Goal: Task Accomplishment & Management: Use online tool/utility

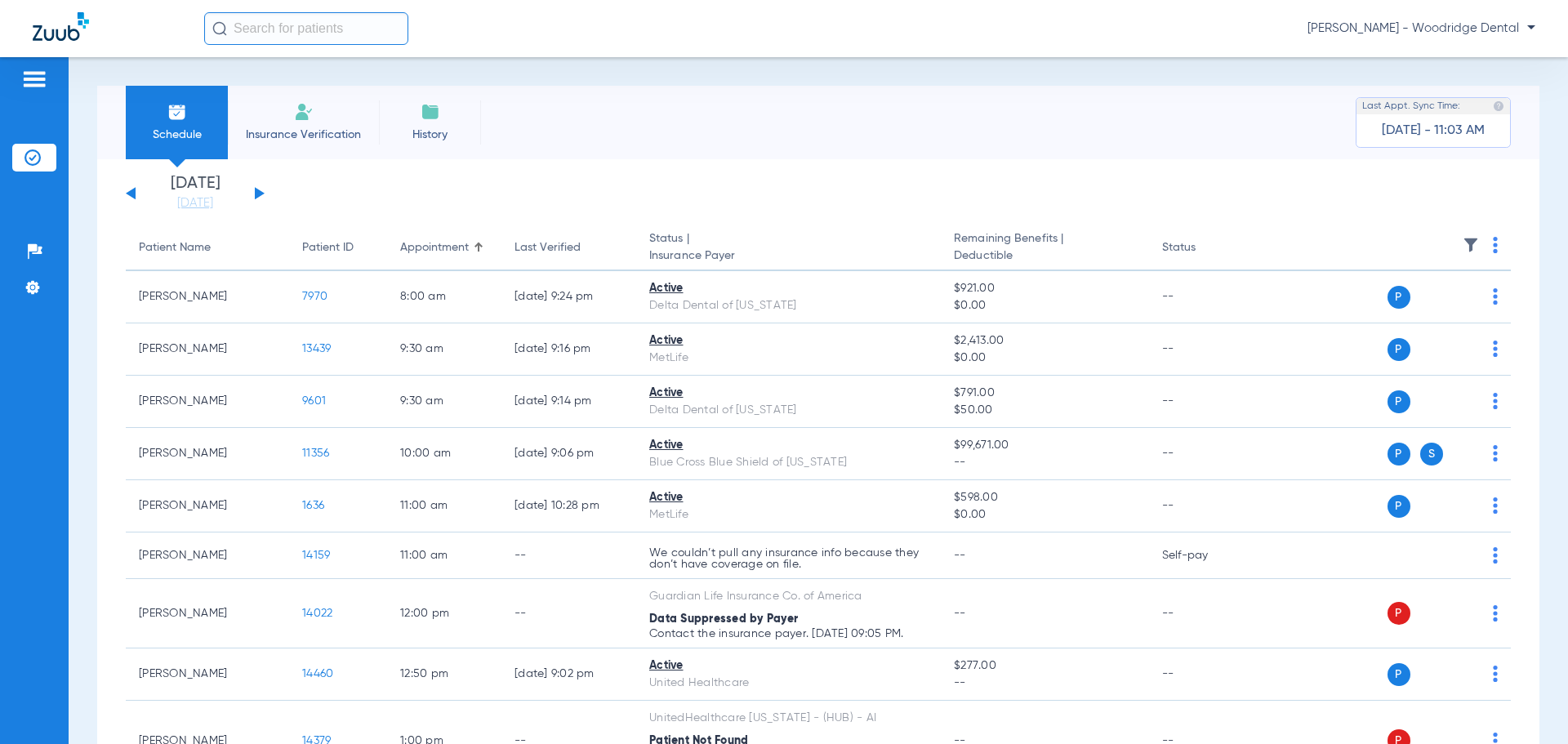
click at [257, 191] on button at bounding box center [260, 193] width 10 height 12
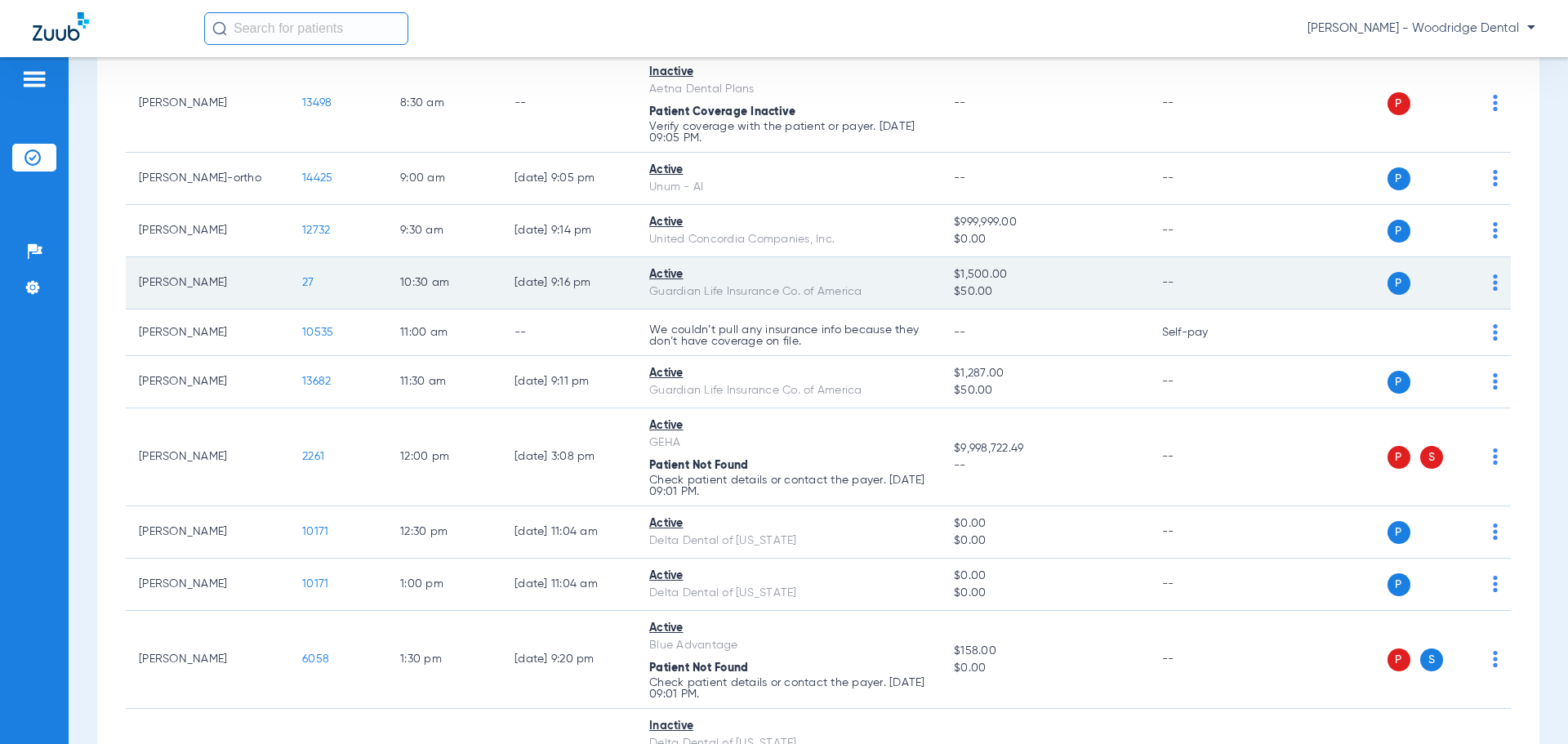
scroll to position [245, 0]
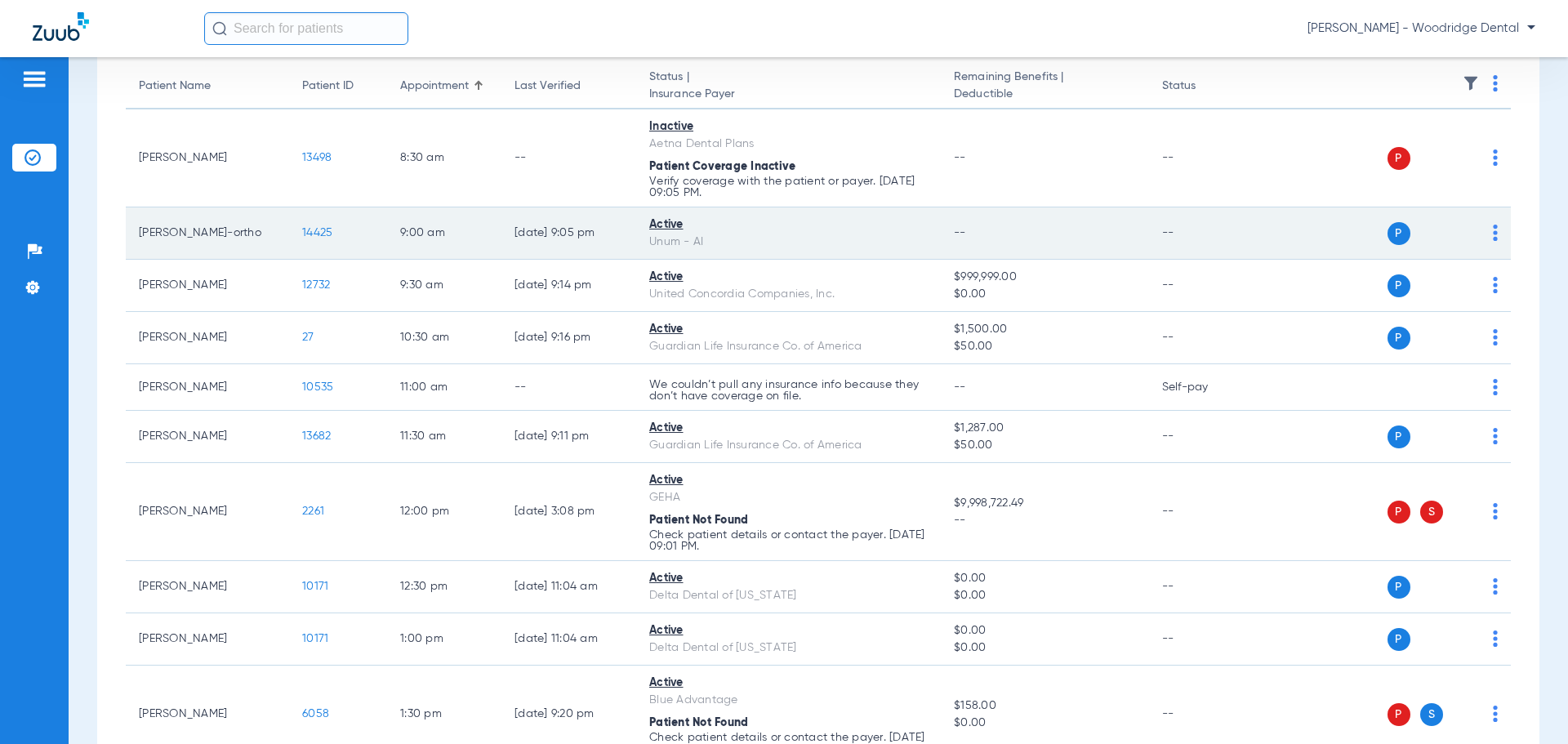
scroll to position [164, 0]
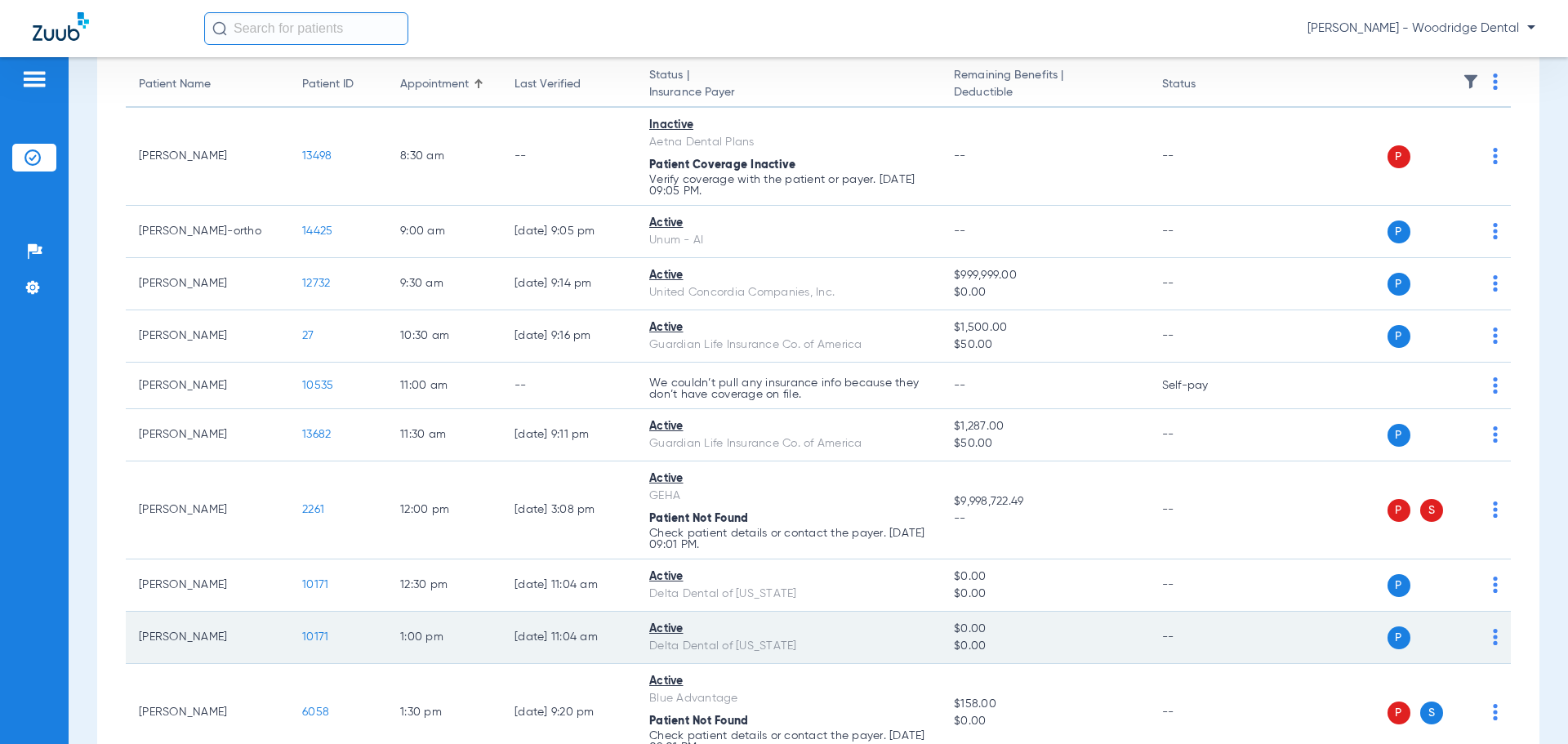
click at [308, 633] on span "10171" at bounding box center [315, 636] width 26 height 12
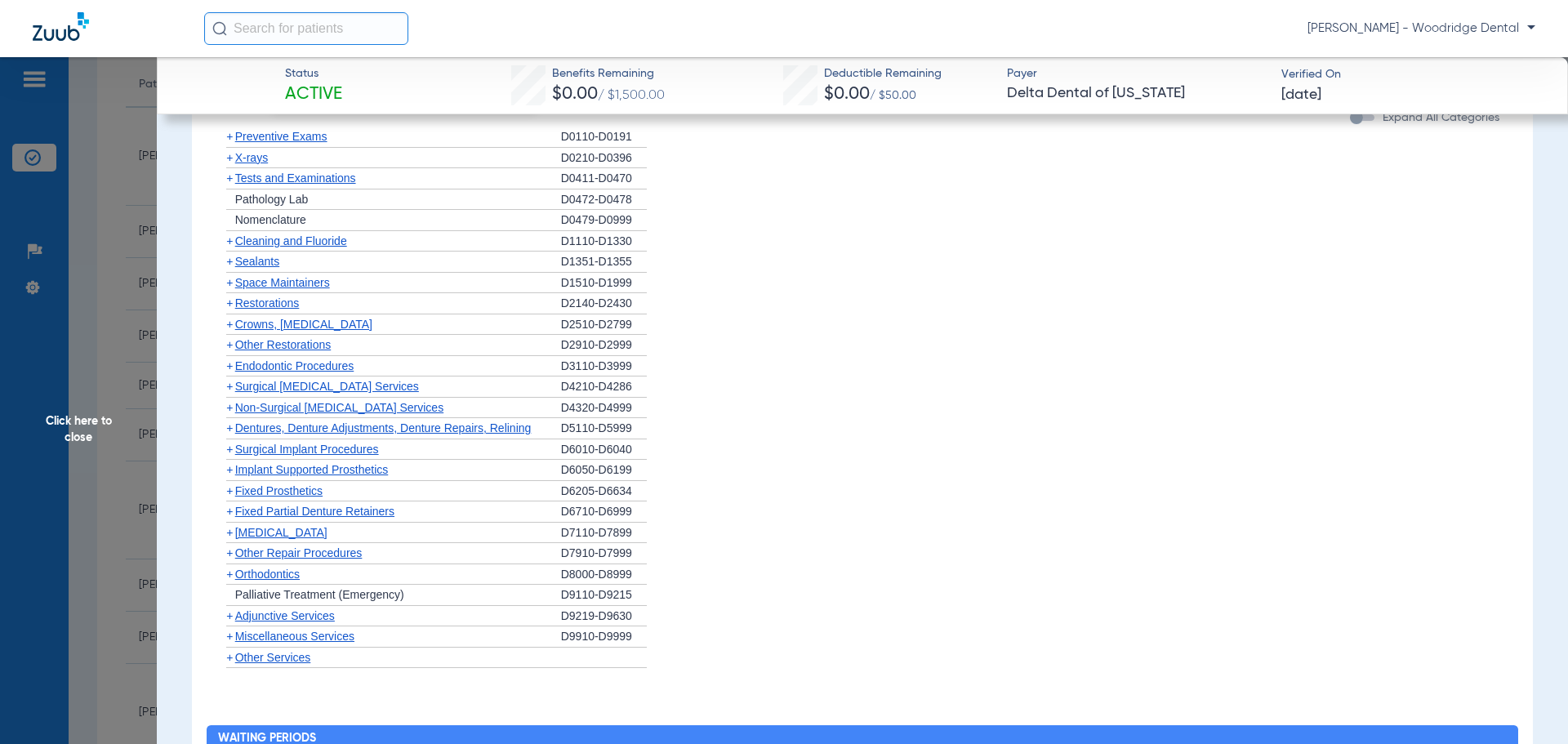
scroll to position [1061, 0]
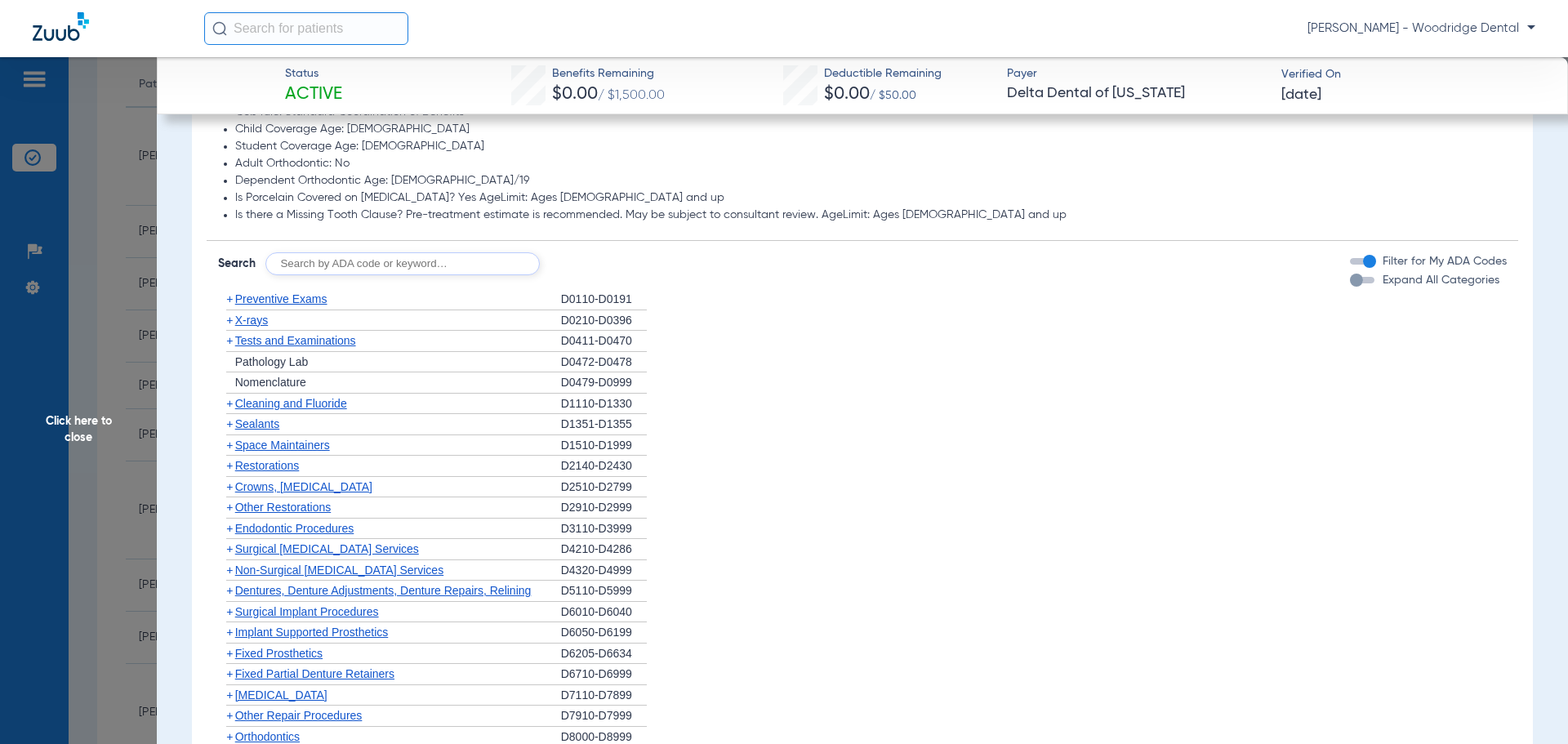
click at [385, 266] on input "text" at bounding box center [403, 264] width 275 height 23
type input "9944"
click button "Search" at bounding box center [601, 264] width 65 height 23
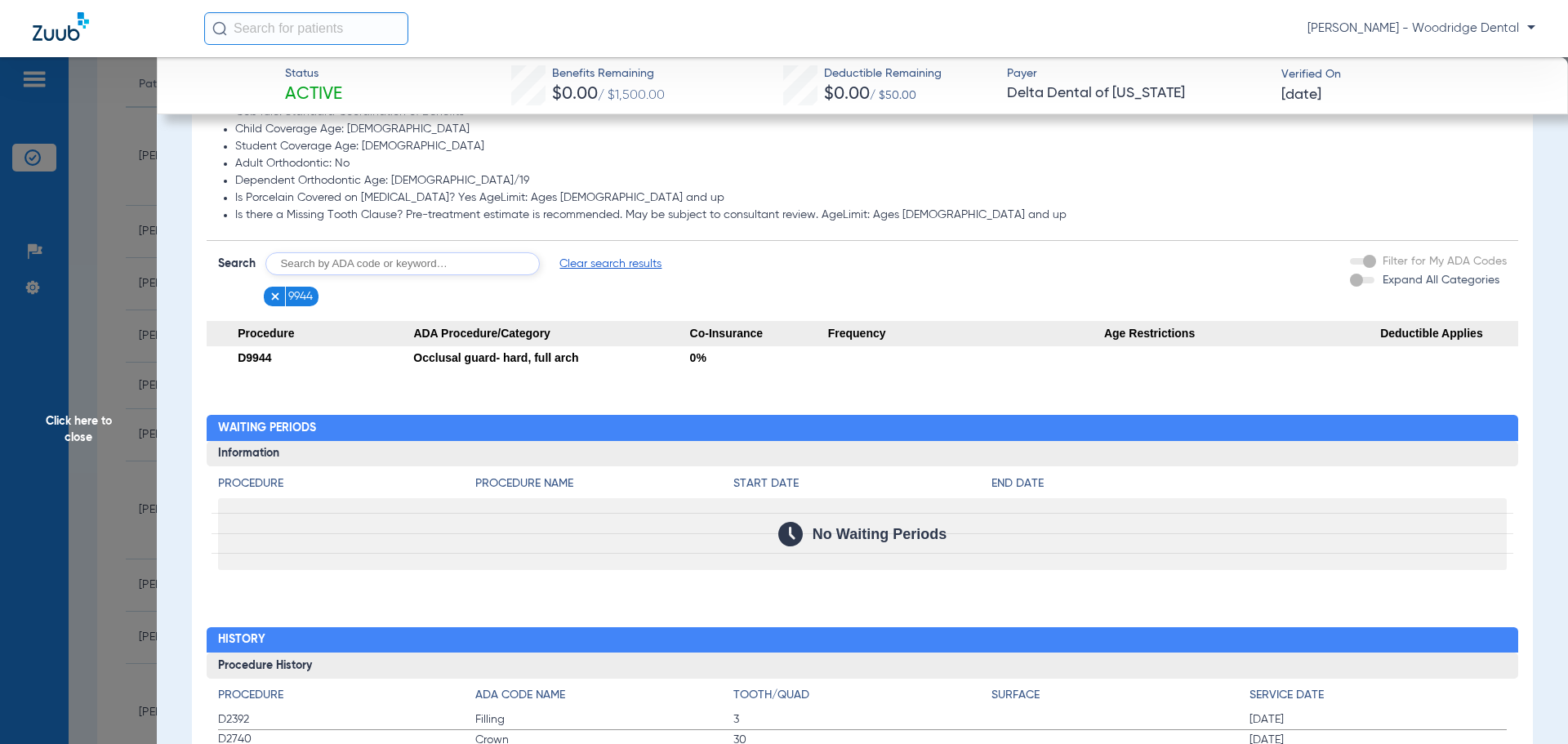
click at [273, 297] on img at bounding box center [275, 296] width 12 height 12
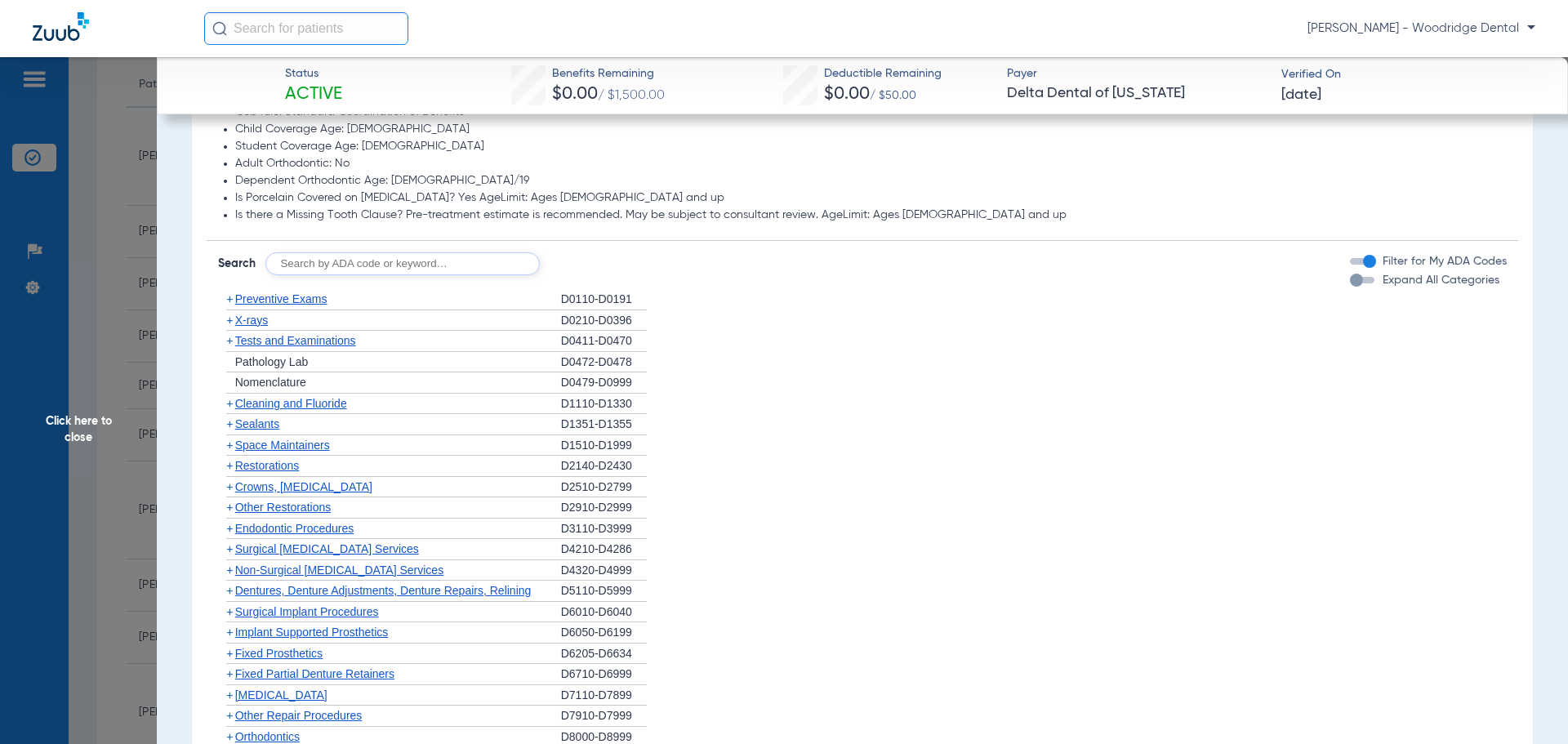
click at [407, 265] on input "text" at bounding box center [403, 264] width 275 height 23
type input "7953"
click button "Search" at bounding box center [601, 264] width 65 height 23
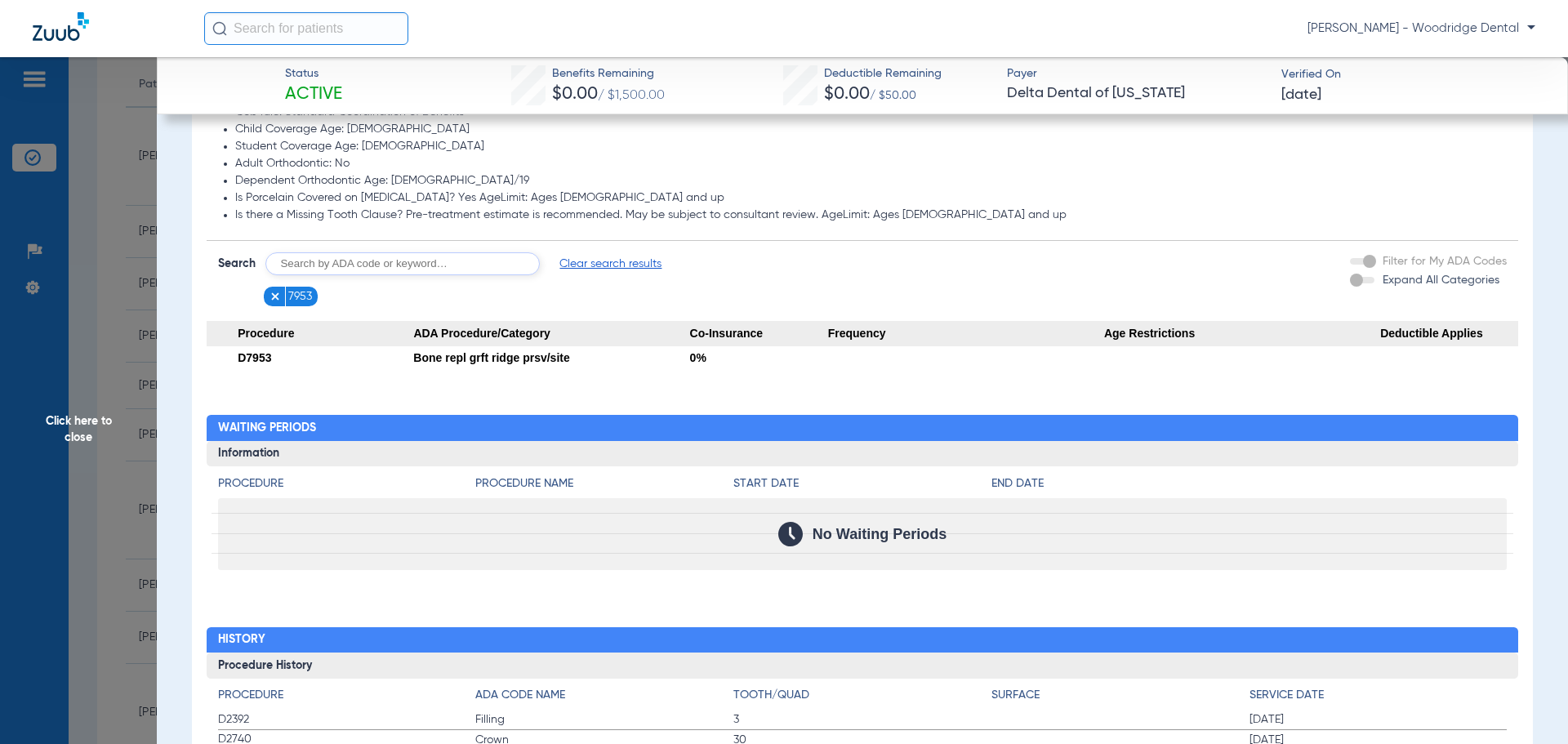
click at [274, 296] on img at bounding box center [275, 296] width 12 height 12
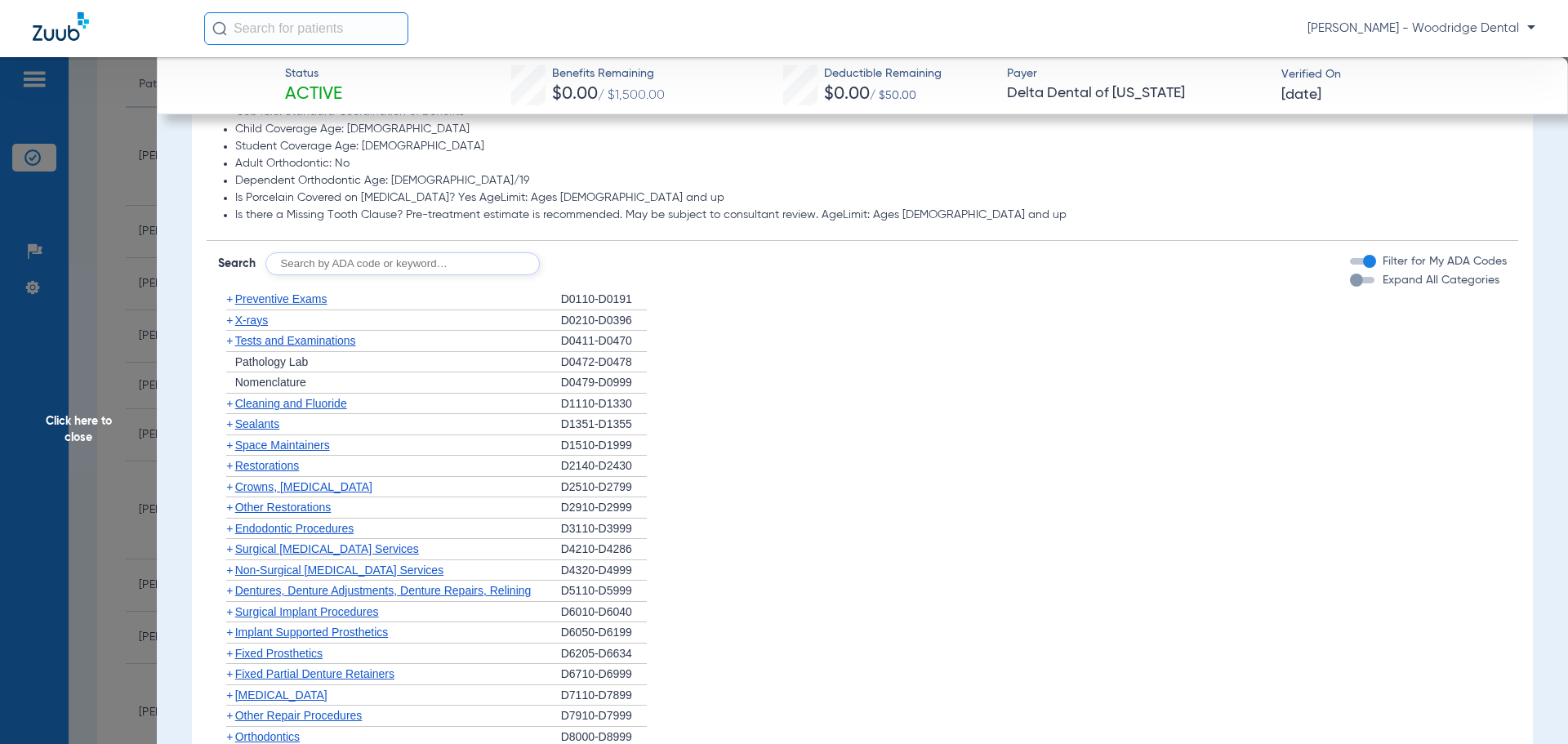
click at [65, 419] on span "Click here to close" at bounding box center [78, 428] width 156 height 744
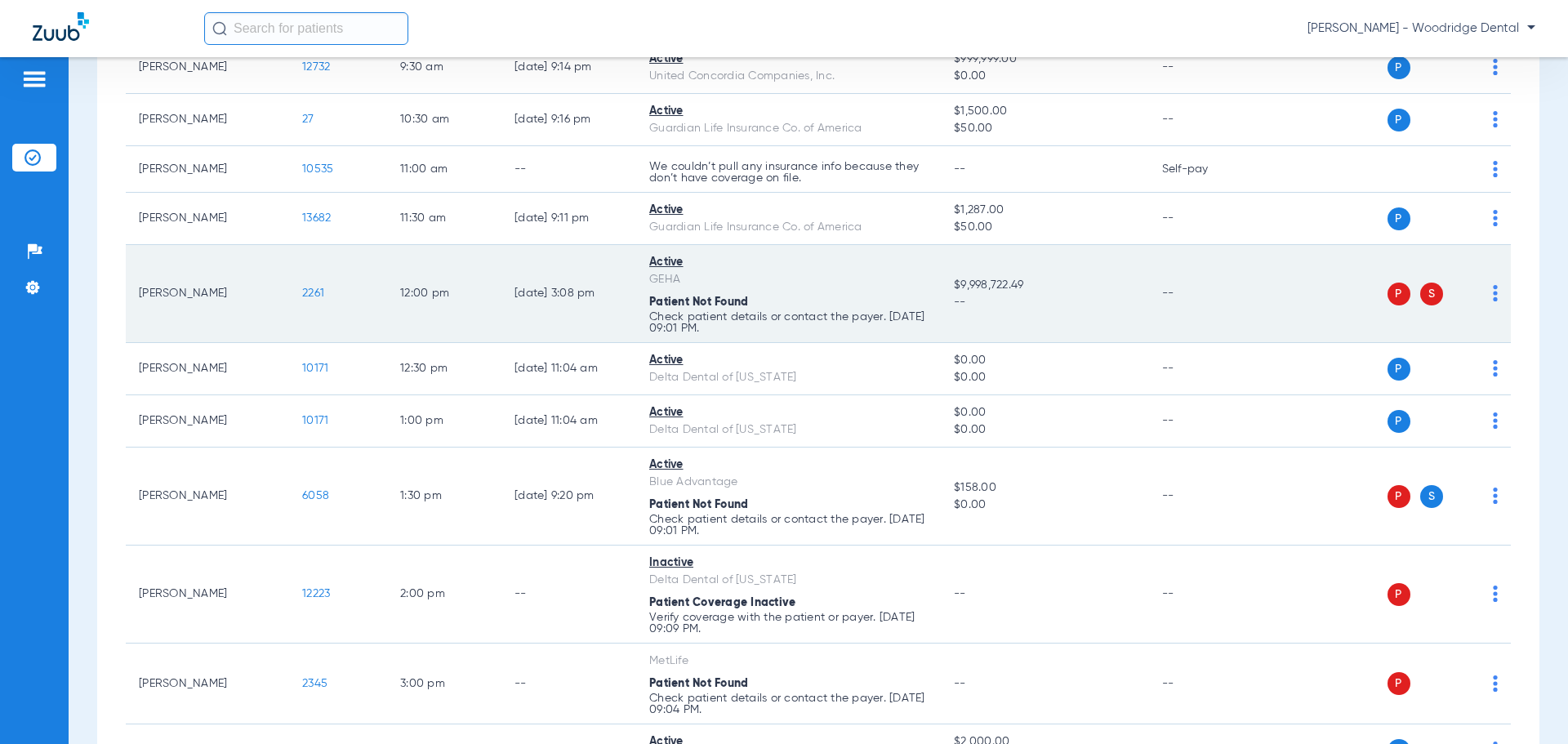
scroll to position [408, 0]
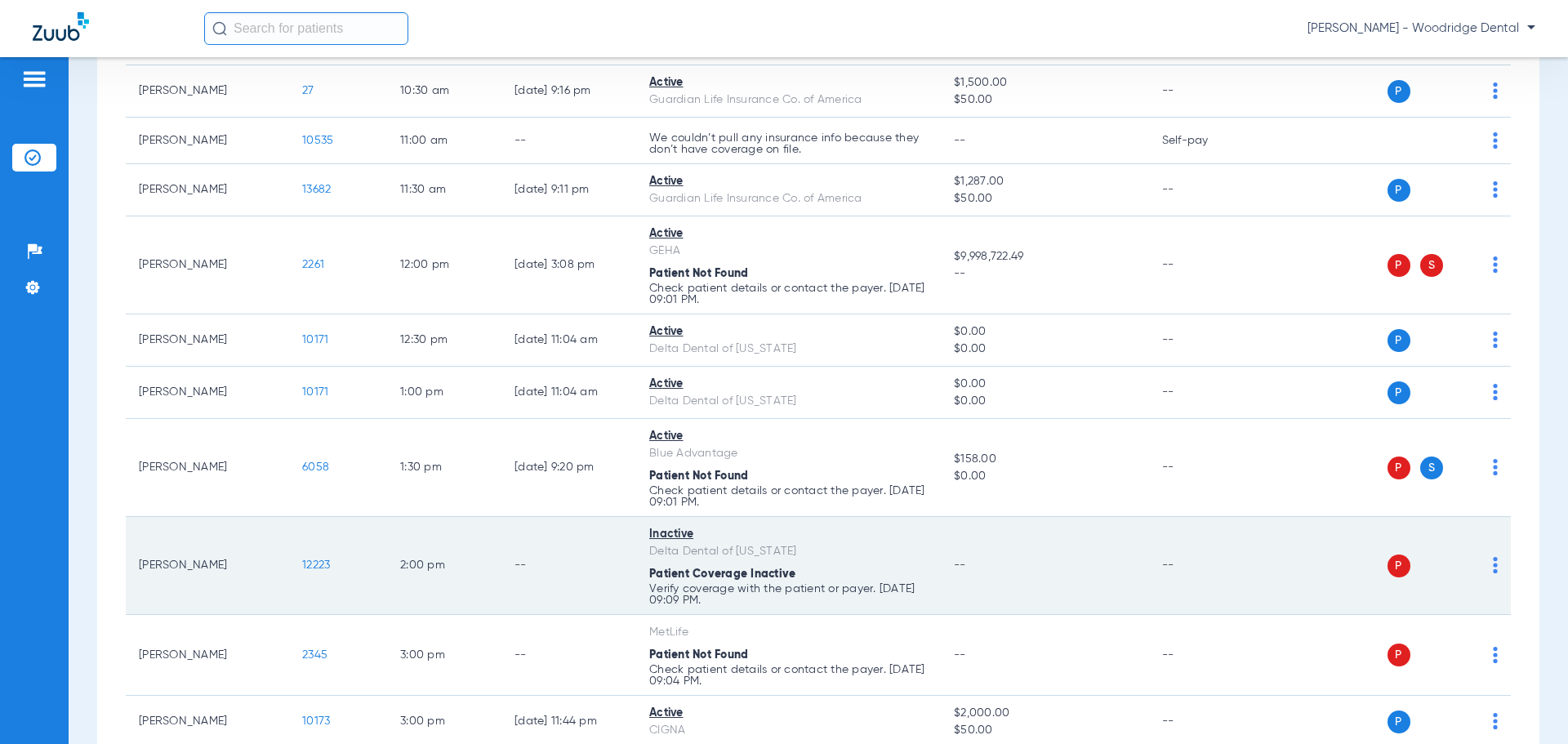
click at [321, 566] on span "12223" at bounding box center [316, 564] width 28 height 12
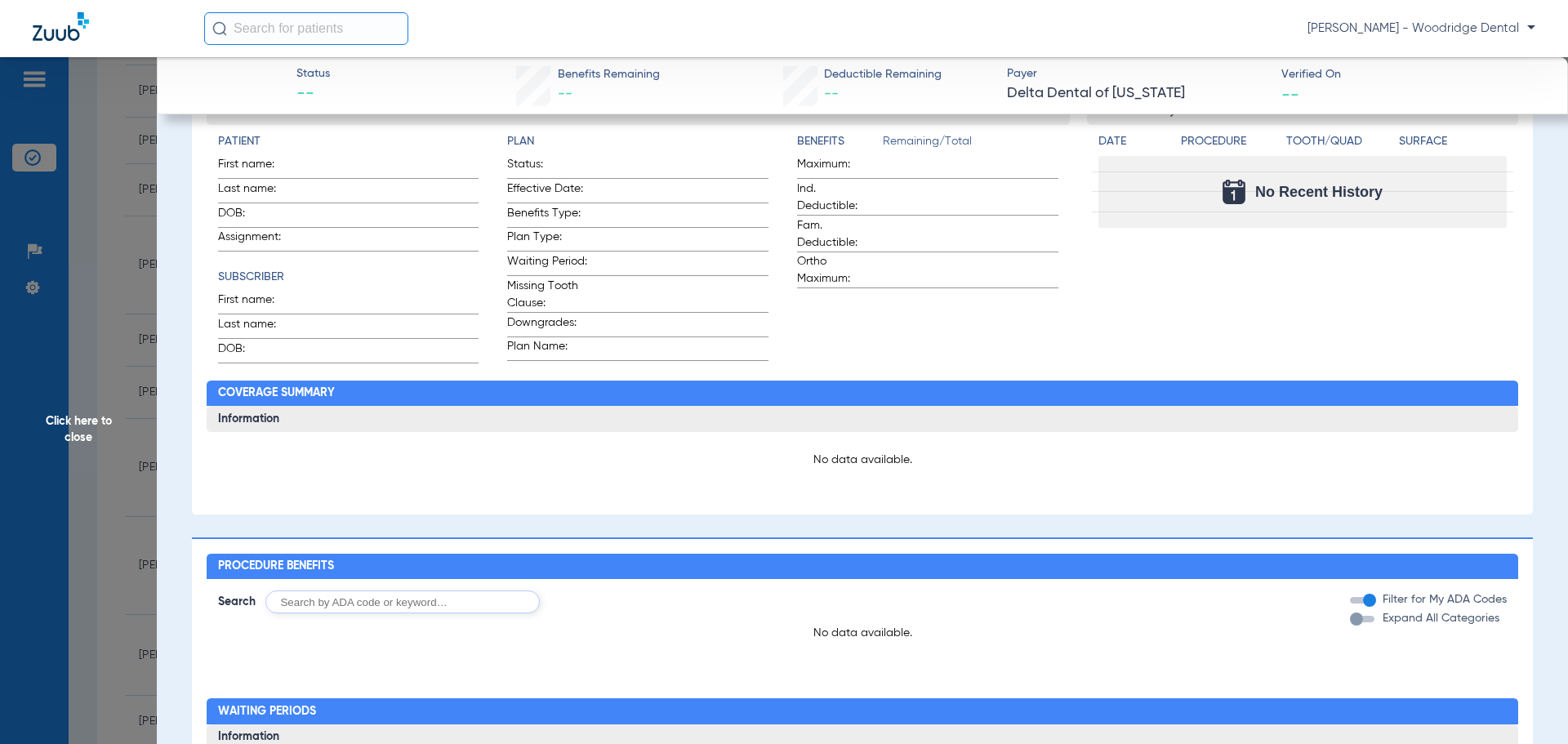
scroll to position [299, 0]
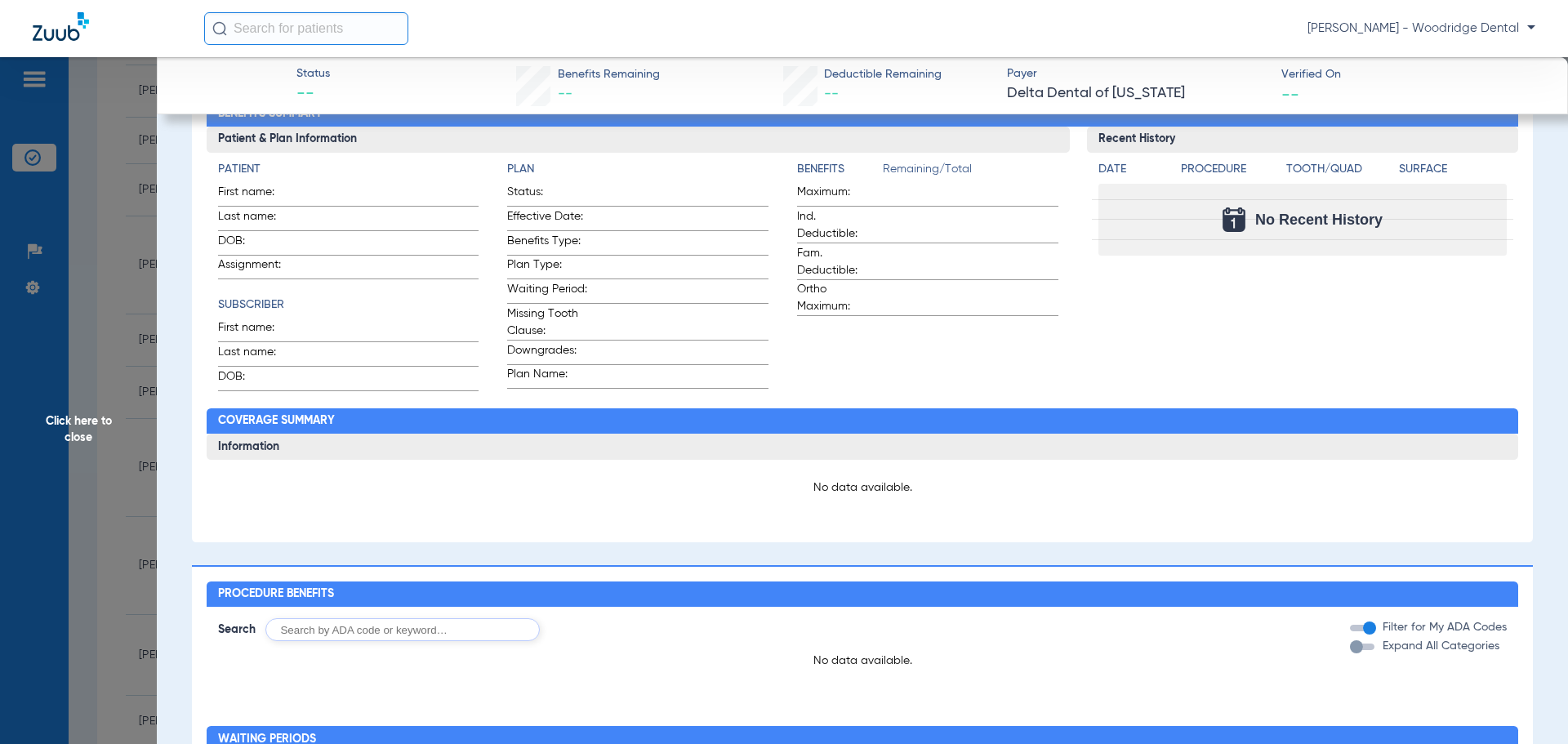
click at [66, 428] on span "Click here to close" at bounding box center [78, 428] width 156 height 744
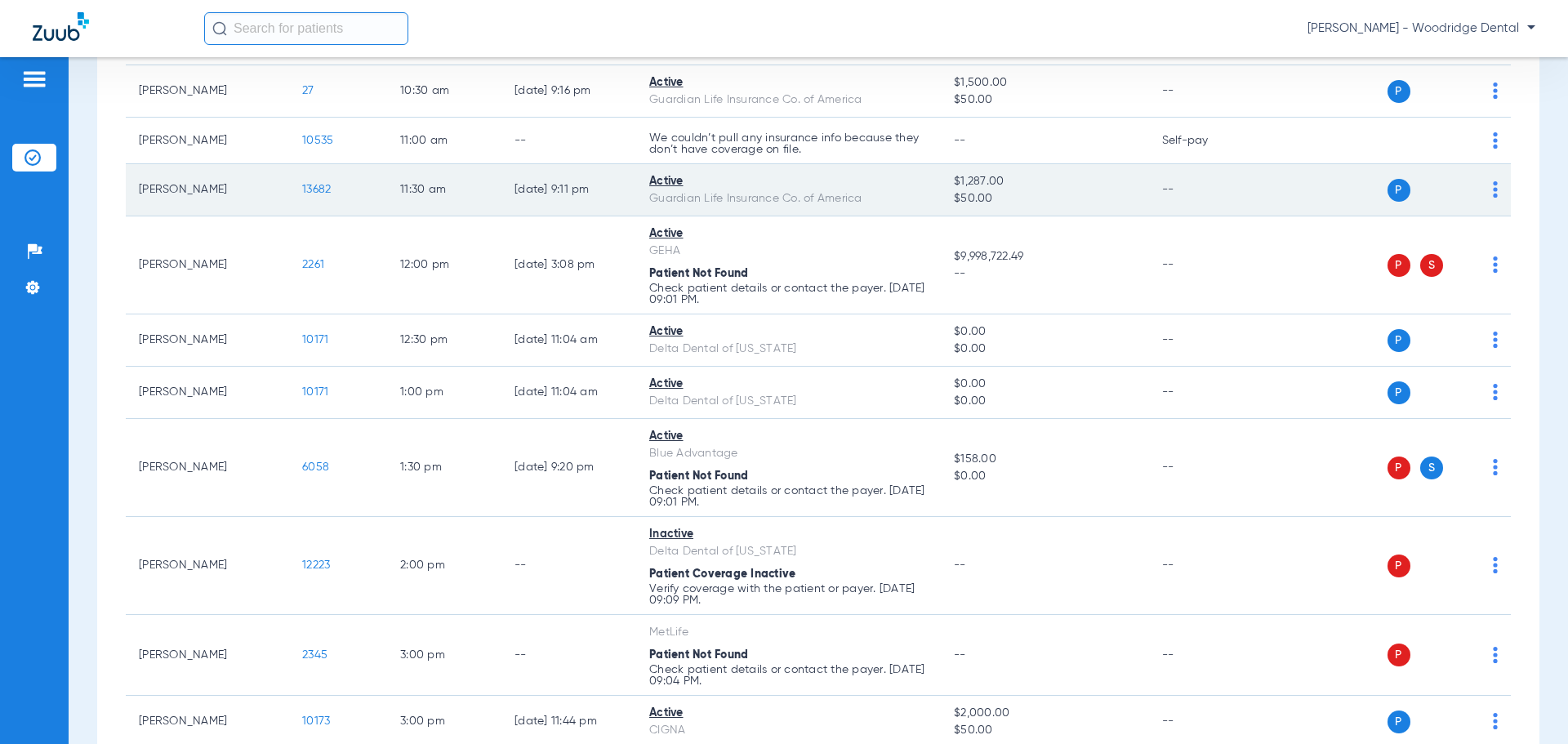
scroll to position [82, 0]
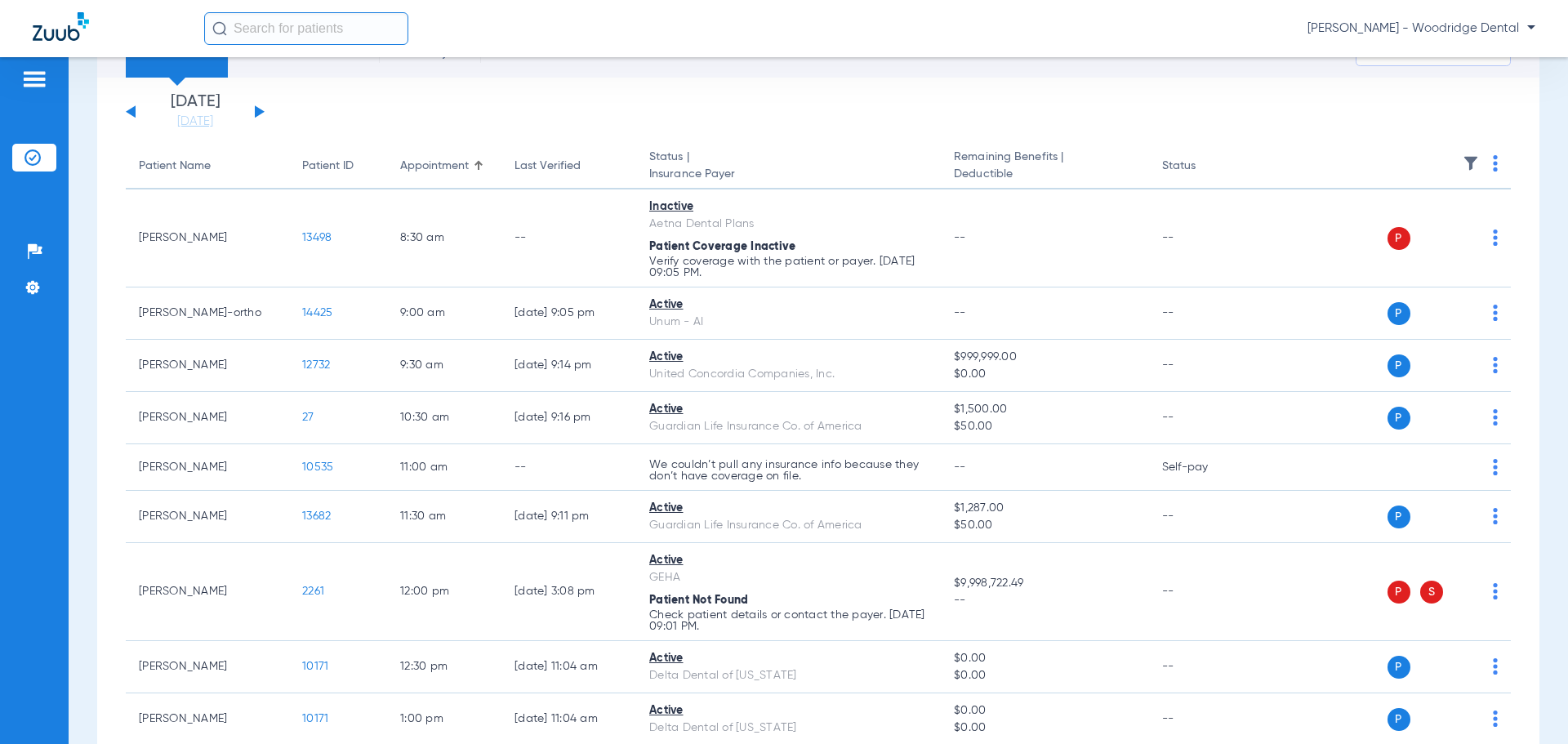
click at [136, 116] on div "Sunday 06-22-2025 Monday 06-23-2025 Tuesday 06-24-2025 Wednesday 06-25-2025 Thu…" at bounding box center [196, 112] width 139 height 36
click at [129, 113] on button at bounding box center [131, 112] width 10 height 12
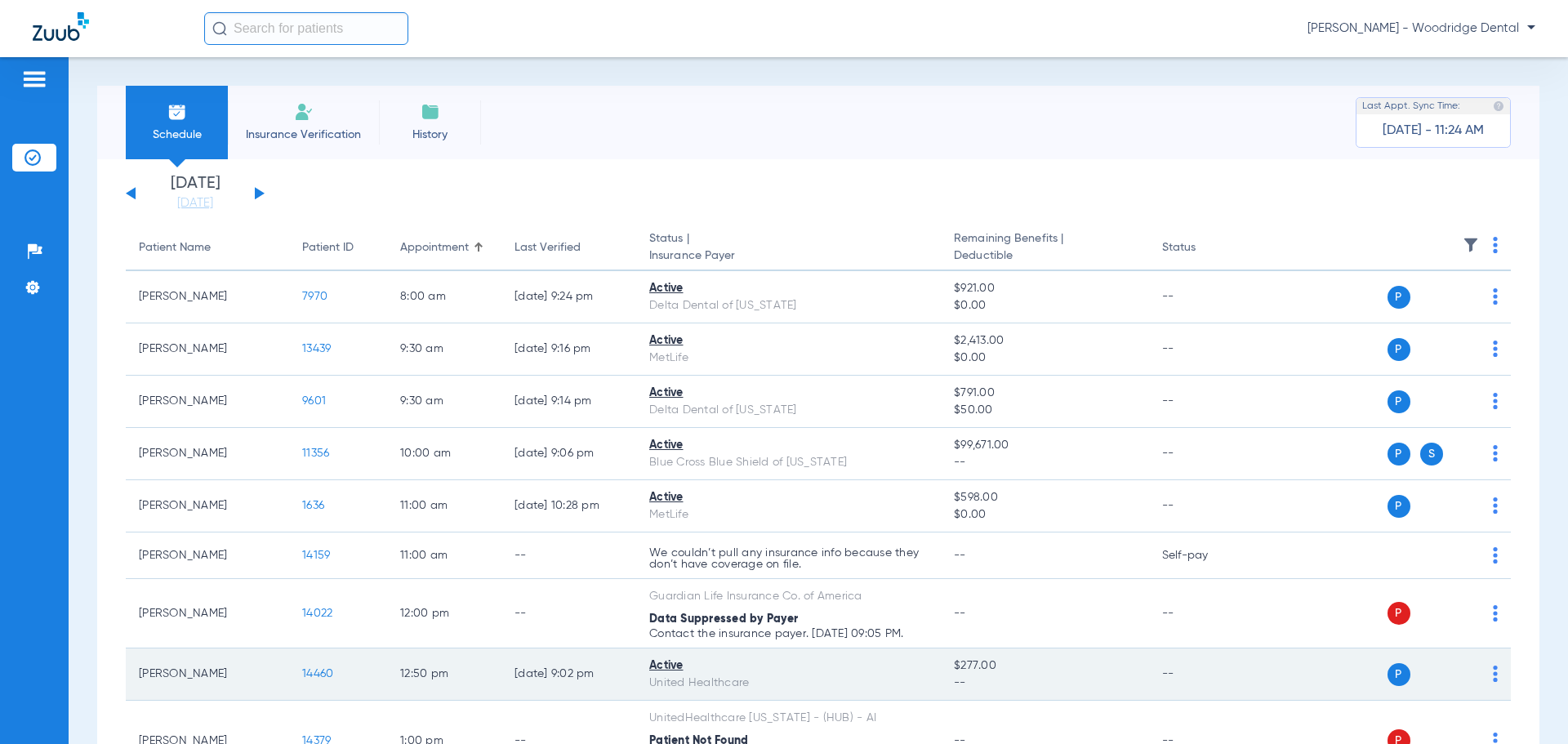
scroll to position [82, 0]
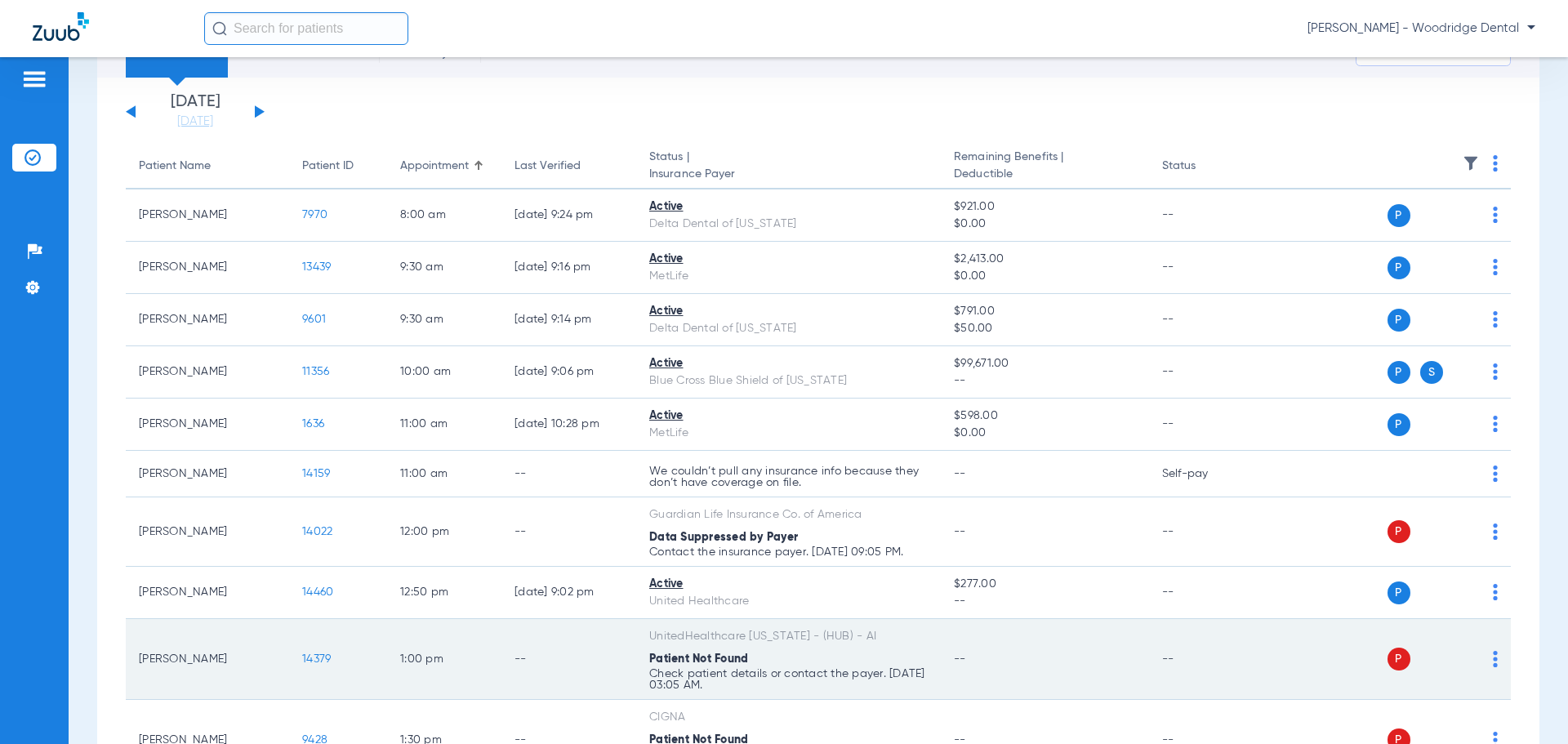
click at [318, 660] on span "14379" at bounding box center [316, 659] width 28 height 12
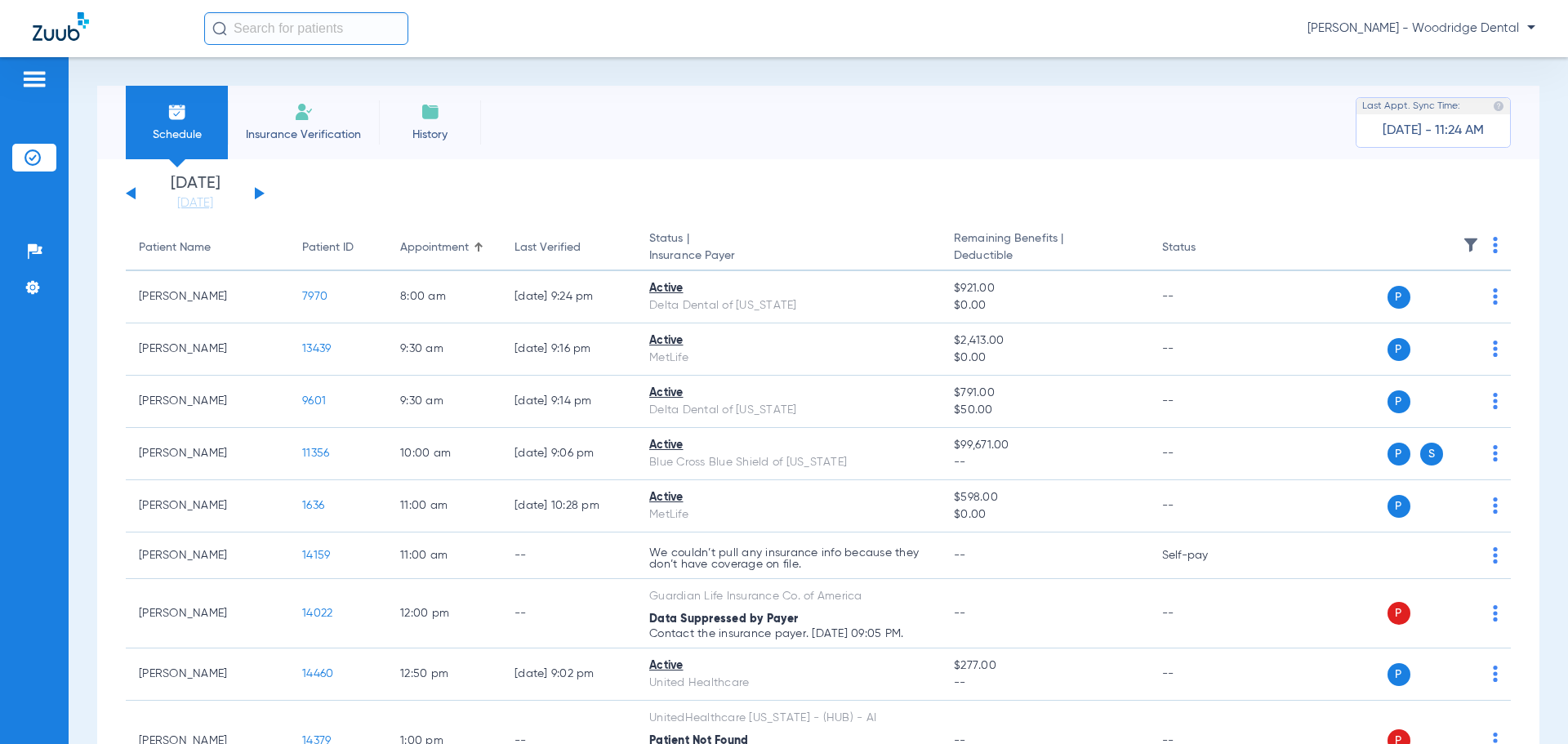
click at [257, 190] on button at bounding box center [260, 193] width 10 height 12
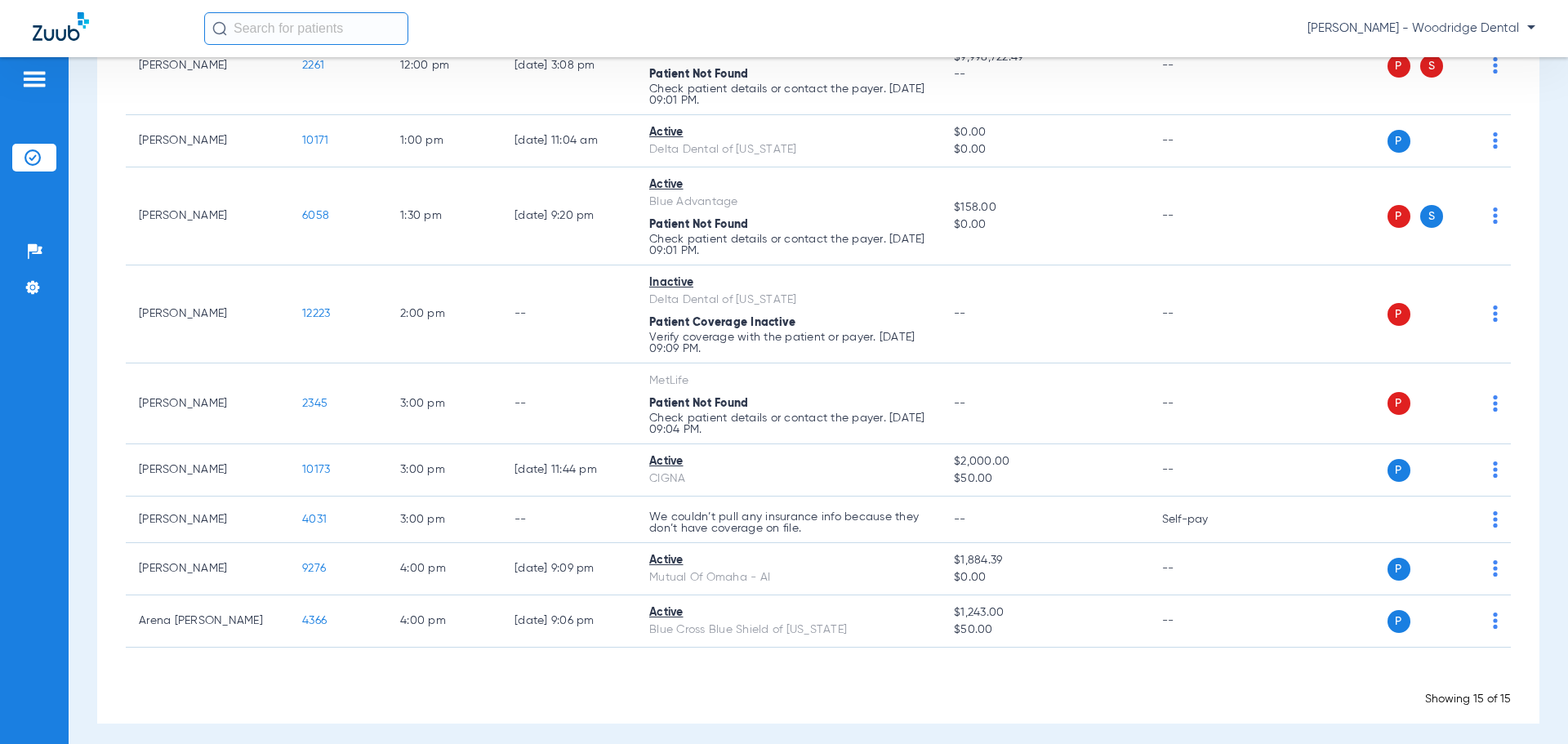
scroll to position [616, 0]
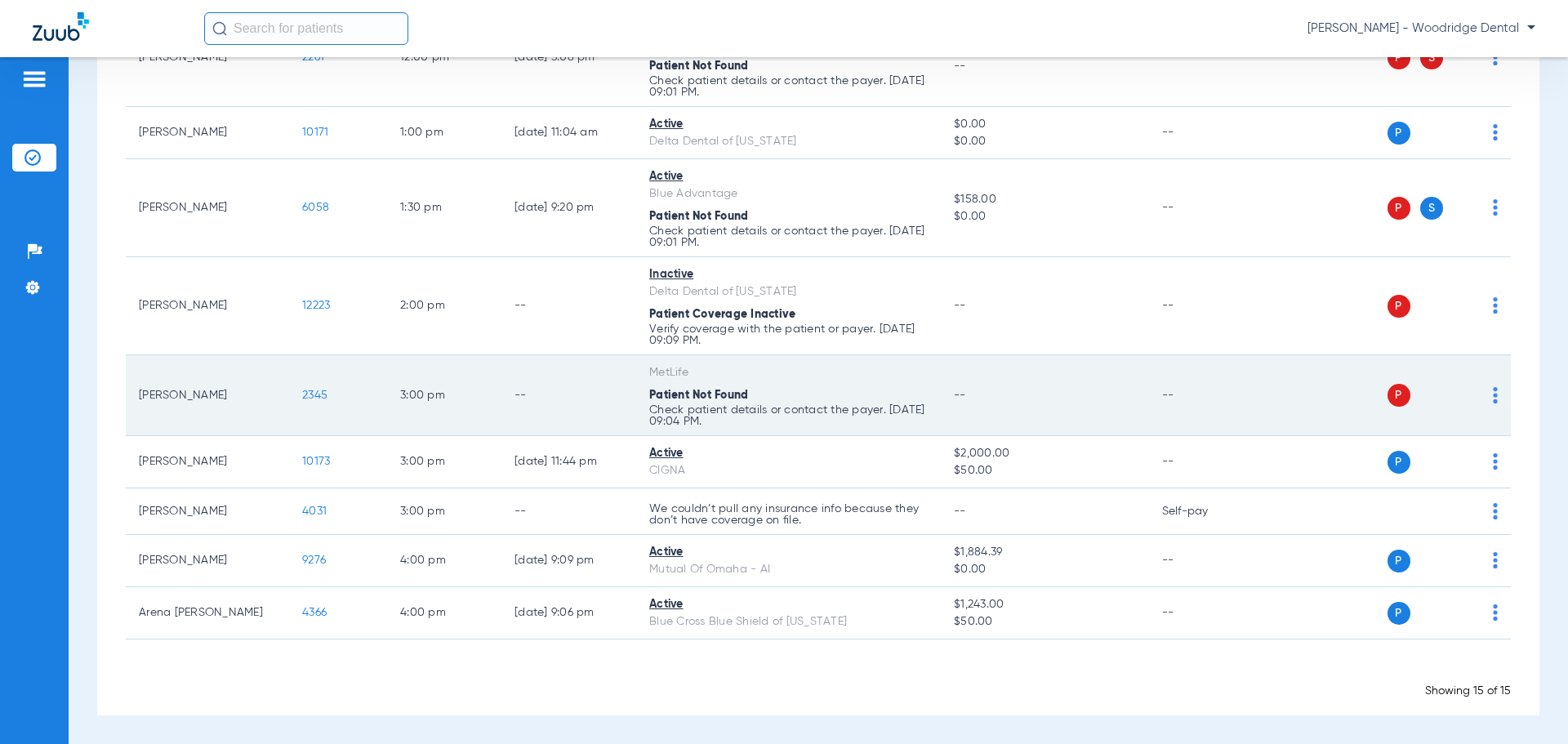
click at [306, 398] on span "2345" at bounding box center [315, 395] width 25 height 12
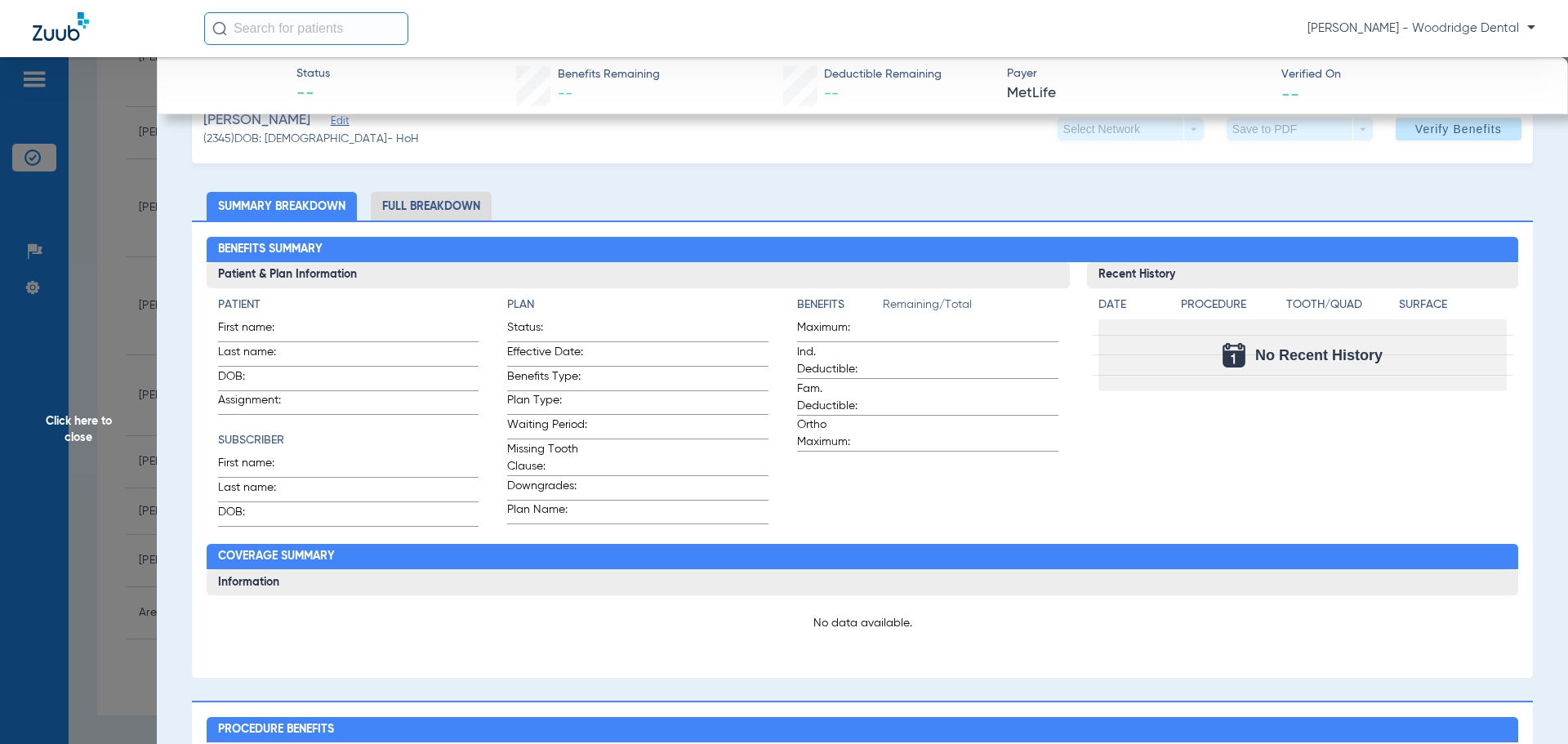
scroll to position [0, 0]
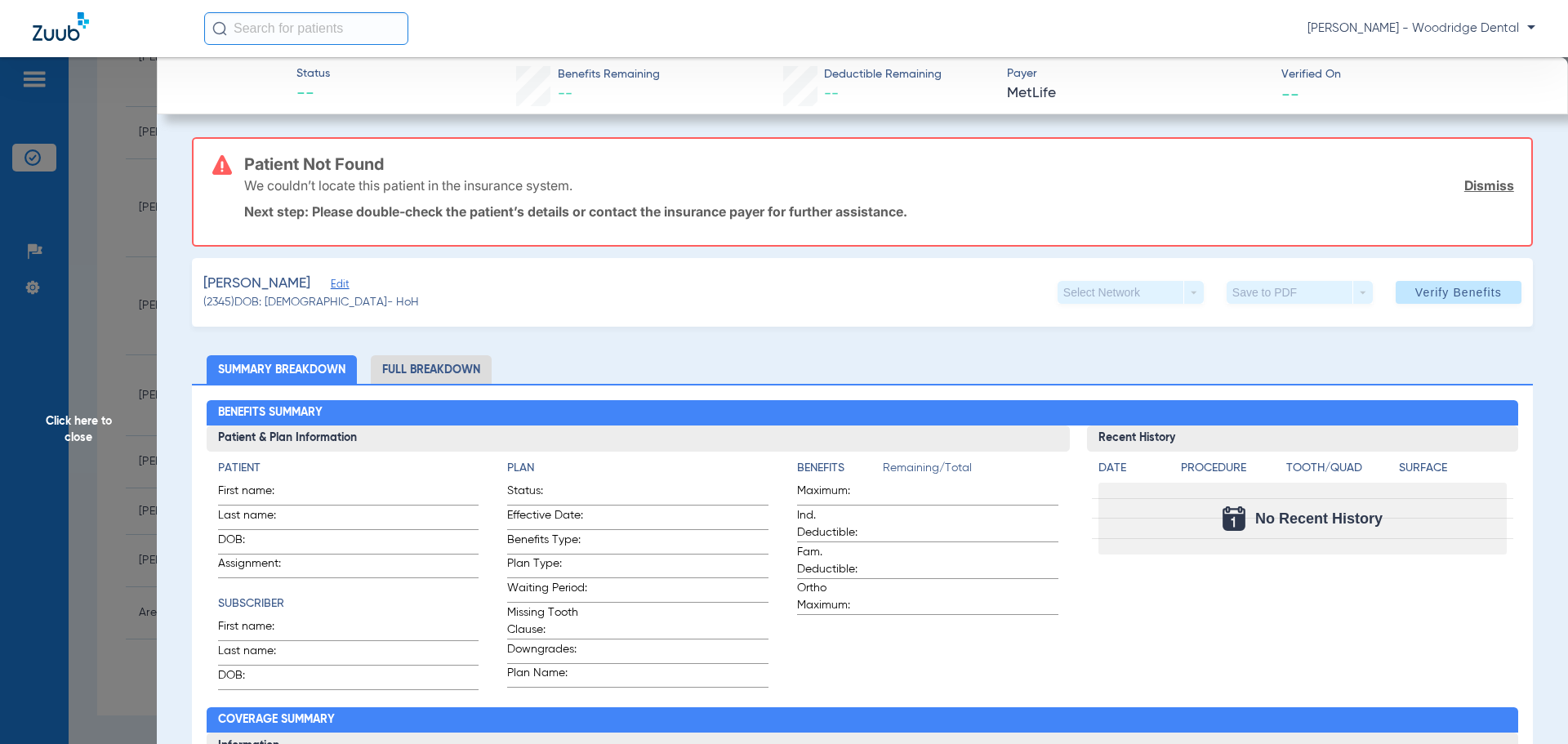
click at [342, 288] on span "Edit" at bounding box center [338, 285] width 15 height 15
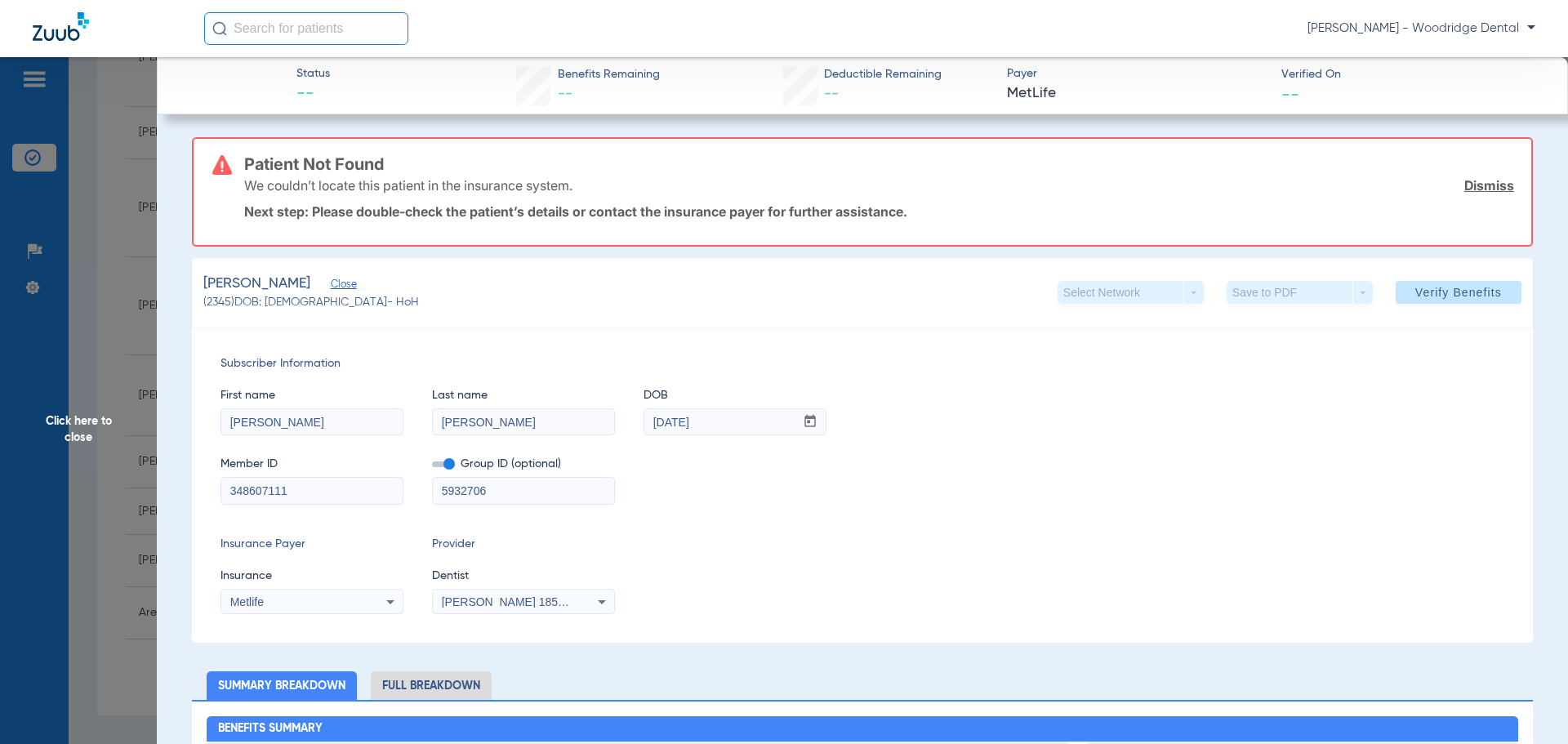
click at [391, 604] on icon at bounding box center [390, 602] width 20 height 20
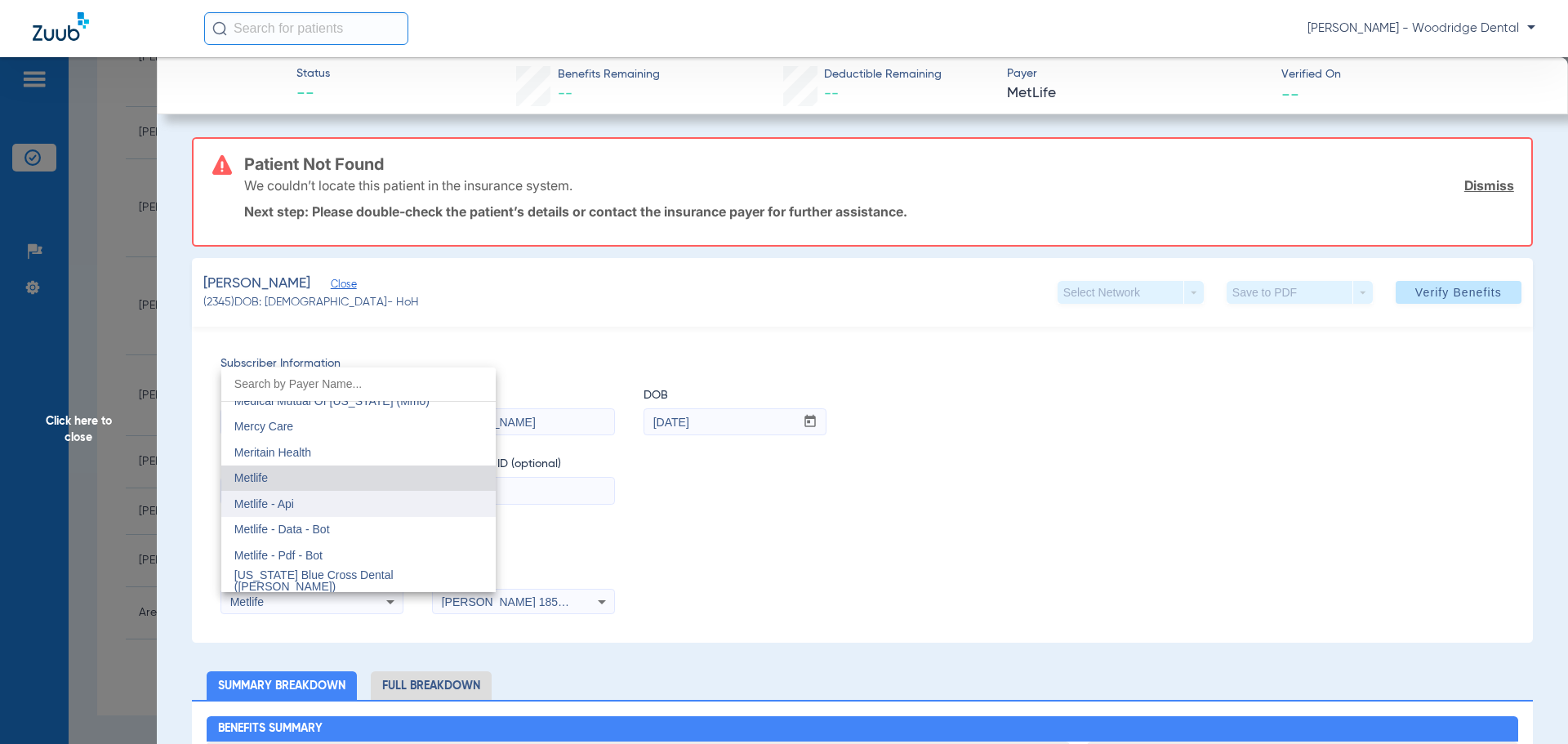
scroll to position [7996, 0]
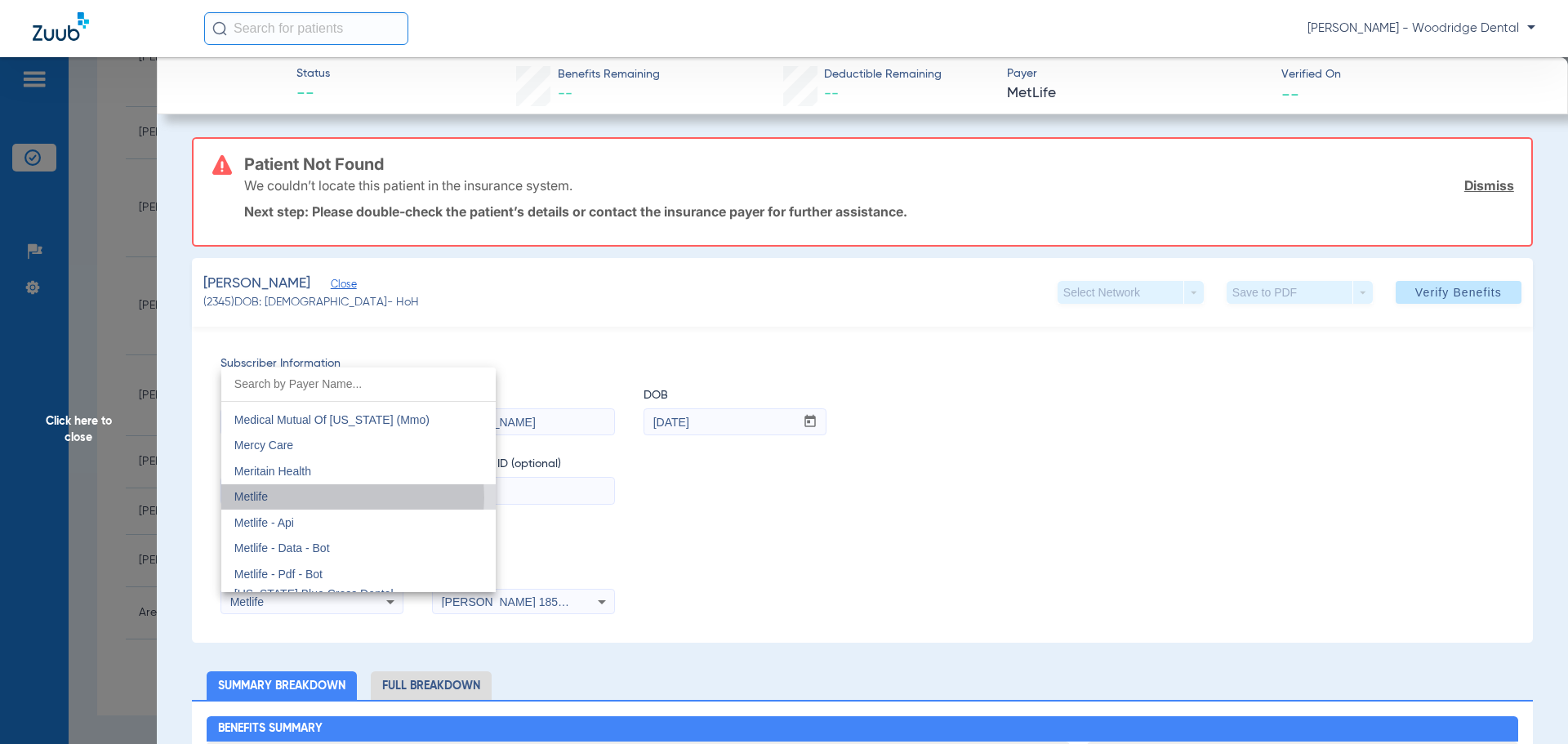
click at [346, 498] on mat-option "Metlife" at bounding box center [358, 497] width 275 height 26
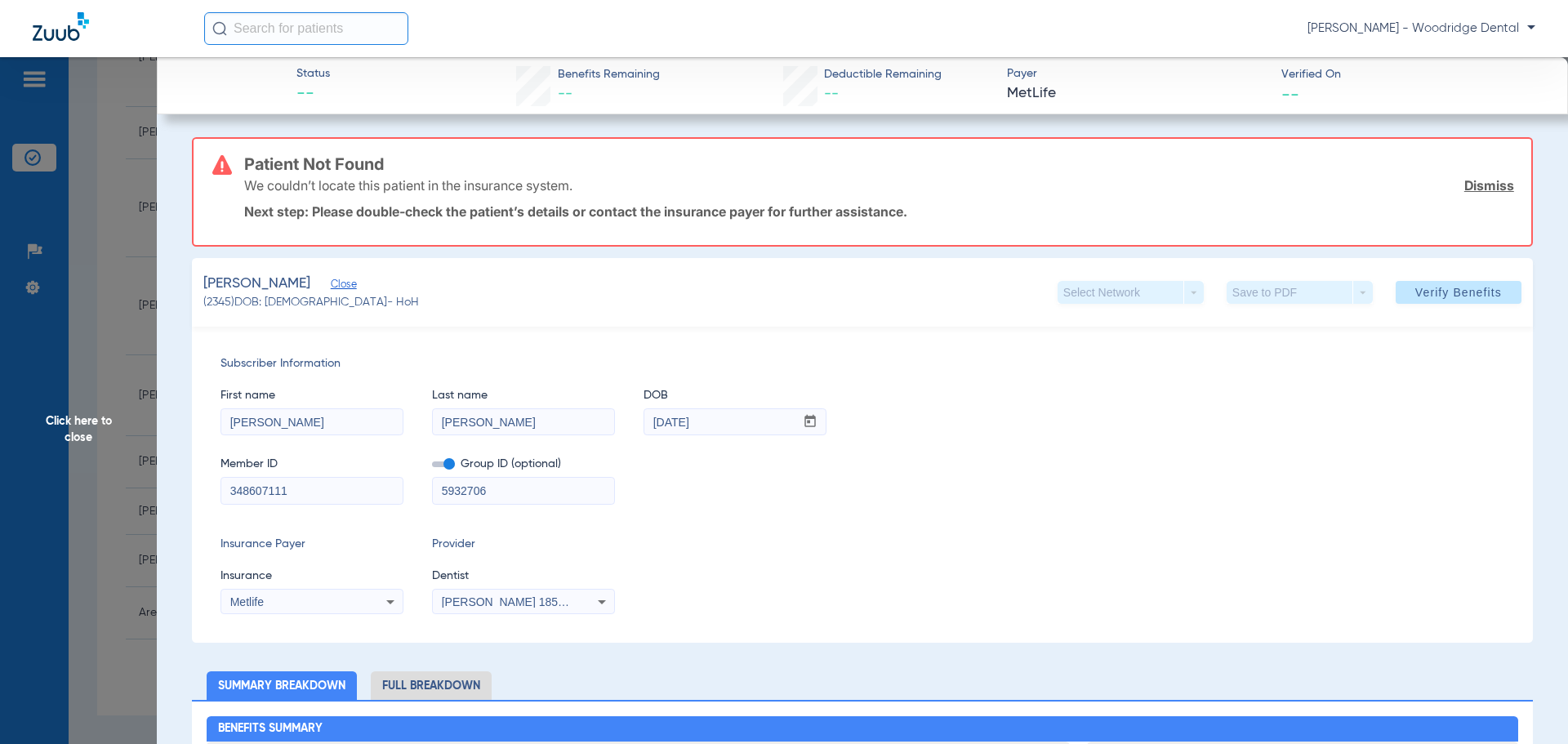
click at [730, 531] on div "Subscriber Information First name Teresa Last name Di Paolo DOB mm / dd / yyyy …" at bounding box center [862, 485] width 1341 height 316
click at [457, 426] on input "Di Paolo" at bounding box center [524, 421] width 181 height 26
type input "DiPaolo"
click at [1434, 287] on span "Verify Benefits" at bounding box center [1458, 292] width 86 height 13
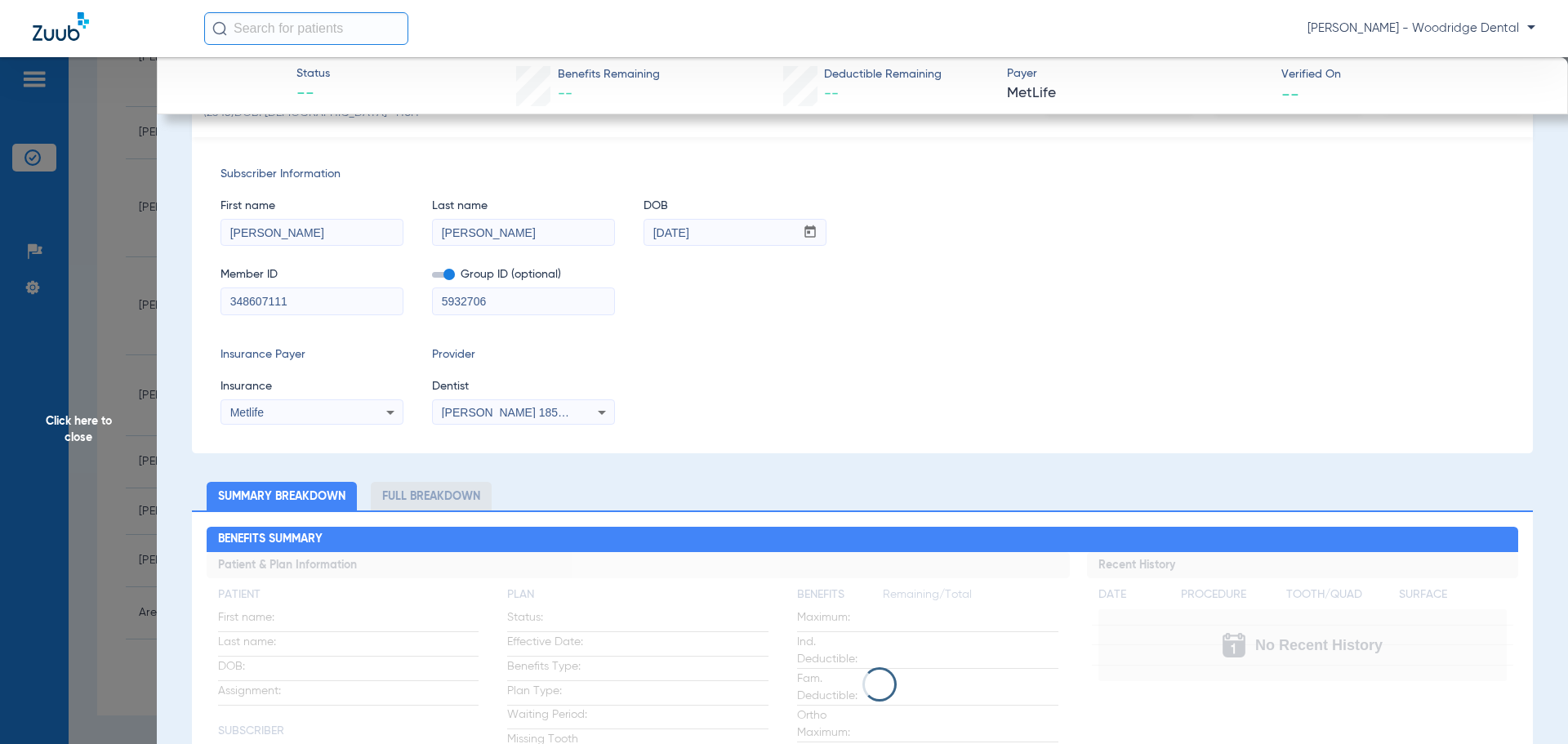
scroll to position [164, 0]
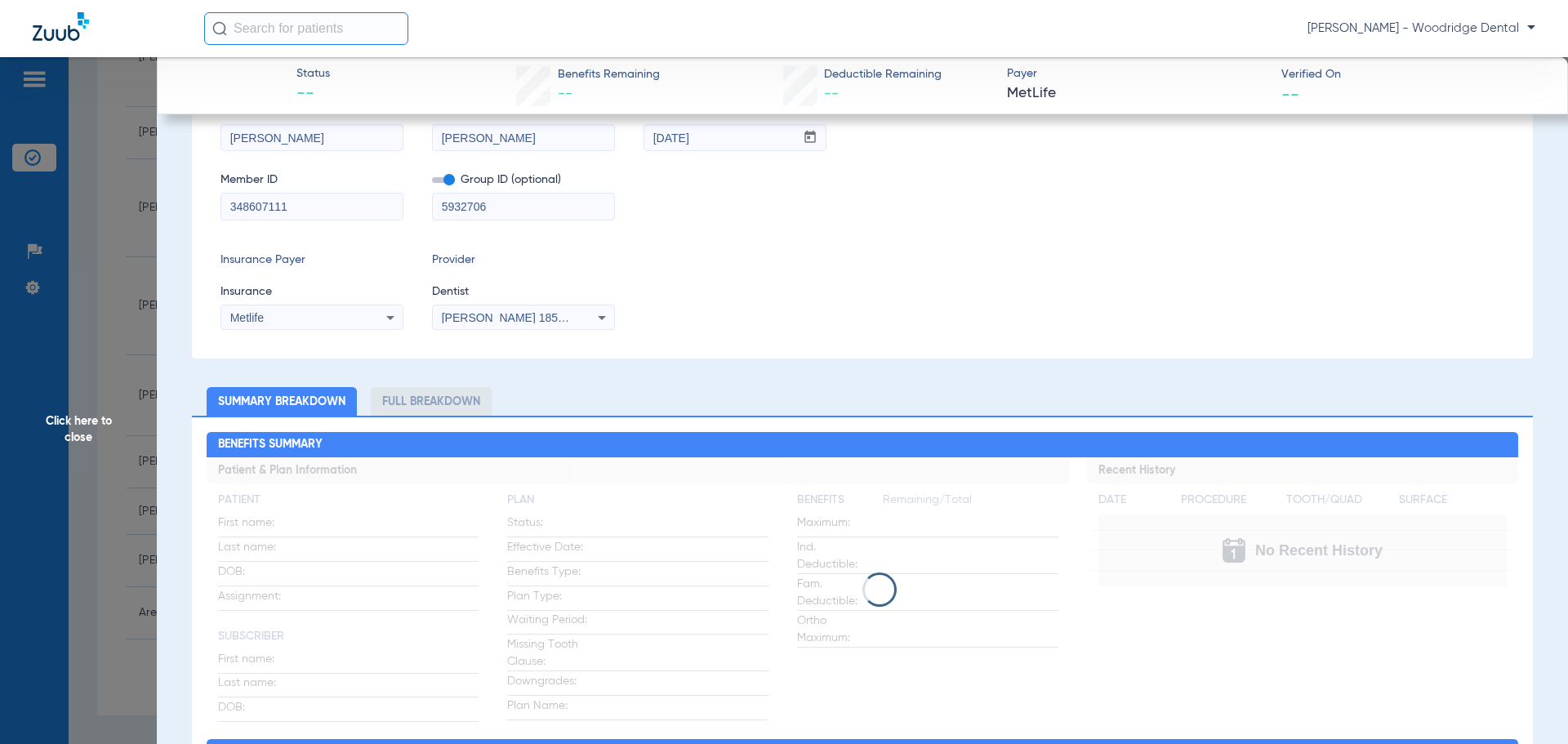
click at [597, 313] on icon at bounding box center [602, 317] width 20 height 20
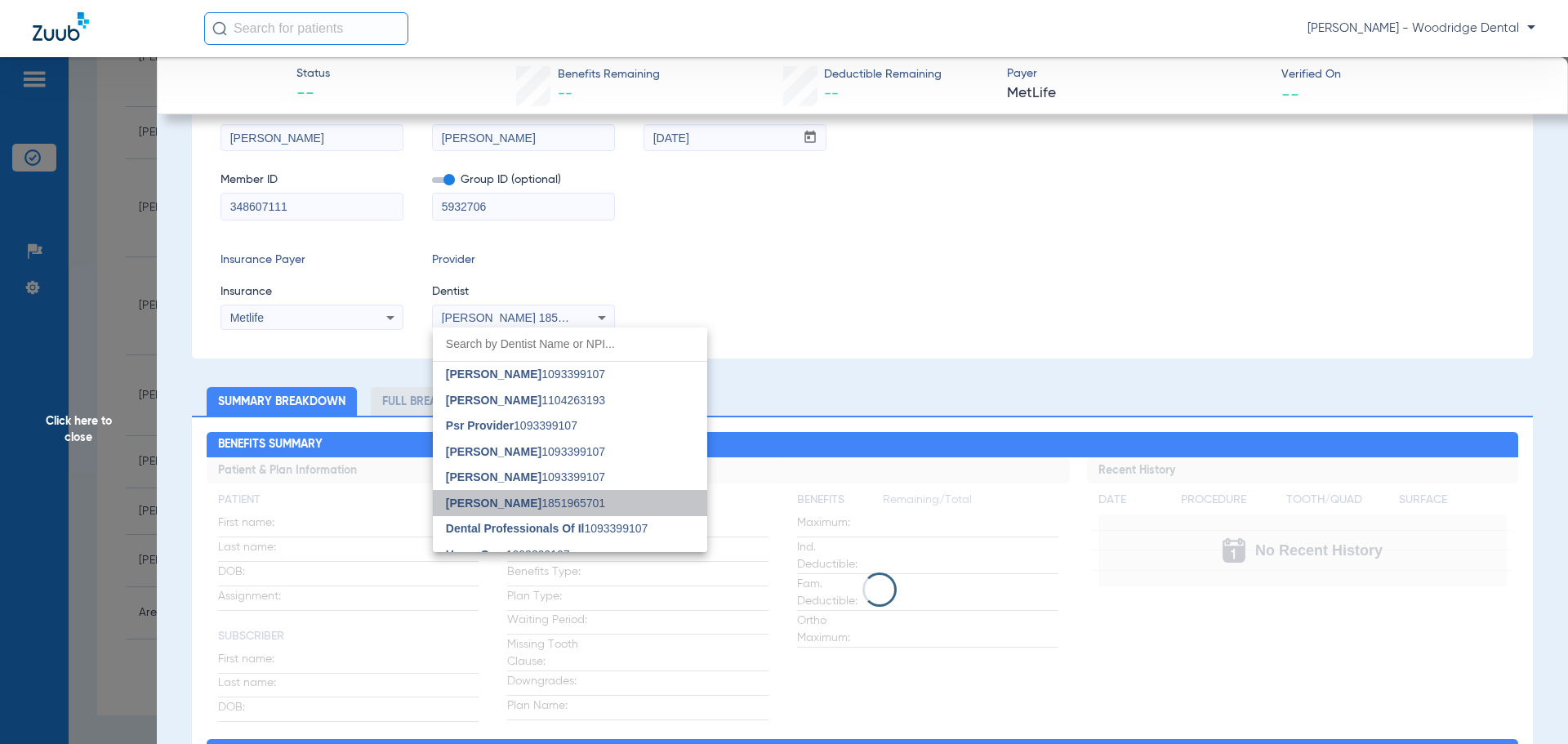
click at [605, 505] on mat-option "[PERSON_NAME] 1851965701" at bounding box center [570, 502] width 275 height 26
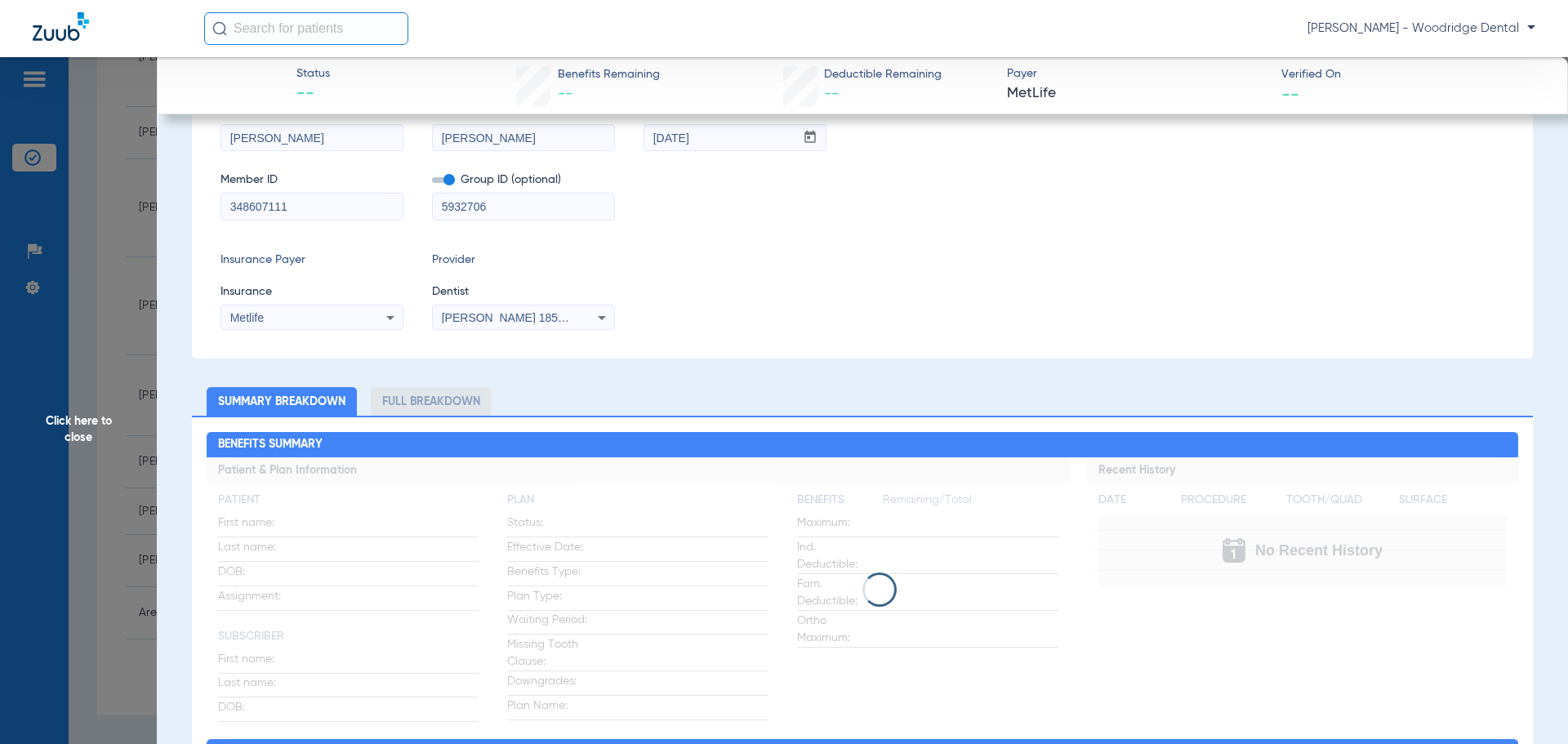
click at [830, 327] on div "Insurance Payer Insurance Metlife Provider Dentist Monal Patel 1851965701" at bounding box center [862, 291] width 1284 height 78
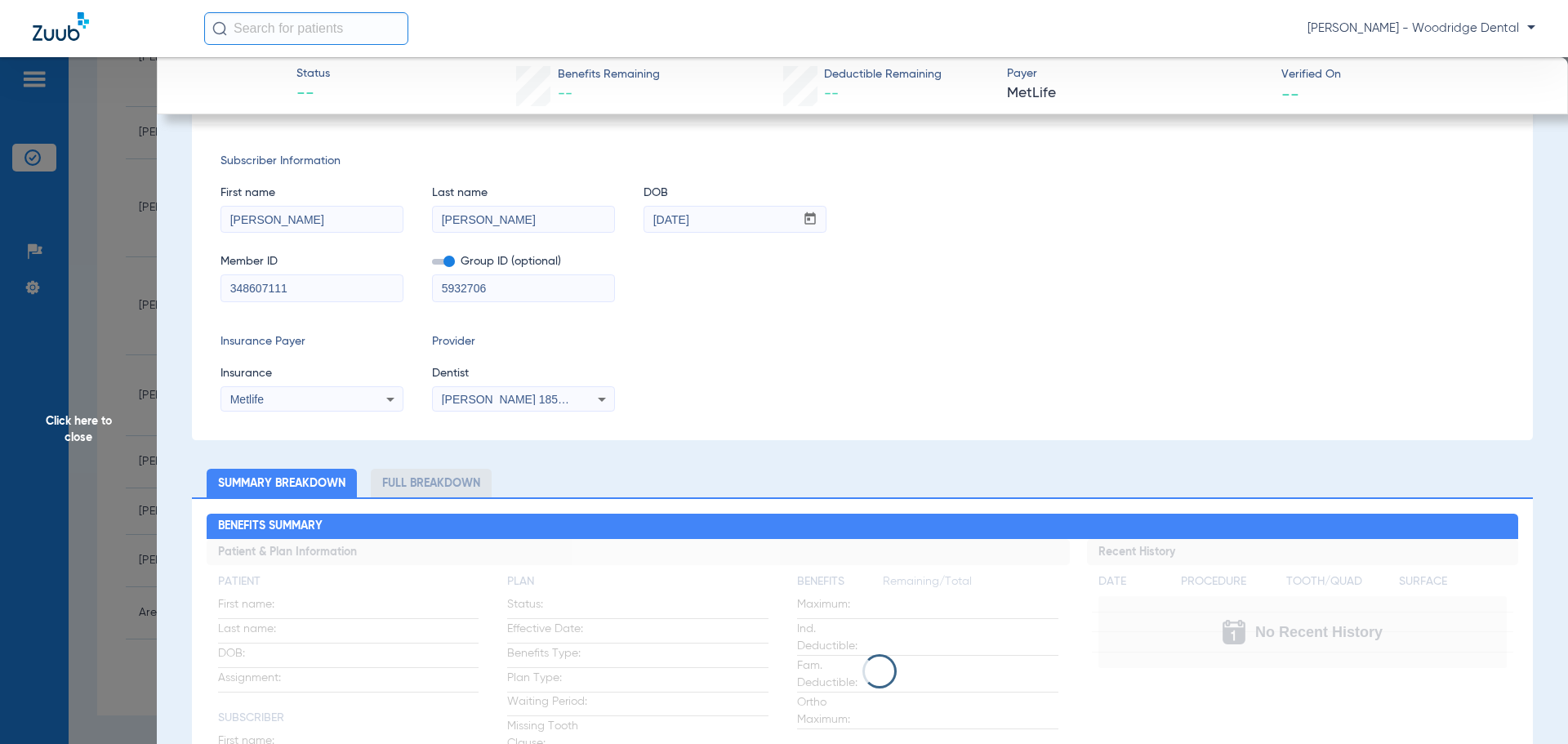
scroll to position [0, 0]
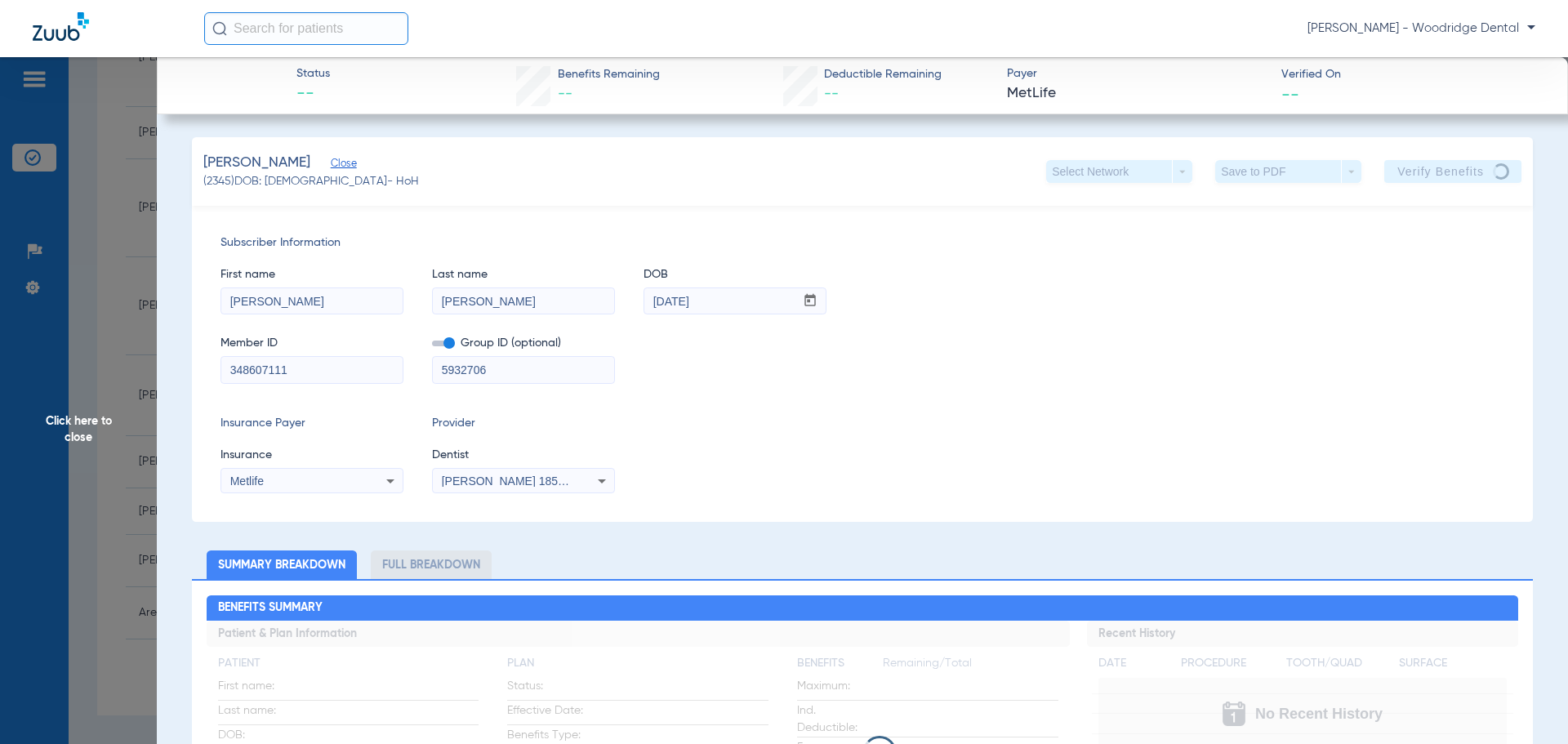
click at [1194, 391] on div "Subscriber Information First name Teresa Last name DiPaolo DOB mm / dd / yyyy 0…" at bounding box center [862, 364] width 1341 height 316
click at [79, 422] on span "Click here to close" at bounding box center [78, 428] width 156 height 744
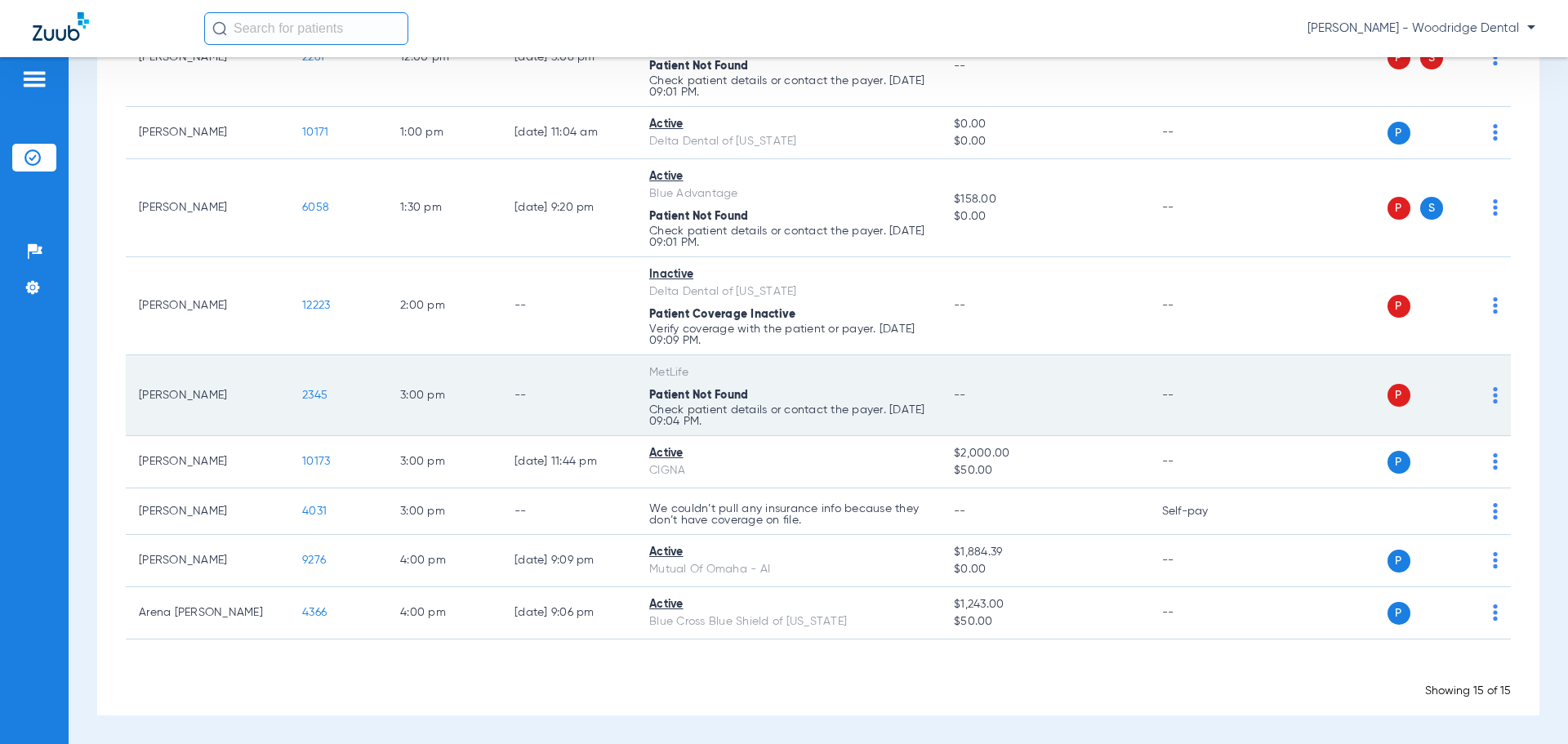
click at [315, 396] on span "2345" at bounding box center [315, 395] width 25 height 12
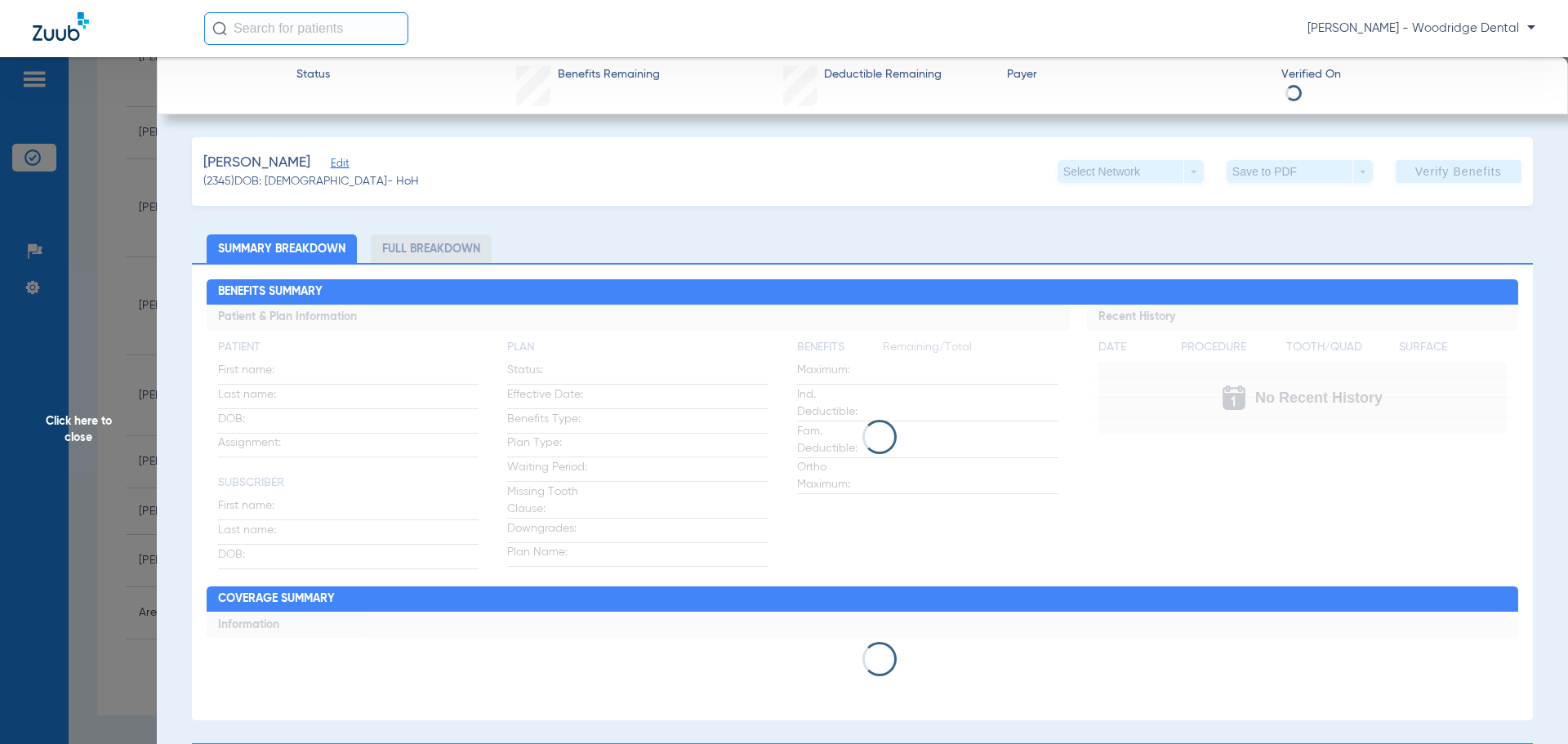
click at [338, 287] on div "Di Paolo, Teresa Edit (2345) DOB: 07/25/1961 - HoH Select Network arrow_drop_do…" at bounding box center [862, 737] width 1341 height 1201
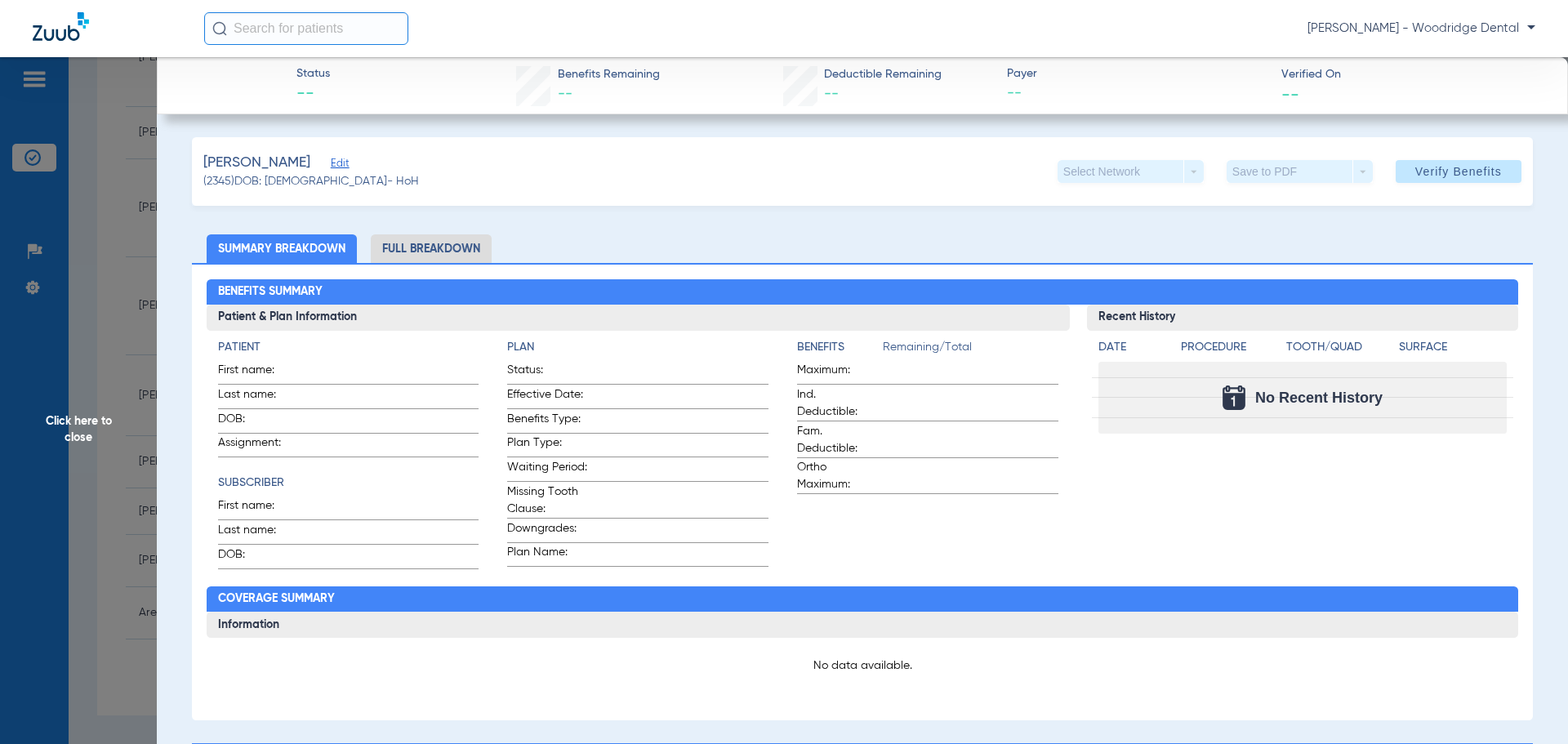
click at [331, 166] on span "Edit" at bounding box center [338, 164] width 15 height 15
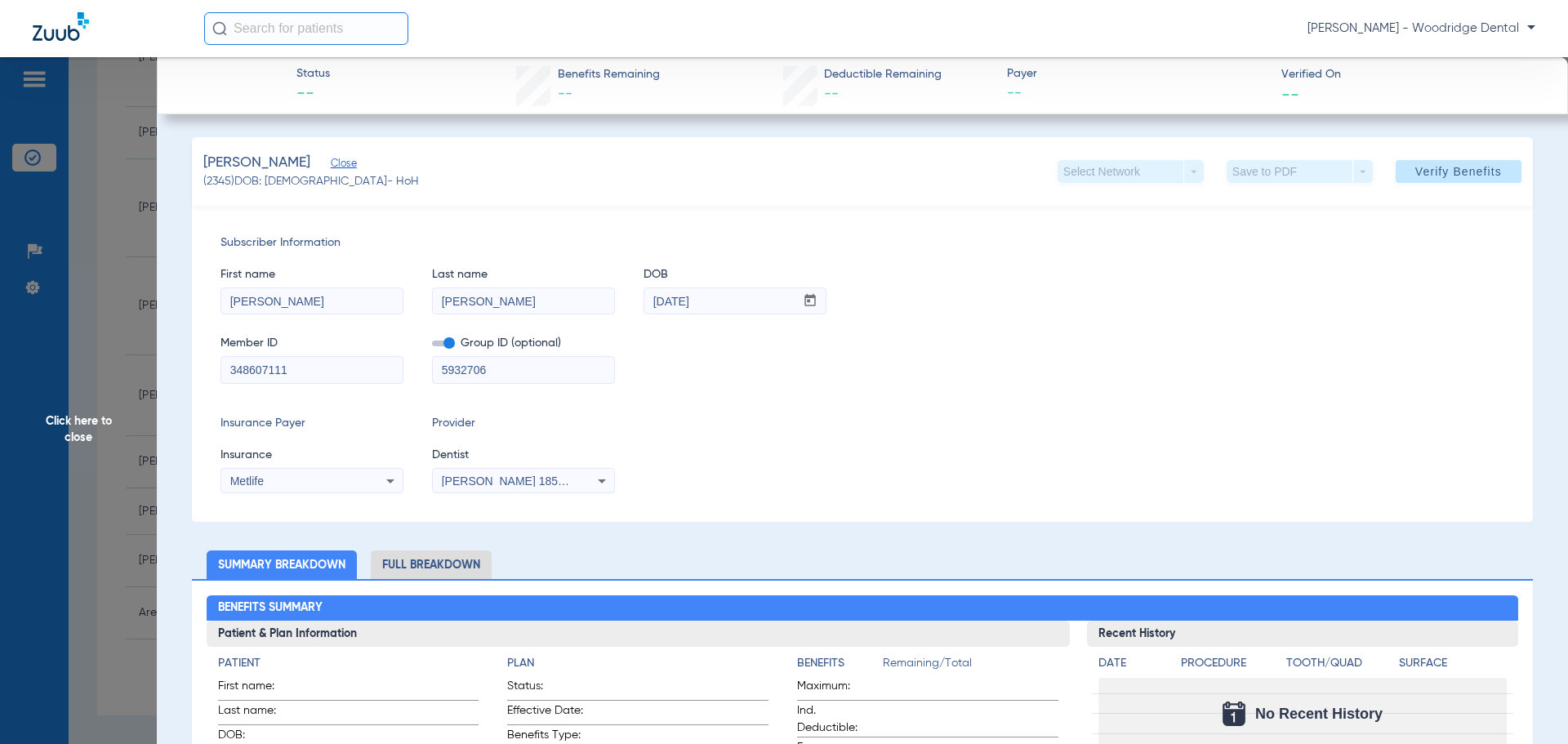
click at [453, 301] on input "Di Paolo" at bounding box center [524, 300] width 181 height 26
type input "DiPaolo"
click at [796, 411] on div "Subscriber Information First name Teresa Last name DiPaolo DOB mm / dd / yyyy 0…" at bounding box center [862, 364] width 1341 height 316
click at [438, 560] on li "Full Breakdown" at bounding box center [431, 564] width 121 height 28
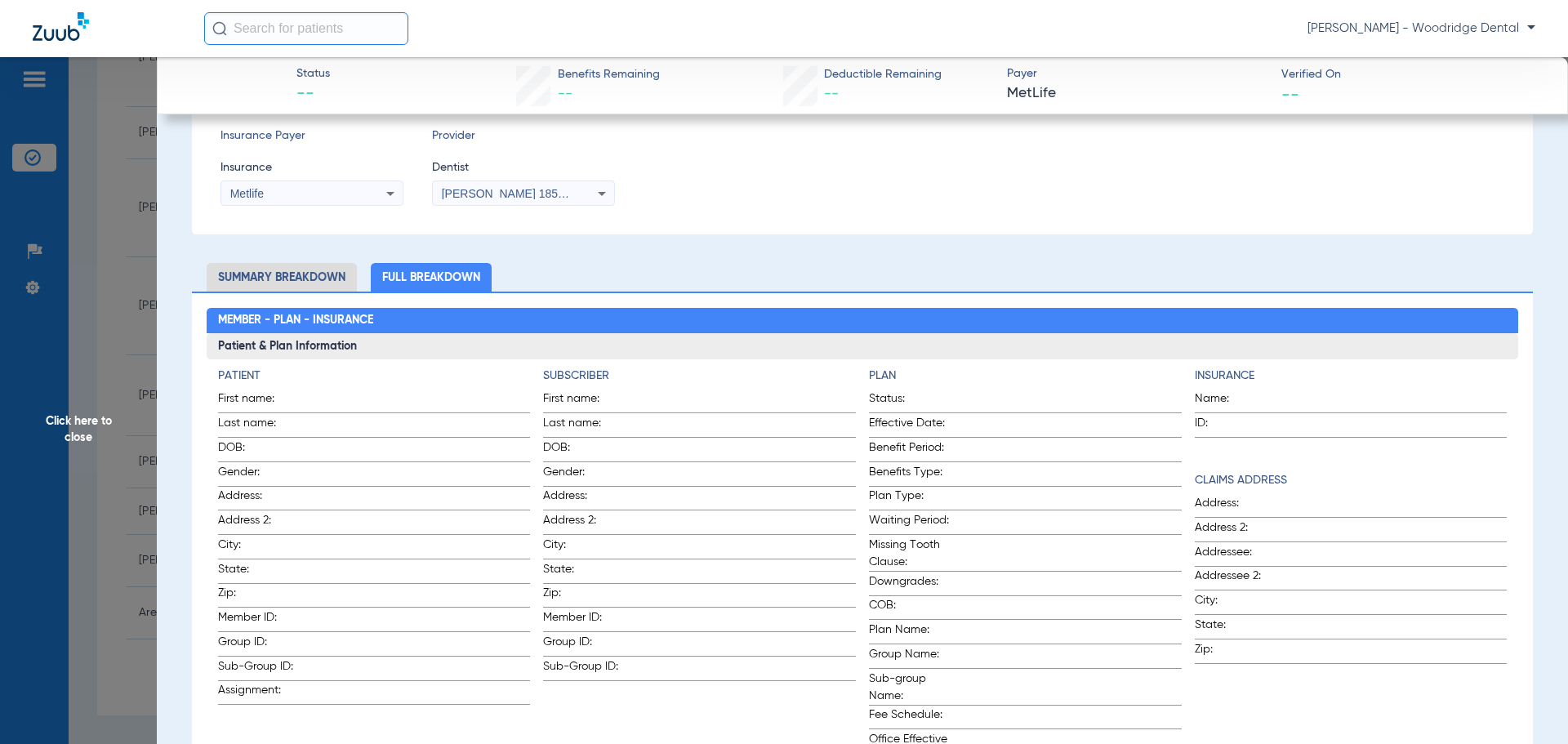
scroll to position [82, 0]
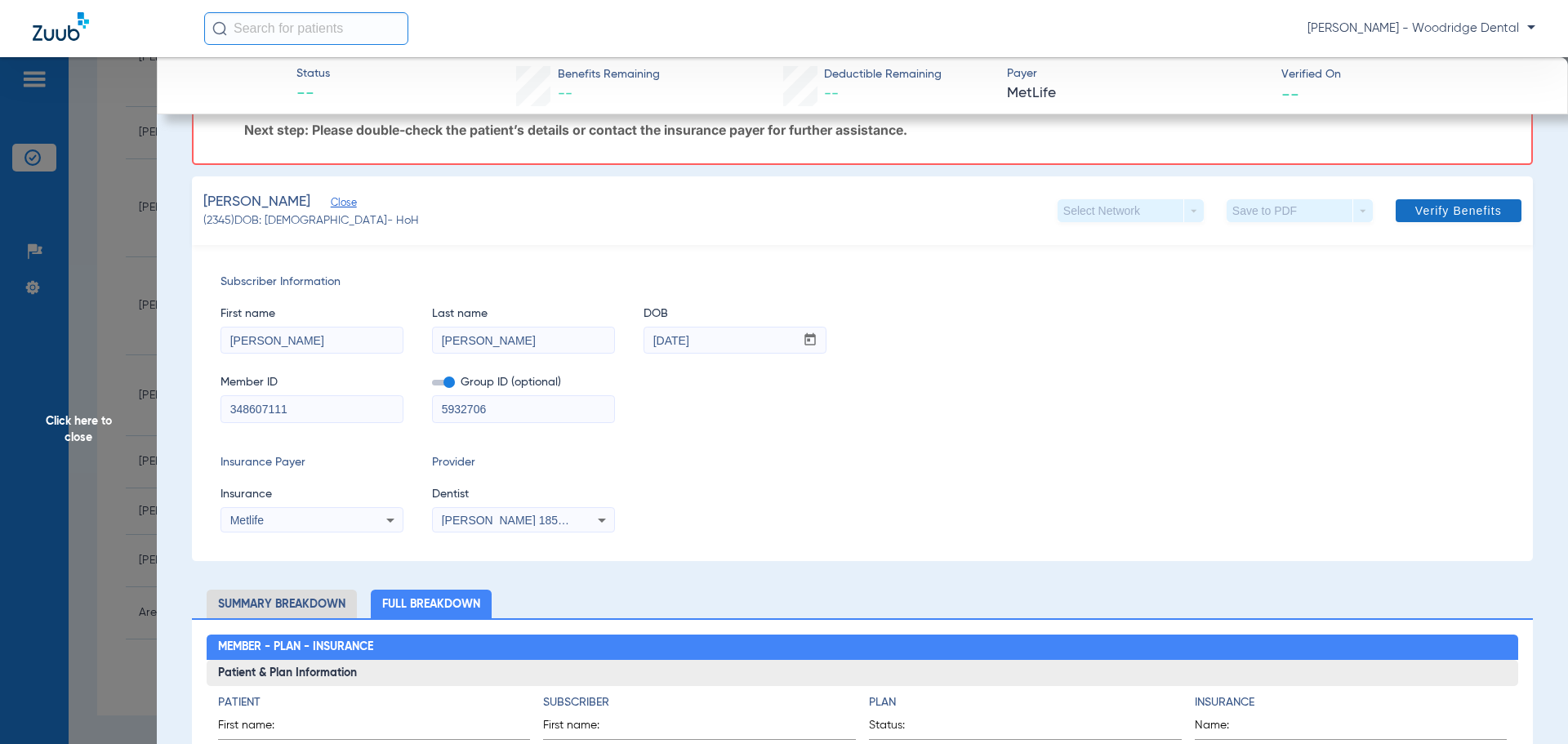
click at [1436, 206] on span "Verify Benefits" at bounding box center [1458, 211] width 86 height 13
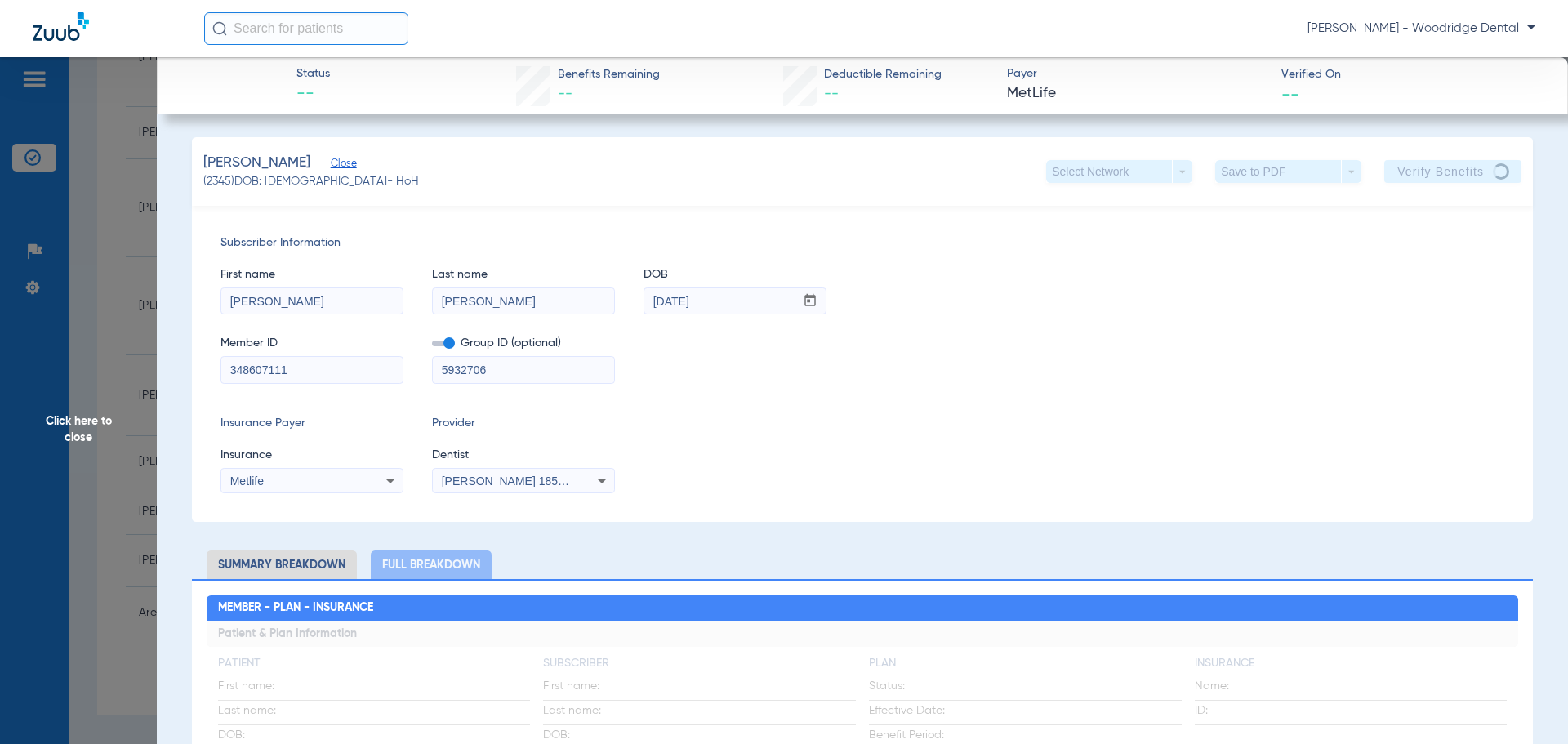
click at [85, 428] on span "Click here to close" at bounding box center [78, 428] width 156 height 744
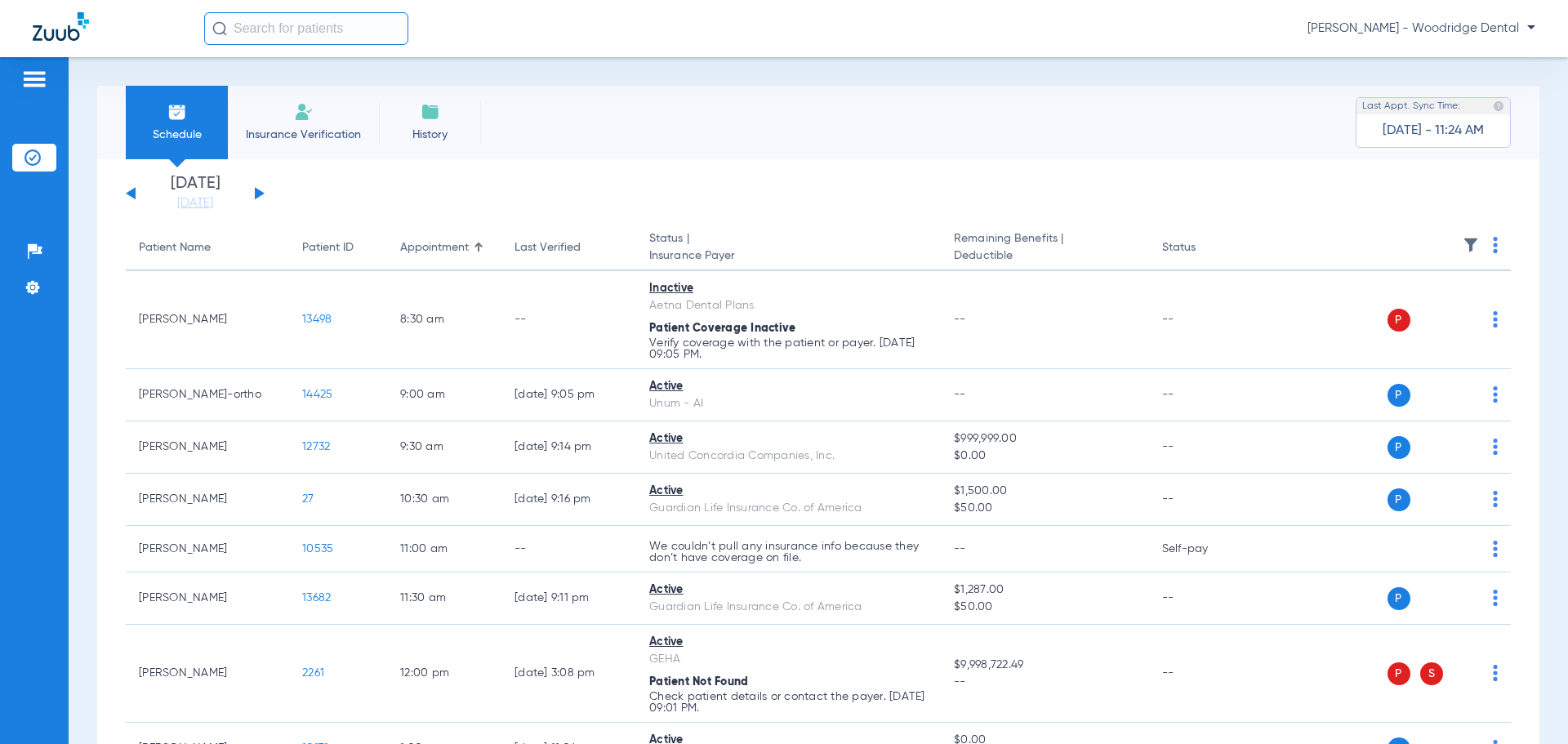
click at [316, 141] on span "Insurance Verification" at bounding box center [303, 134] width 126 height 16
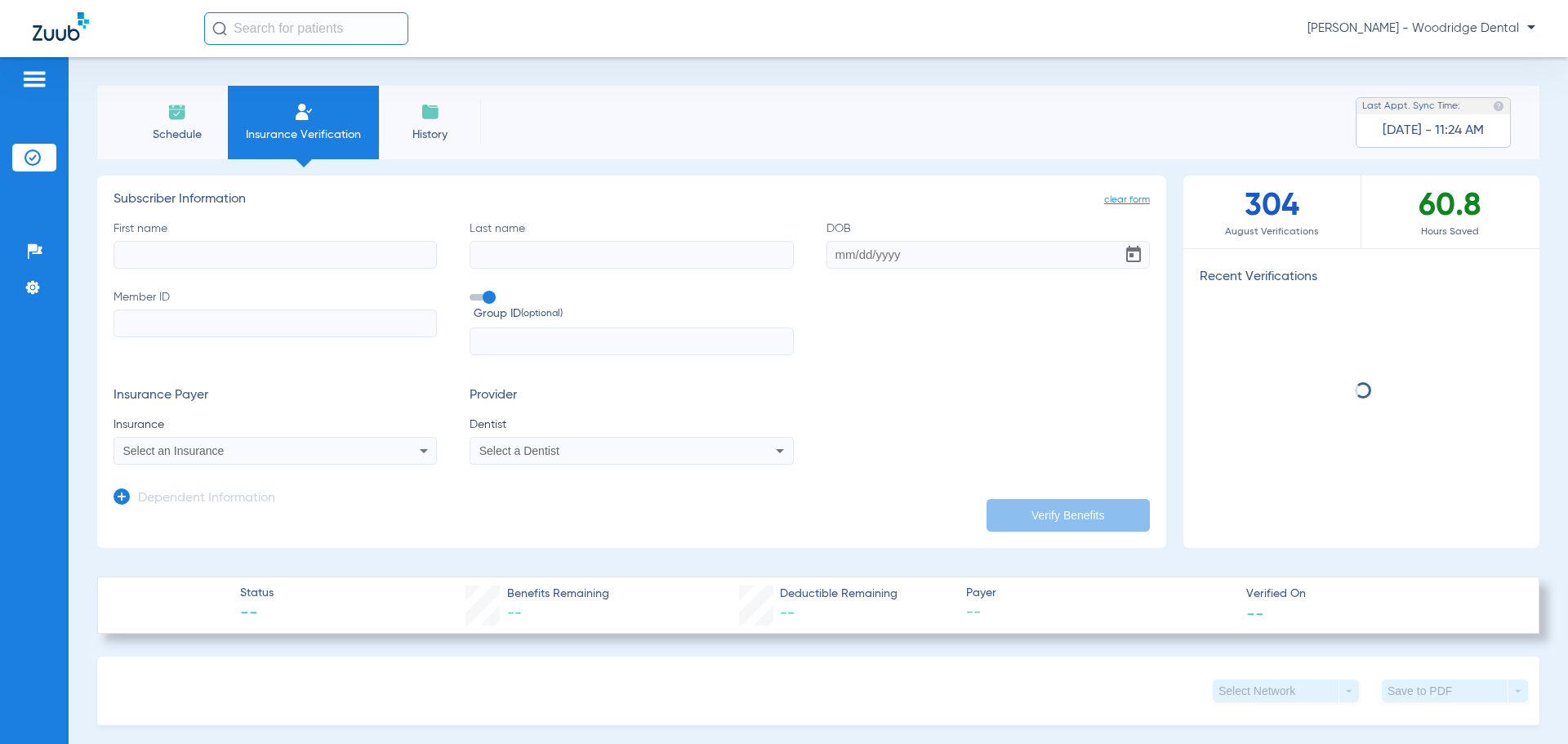
click at [302, 252] on input "First name" at bounding box center [276, 254] width 324 height 28
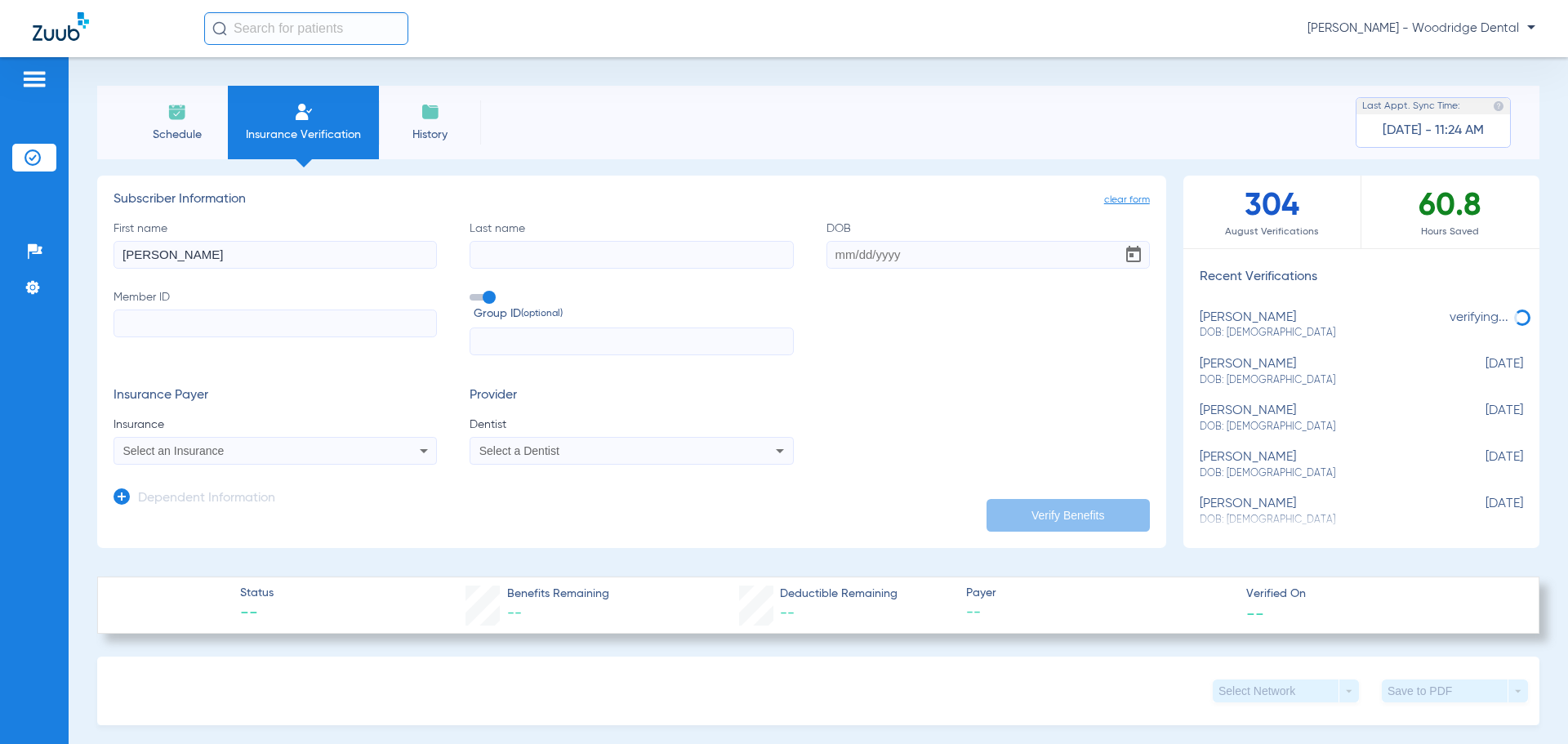
type input "teresa"
type input "dipaolo"
type input "07/25/1961"
type input "348607111"
click at [220, 457] on span "Select an Insurance" at bounding box center [174, 451] width 101 height 13
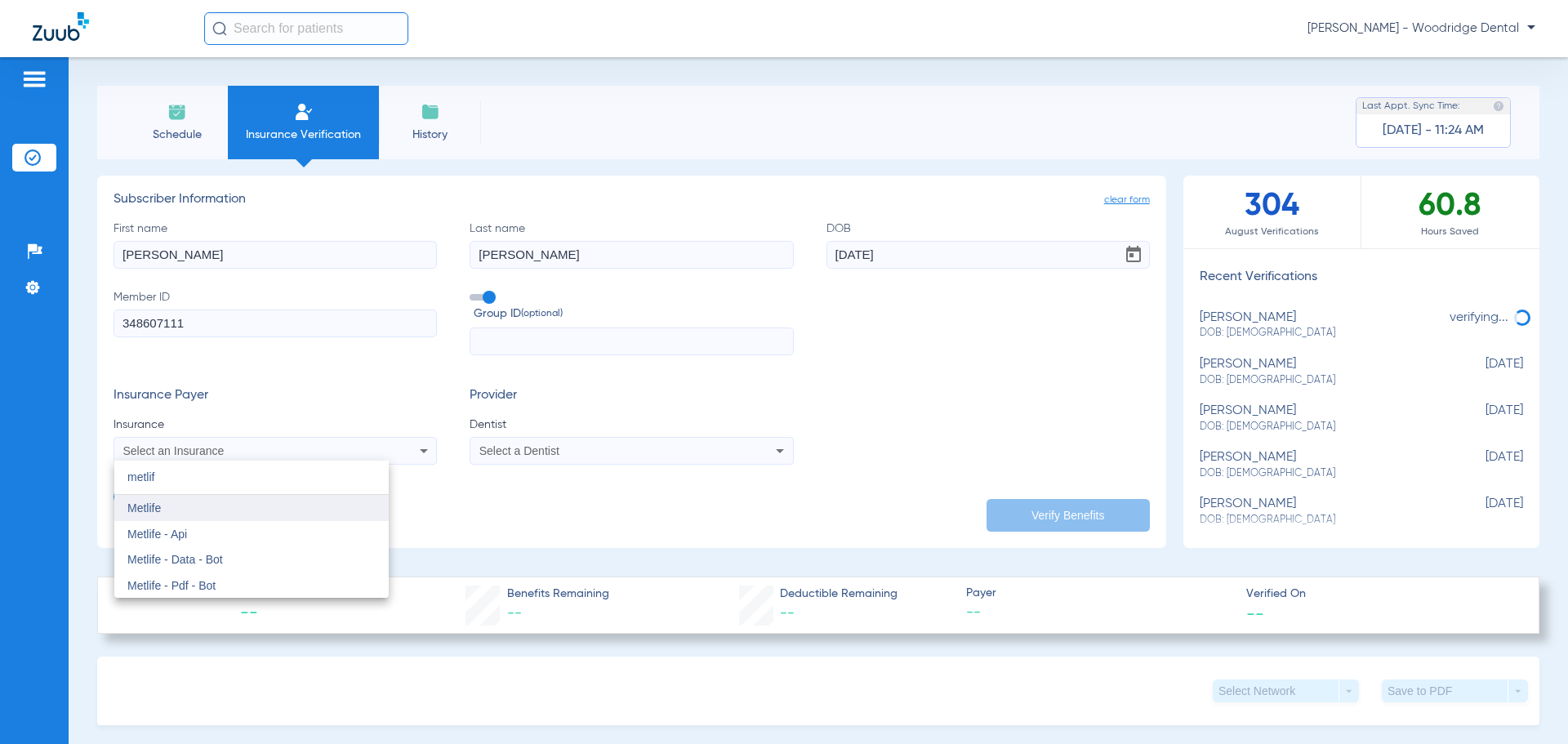
type input "metlif"
click at [246, 516] on mat-option "Metlife" at bounding box center [252, 508] width 275 height 26
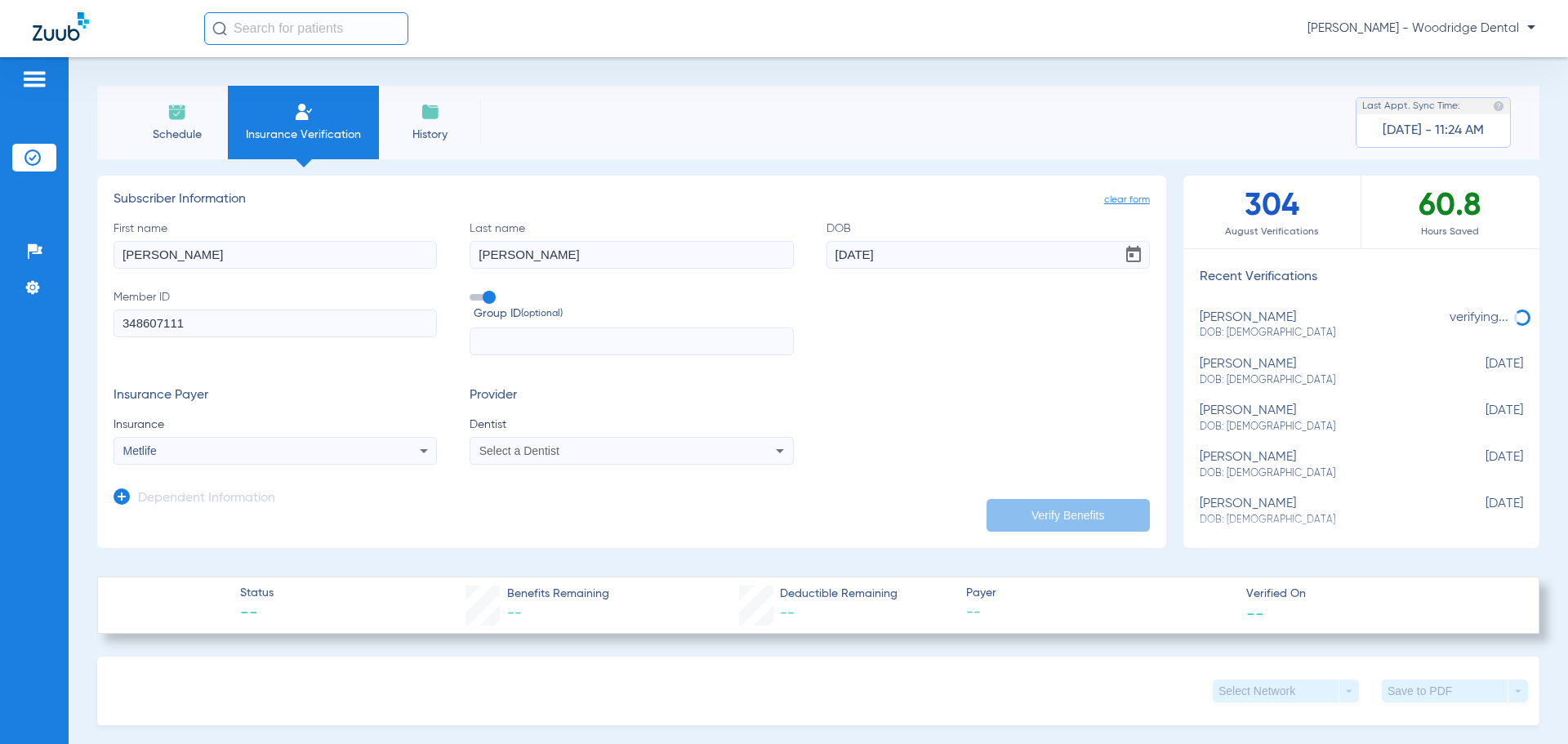
click at [618, 444] on div "Select a Dentist" at bounding box center [631, 451] width 322 height 20
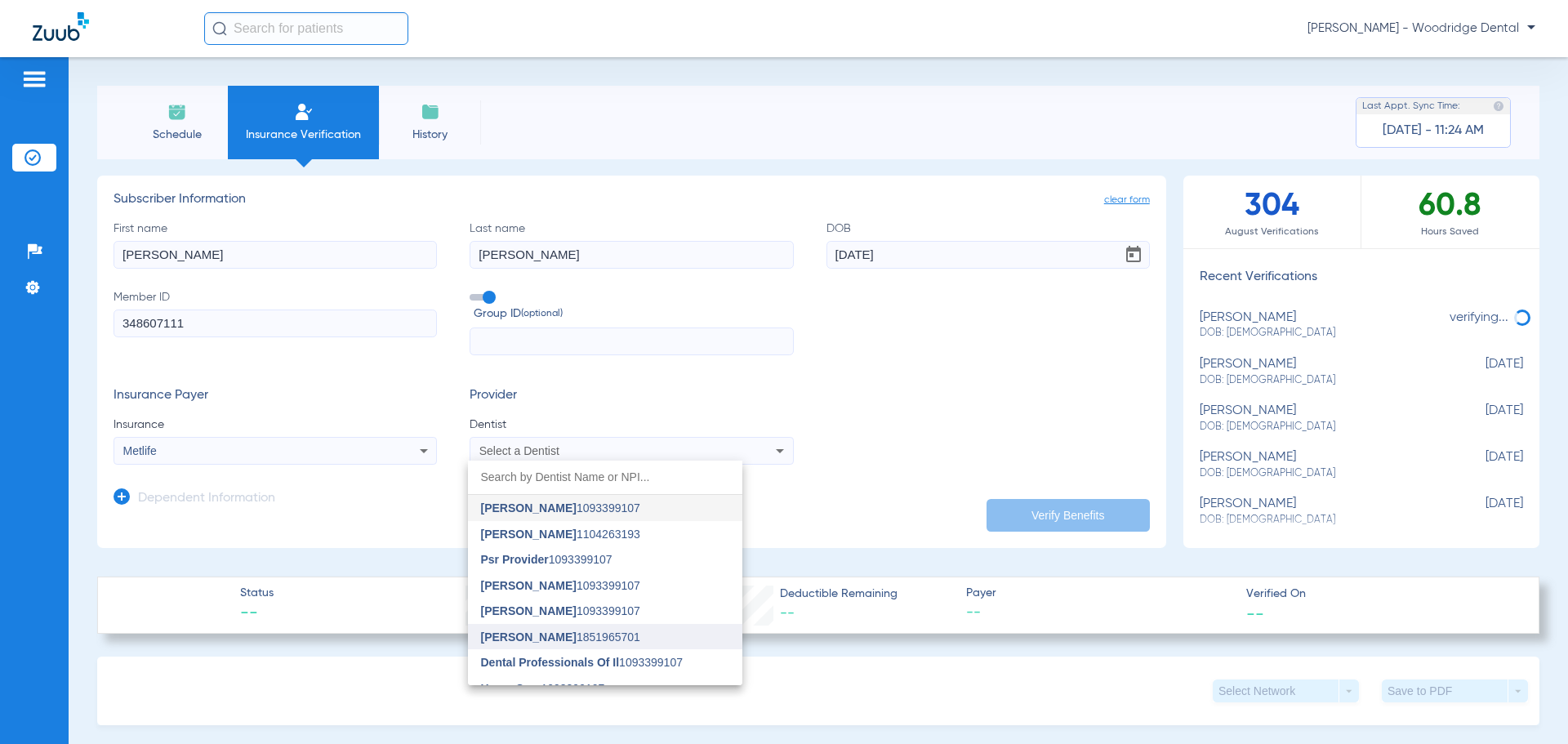
click at [644, 636] on mat-option "[PERSON_NAME] 1851965701" at bounding box center [604, 636] width 275 height 26
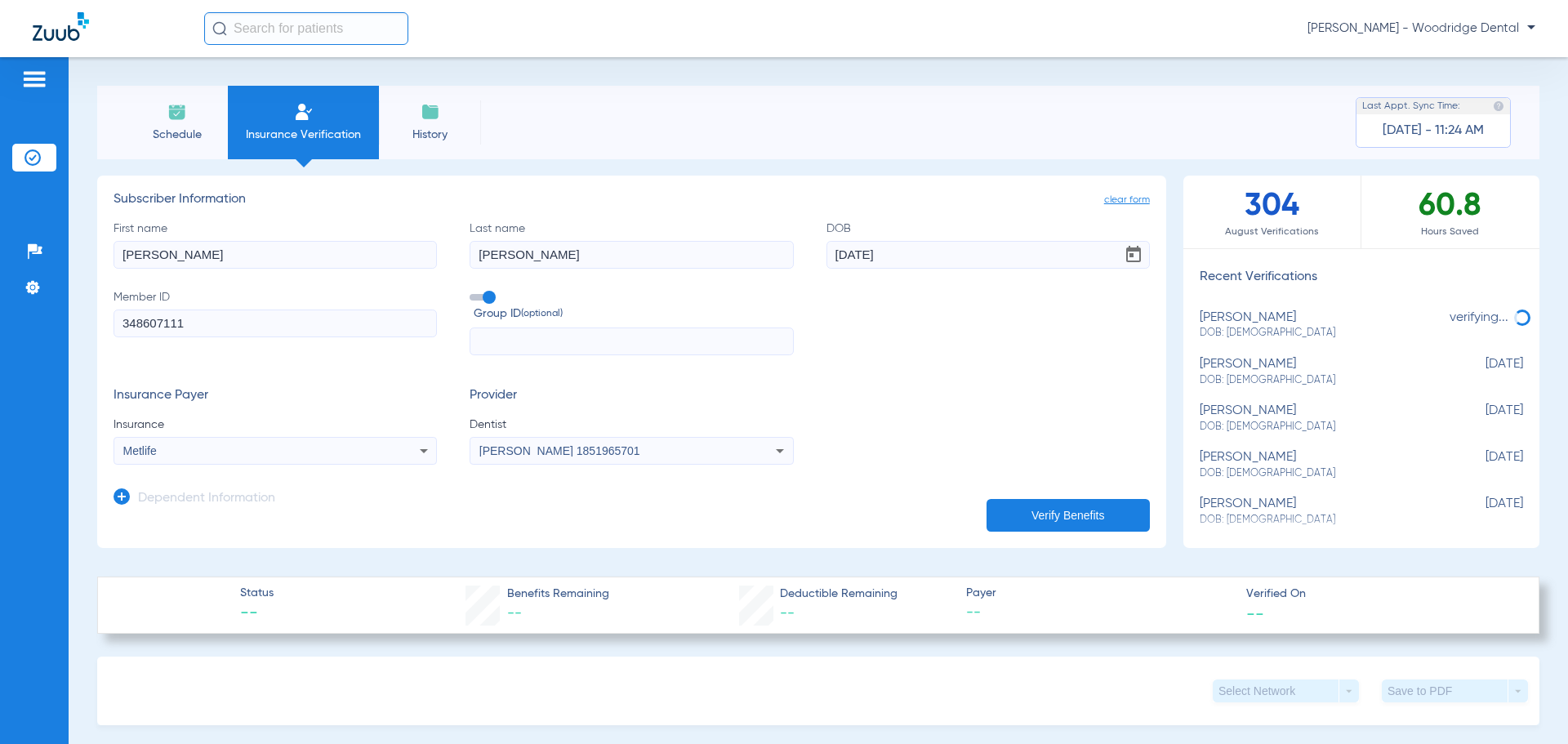
click at [1029, 520] on button "Verify Benefits" at bounding box center [1068, 515] width 164 height 33
click at [421, 128] on span "History" at bounding box center [429, 134] width 77 height 16
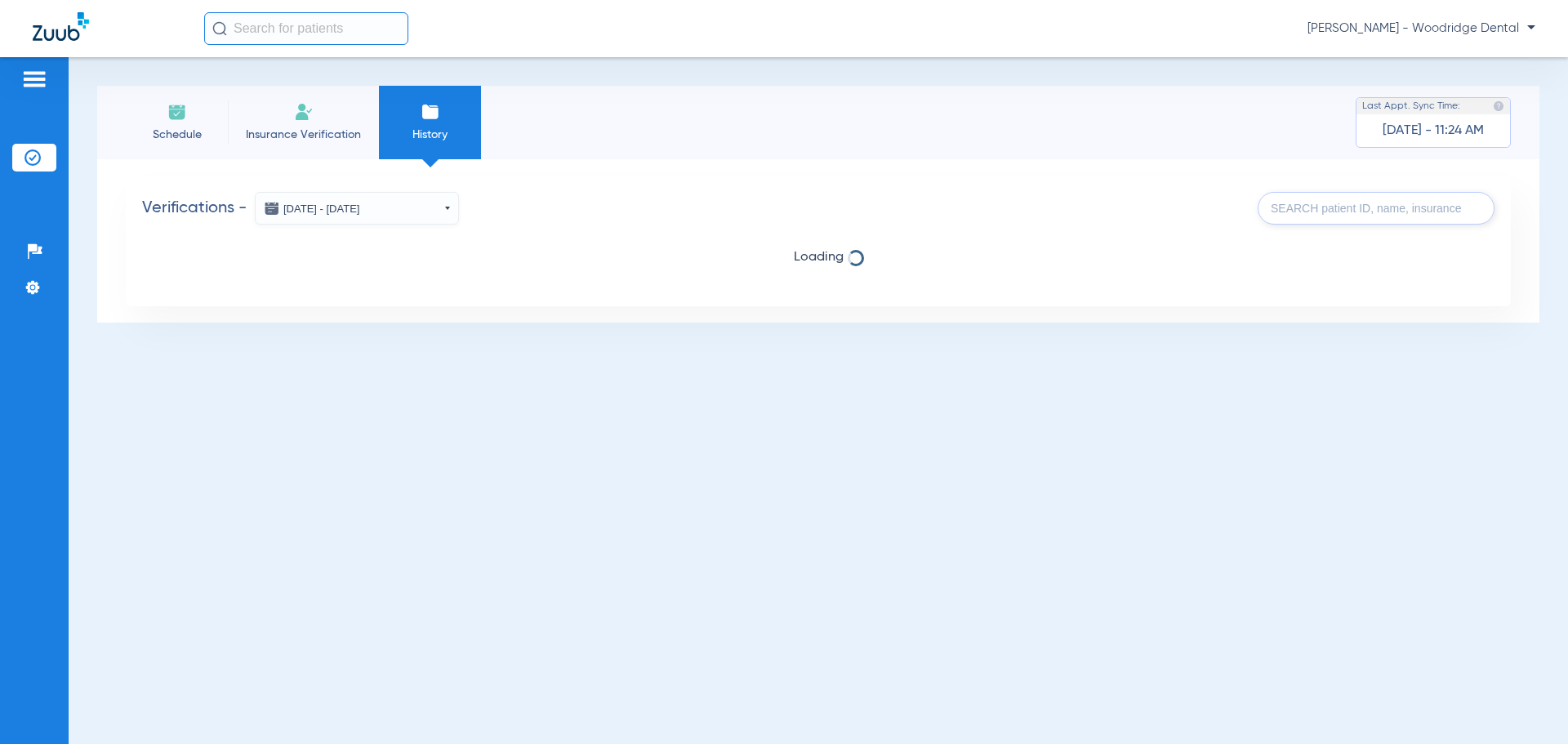
click at [295, 117] on img at bounding box center [304, 112] width 20 height 20
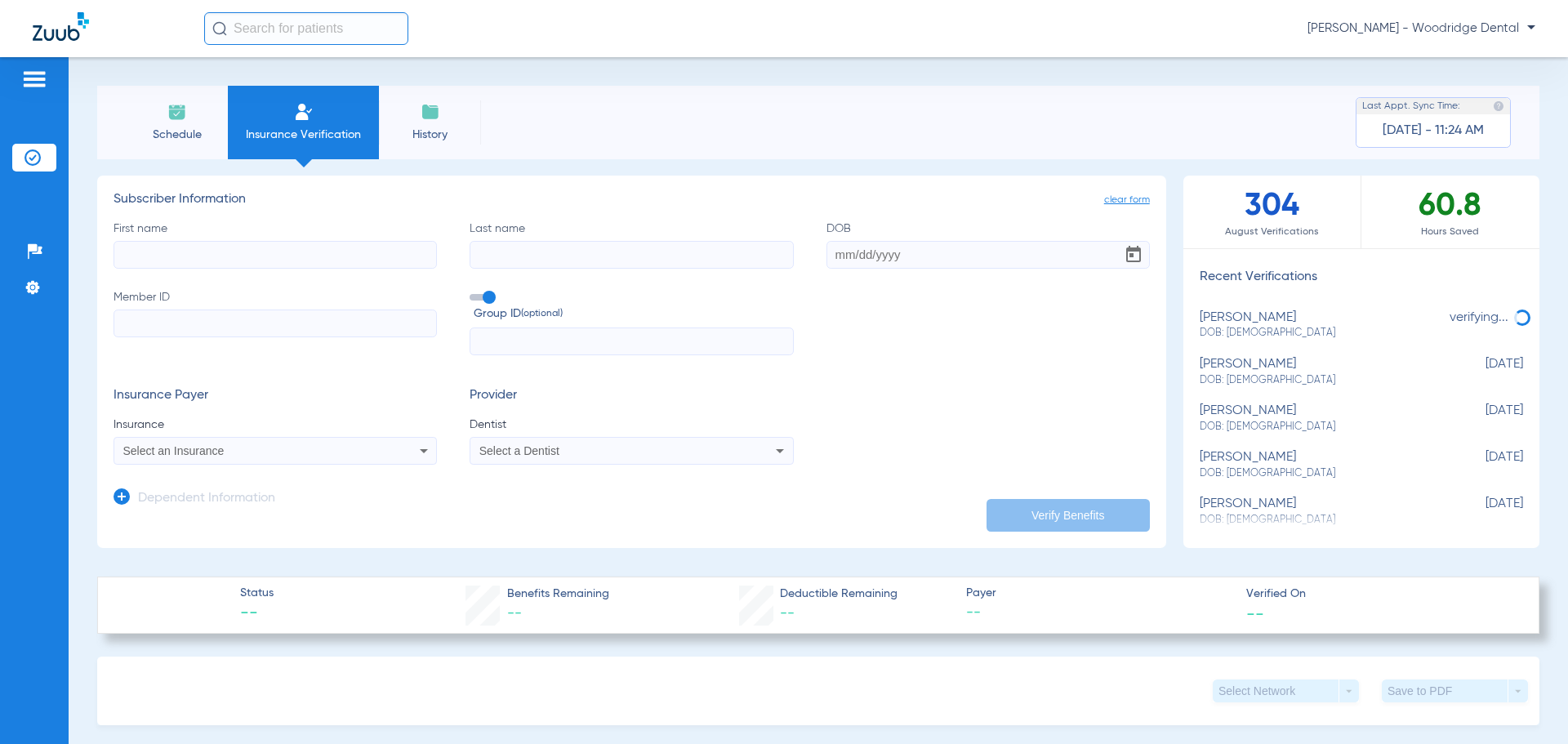
click at [1244, 330] on span "DOB: [DEMOGRAPHIC_DATA]" at bounding box center [1321, 333] width 242 height 15
type input "Teresa"
type input "DiPaolo"
type input "07/25/1961"
type input "348607111"
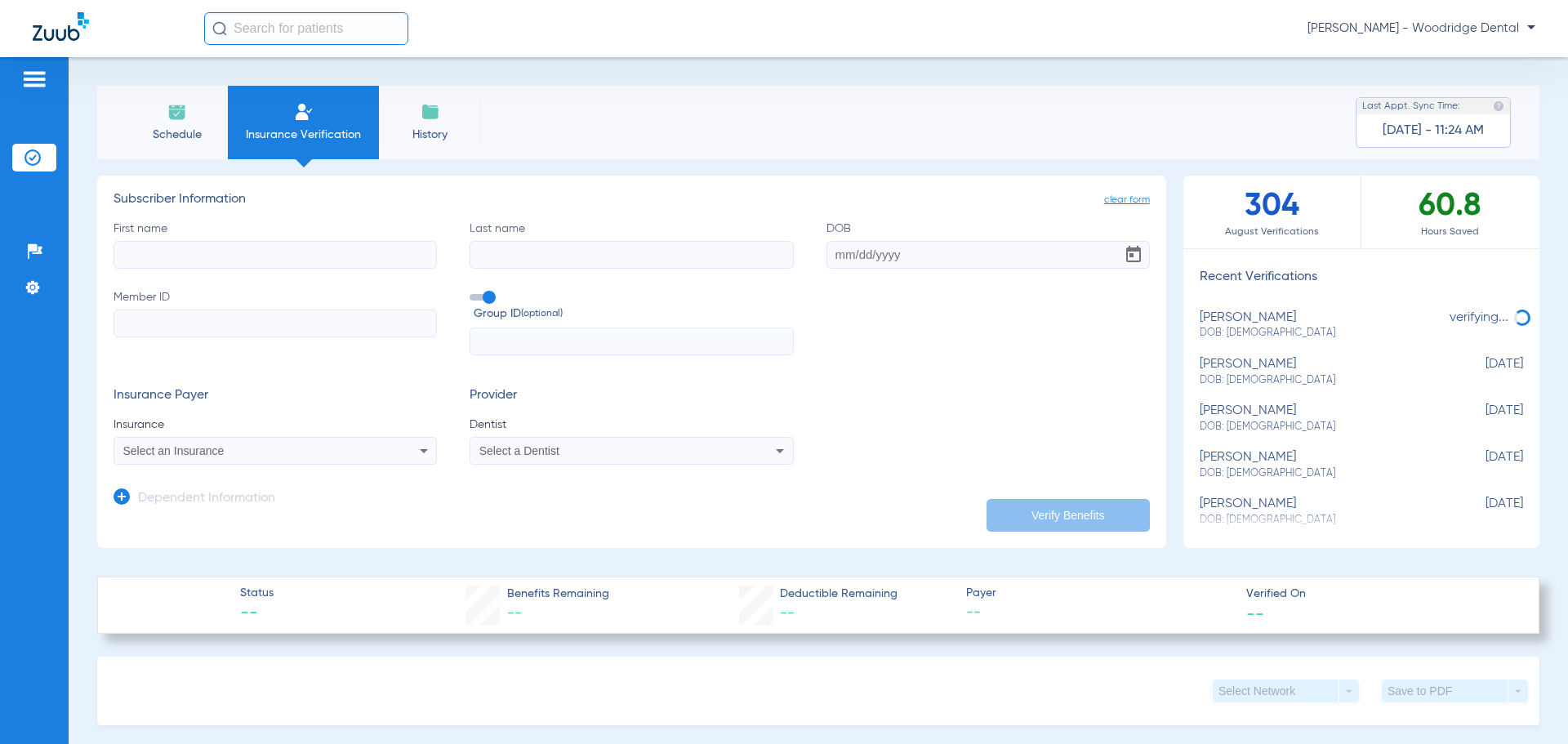
type input "5932706"
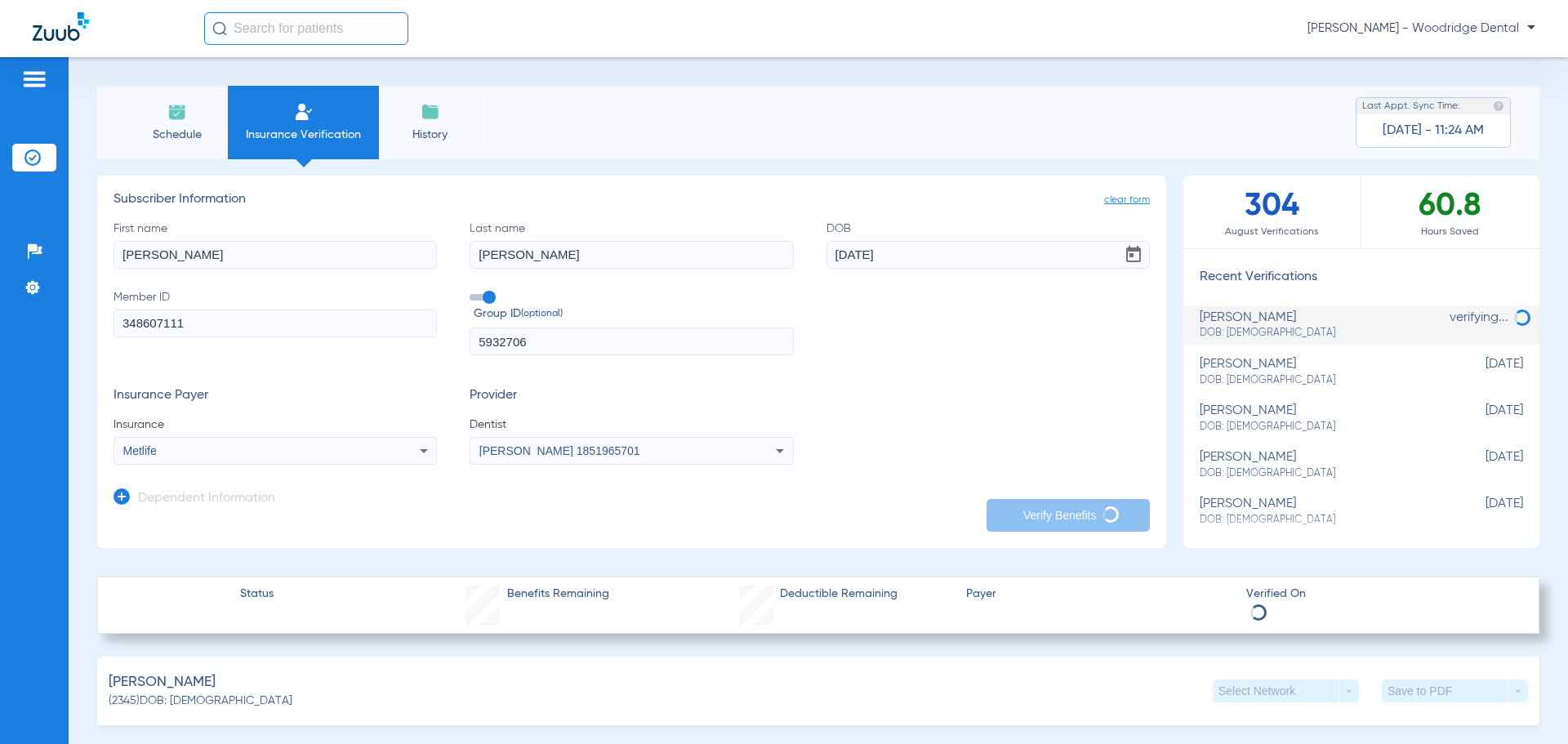
click at [162, 139] on span "Schedule" at bounding box center [176, 134] width 77 height 16
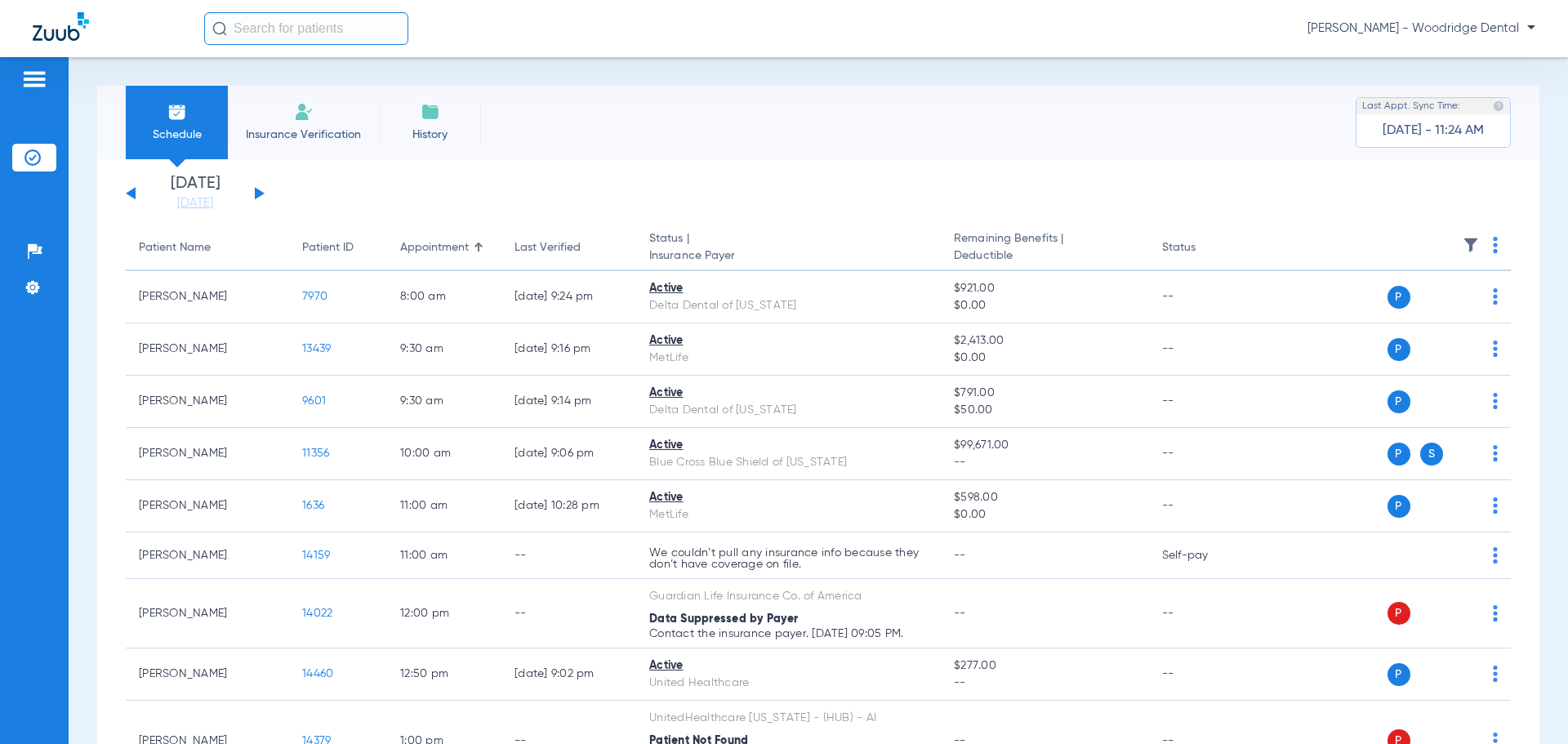
click at [253, 192] on div "Sunday 06-22-2025 Monday 06-23-2025 Tuesday 06-24-2025 Wednesday 06-25-2025 Thu…" at bounding box center [196, 194] width 139 height 36
click at [257, 193] on button at bounding box center [260, 193] width 10 height 12
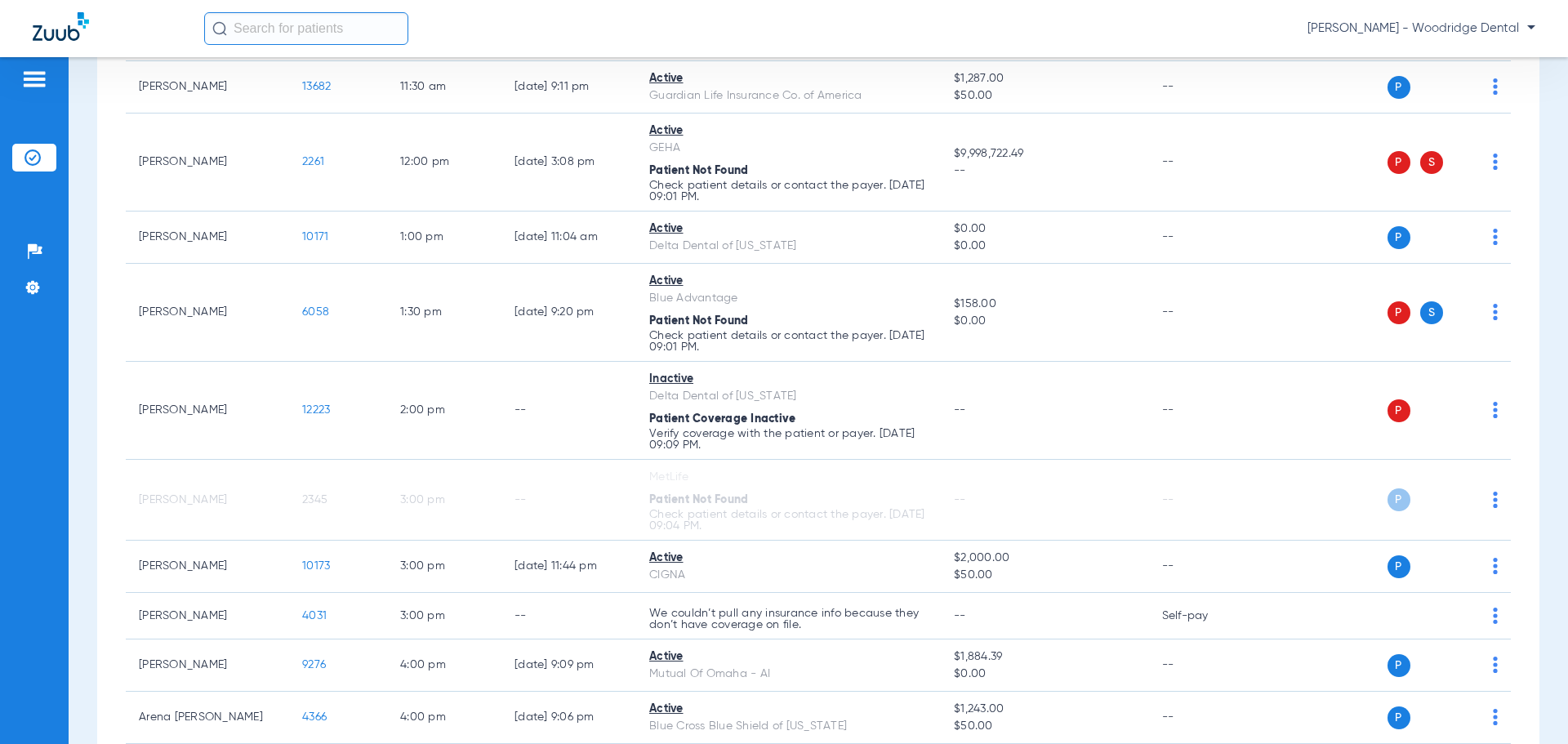
scroll to position [572, 0]
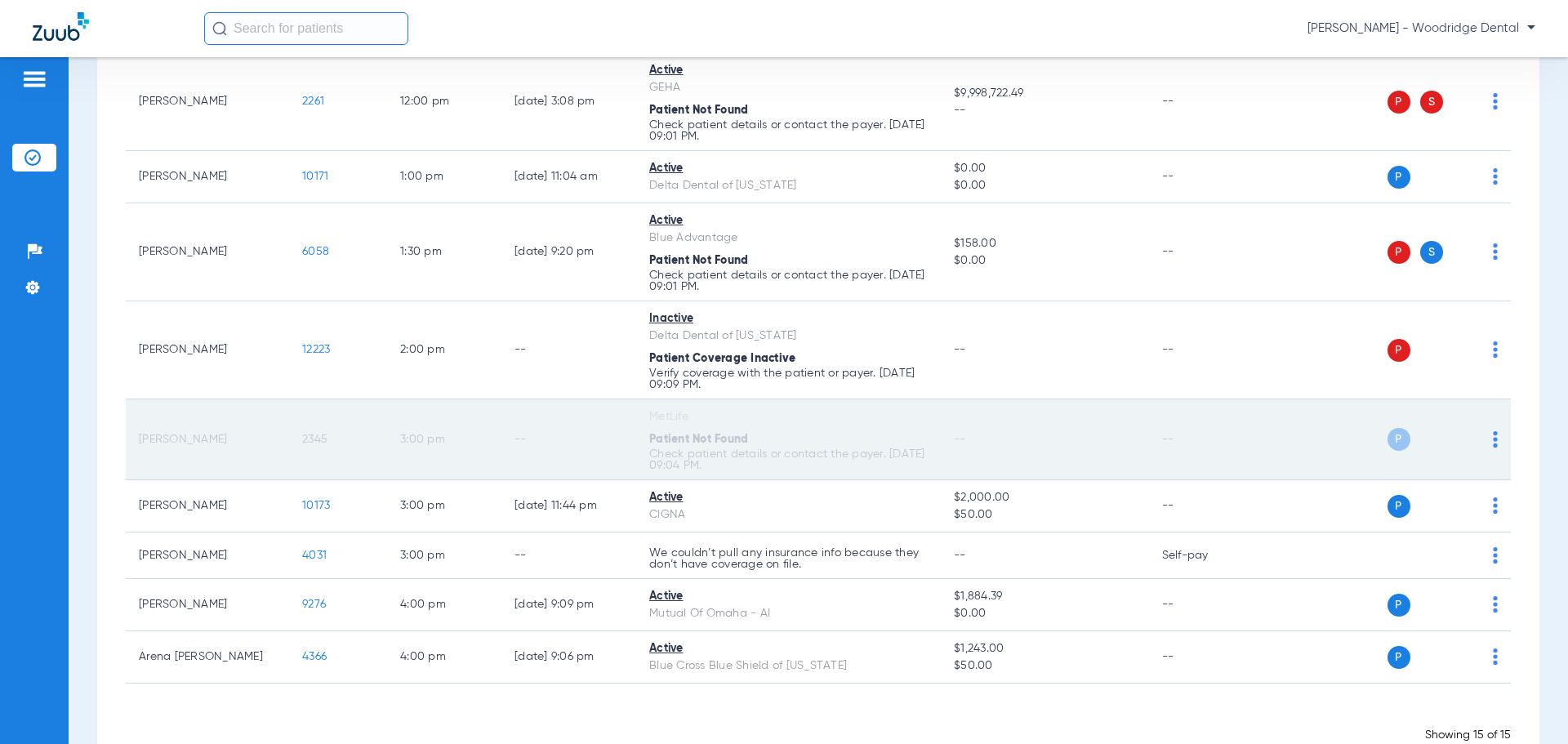
click at [1390, 442] on span "P" at bounding box center [1399, 439] width 23 height 23
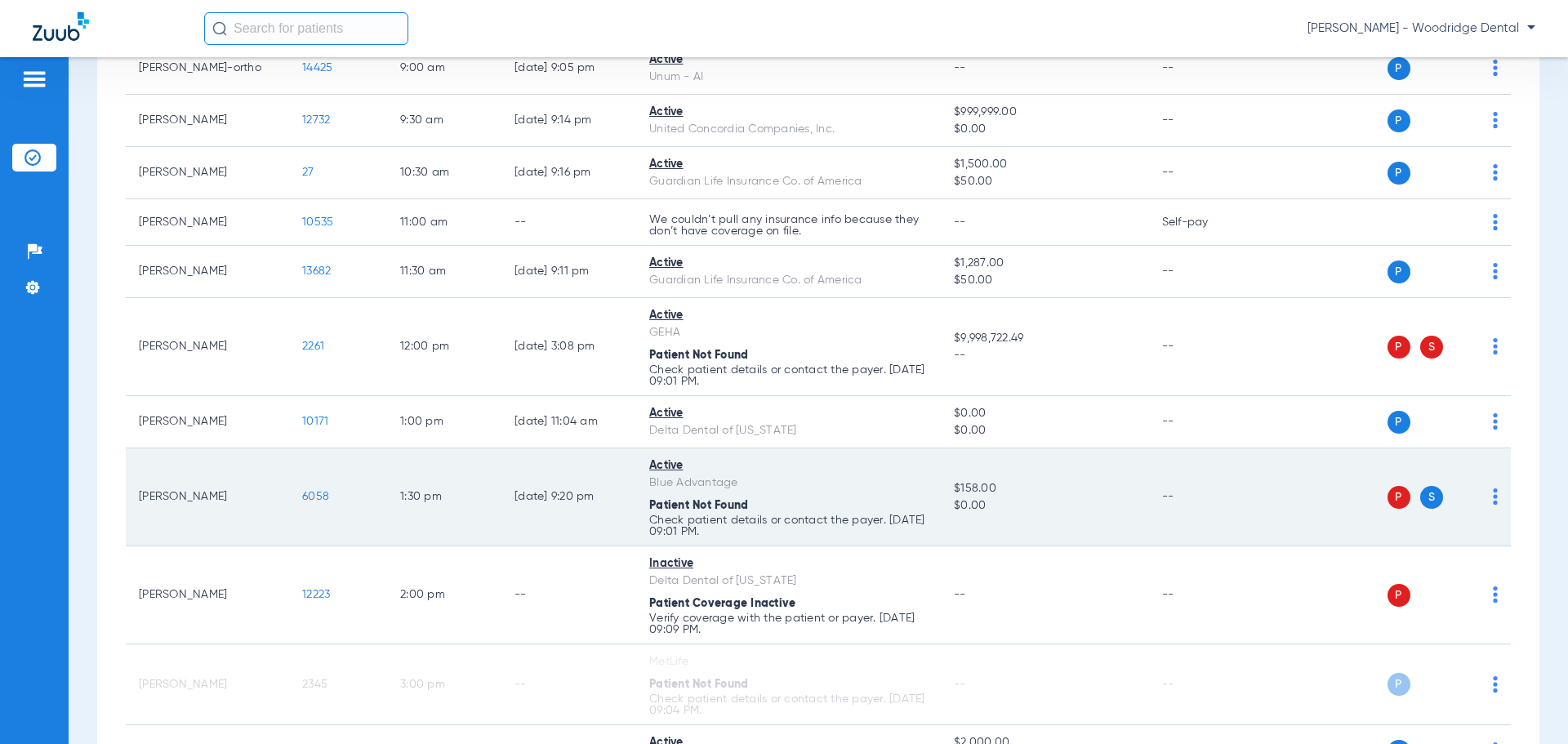
scroll to position [0, 0]
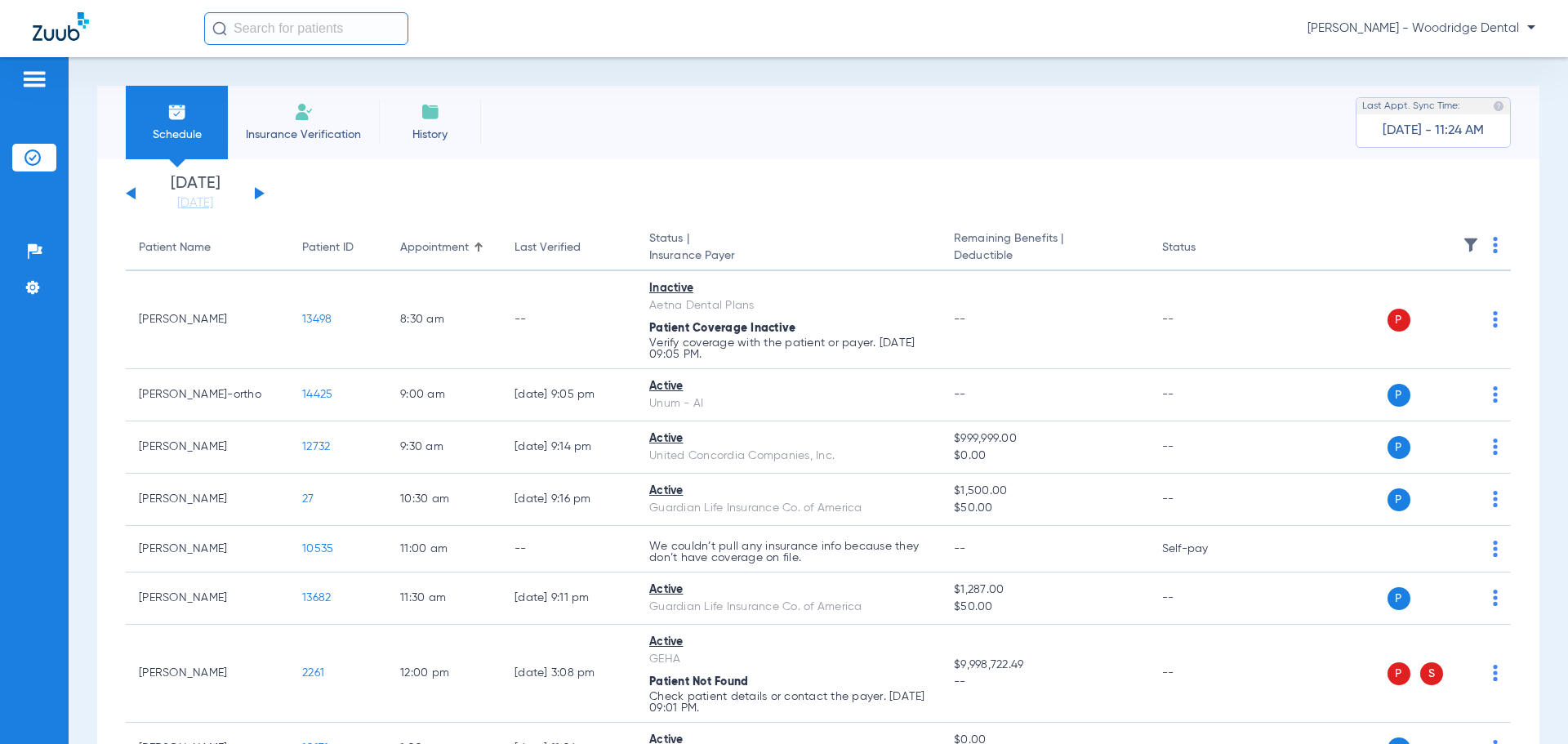
click at [132, 195] on button at bounding box center [131, 193] width 10 height 12
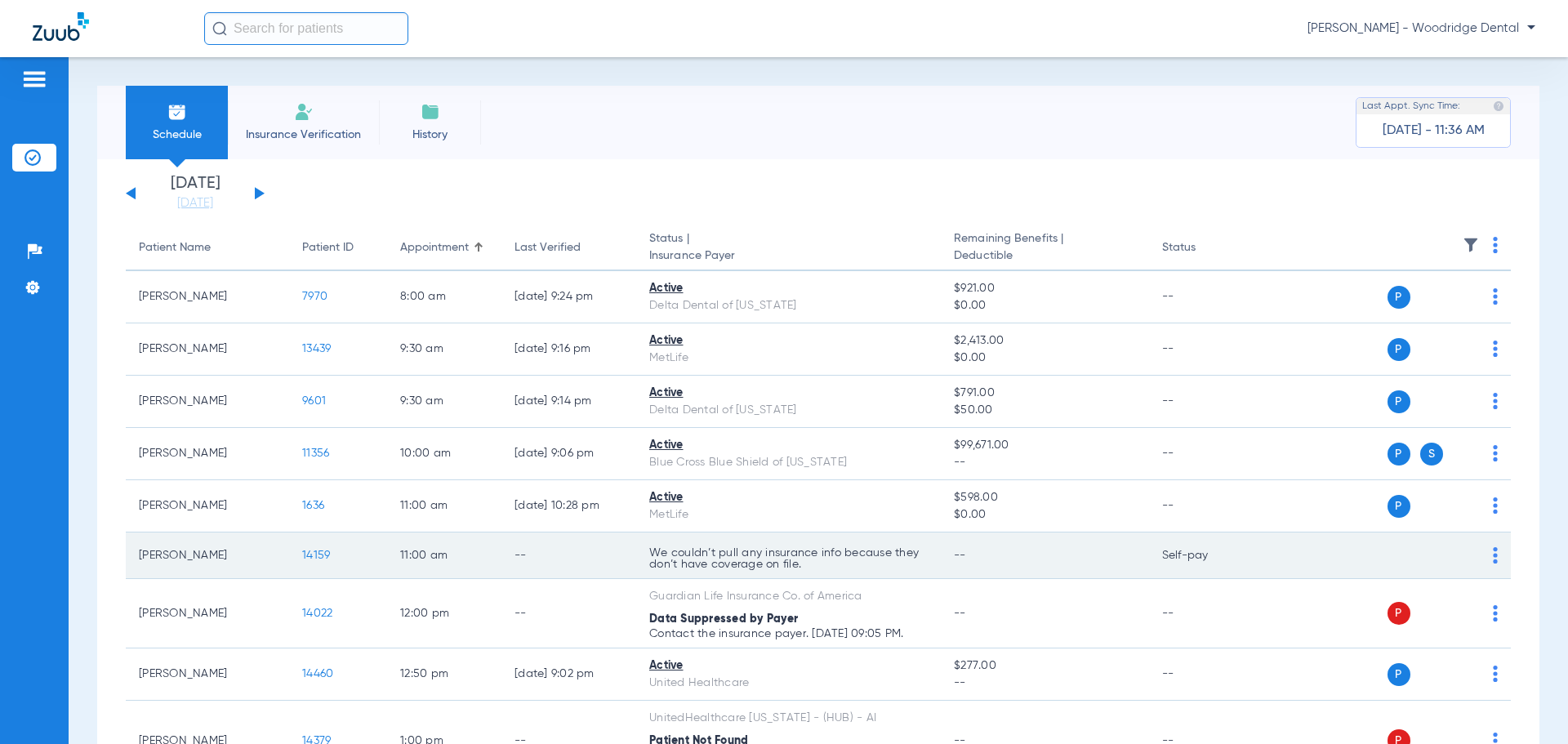
click at [311, 549] on span "14159" at bounding box center [316, 555] width 28 height 12
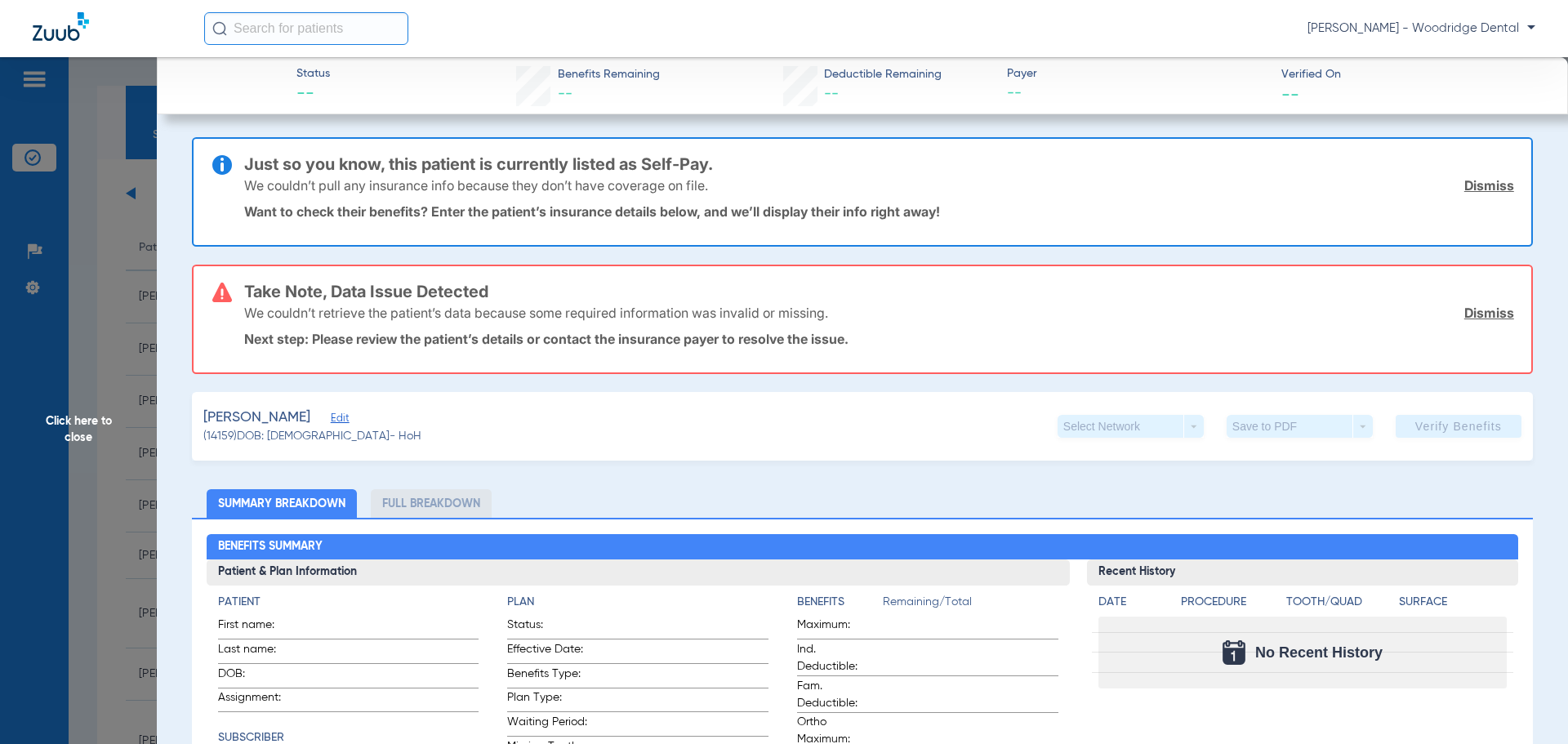
click at [75, 434] on span "Click here to close" at bounding box center [78, 428] width 156 height 744
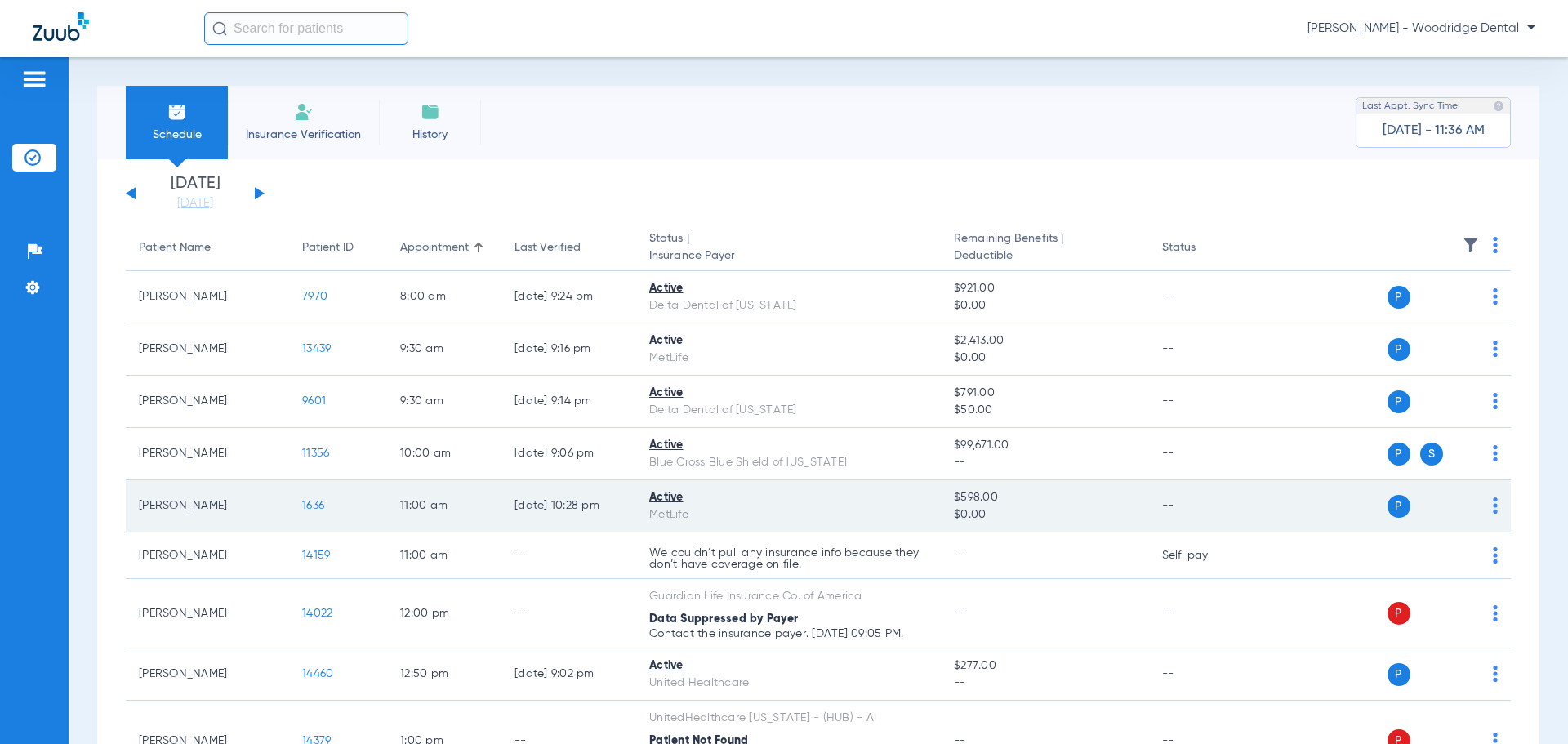
click at [317, 505] on span "1636" at bounding box center [313, 505] width 22 height 12
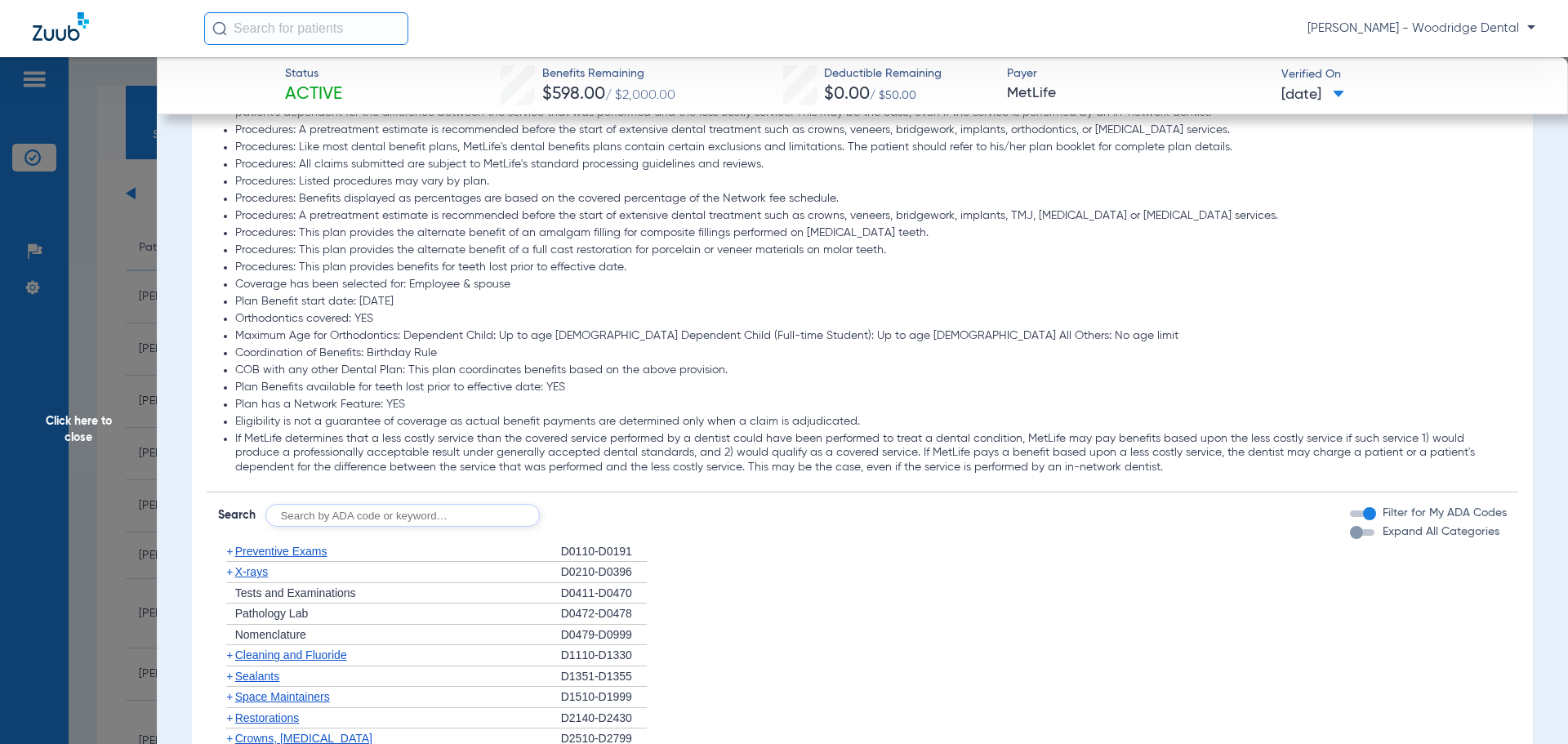
scroll to position [1225, 0]
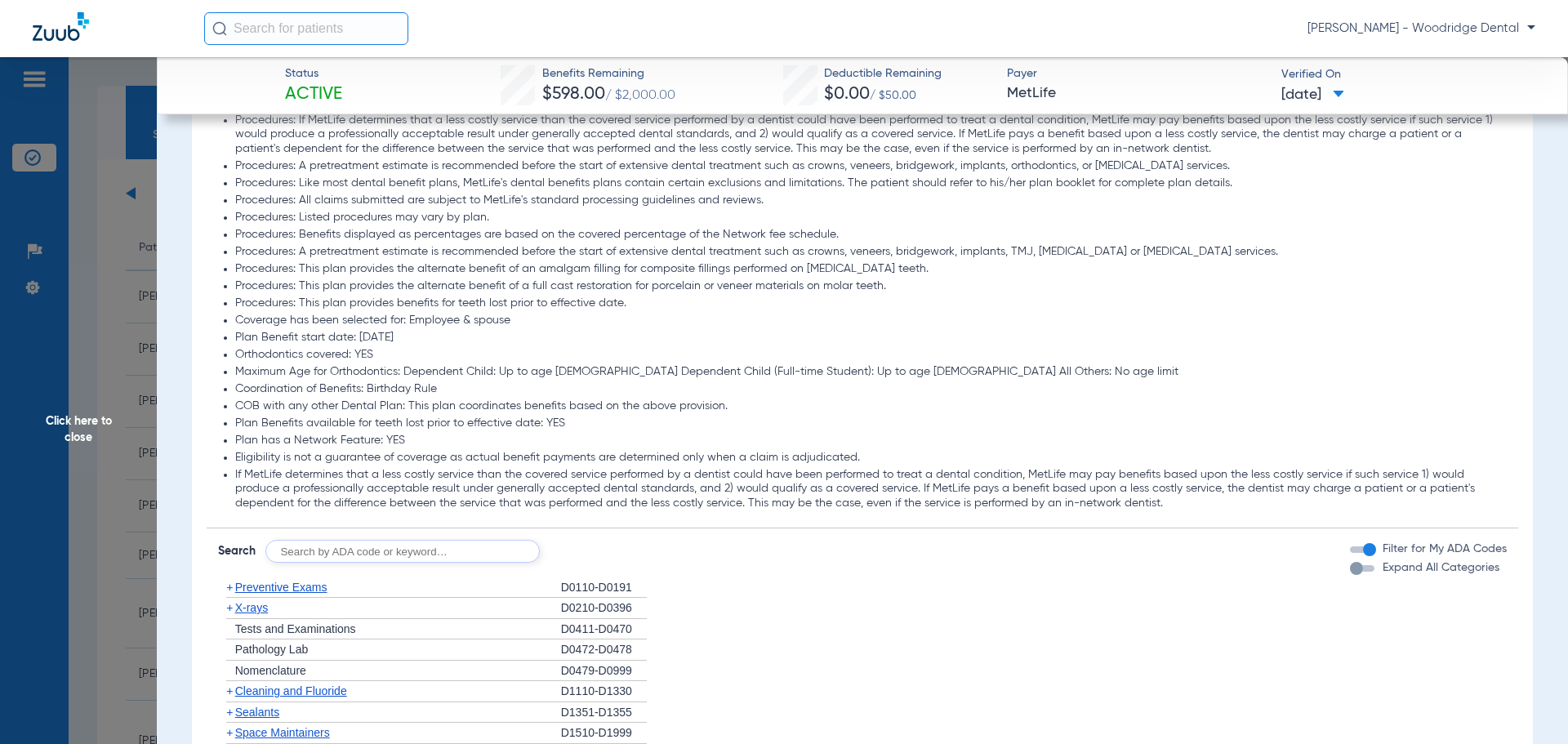
click at [351, 549] on input "text" at bounding box center [403, 551] width 275 height 23
type input "2740"
click button "Search" at bounding box center [601, 551] width 65 height 23
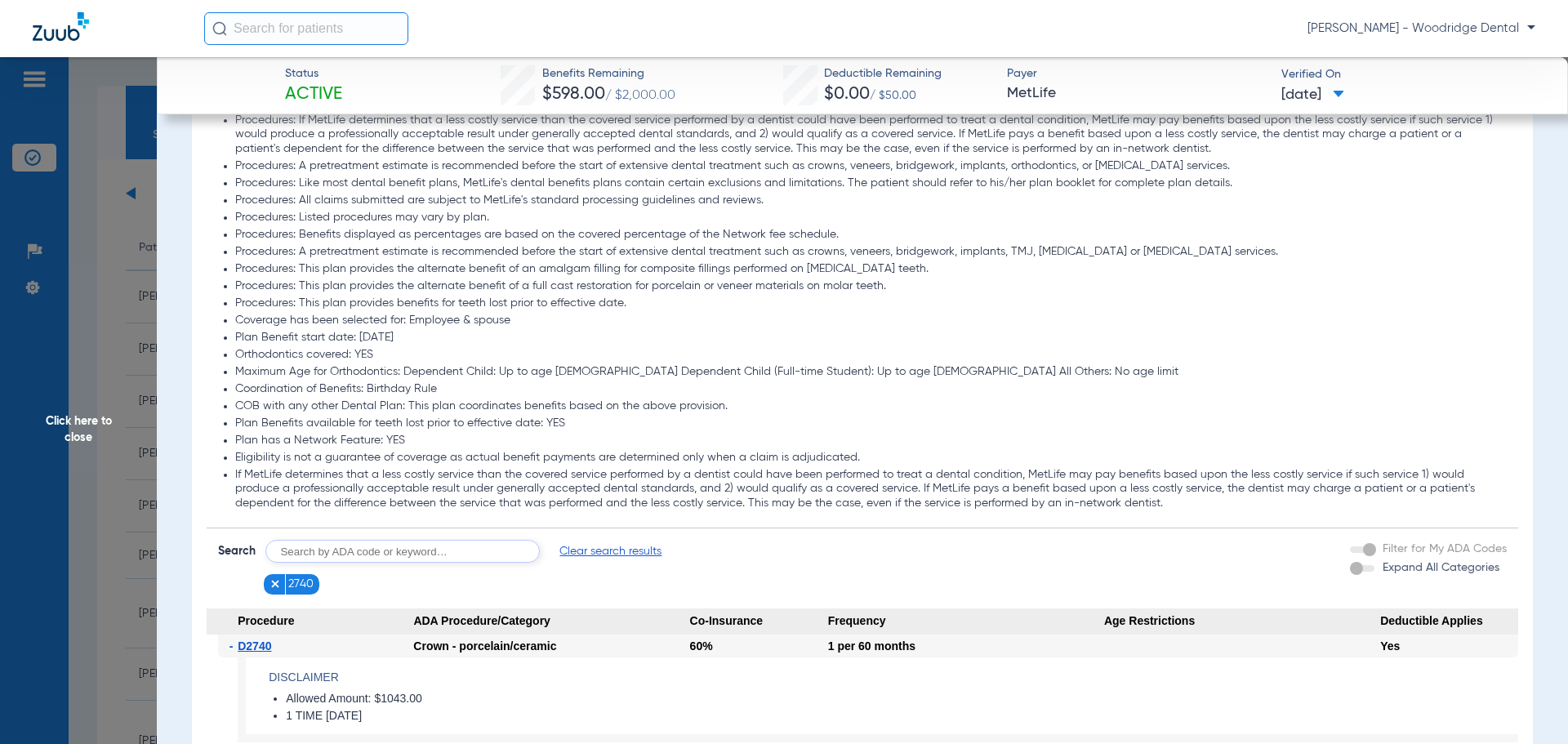
scroll to position [1470, 0]
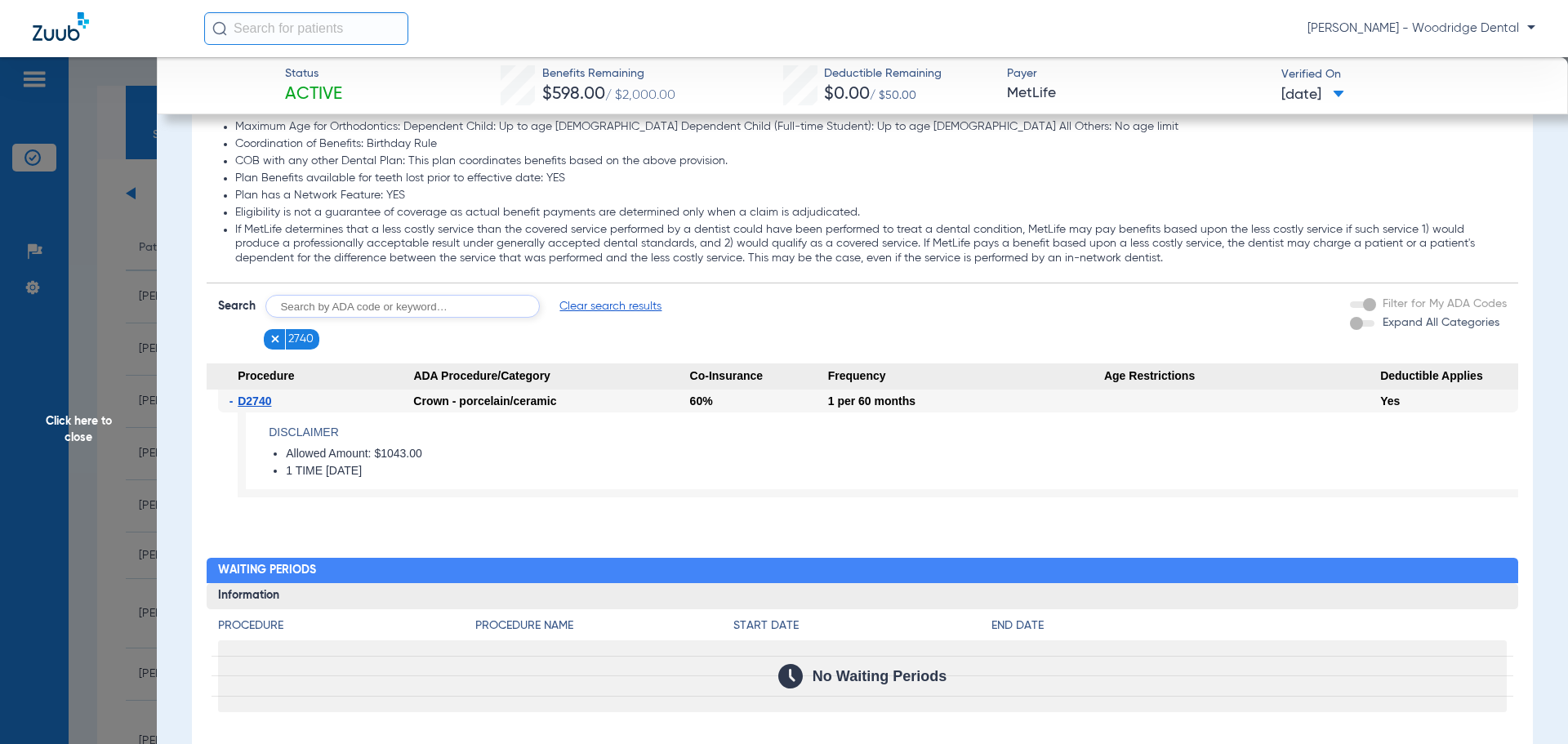
click at [66, 429] on span "Click here to close" at bounding box center [78, 428] width 156 height 744
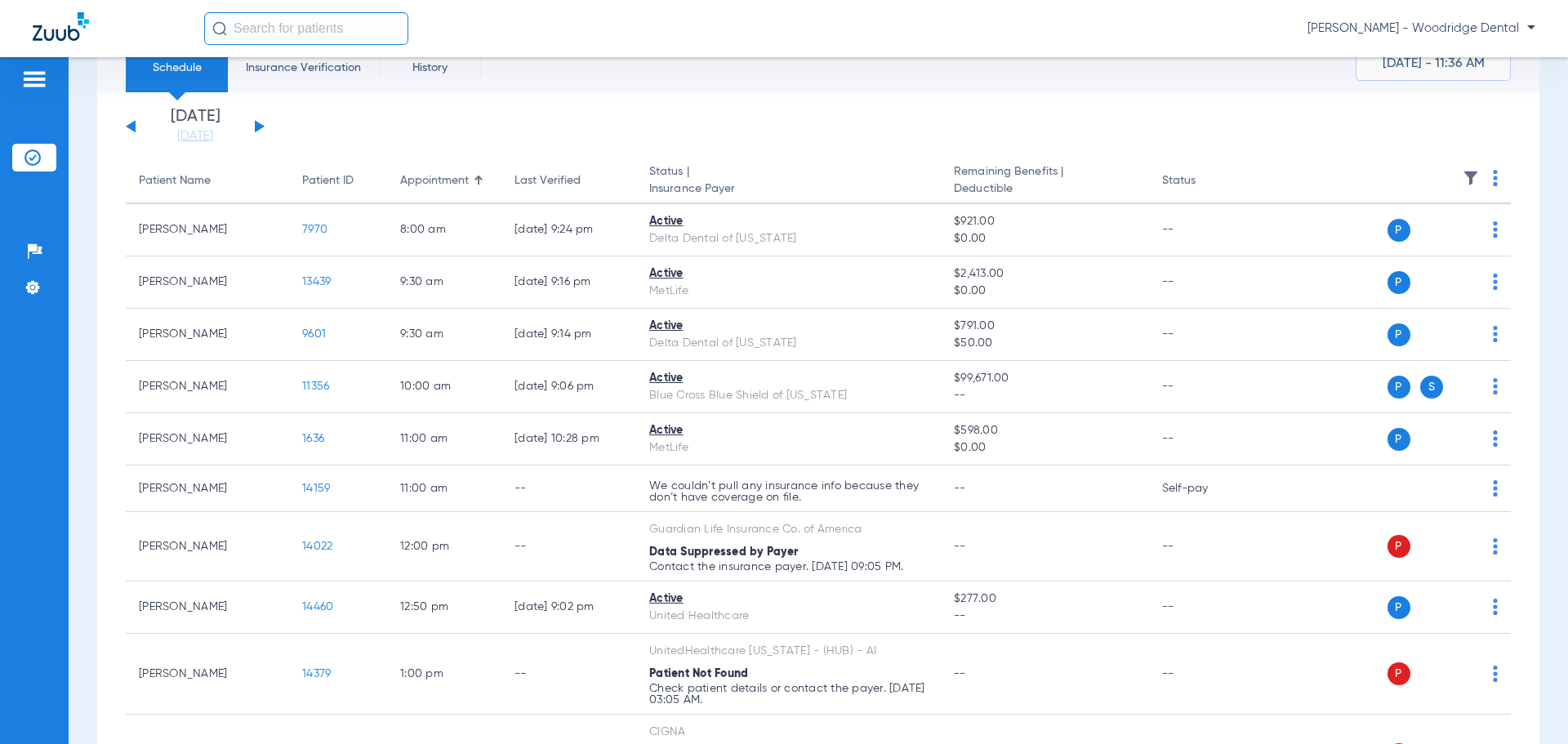
scroll to position [0, 0]
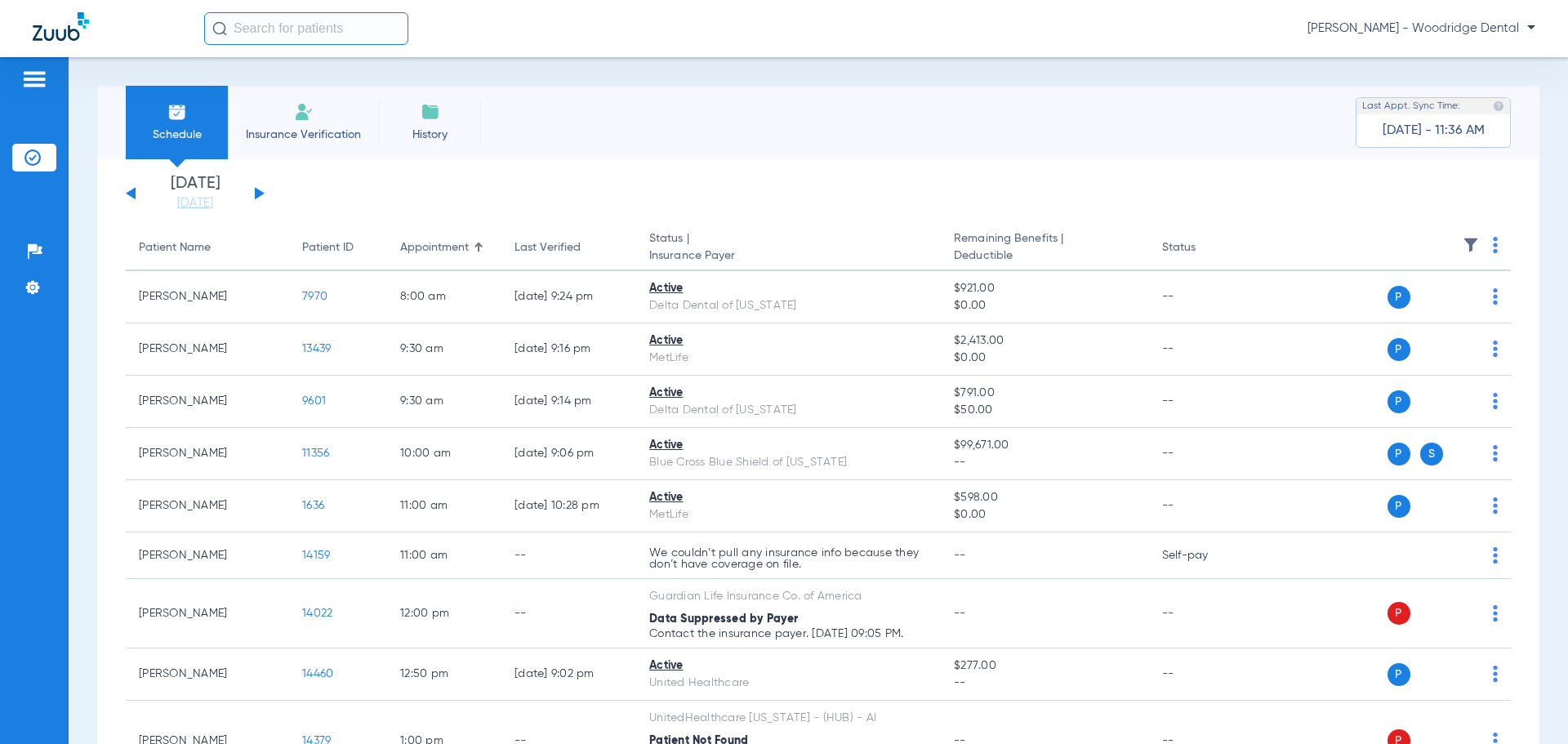
click at [254, 194] on div "Sunday 06-22-2025 Monday 06-23-2025 Tuesday 06-24-2025 Wednesday 06-25-2025 Thu…" at bounding box center [196, 194] width 139 height 36
click at [260, 193] on button at bounding box center [260, 193] width 10 height 12
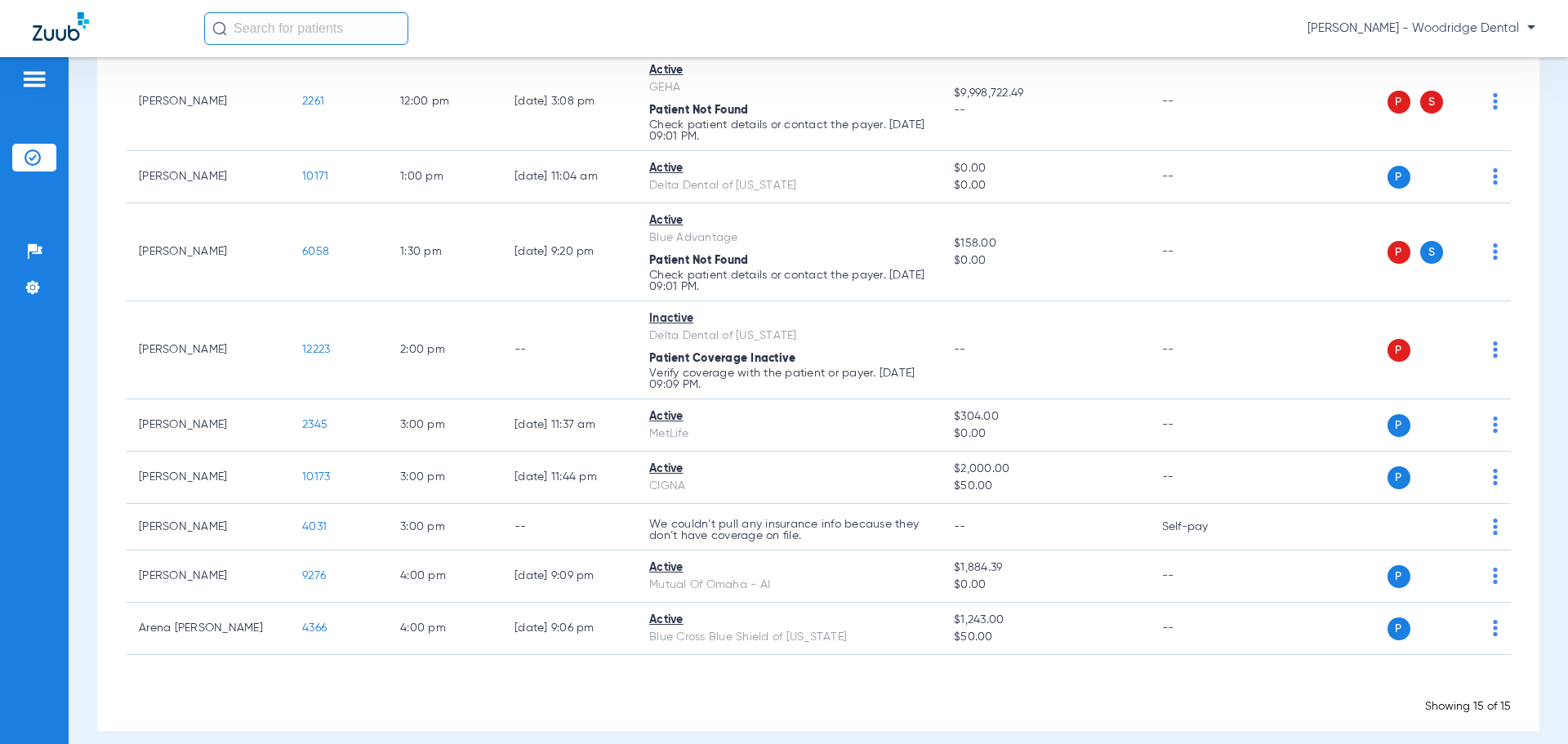
scroll to position [588, 0]
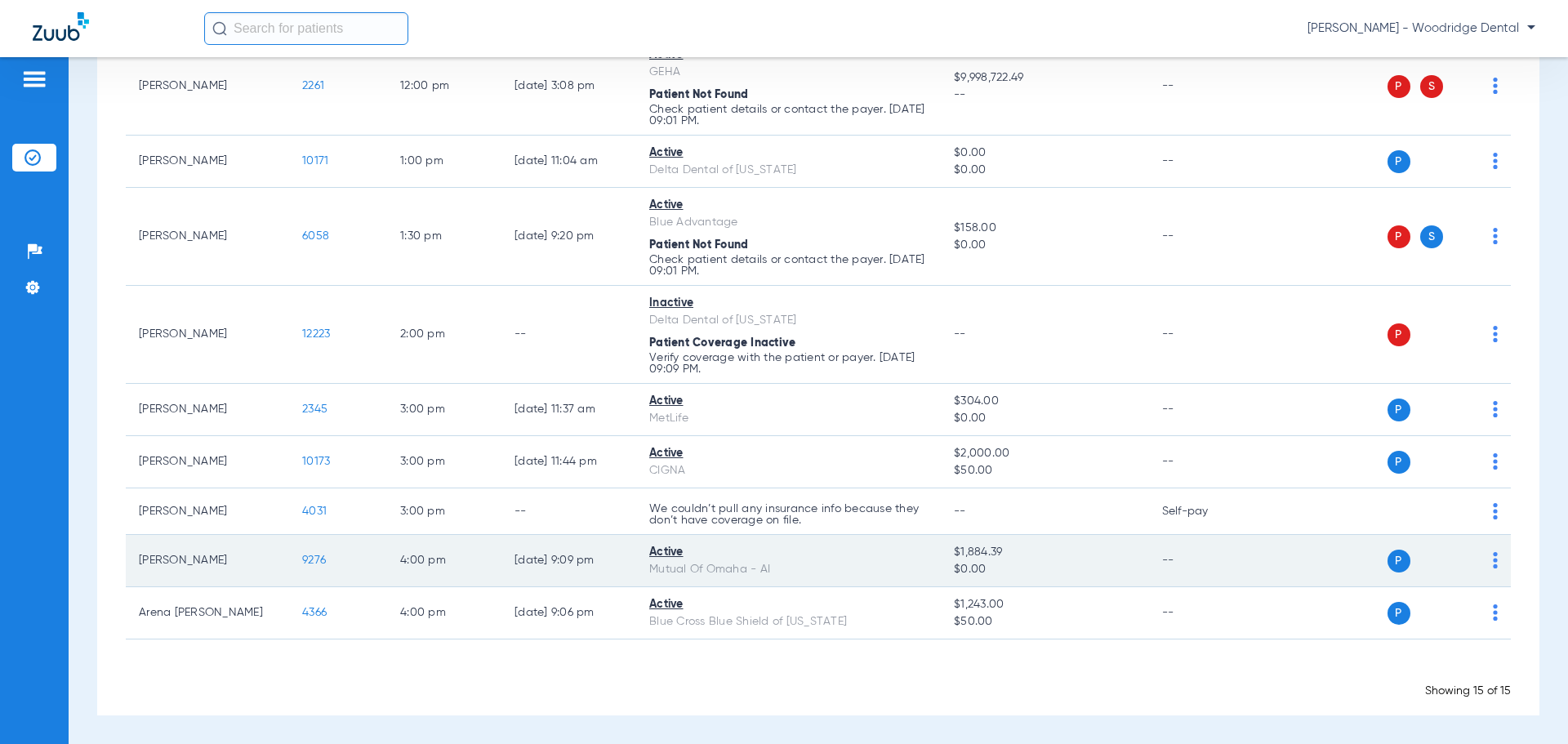
click at [314, 560] on span "9276" at bounding box center [314, 560] width 24 height 12
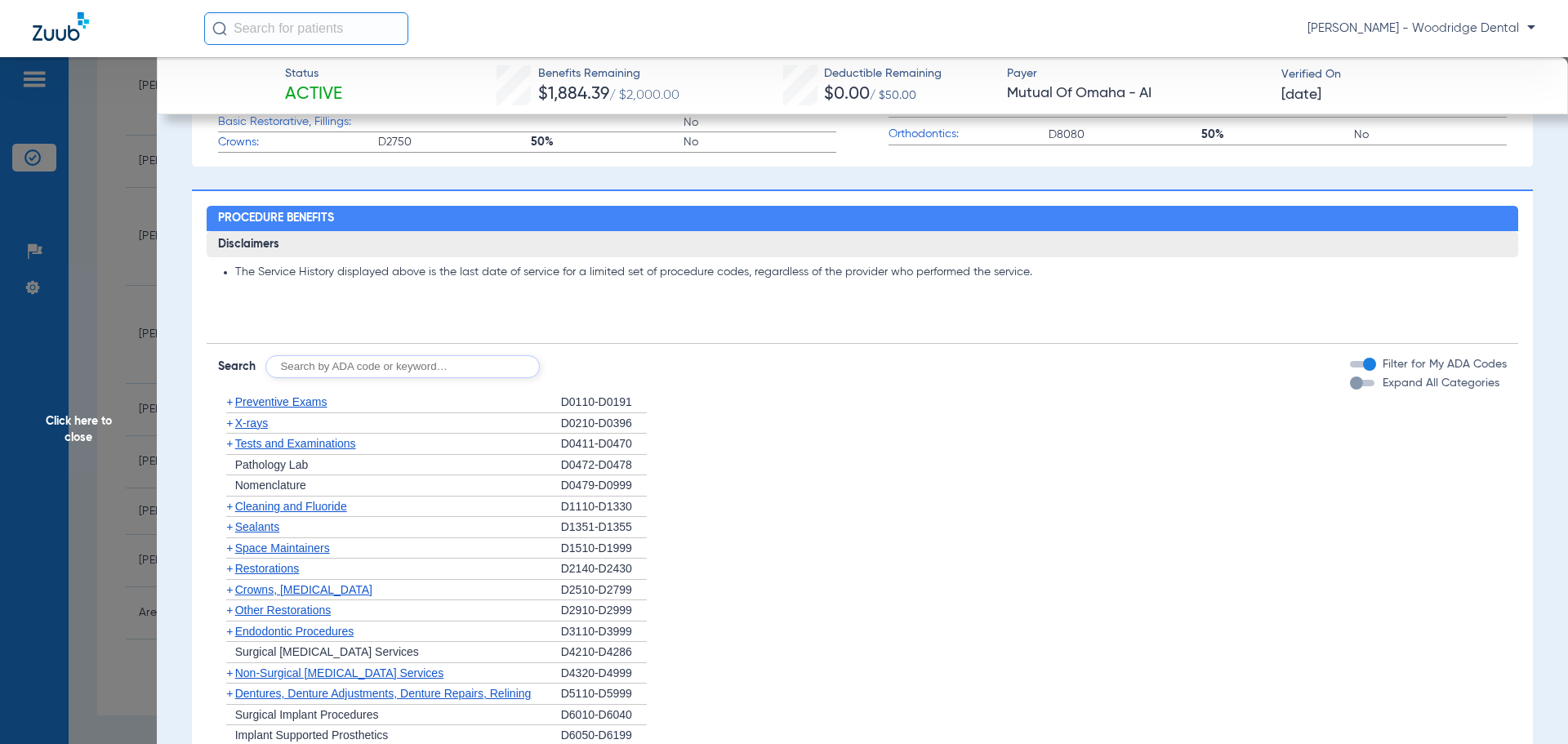
scroll to position [735, 0]
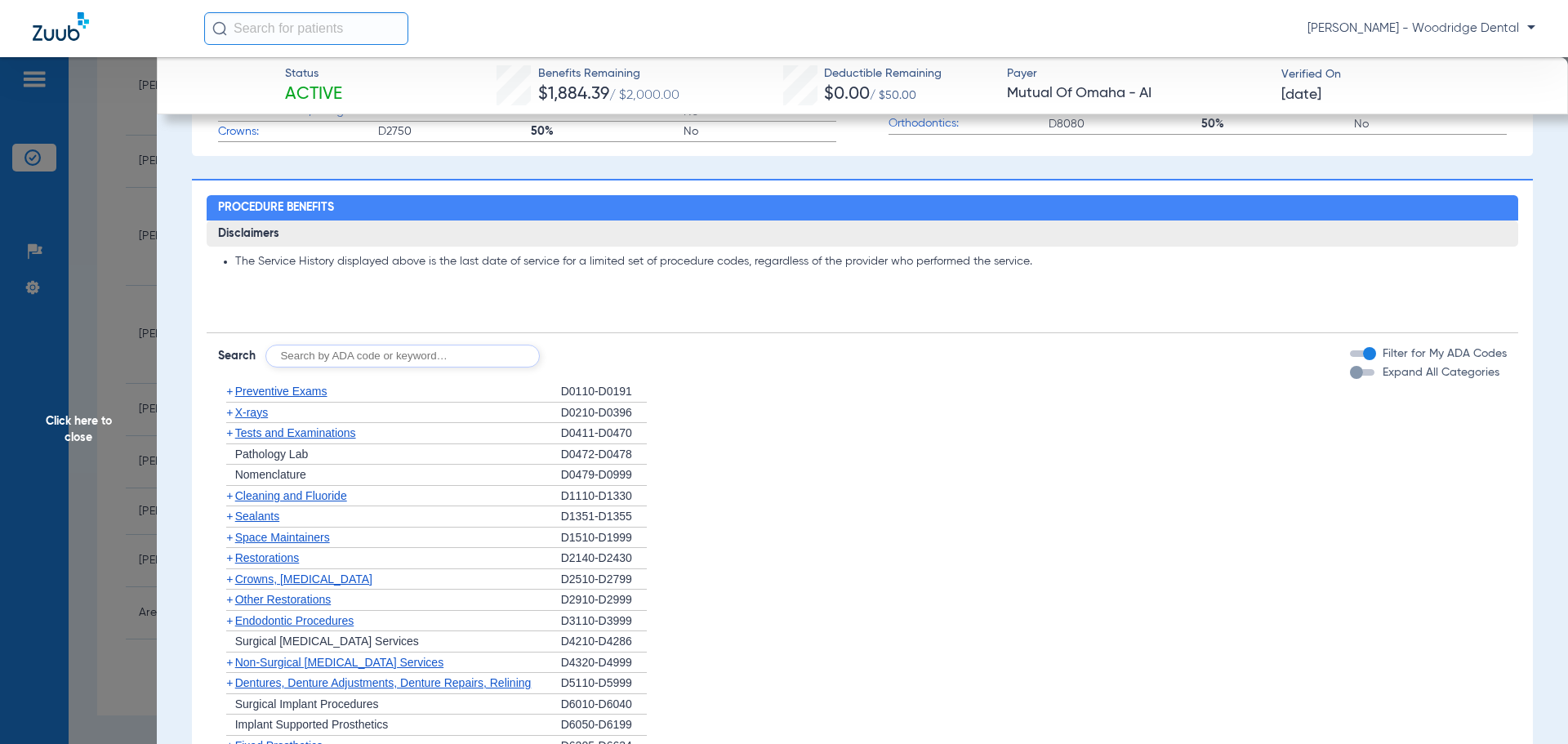
click at [227, 561] on span "+" at bounding box center [229, 557] width 6 height 13
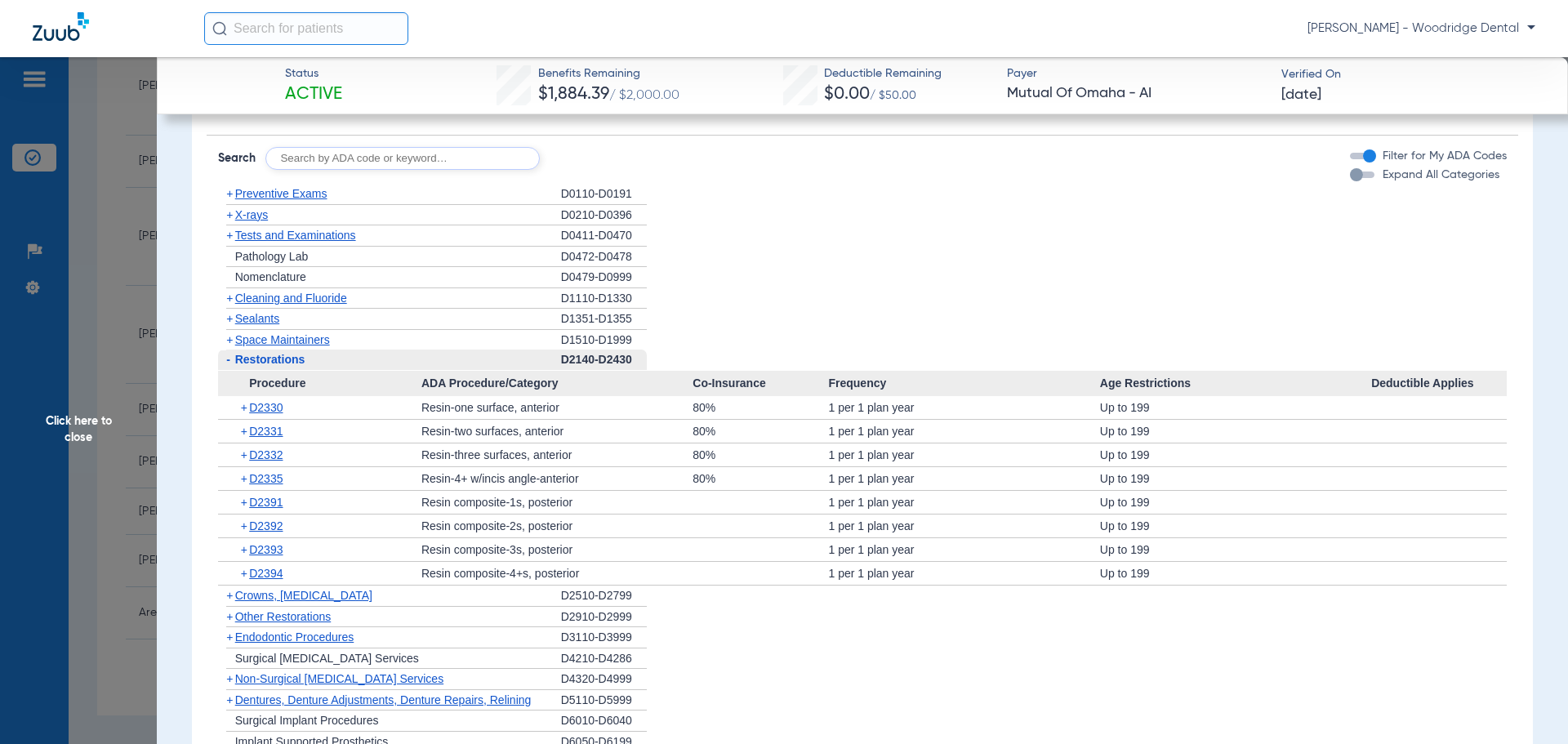
scroll to position [980, 0]
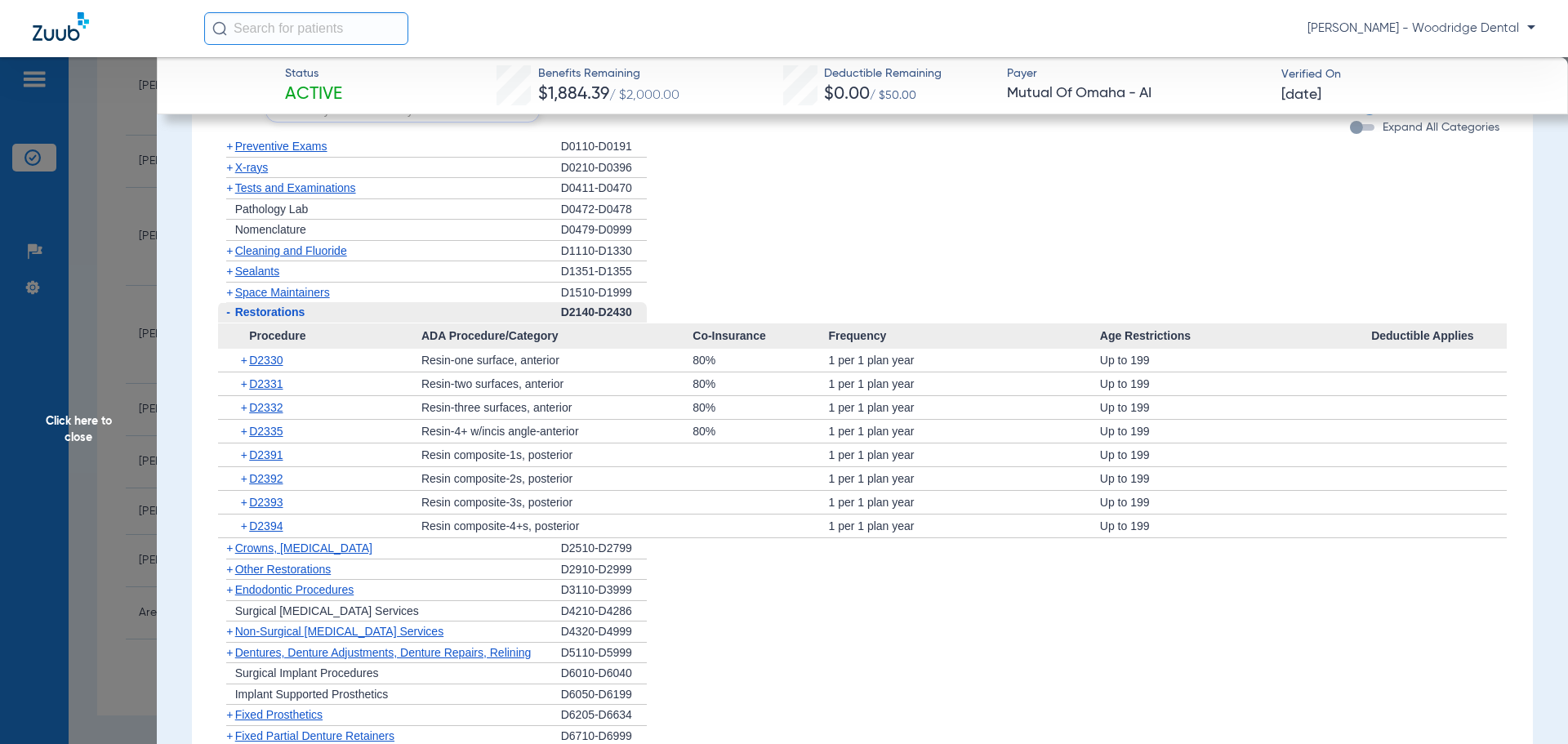
click at [229, 550] on span "+" at bounding box center [229, 548] width 6 height 13
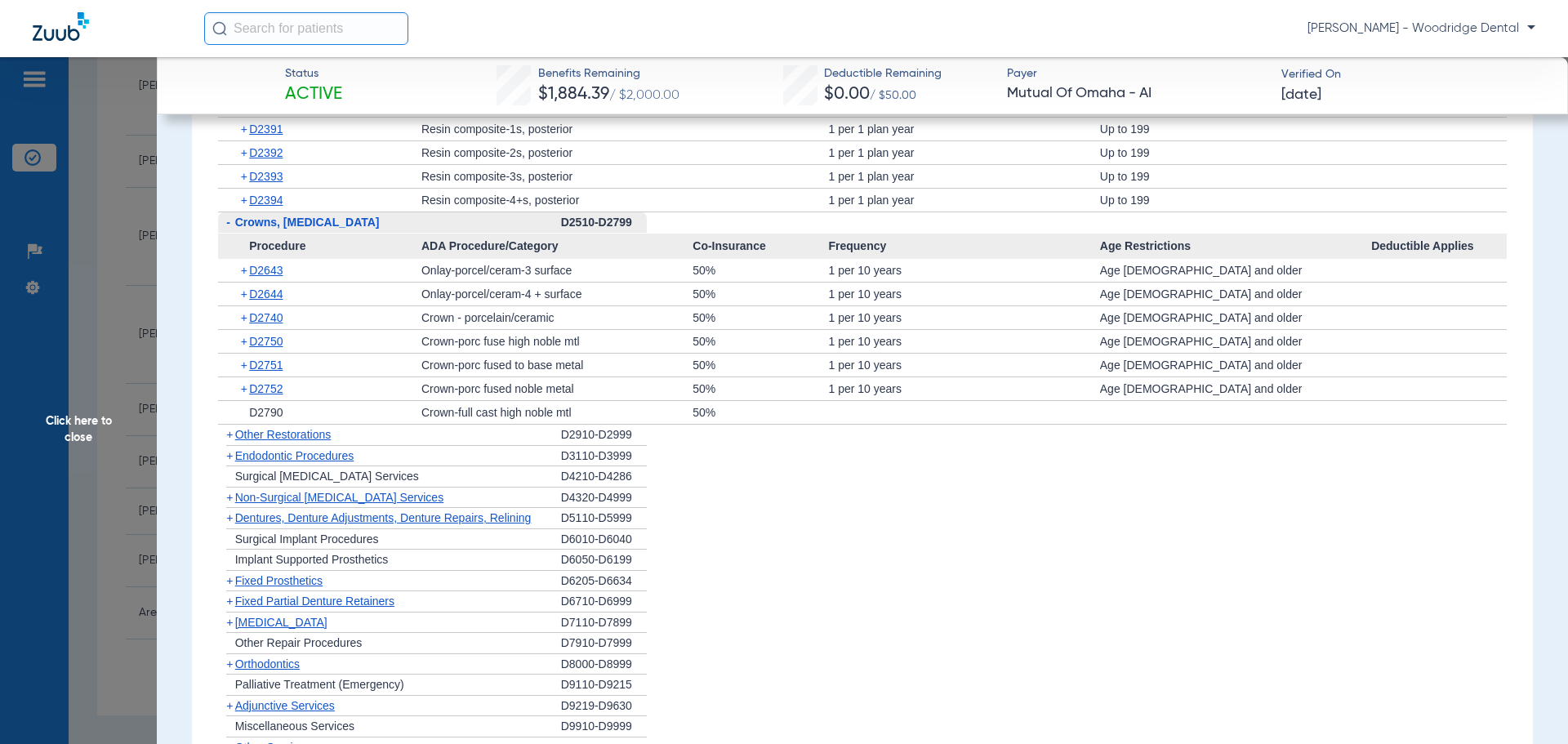
scroll to position [1307, 0]
click at [228, 457] on span "+" at bounding box center [229, 454] width 6 height 13
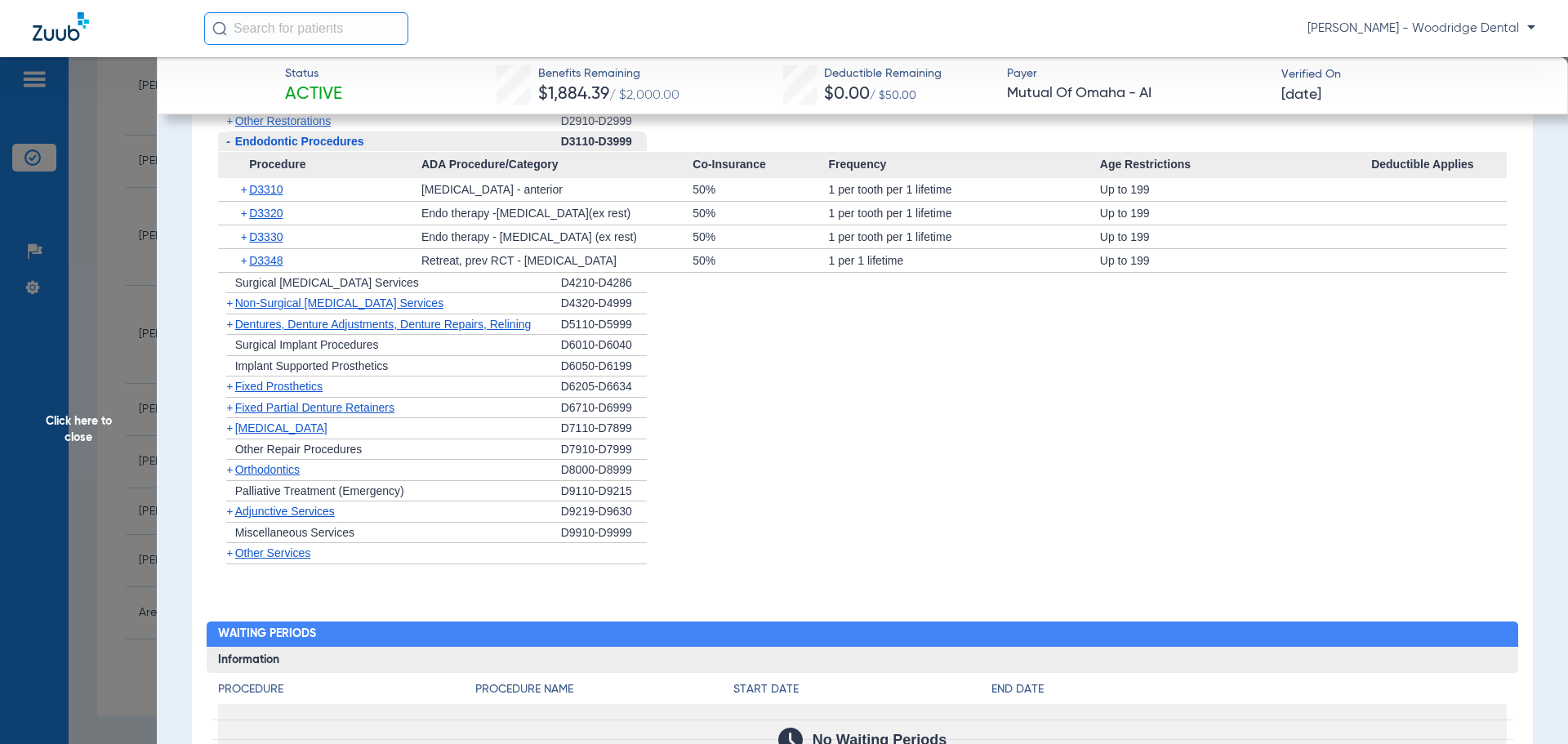
scroll to position [1634, 0]
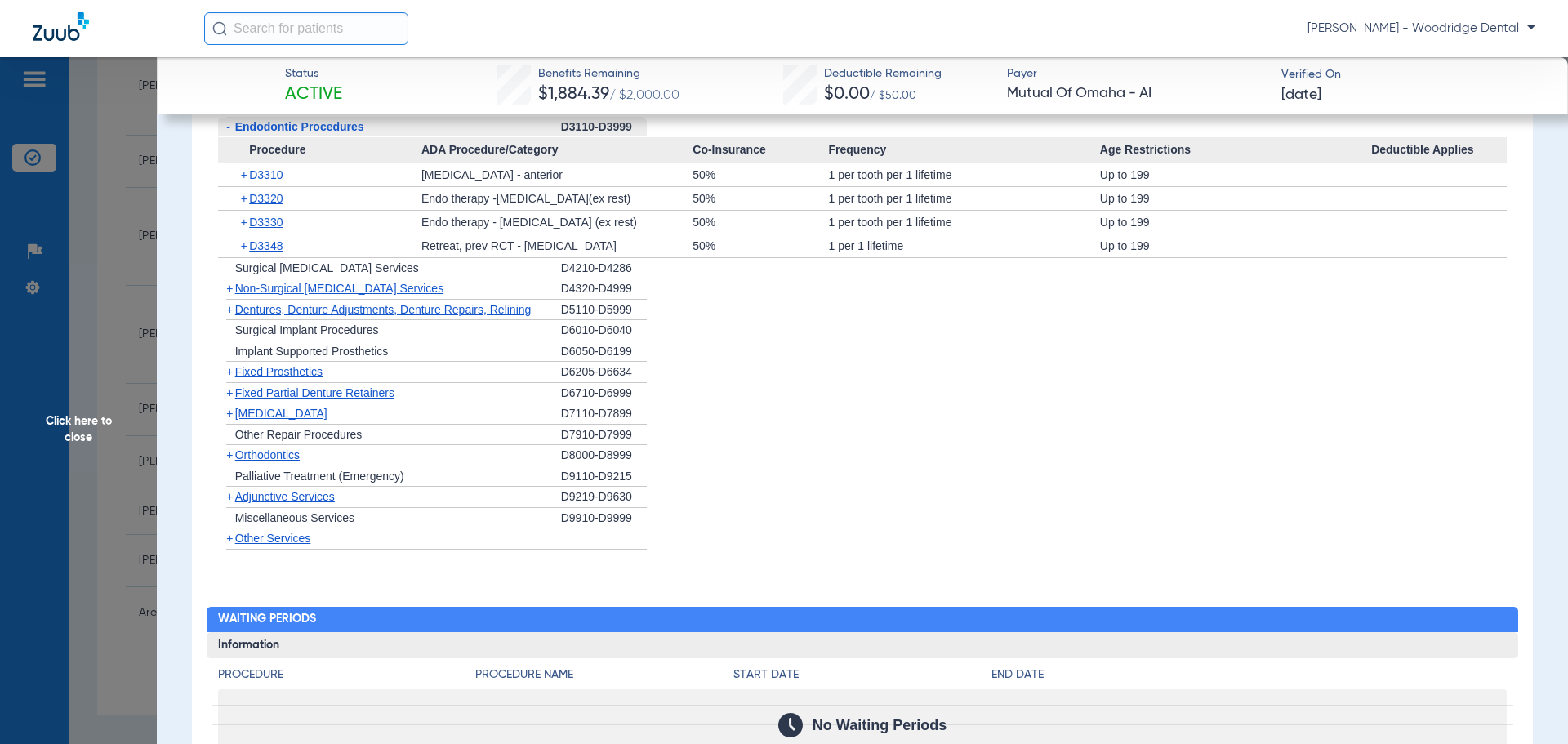
click at [227, 286] on span "+" at bounding box center [229, 288] width 6 height 13
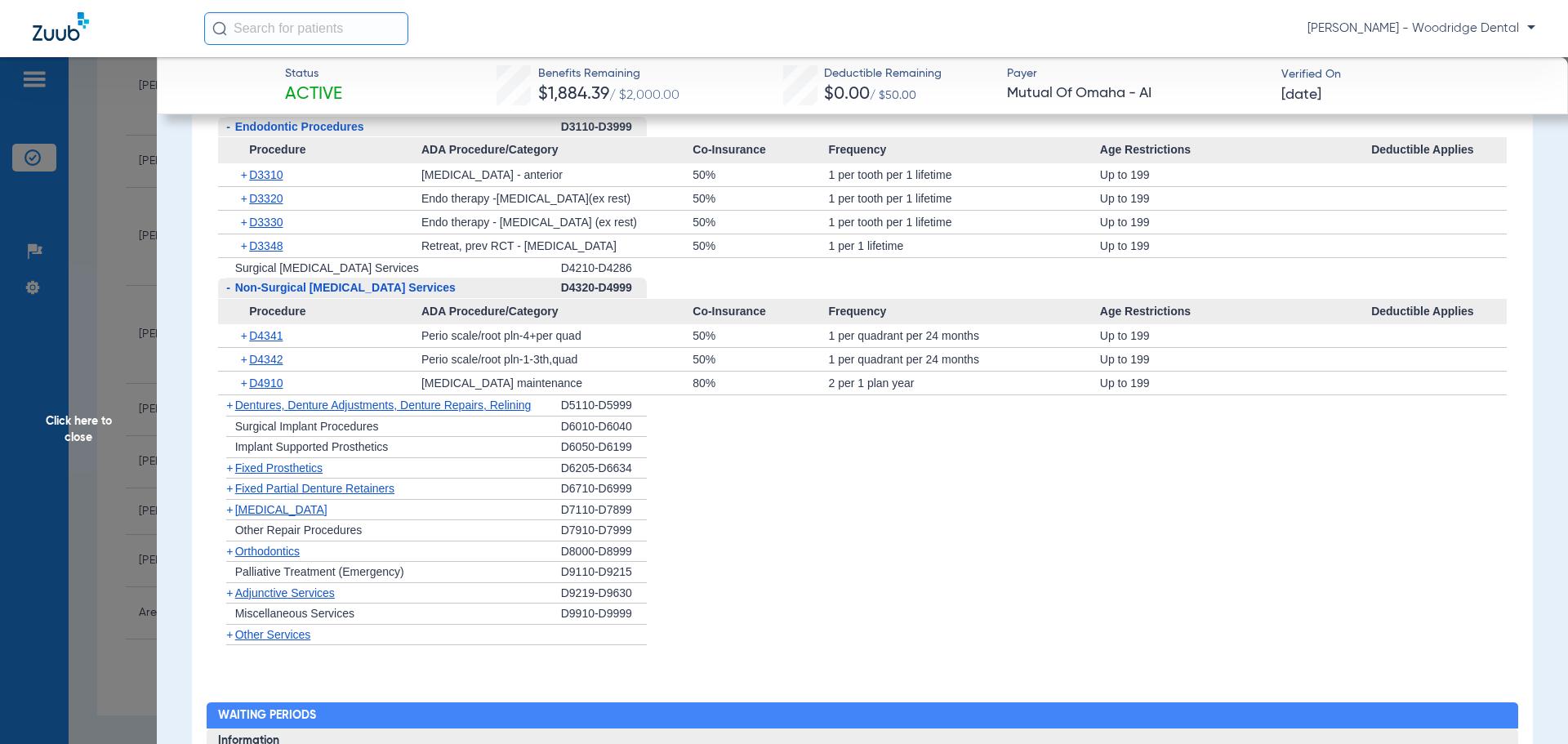
click at [230, 508] on span "+" at bounding box center [229, 509] width 6 height 13
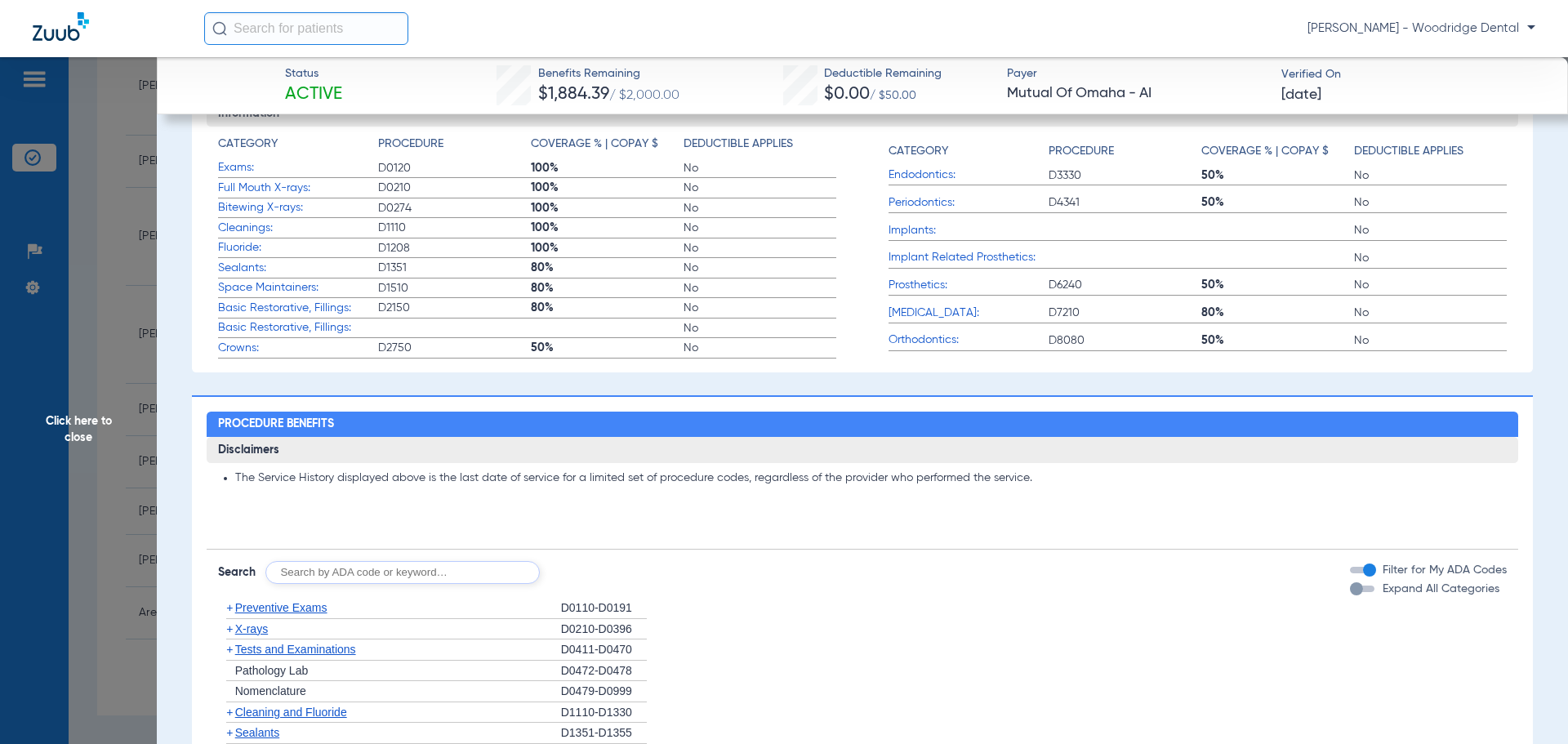
scroll to position [735, 0]
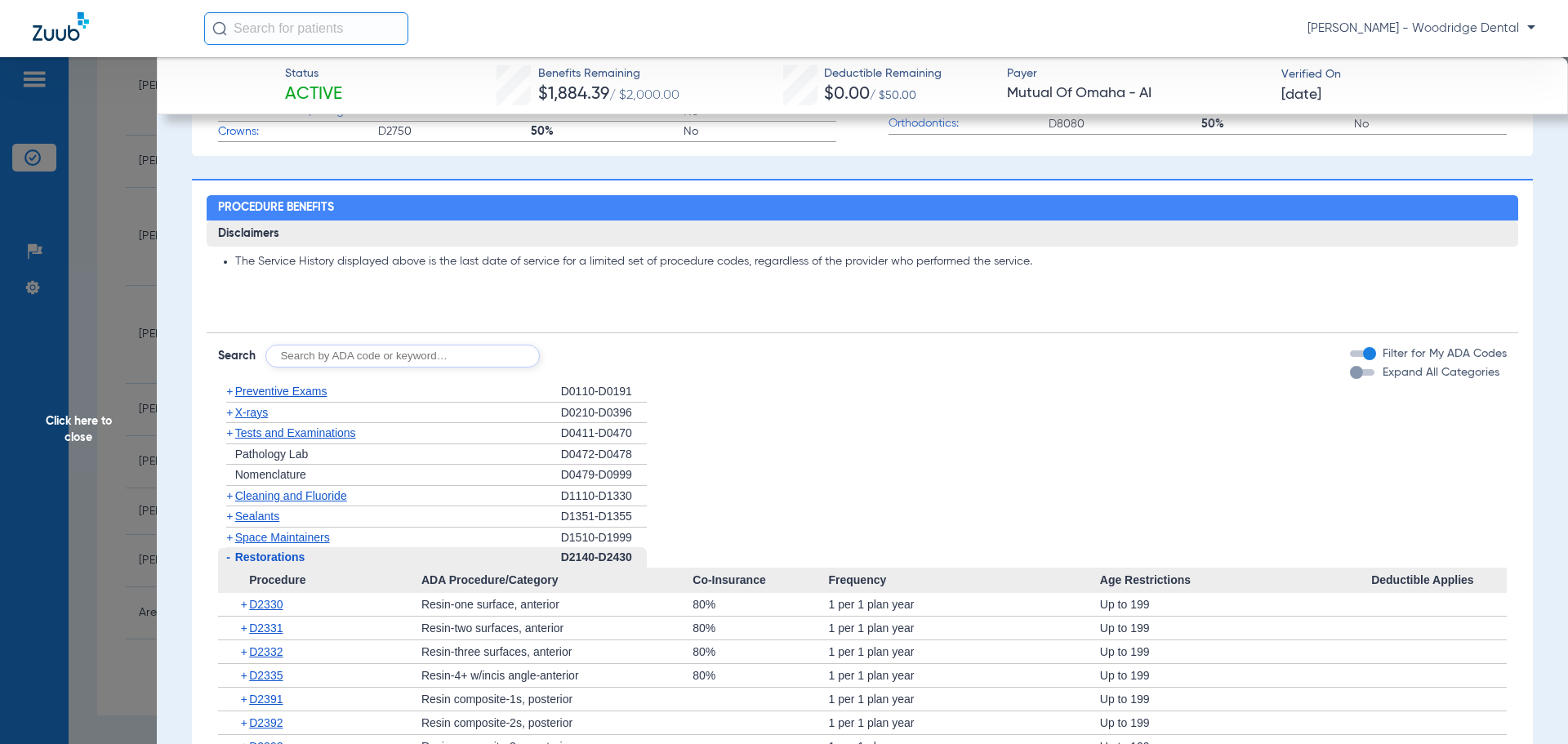
click at [434, 357] on input "text" at bounding box center [403, 356] width 275 height 23
type input "7953"
click button "Search" at bounding box center [601, 356] width 65 height 23
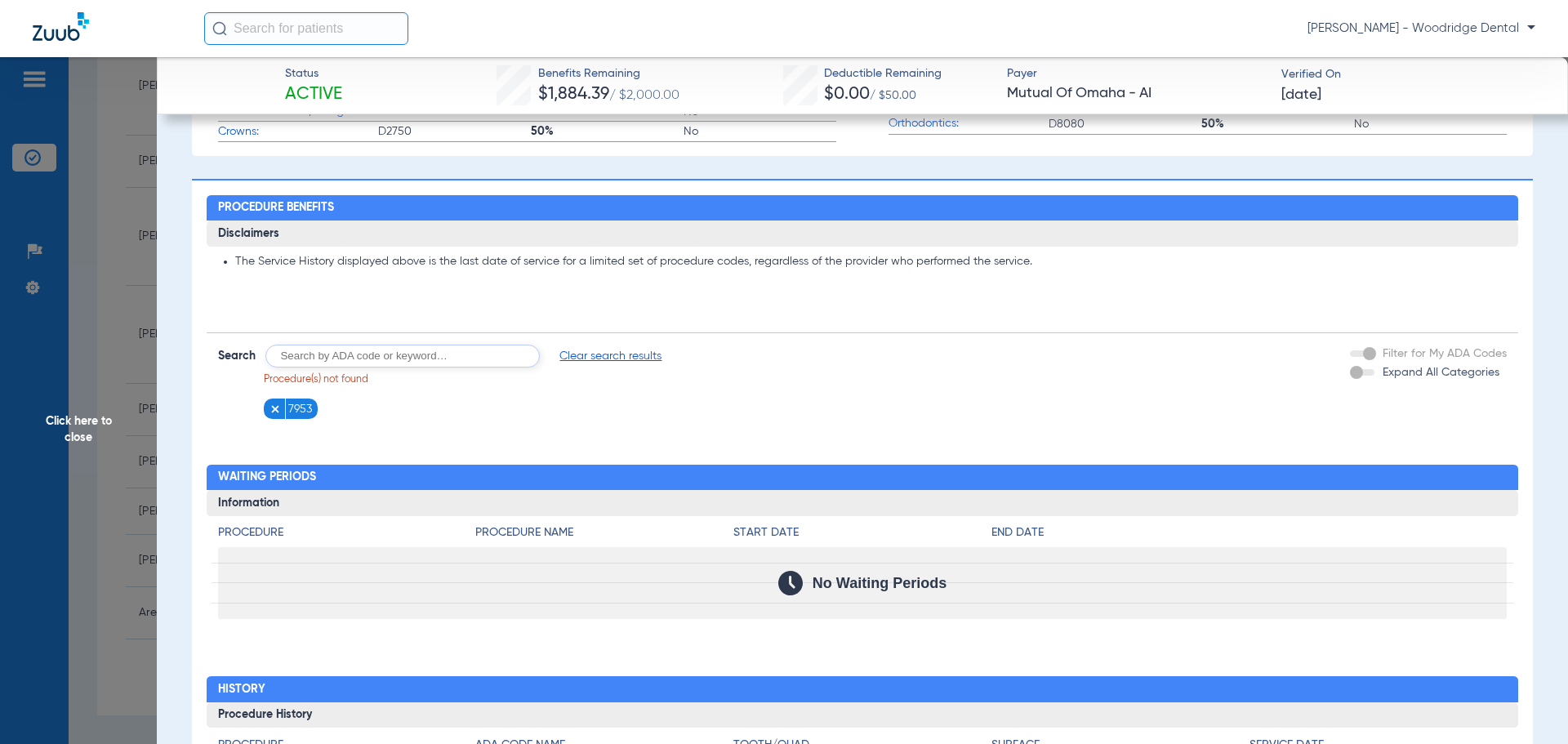
click at [404, 357] on input "text" at bounding box center [403, 356] width 275 height 23
type input "9944"
click button "Search" at bounding box center [601, 356] width 65 height 23
click at [331, 411] on img at bounding box center [334, 409] width 12 height 12
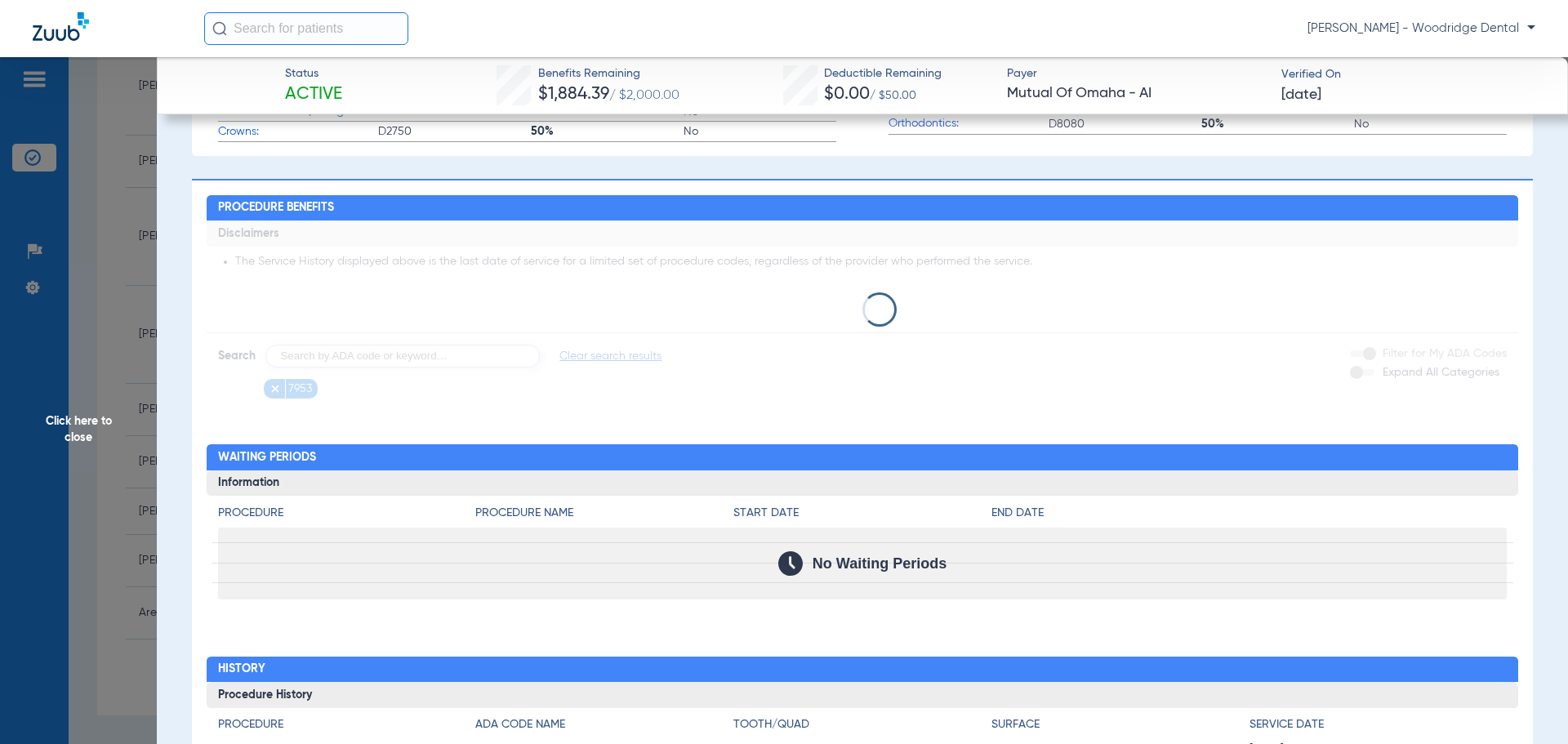
click at [271, 390] on app-loading-indicator at bounding box center [862, 309] width 1313 height 178
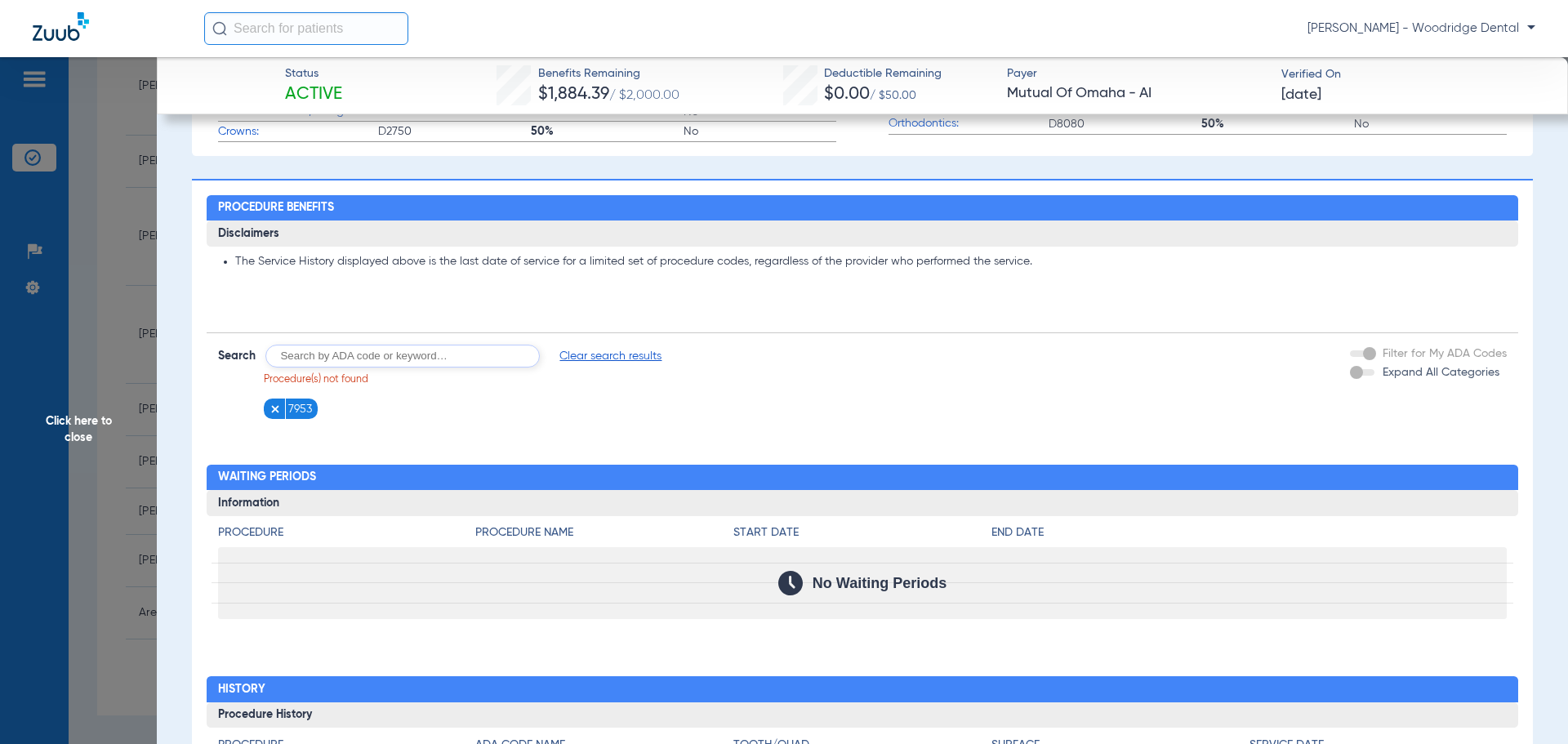
click at [272, 405] on img at bounding box center [275, 409] width 12 height 12
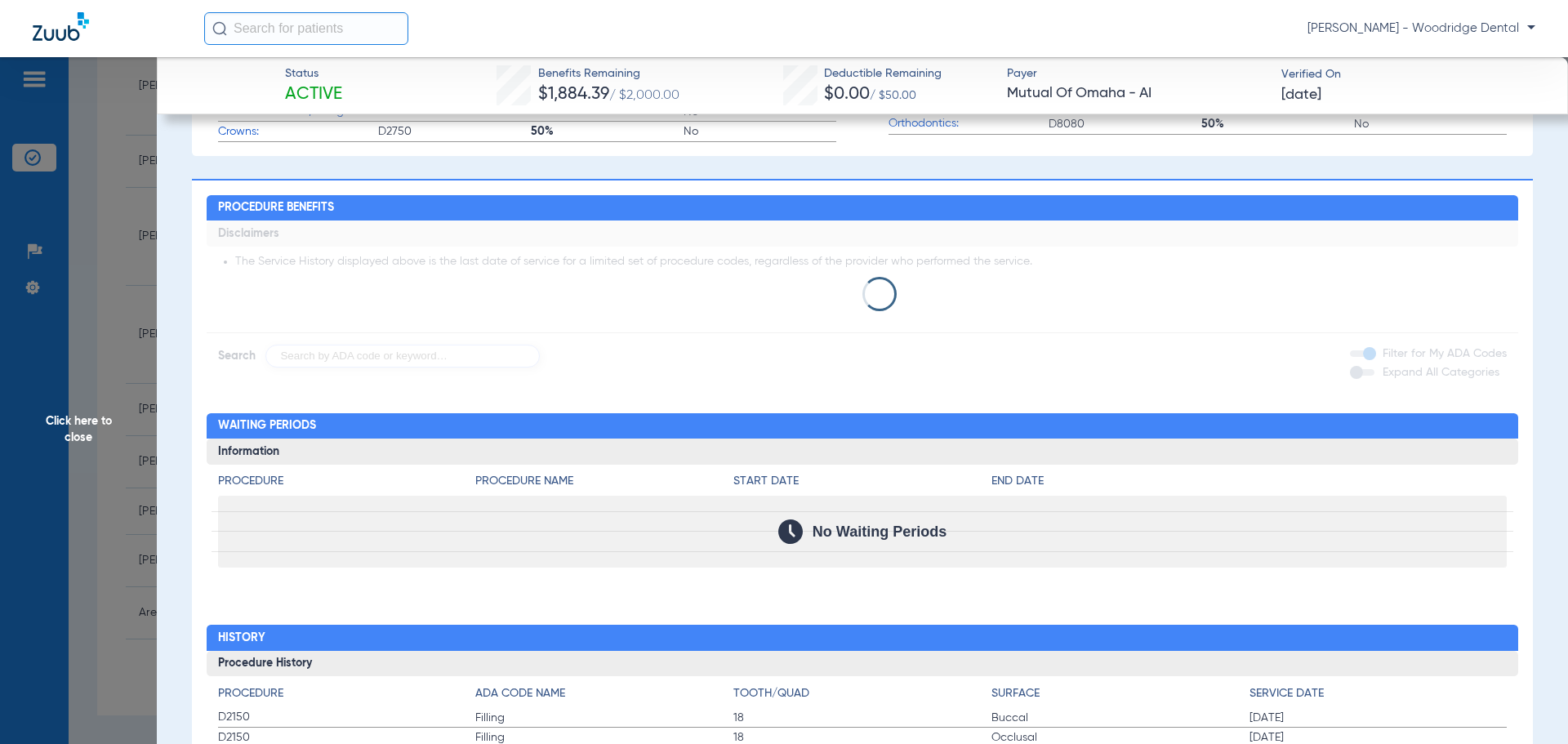
click at [349, 358] on app-loading-indicator at bounding box center [862, 293] width 1313 height 147
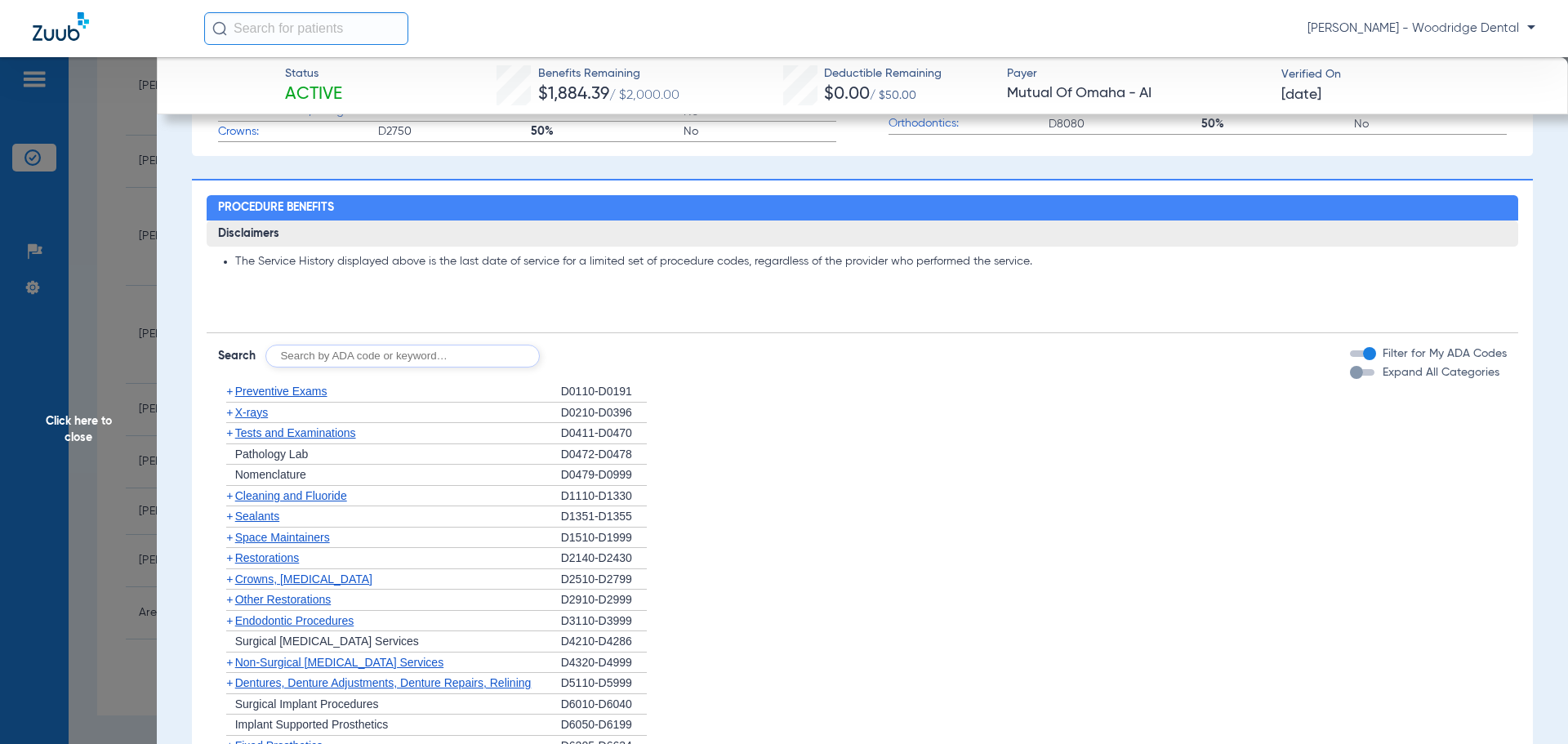
click at [371, 357] on input "text" at bounding box center [403, 356] width 275 height 23
type input "8090"
click button "Search" at bounding box center [601, 356] width 65 height 23
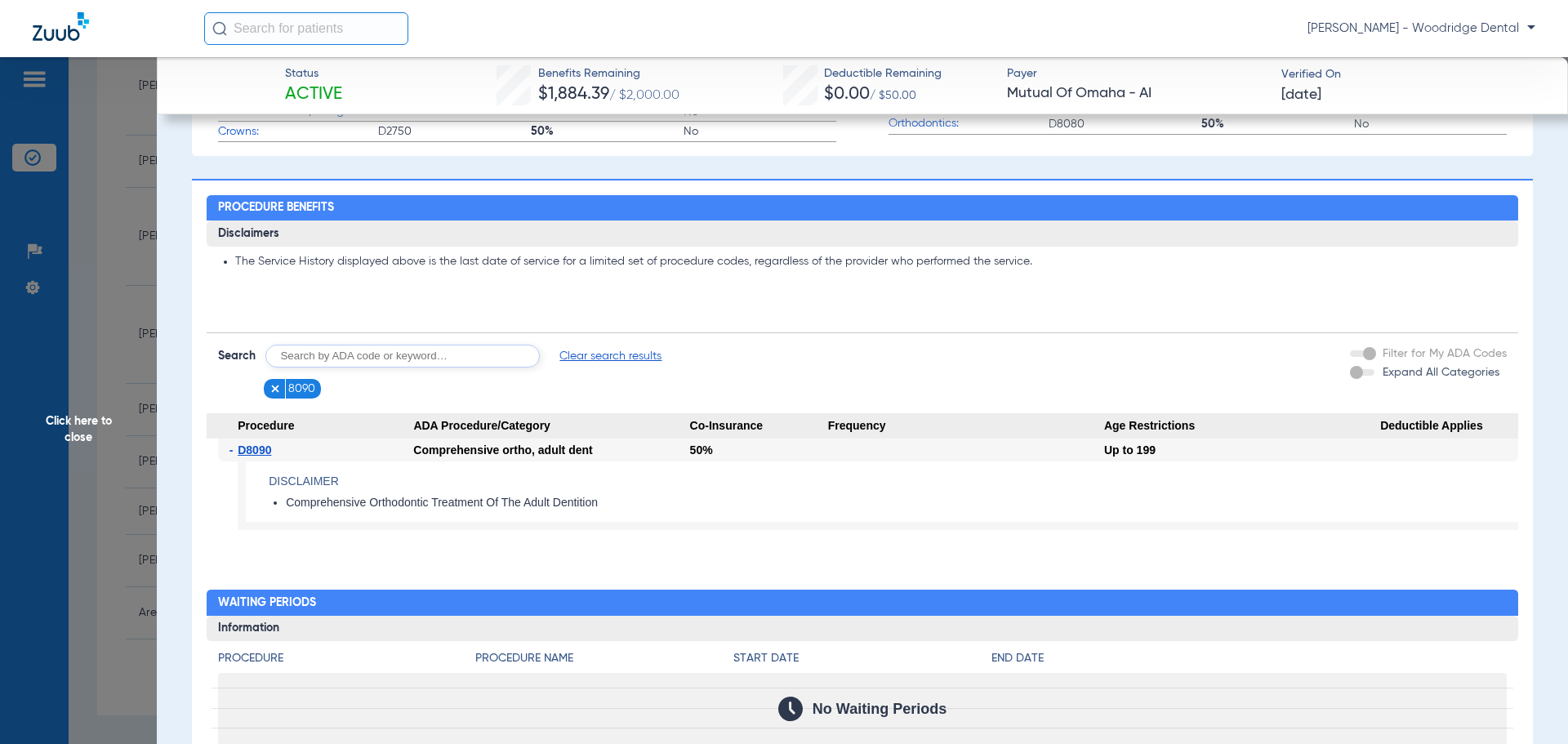
click at [274, 391] on img at bounding box center [275, 388] width 12 height 12
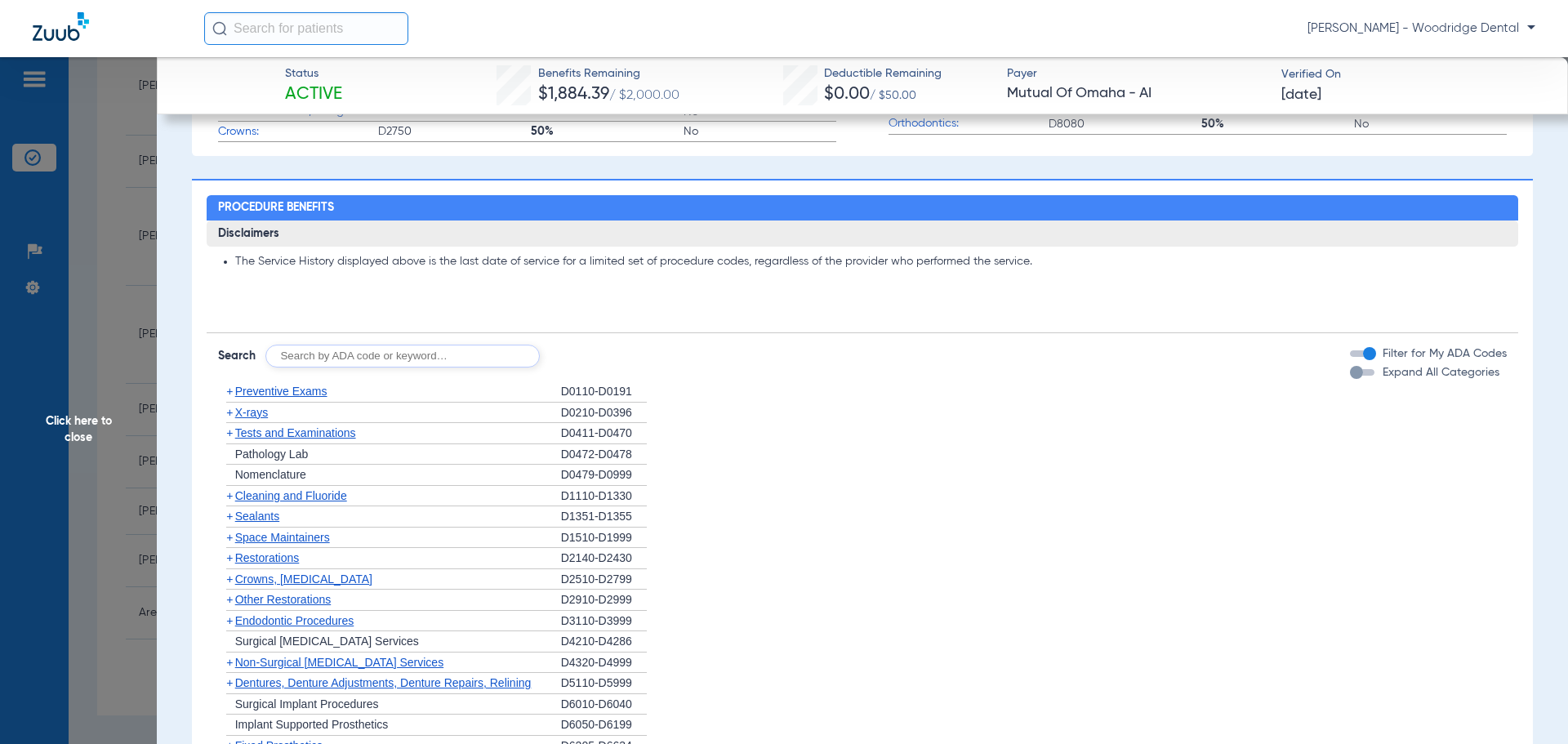
click at [405, 362] on input "text" at bounding box center [403, 356] width 275 height 23
type input "2991"
click button "Search" at bounding box center [601, 356] width 65 height 23
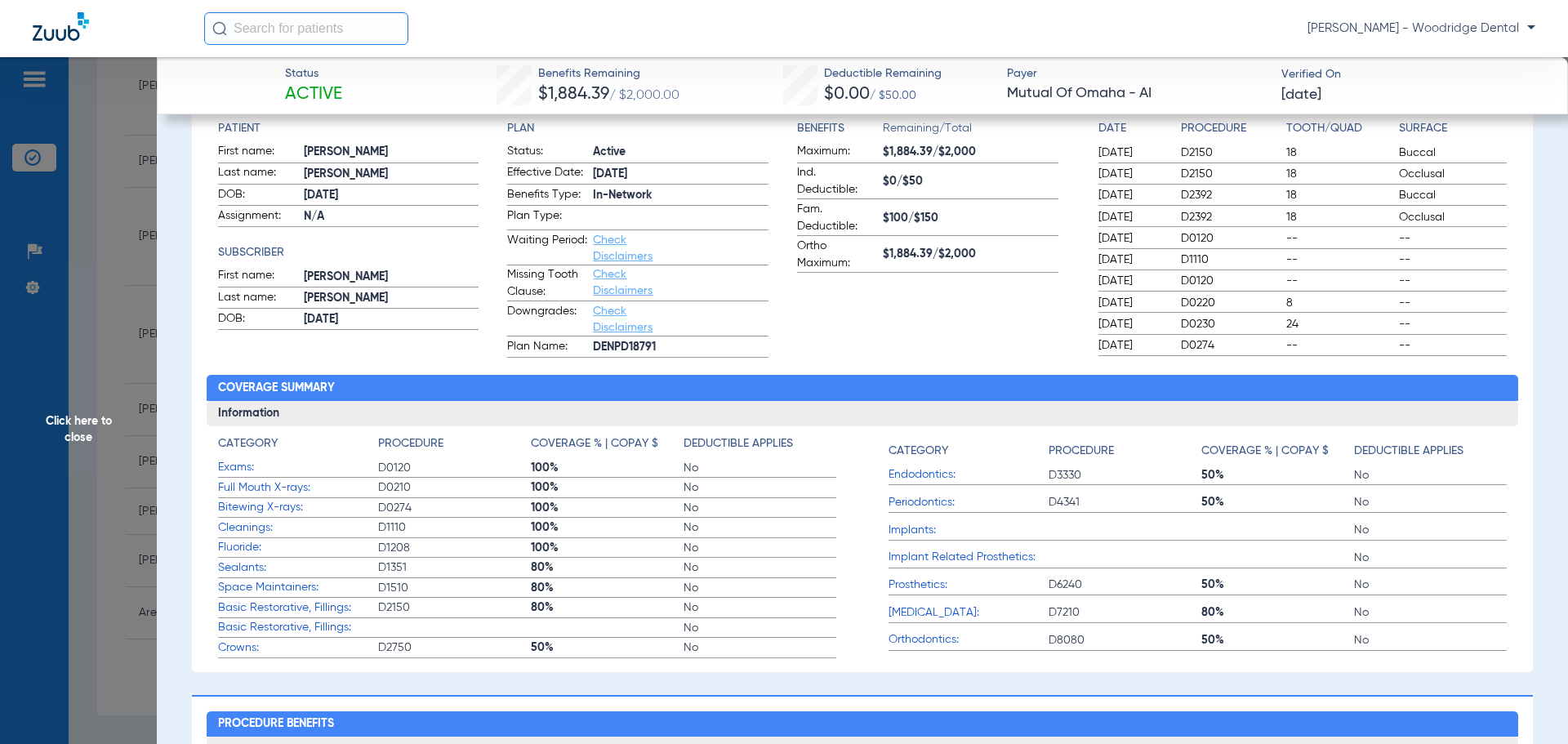
scroll to position [0, 0]
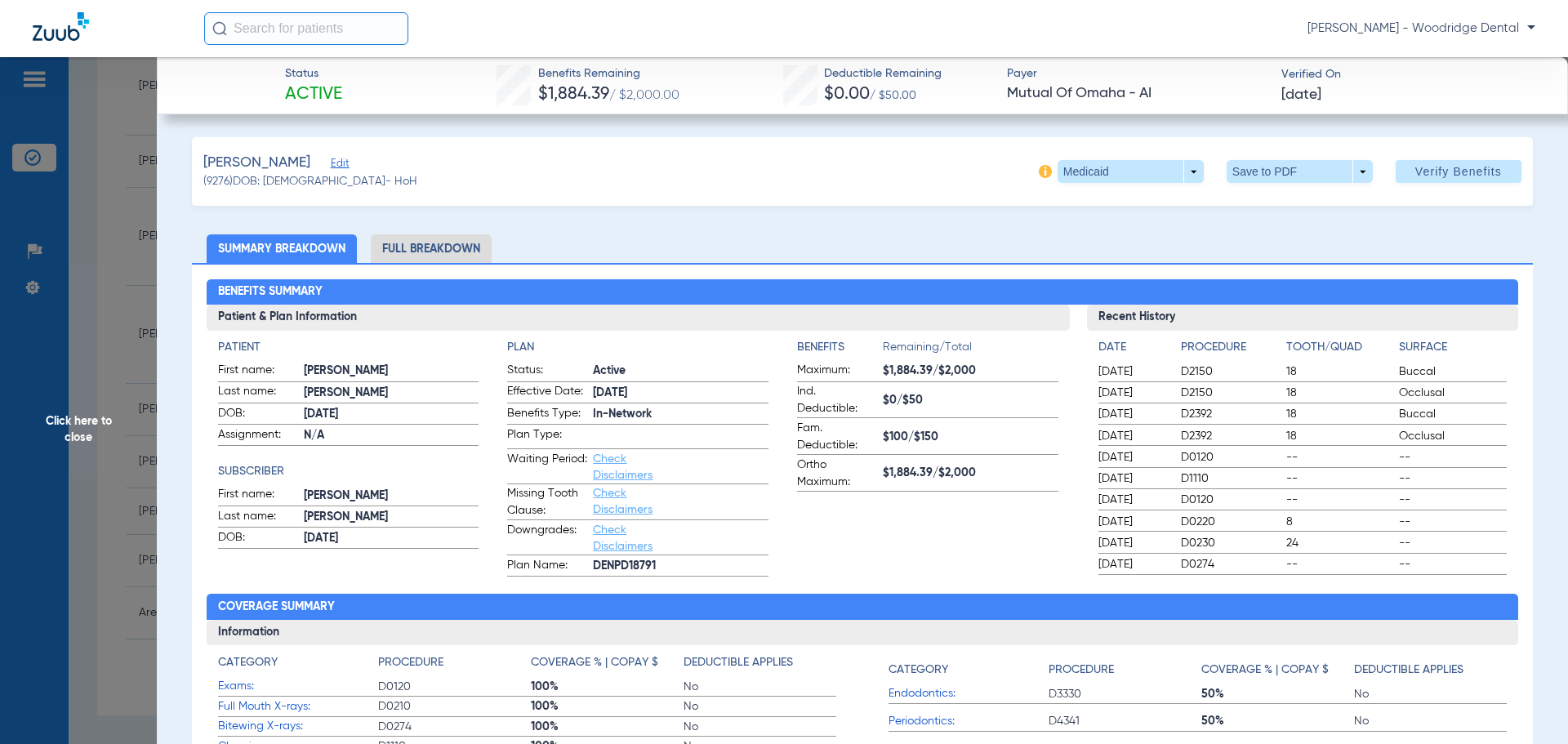
click at [397, 246] on li "Full Breakdown" at bounding box center [431, 249] width 121 height 28
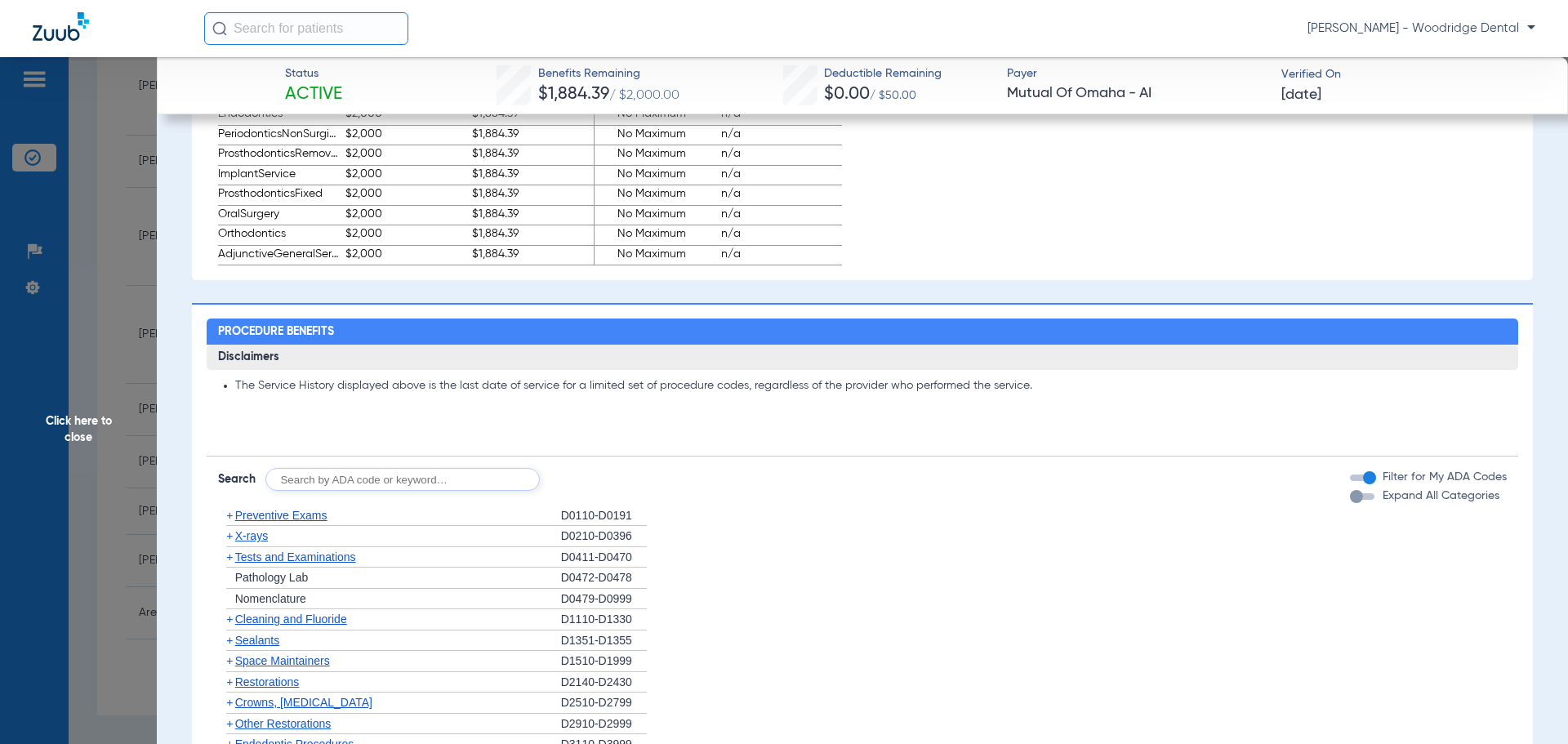
scroll to position [1307, 0]
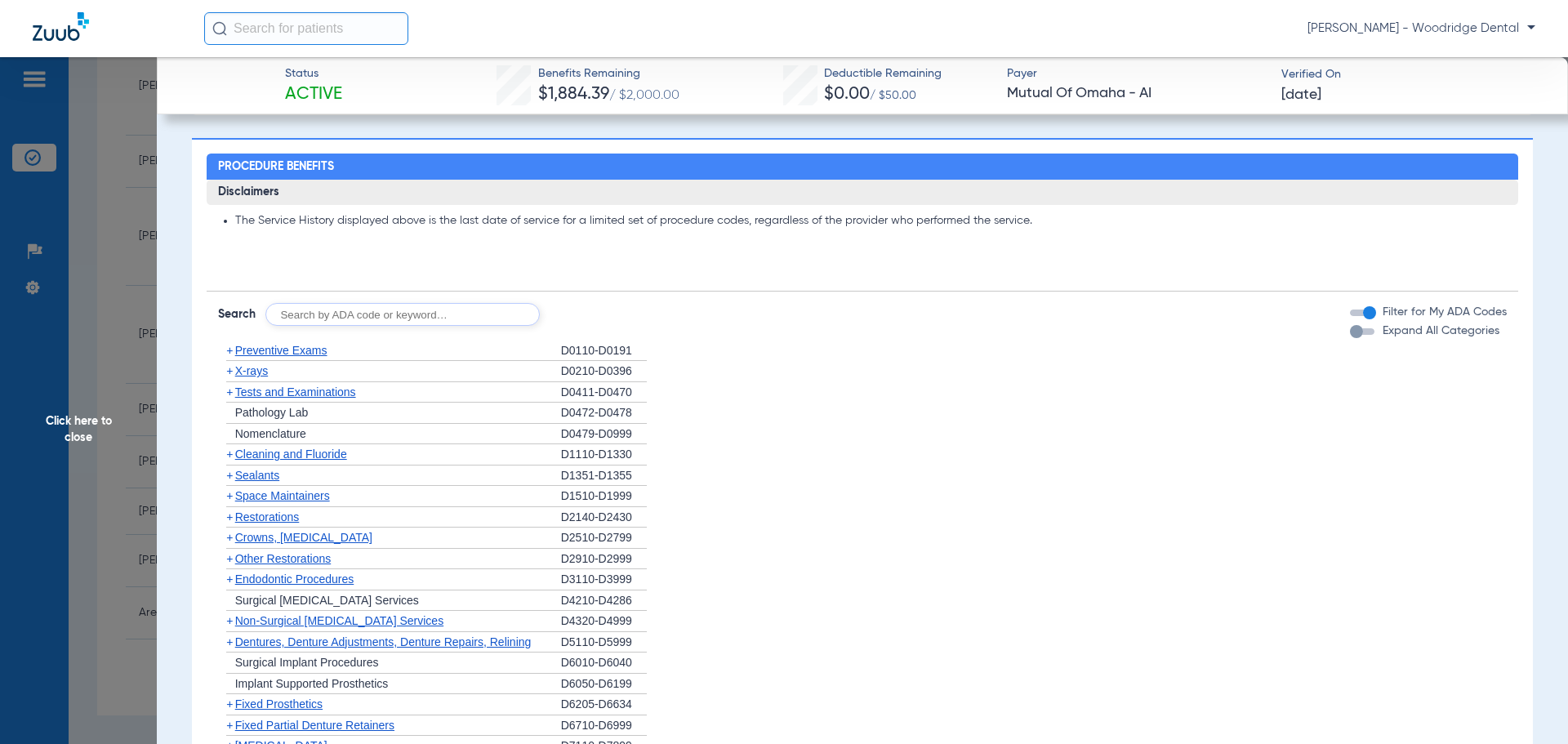
click at [437, 319] on input "text" at bounding box center [403, 315] width 275 height 23
type input "1208"
click button "Search" at bounding box center [601, 315] width 65 height 23
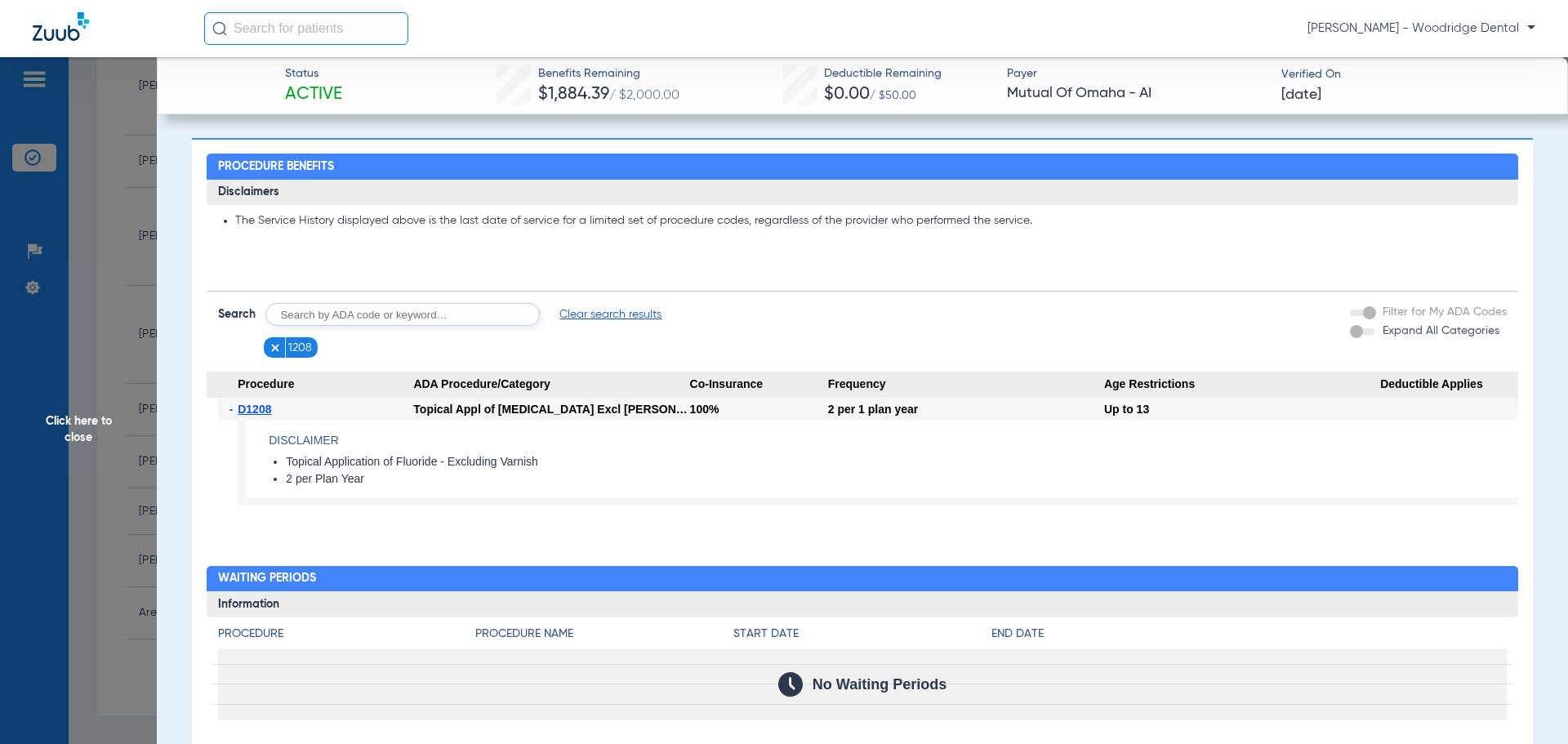
click at [87, 422] on span "Click here to close" at bounding box center [78, 428] width 156 height 744
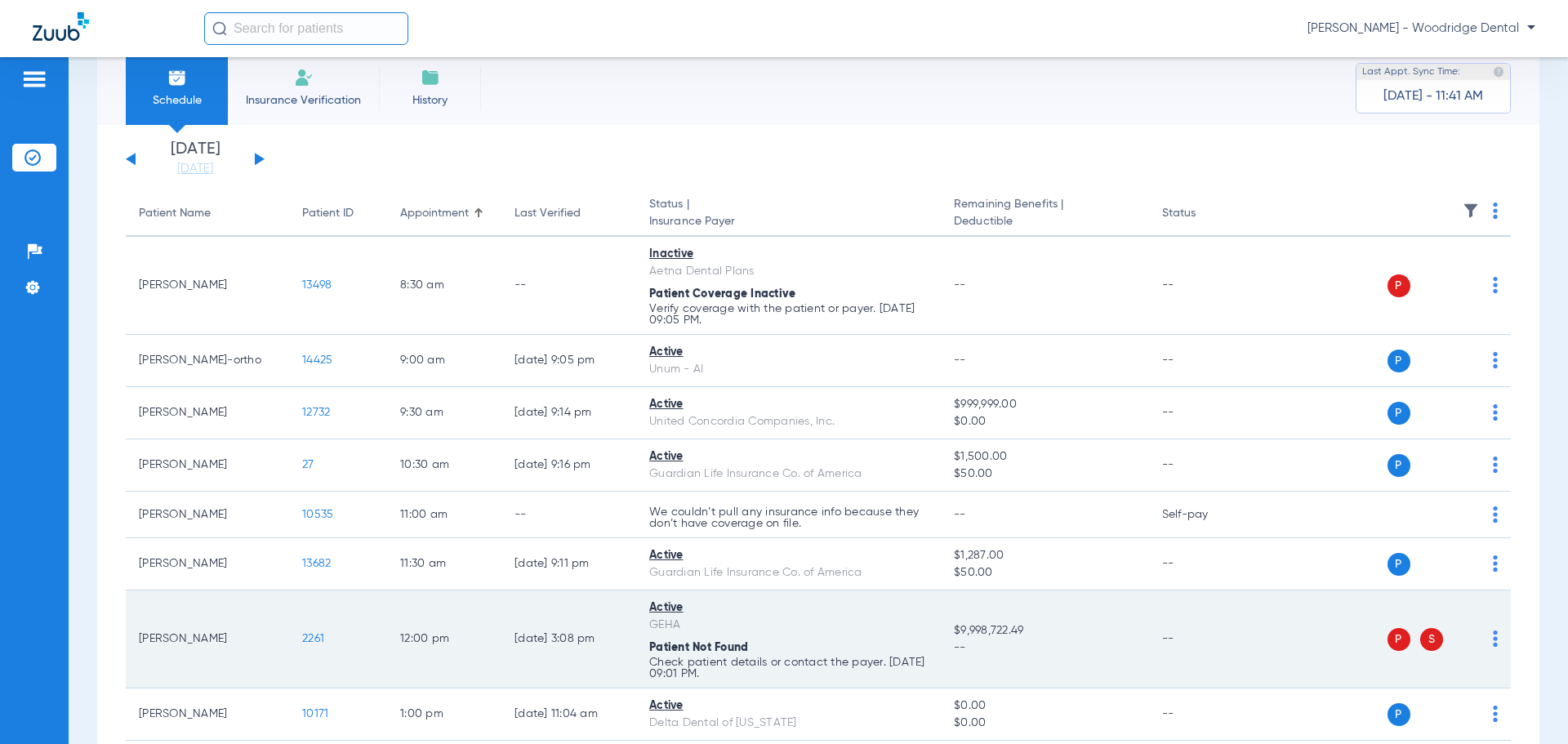
scroll to position [15, 0]
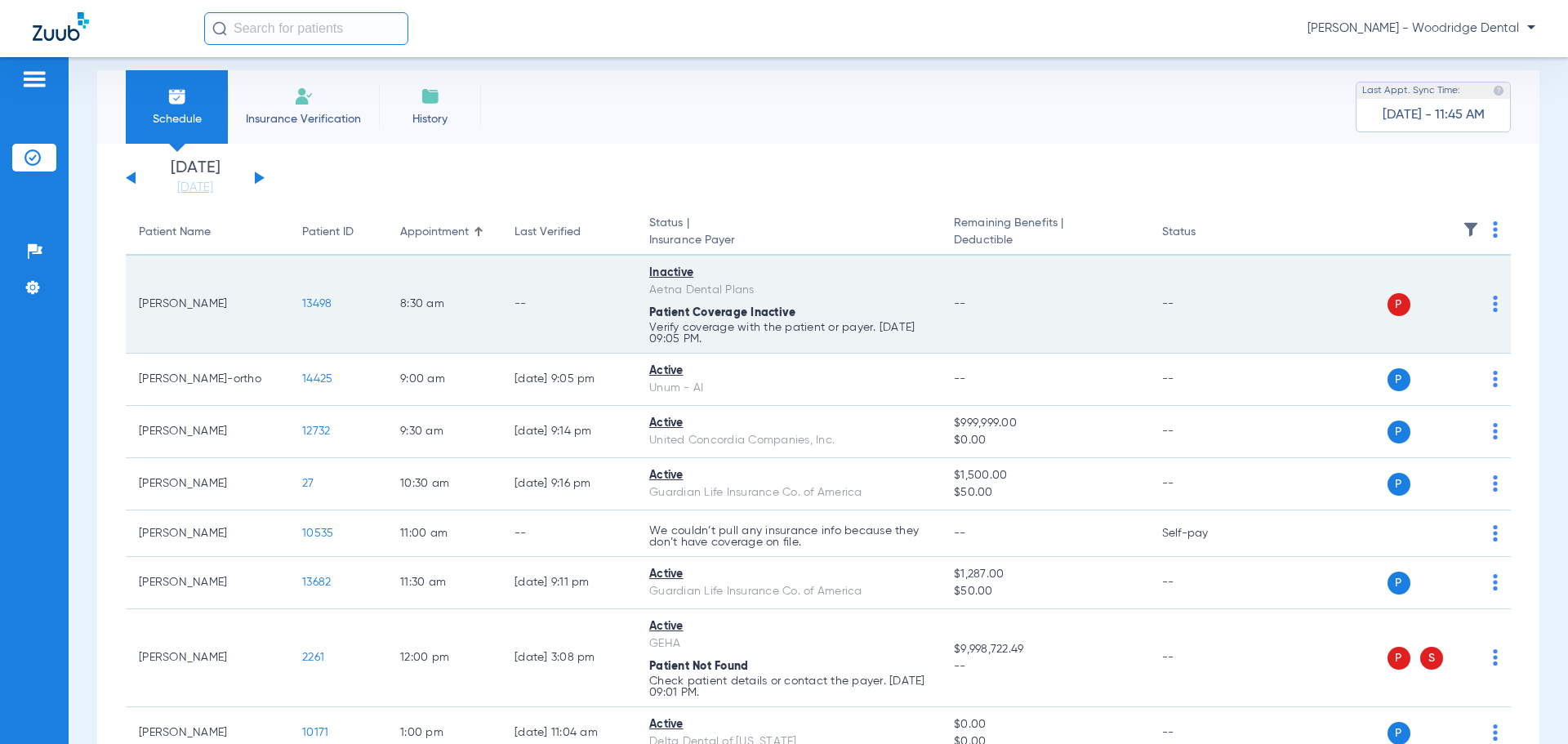
click at [322, 302] on span "13498" at bounding box center [316, 303] width 29 height 12
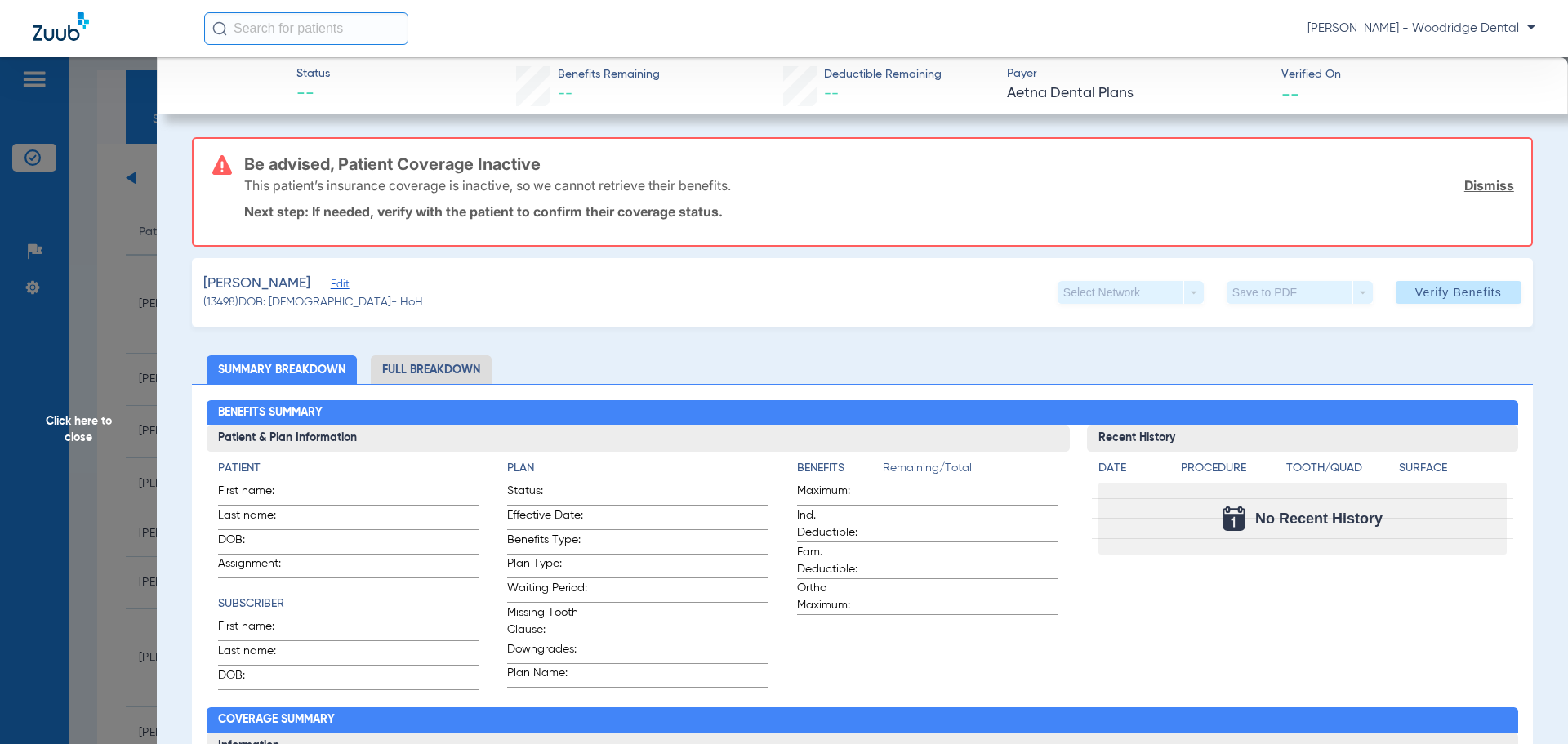
click at [448, 368] on li "Full Breakdown" at bounding box center [431, 370] width 121 height 28
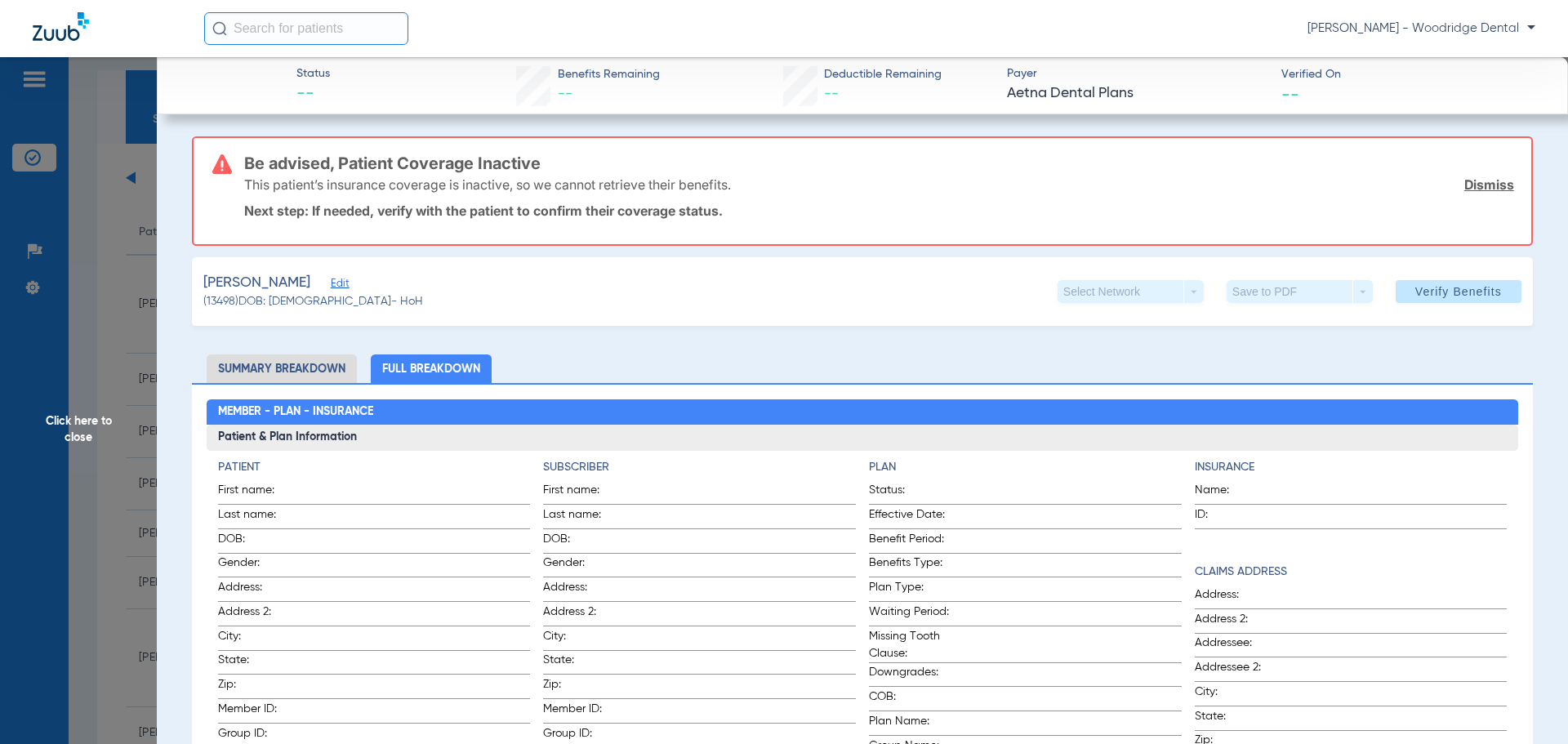
scroll to position [0, 0]
click at [334, 284] on span "Edit" at bounding box center [338, 285] width 15 height 15
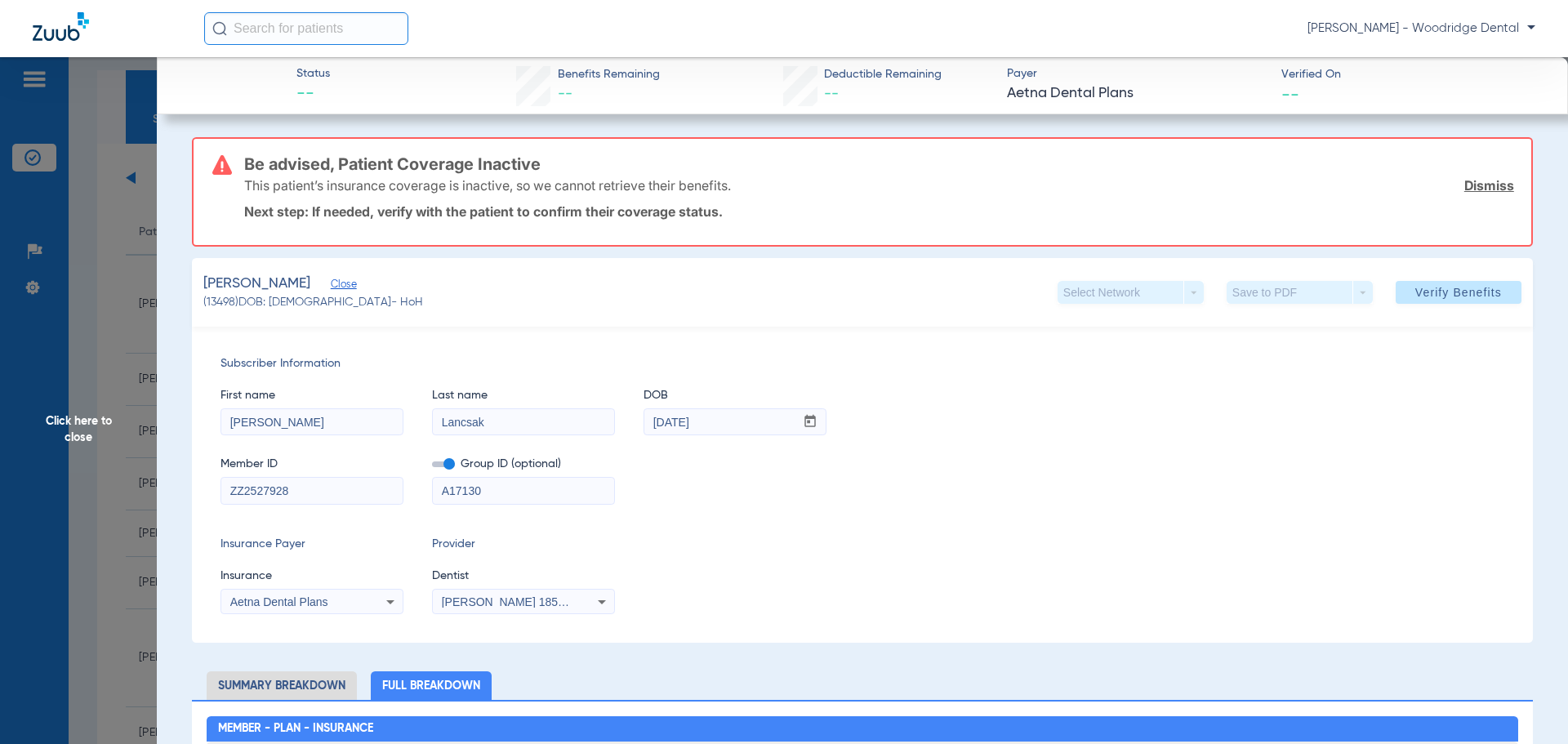
click at [75, 425] on span "Click here to close" at bounding box center [78, 428] width 156 height 744
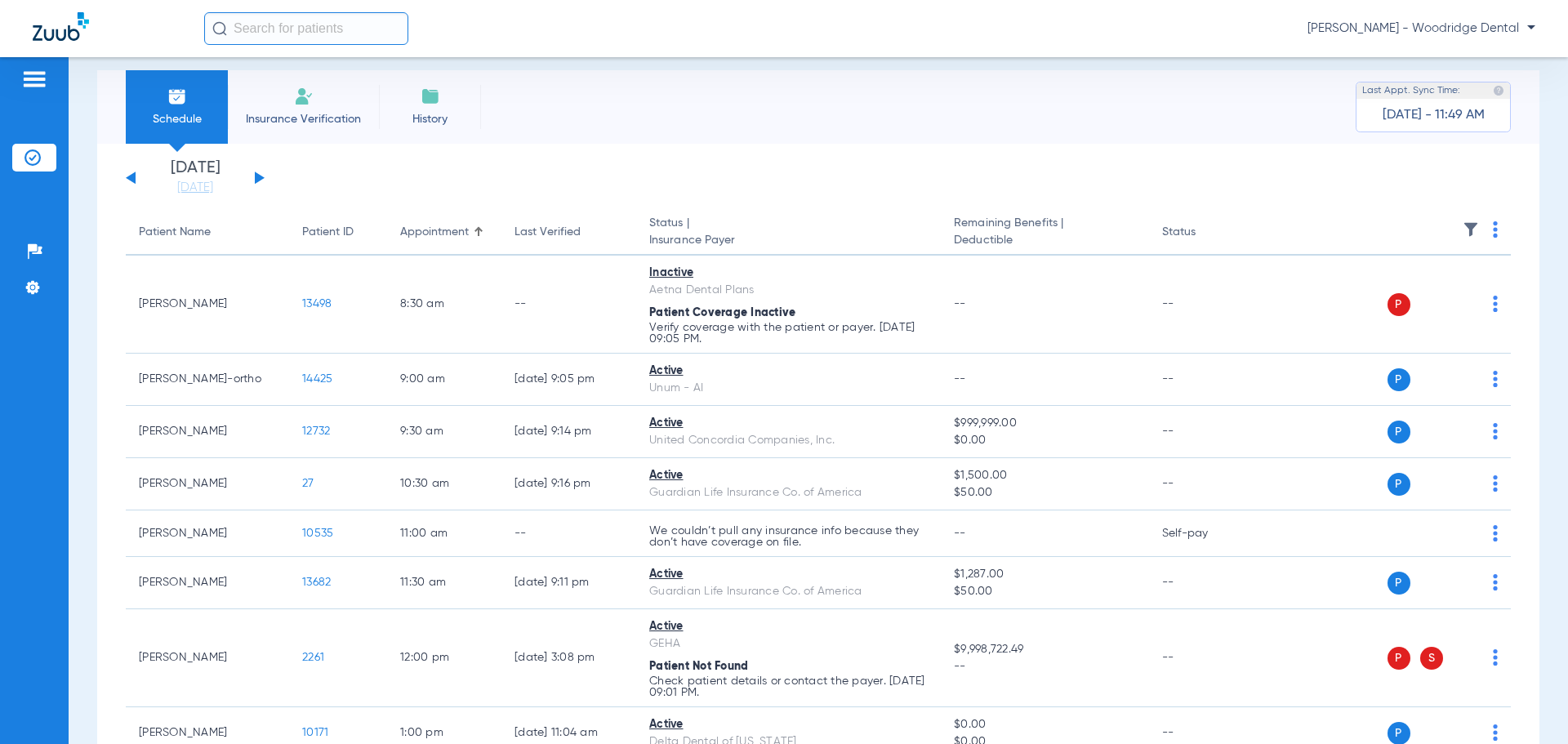
click at [132, 180] on button at bounding box center [131, 178] width 10 height 12
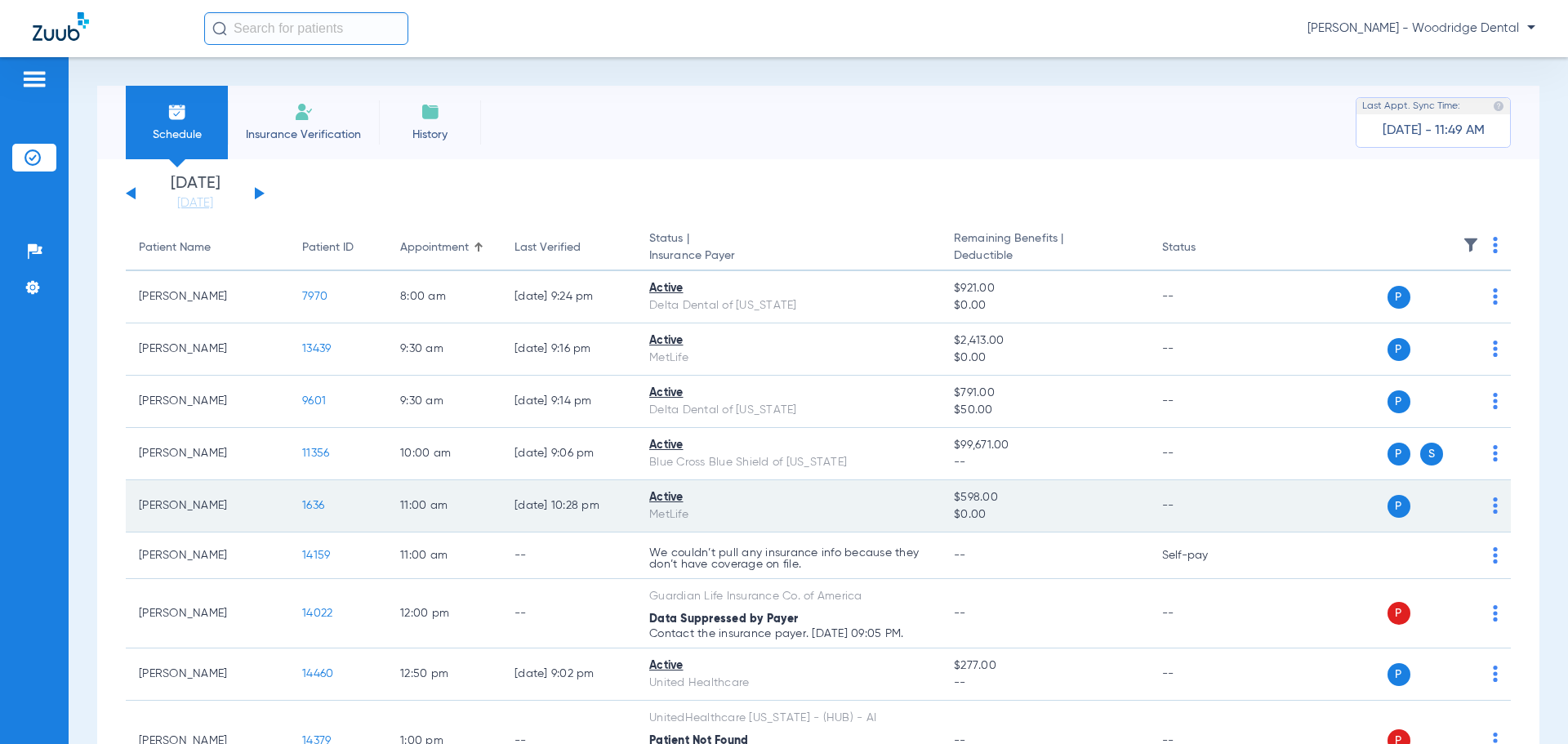
click at [308, 504] on span "1636" at bounding box center [313, 505] width 22 height 12
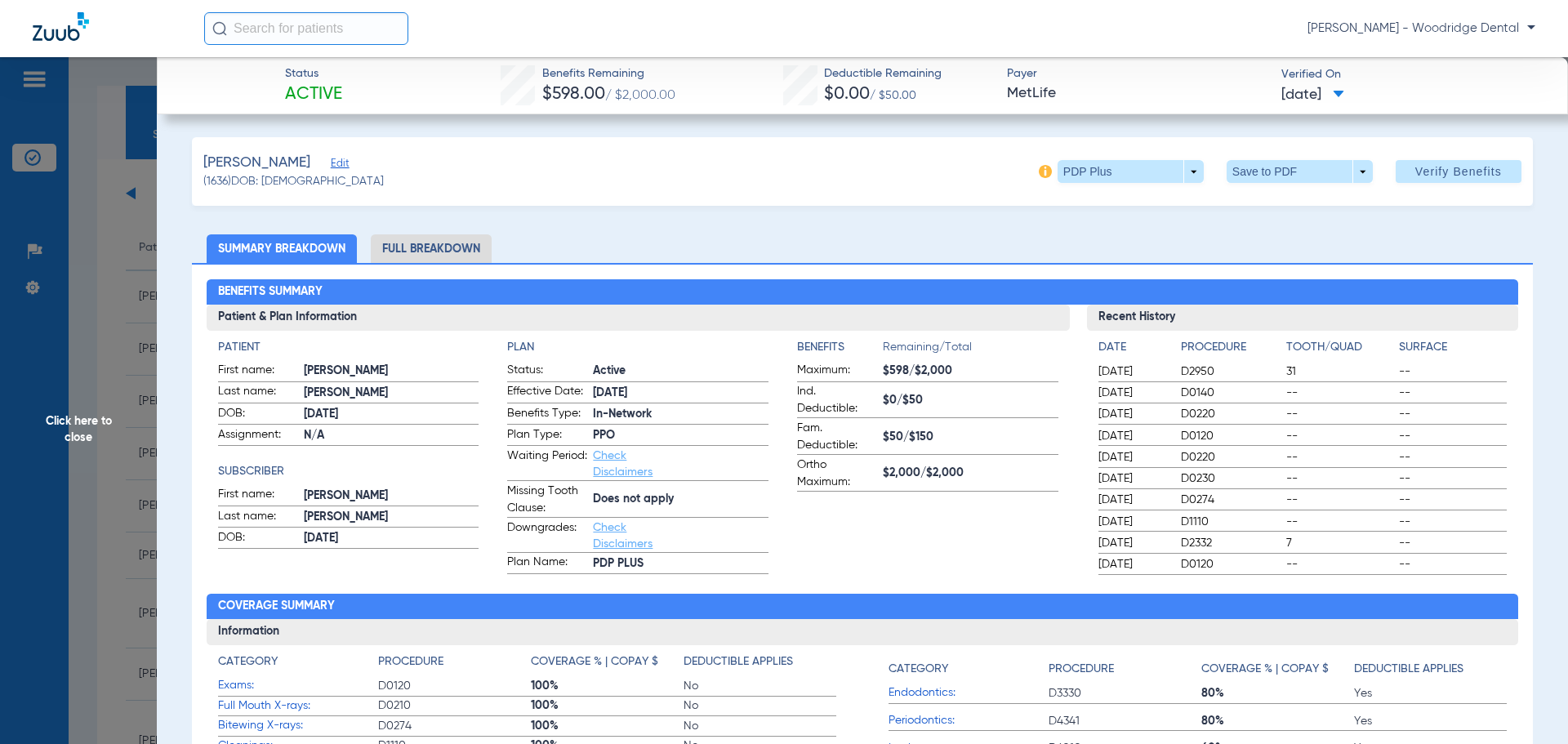
click at [76, 424] on span "Click here to close" at bounding box center [78, 428] width 156 height 744
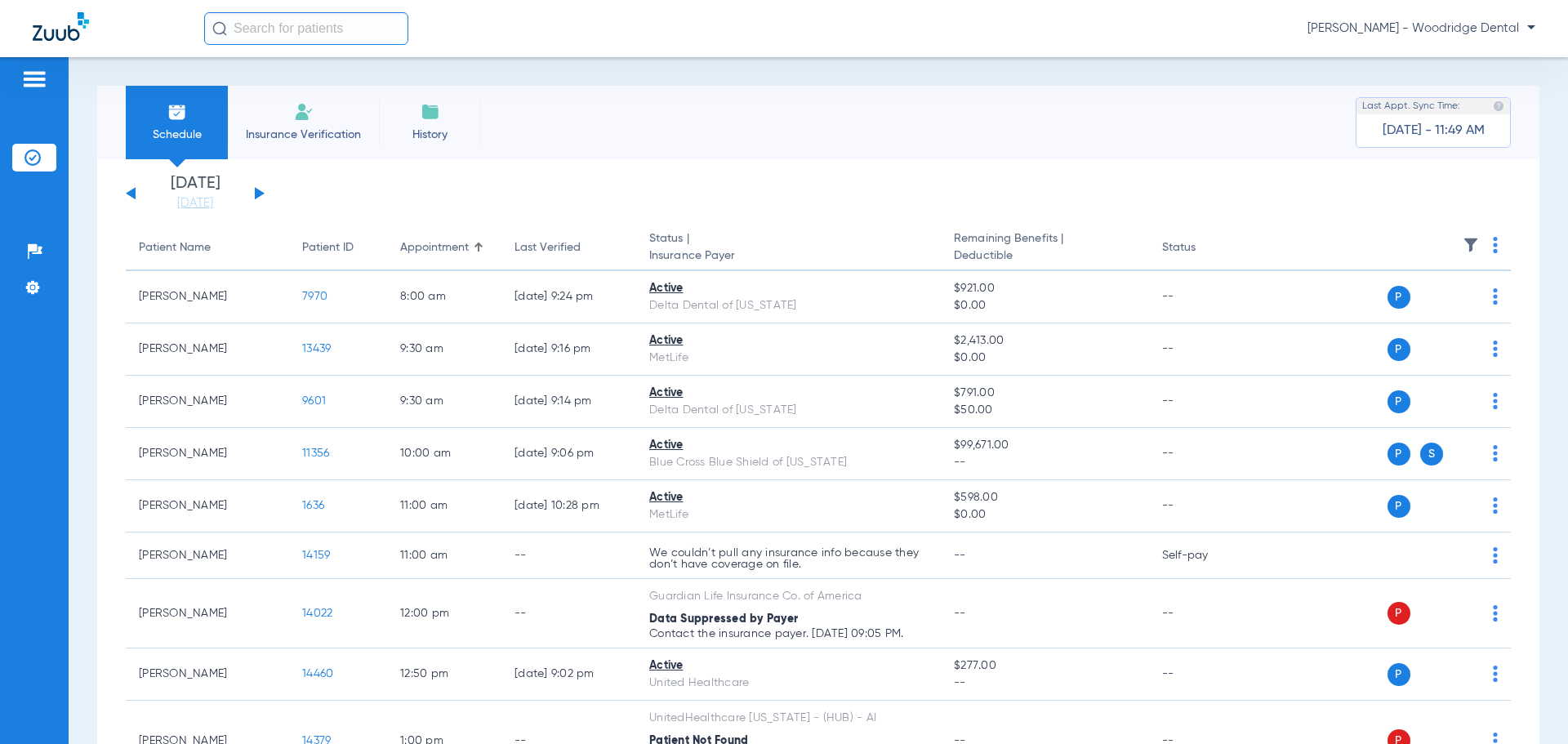
click at [257, 187] on div "Sunday 06-22-2025 Monday 06-23-2025 Tuesday 06-24-2025 Wednesday 06-25-2025 Thu…" at bounding box center [196, 194] width 139 height 36
click at [258, 196] on button at bounding box center [260, 193] width 10 height 12
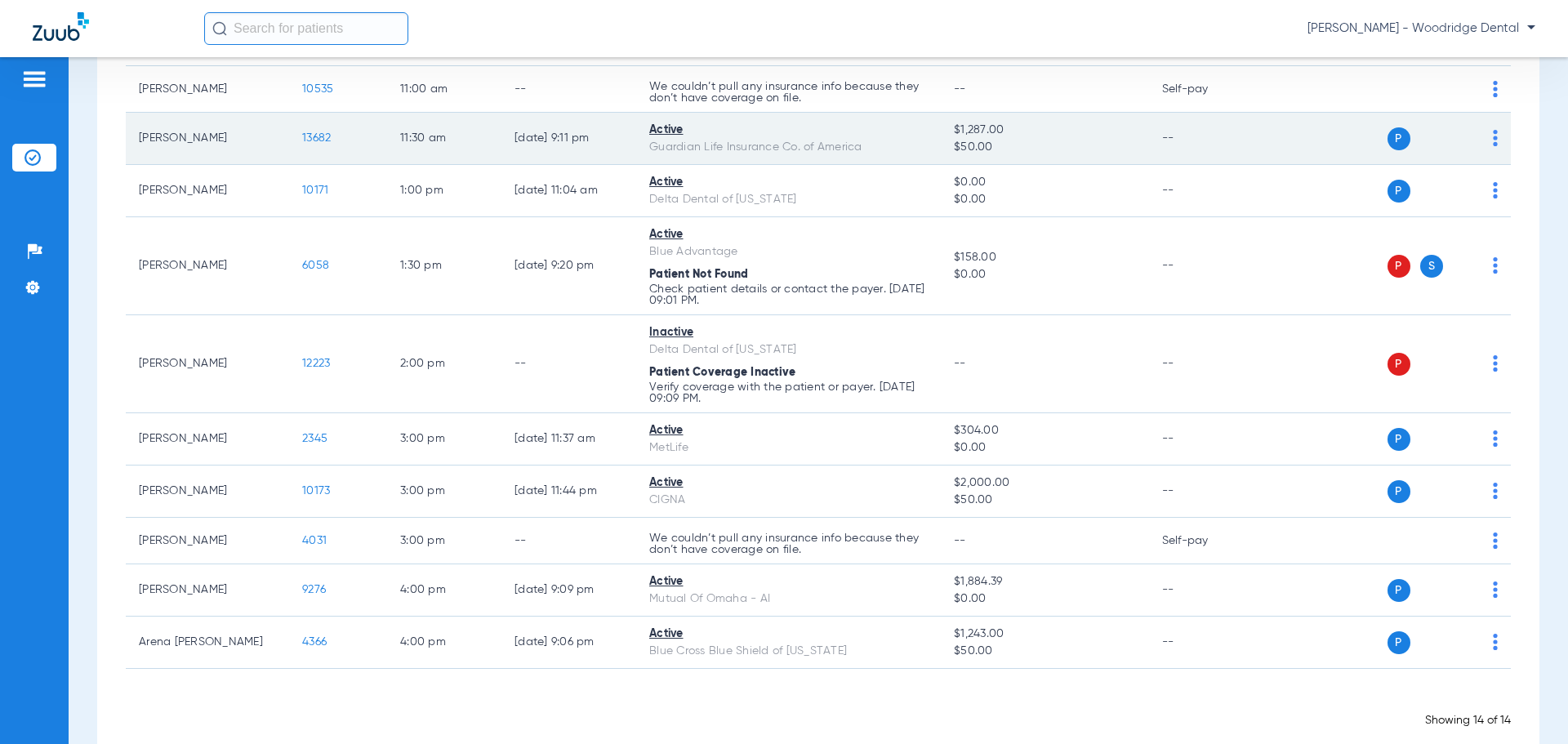
scroll to position [489, 0]
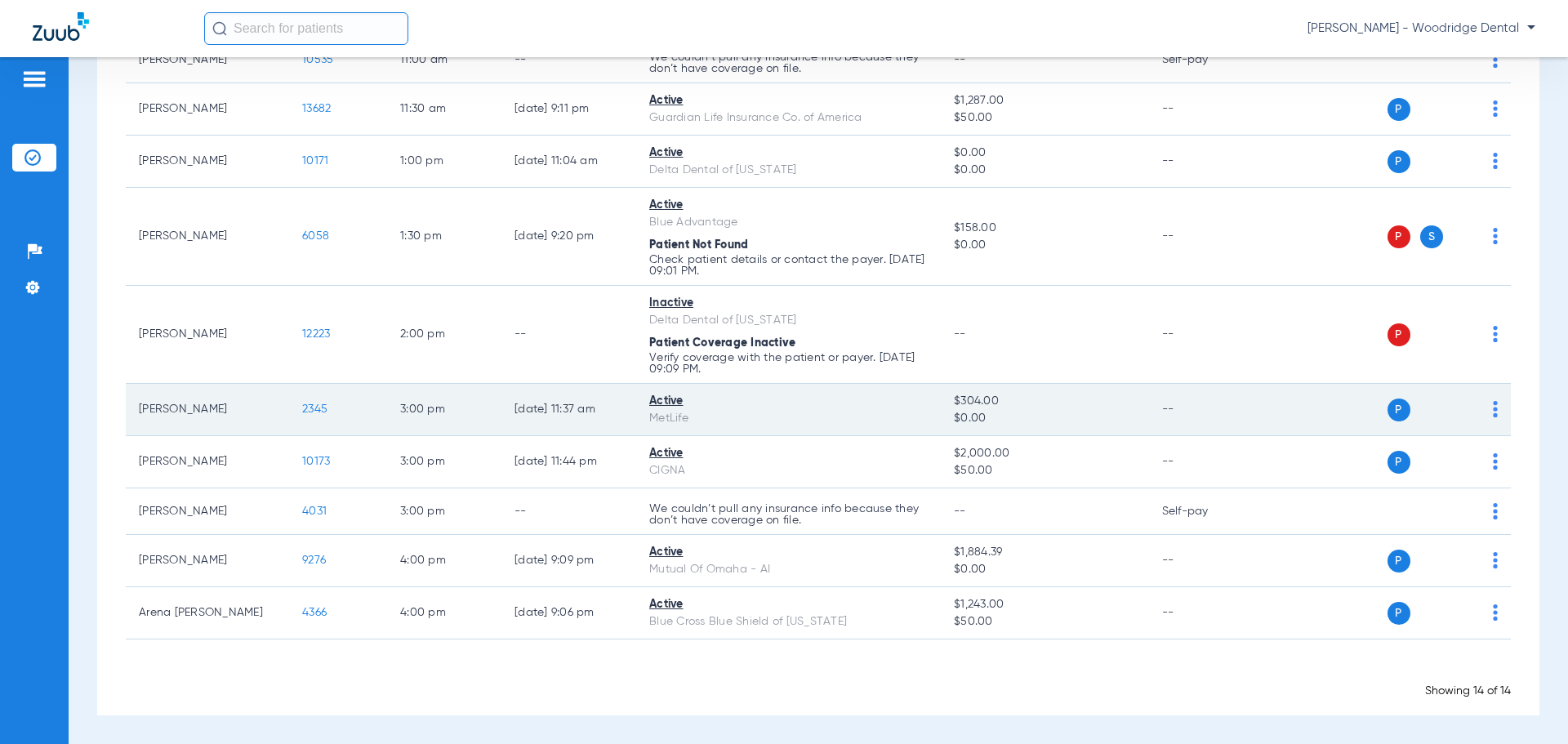
click at [321, 410] on span "2345" at bounding box center [315, 409] width 25 height 12
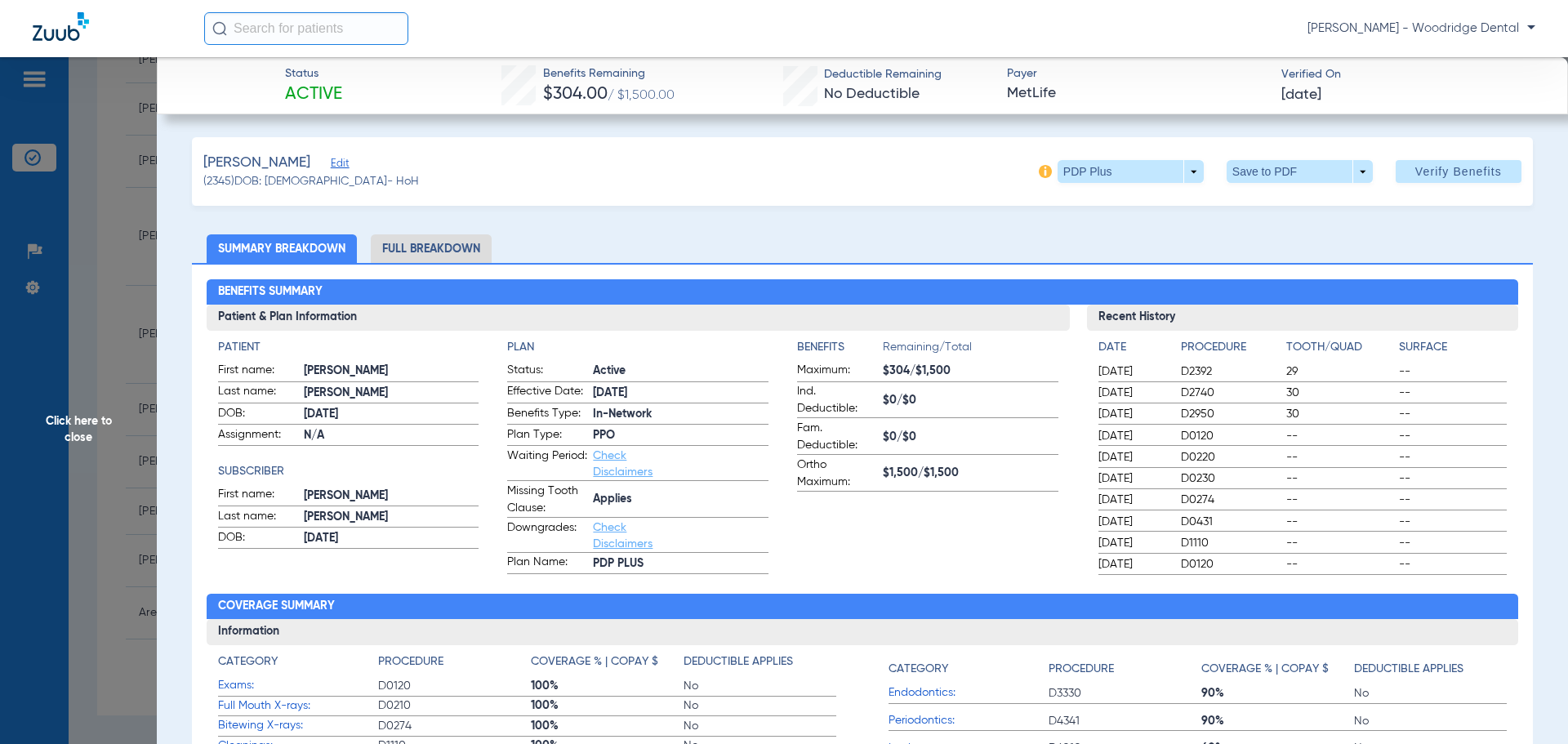
click at [449, 260] on li "Full Breakdown" at bounding box center [431, 249] width 121 height 28
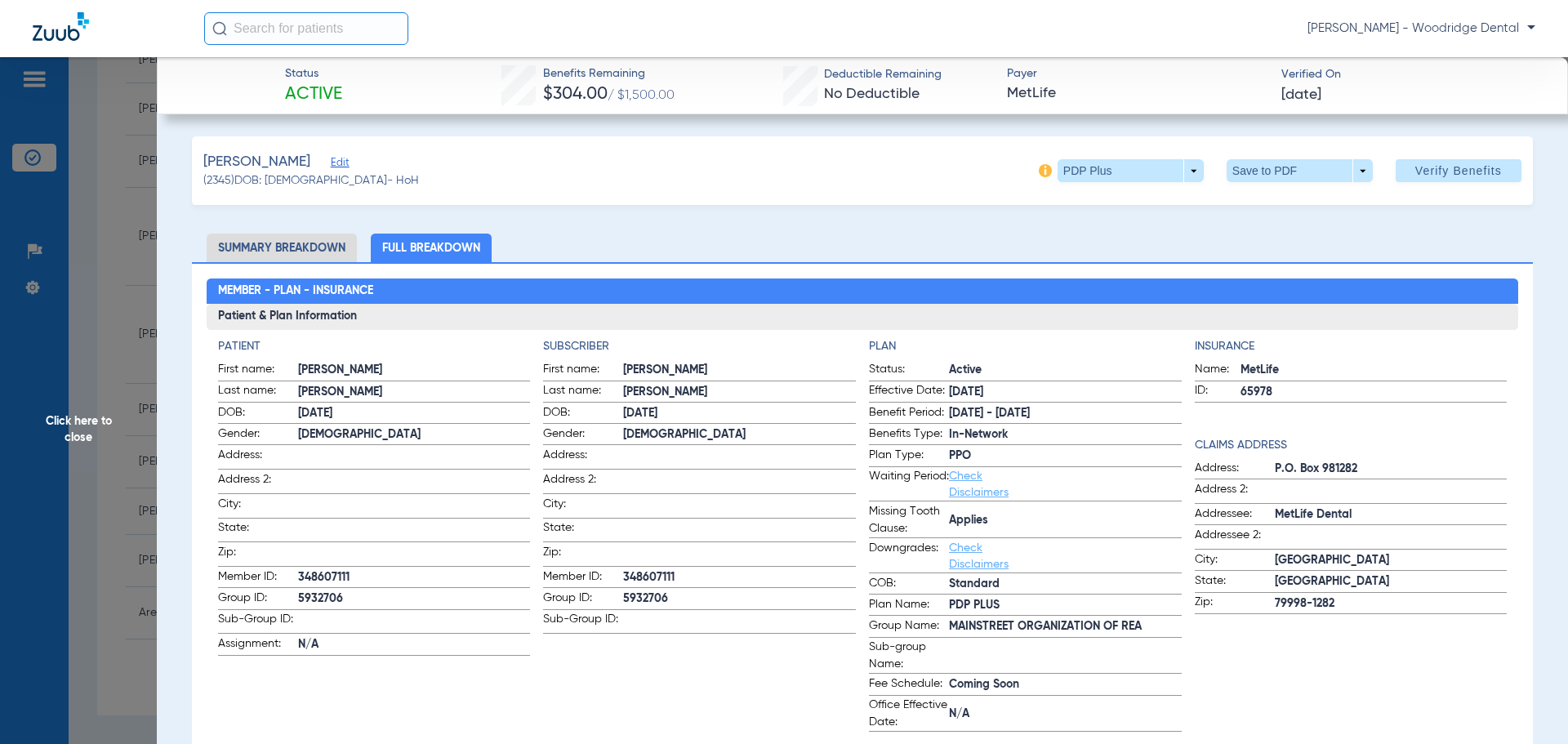
scroll to position [0, 0]
click at [1188, 176] on span at bounding box center [1131, 172] width 146 height 23
click at [1069, 202] on span "PDP Plus" at bounding box center [1092, 204] width 64 height 12
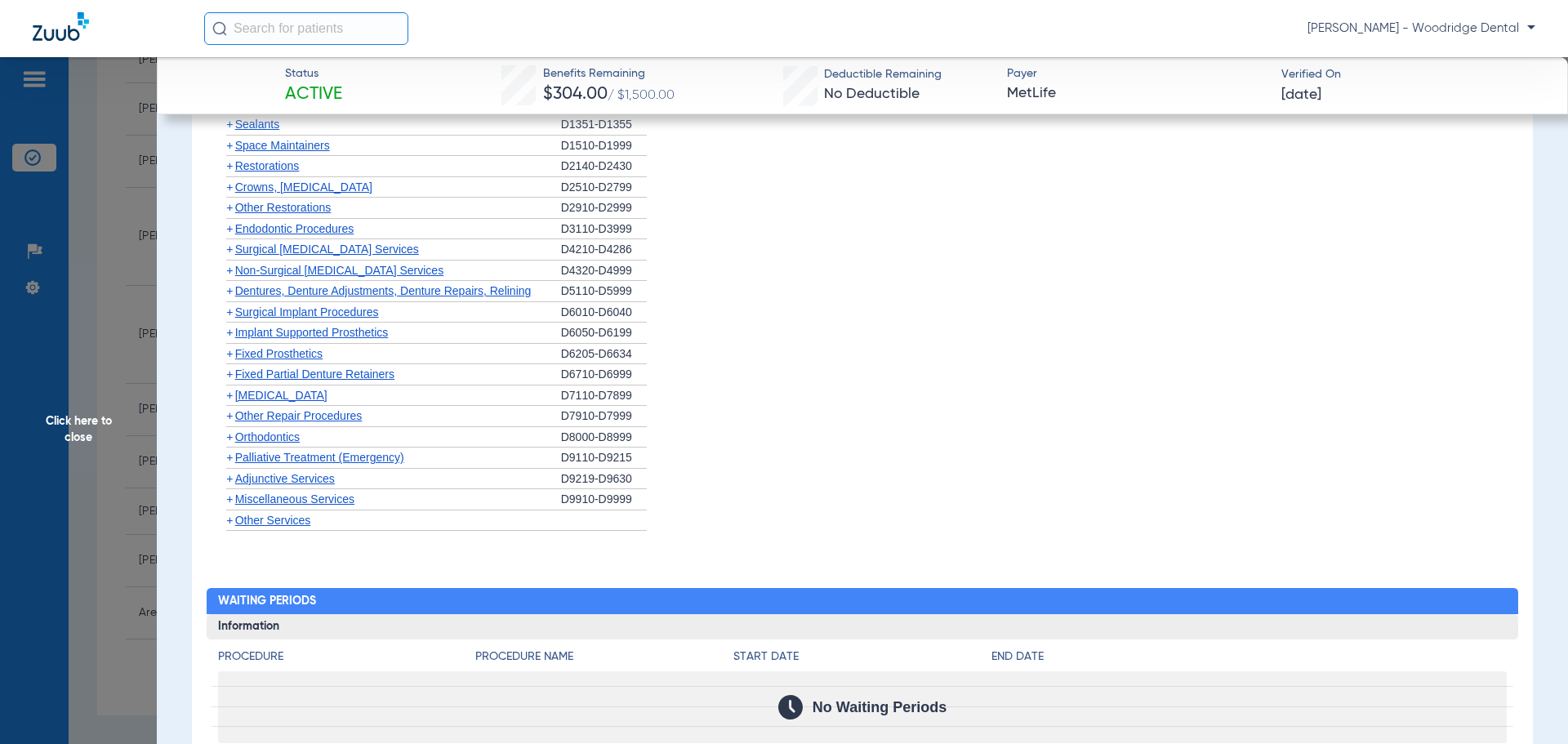
scroll to position [2205, 0]
click at [231, 252] on span "+" at bounding box center [229, 248] width 6 height 13
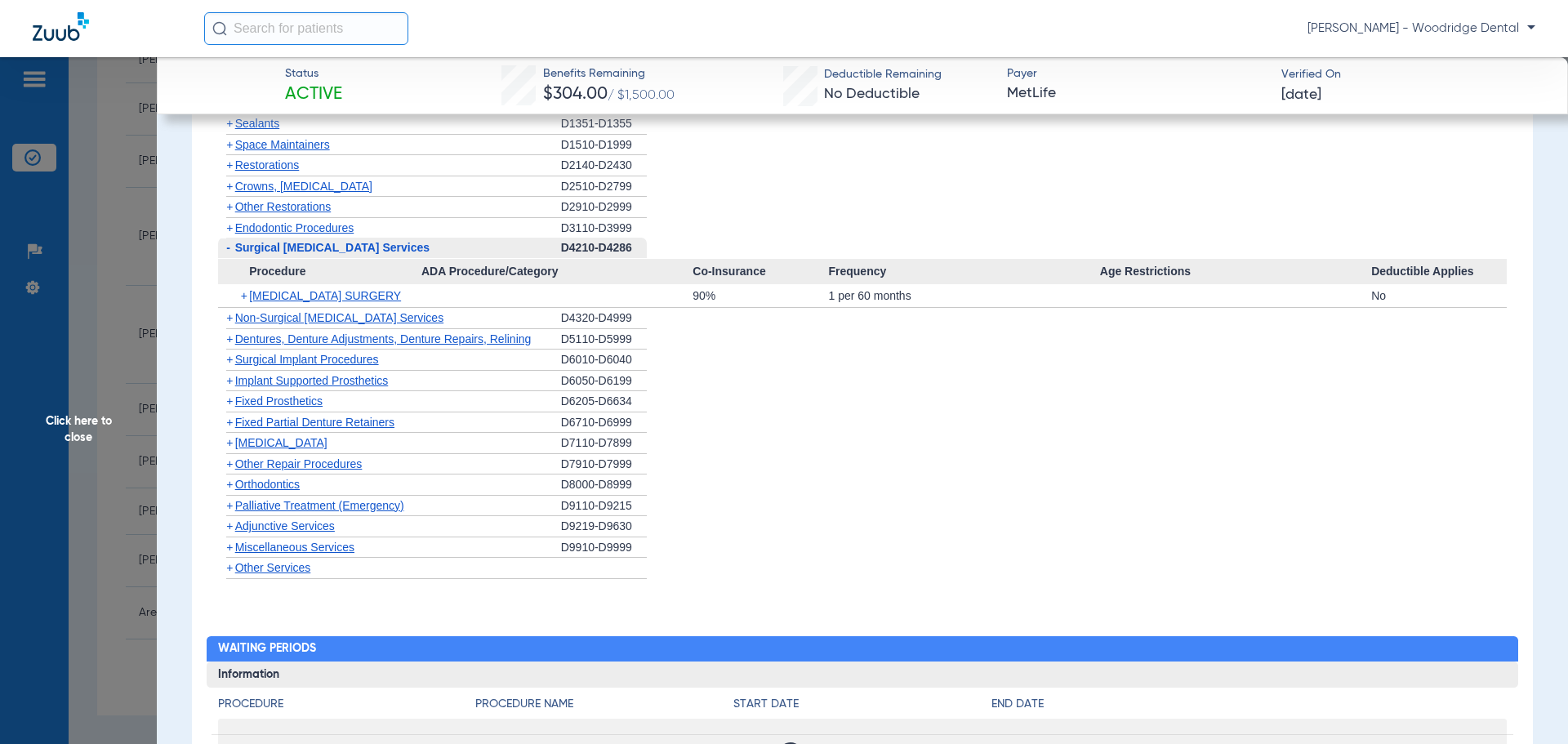
click at [250, 317] on span "Non-Surgical [MEDICAL_DATA] Services" at bounding box center [340, 317] width 208 height 13
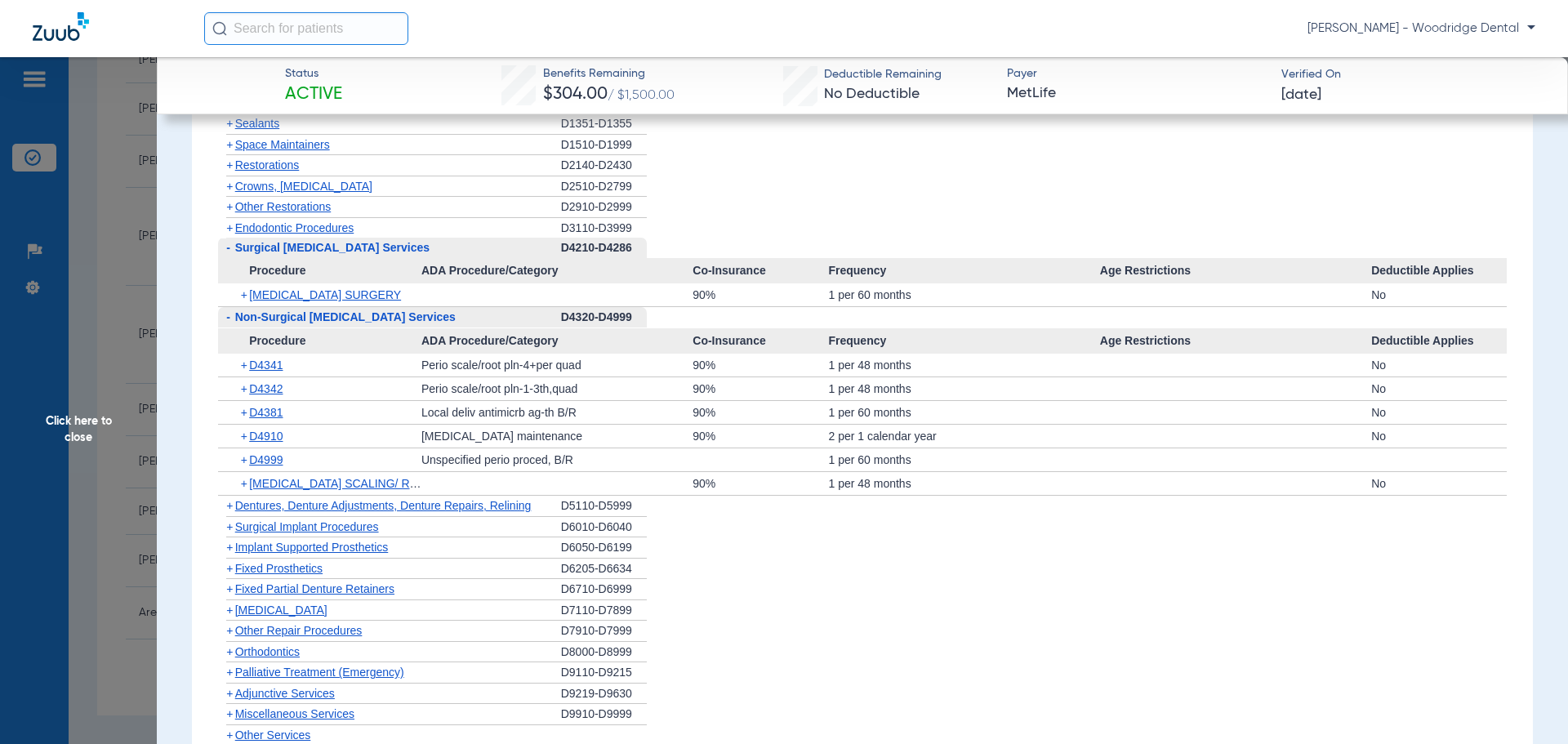
click at [228, 319] on span "-" at bounding box center [228, 316] width 4 height 13
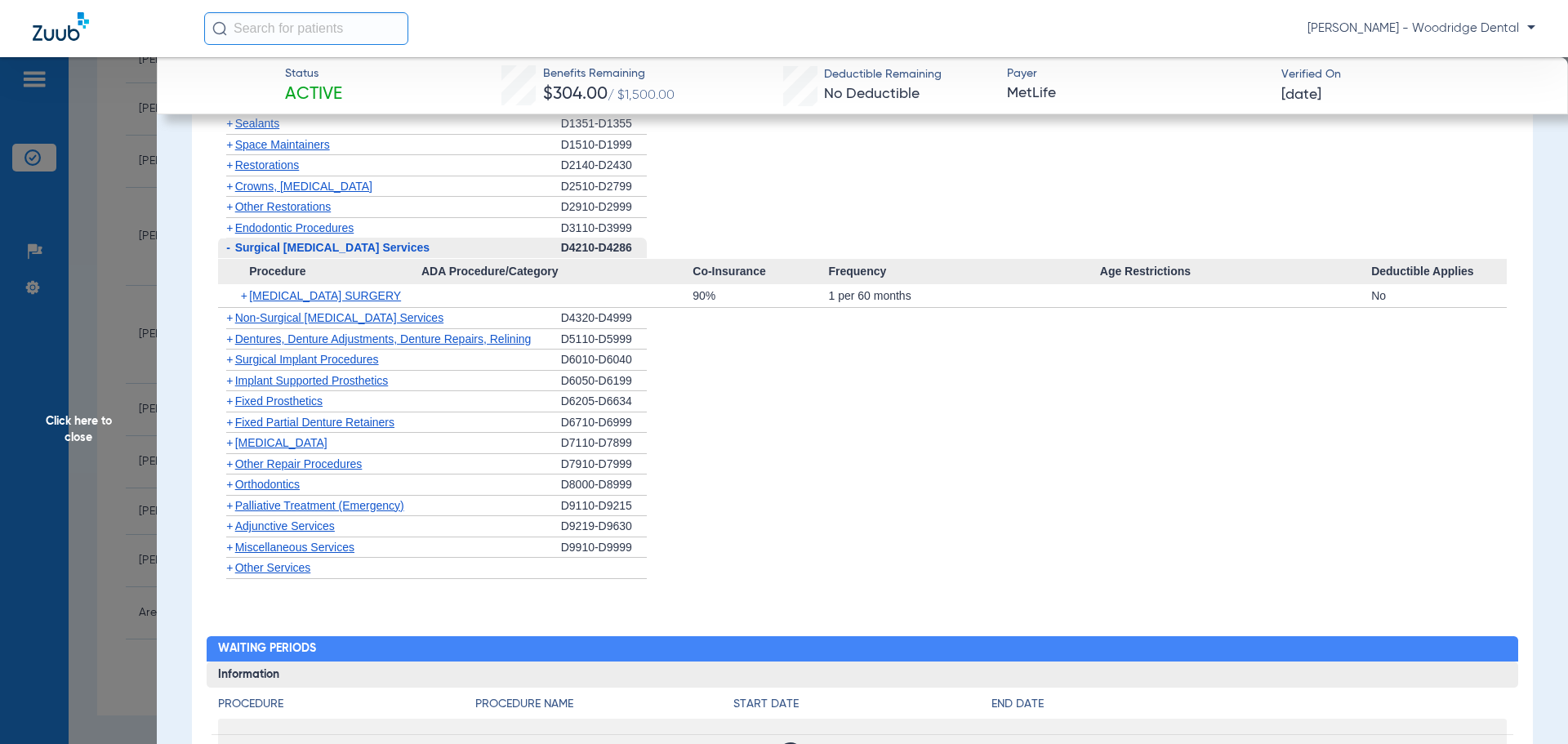
click at [250, 444] on span "[MEDICAL_DATA]" at bounding box center [282, 443] width 92 height 13
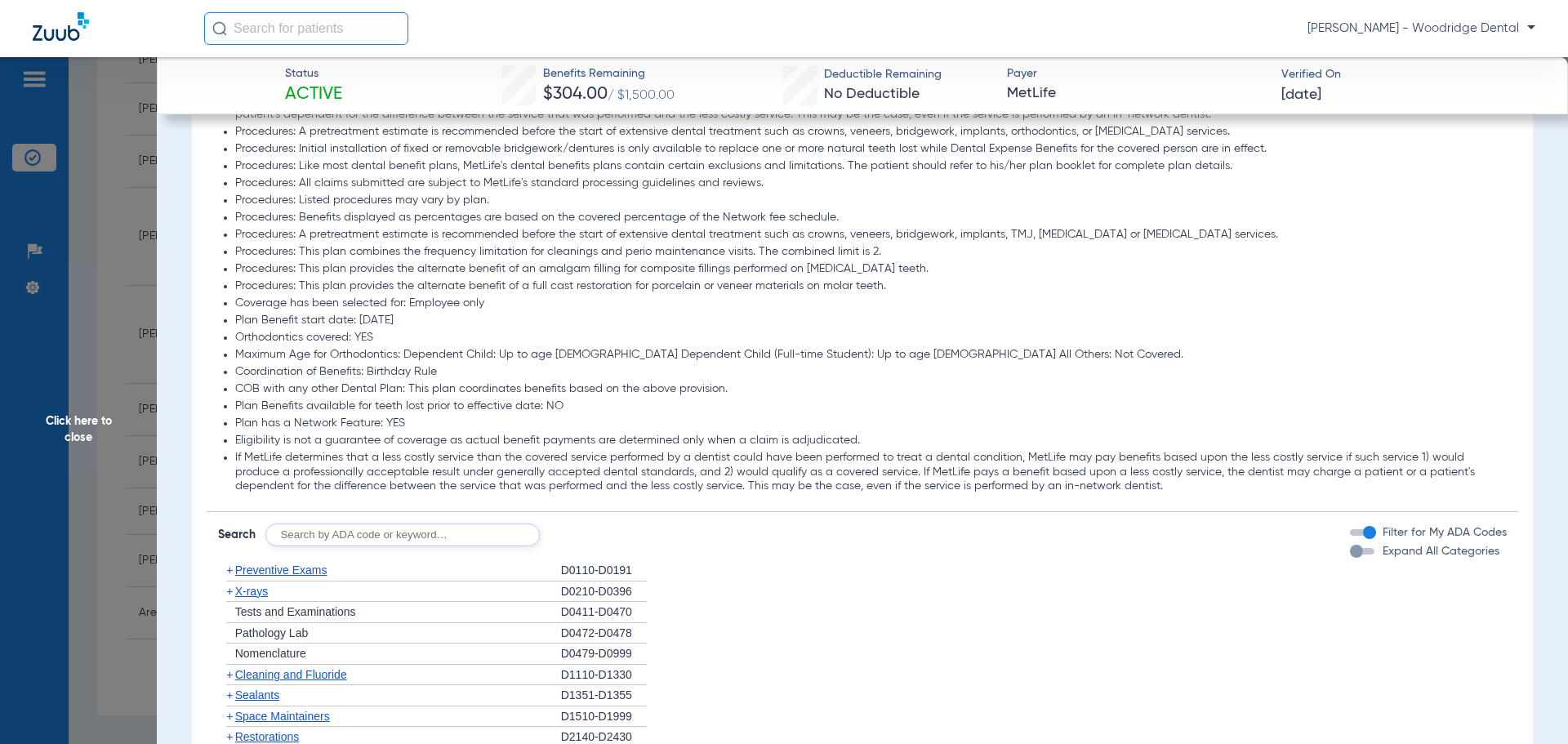
scroll to position [1878, 0]
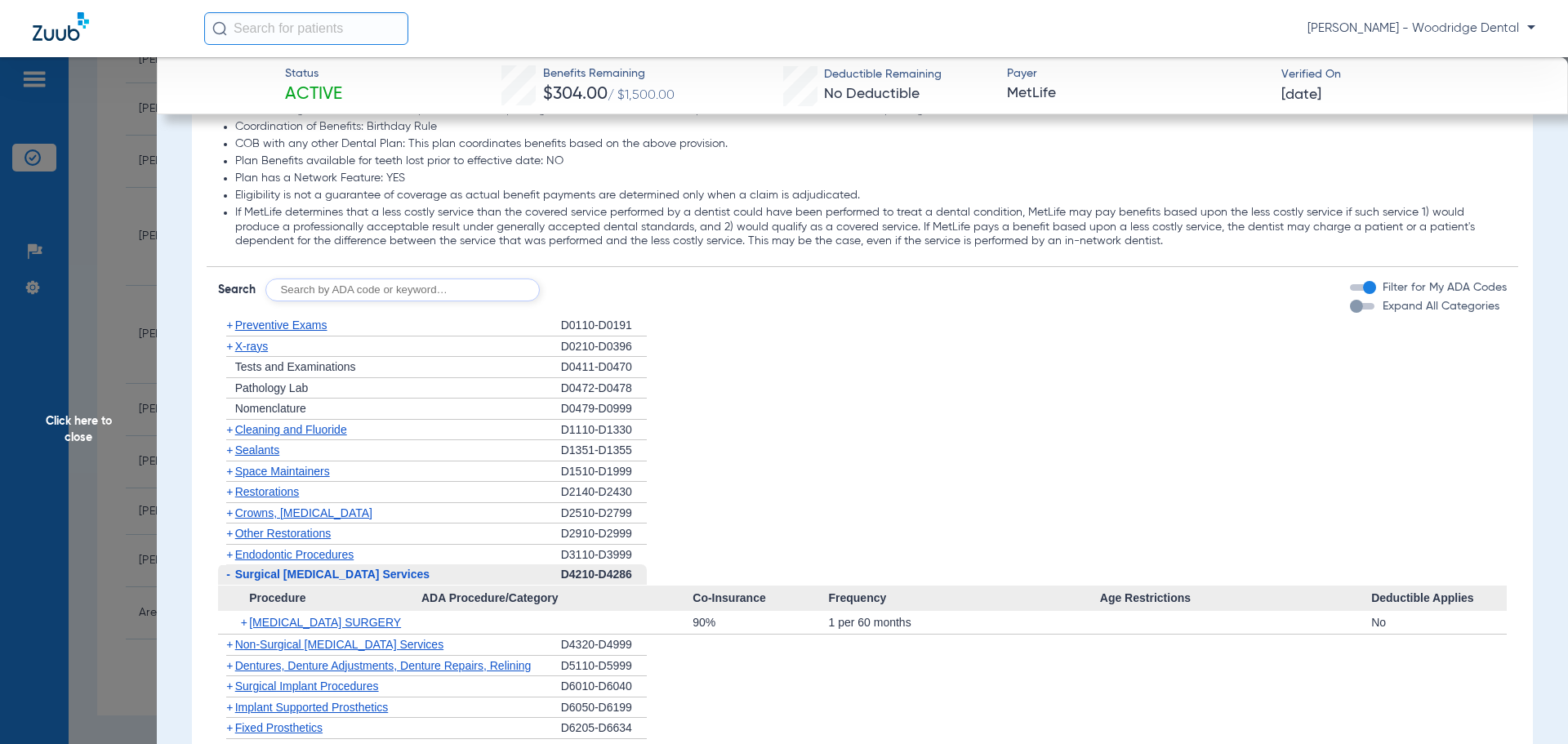
click at [458, 285] on input "text" at bounding box center [403, 290] width 275 height 23
type input "2991,8090,9944,7953"
click button "Search" at bounding box center [601, 290] width 65 height 23
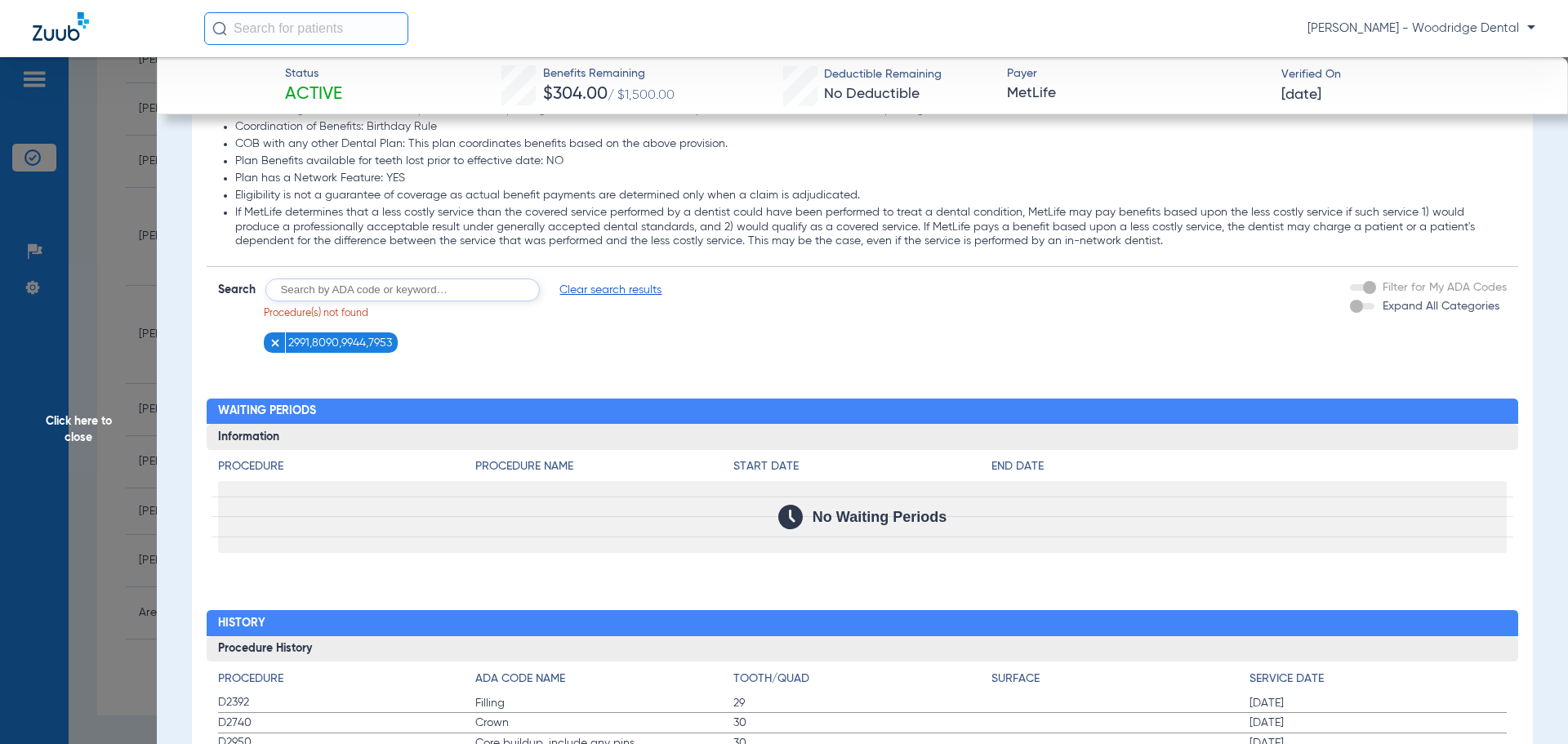
click at [275, 342] on img at bounding box center [275, 342] width 12 height 12
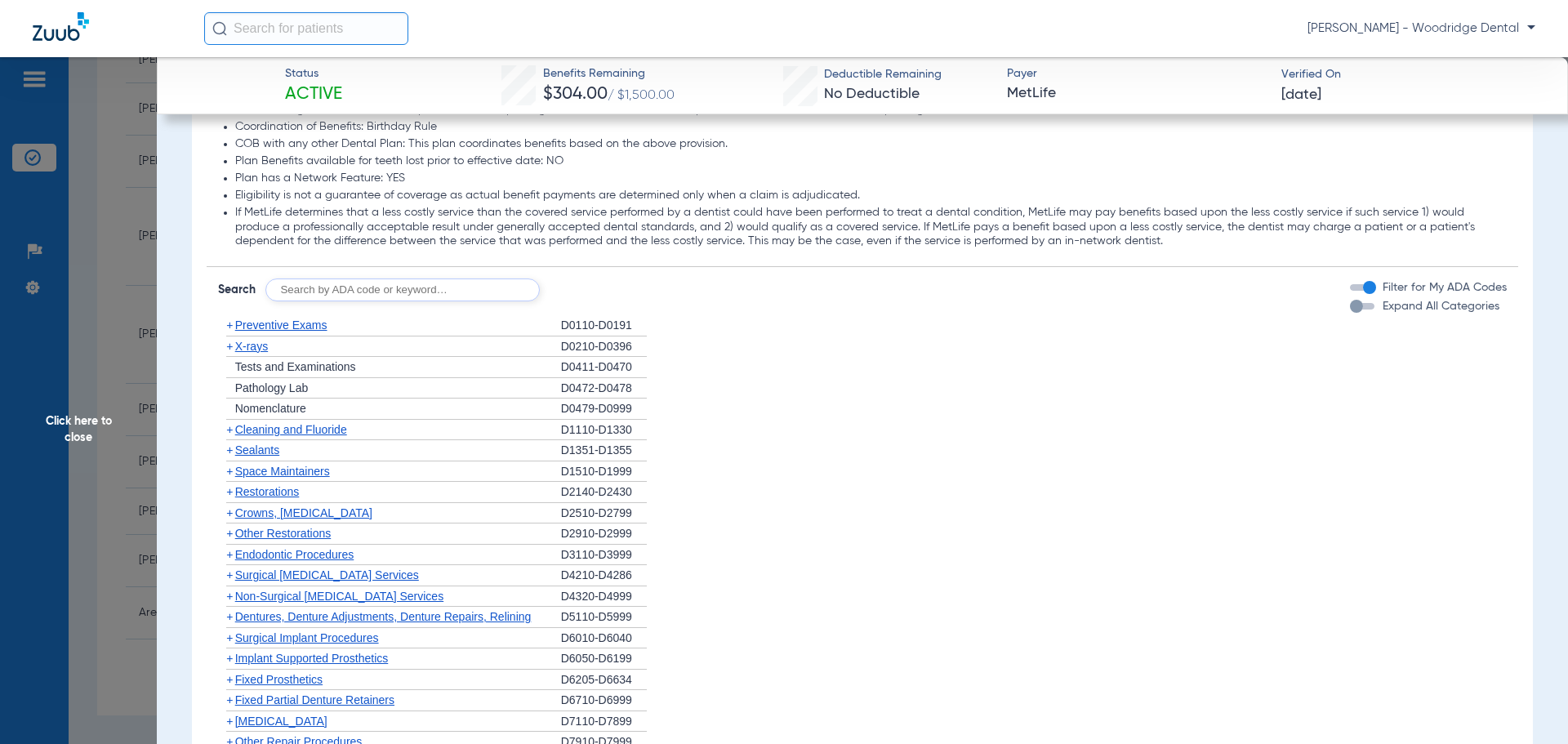
click at [332, 291] on input "text" at bounding box center [403, 290] width 275 height 23
type input "2991, 8090, 9944, 7953"
click button "Search" at bounding box center [601, 290] width 65 height 23
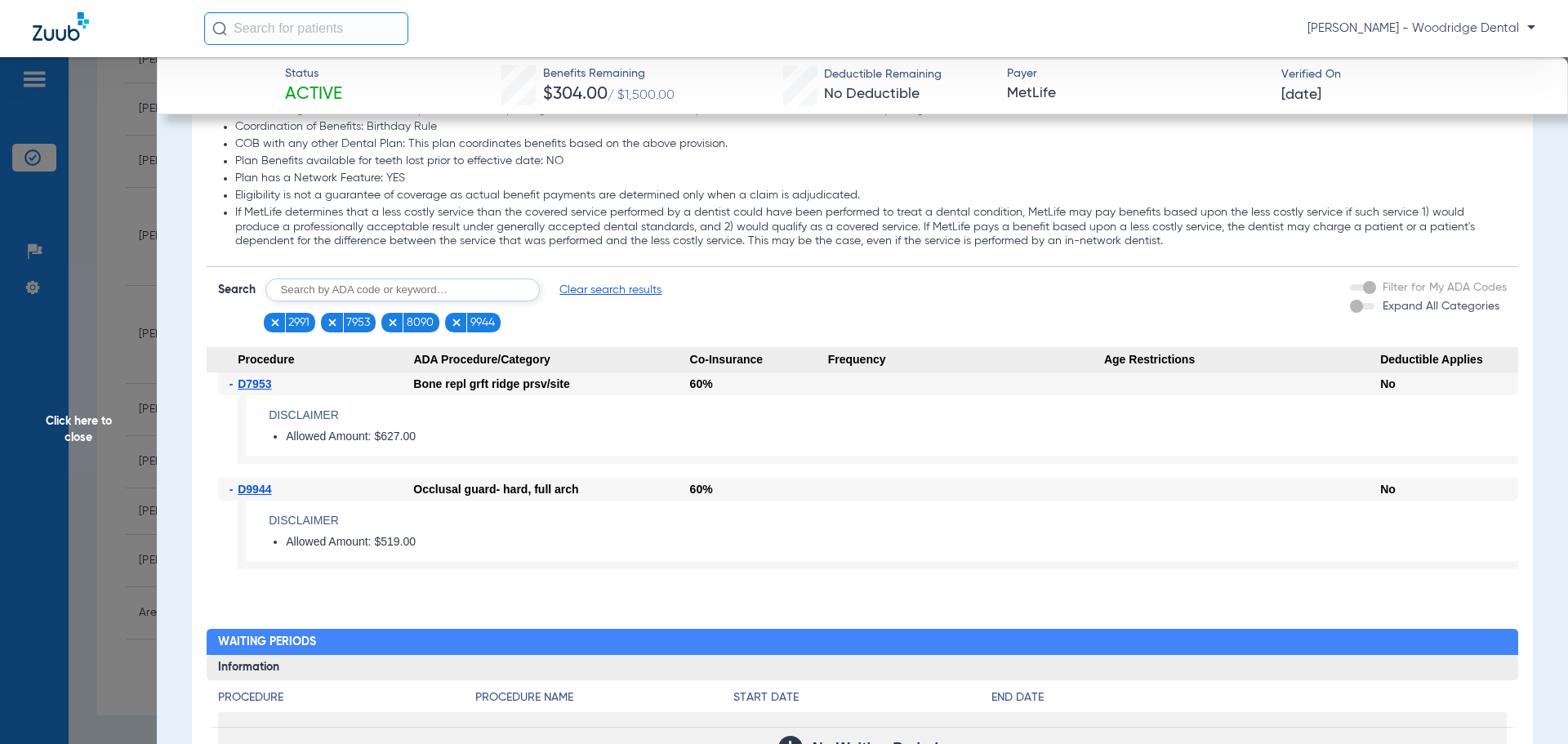
click at [454, 320] on img at bounding box center [456, 323] width 12 height 12
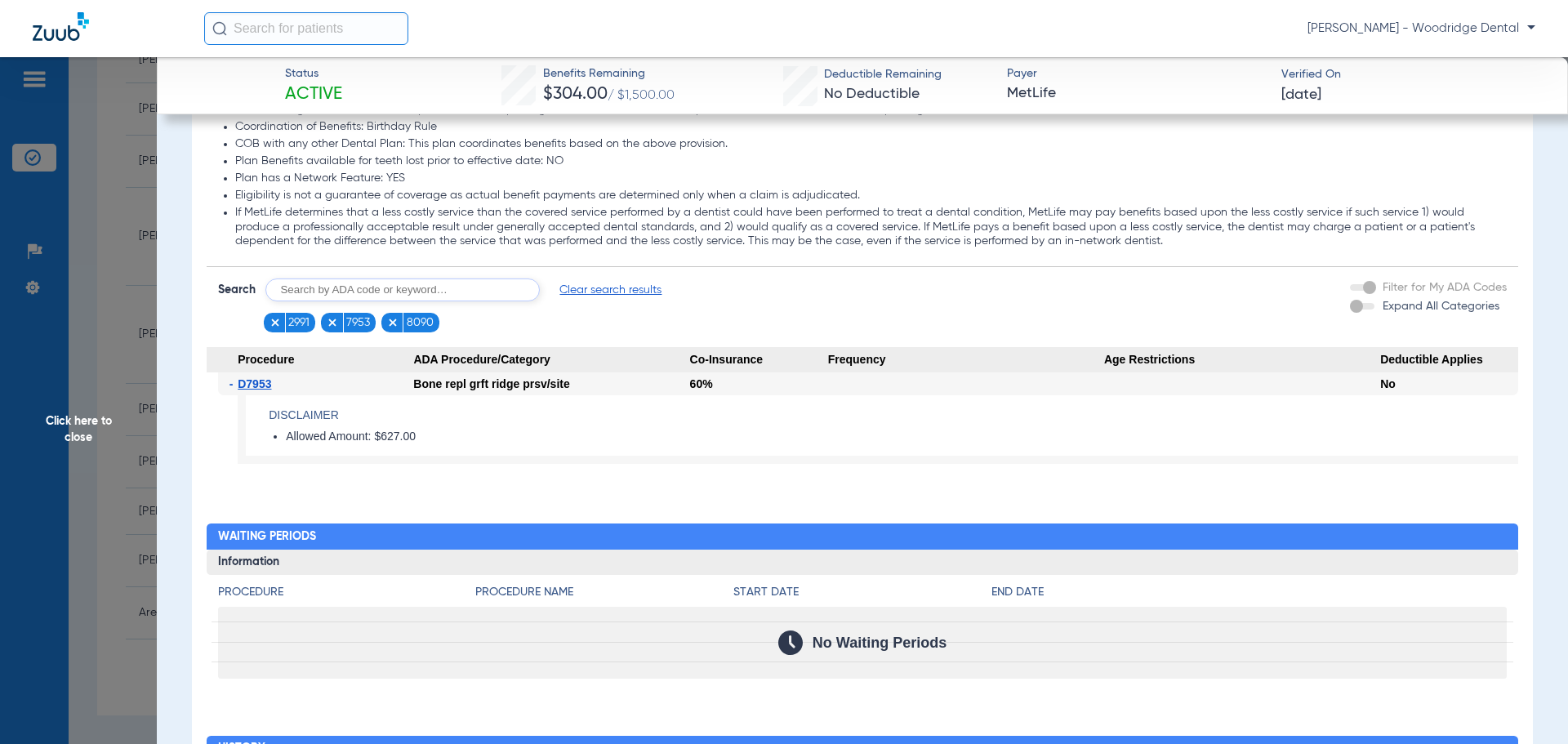
click at [334, 325] on img at bounding box center [332, 323] width 12 height 12
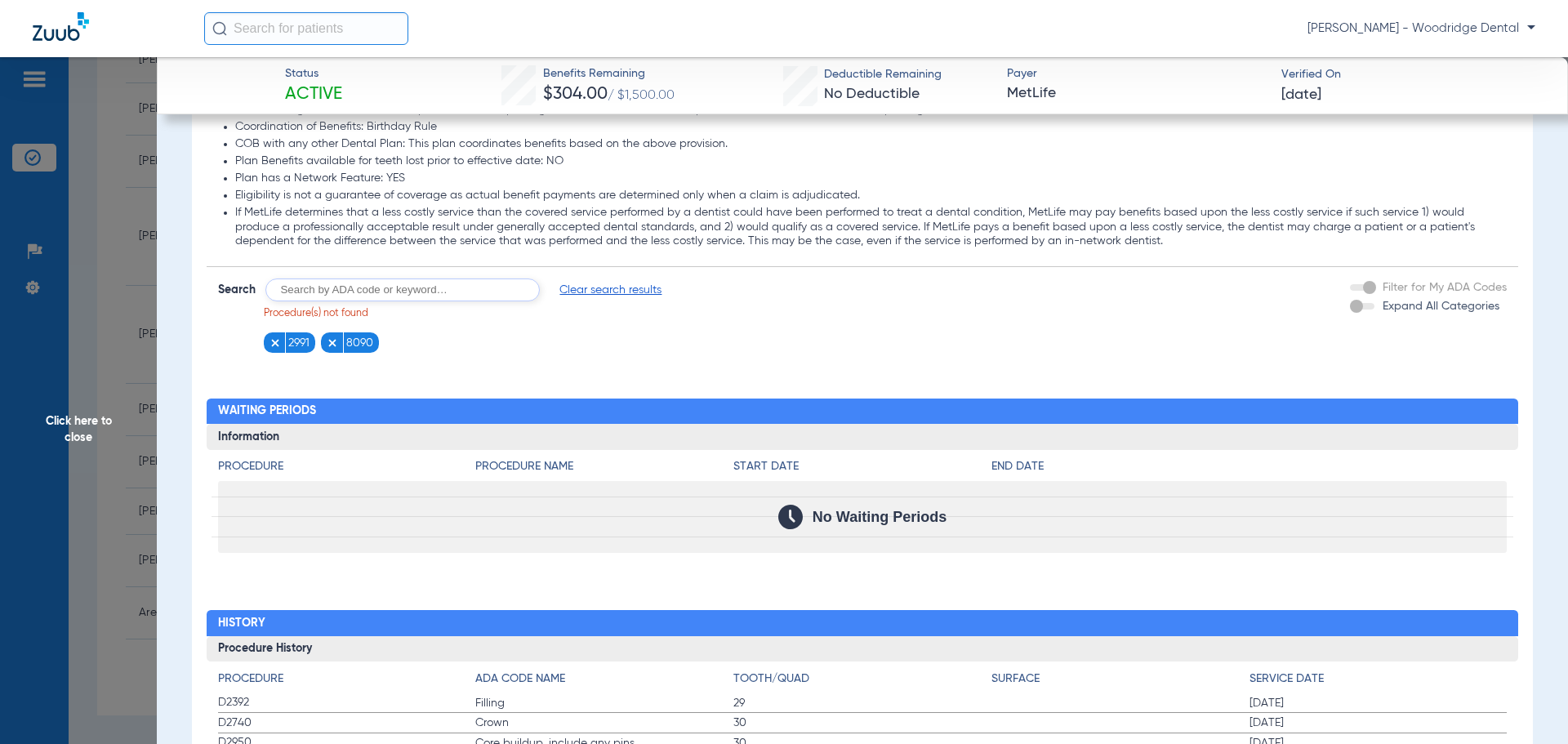
click at [332, 343] on img at bounding box center [332, 342] width 12 height 12
click at [276, 341] on img at bounding box center [275, 342] width 12 height 12
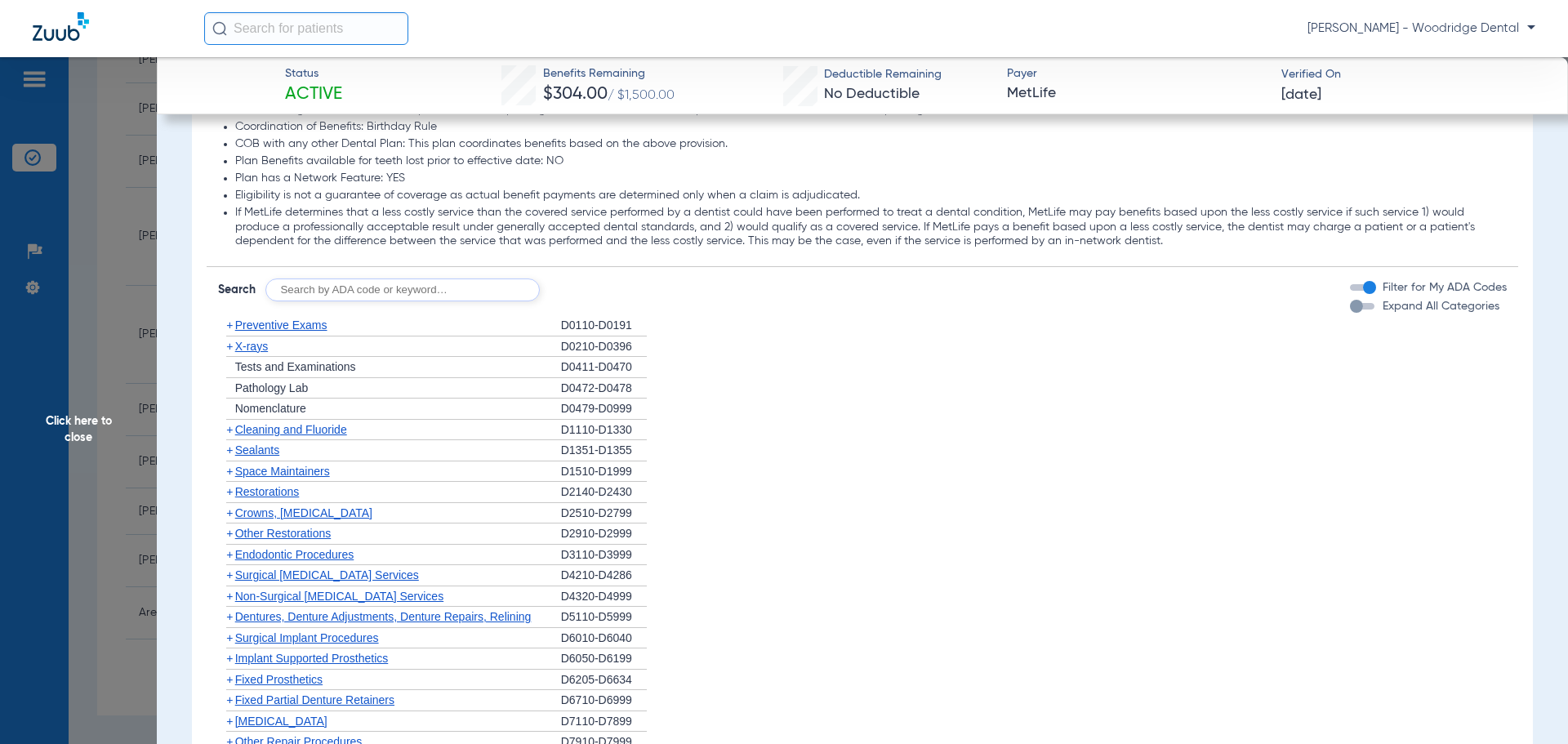
click at [73, 428] on span "Click here to close" at bounding box center [78, 428] width 156 height 744
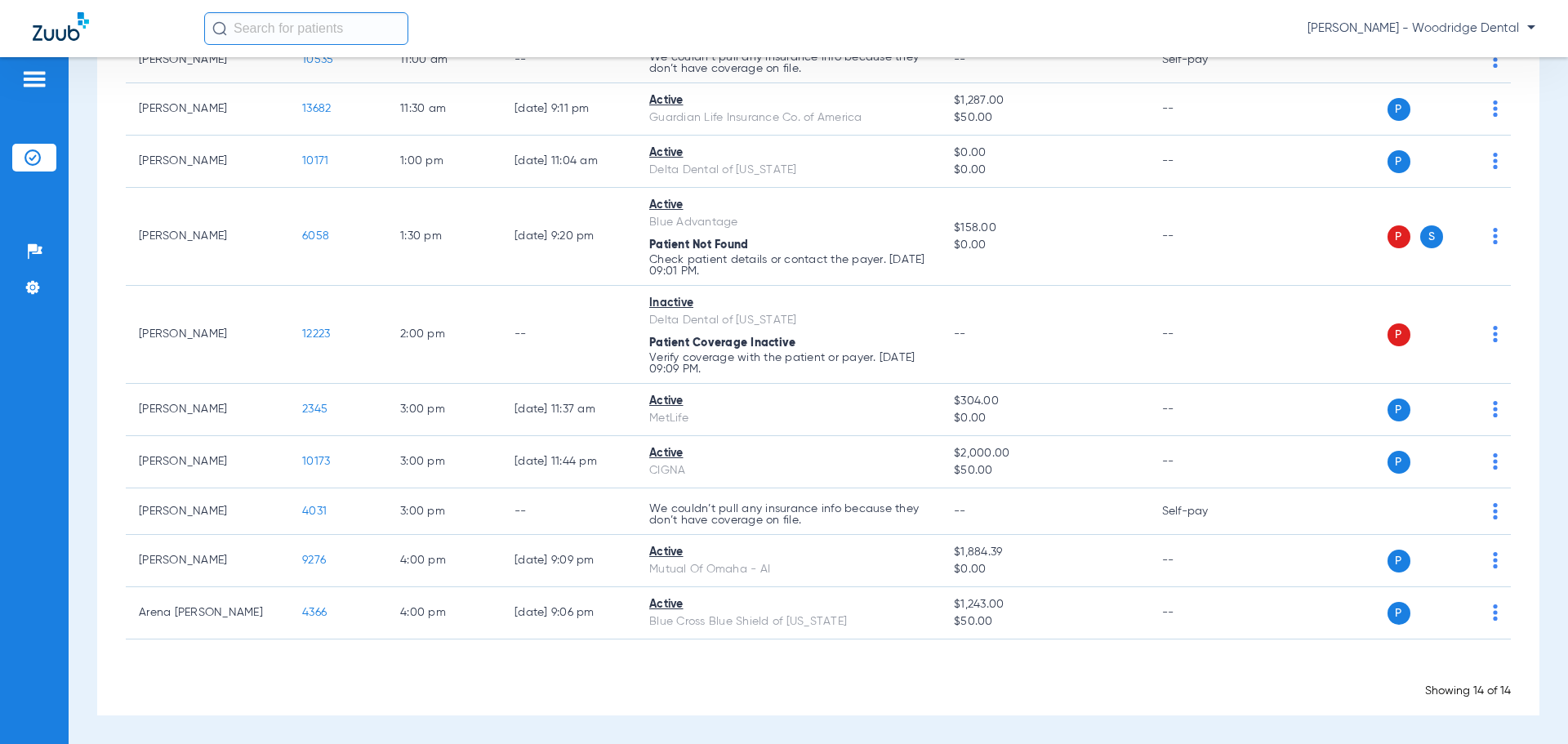
click at [33, 71] on img at bounding box center [34, 79] width 26 height 20
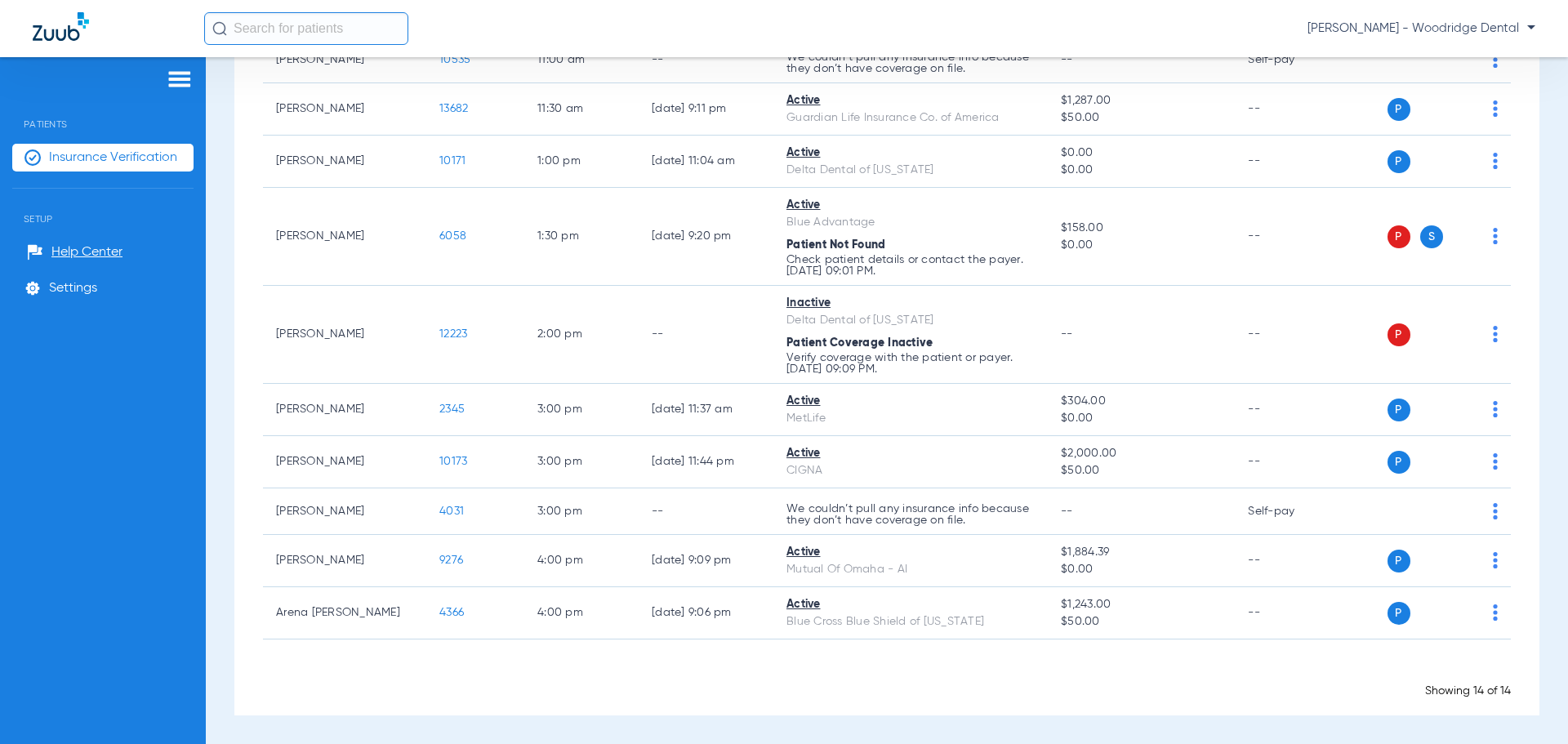
click at [124, 156] on span "Insurance Verification" at bounding box center [113, 157] width 128 height 16
click at [182, 76] on img at bounding box center [179, 79] width 26 height 20
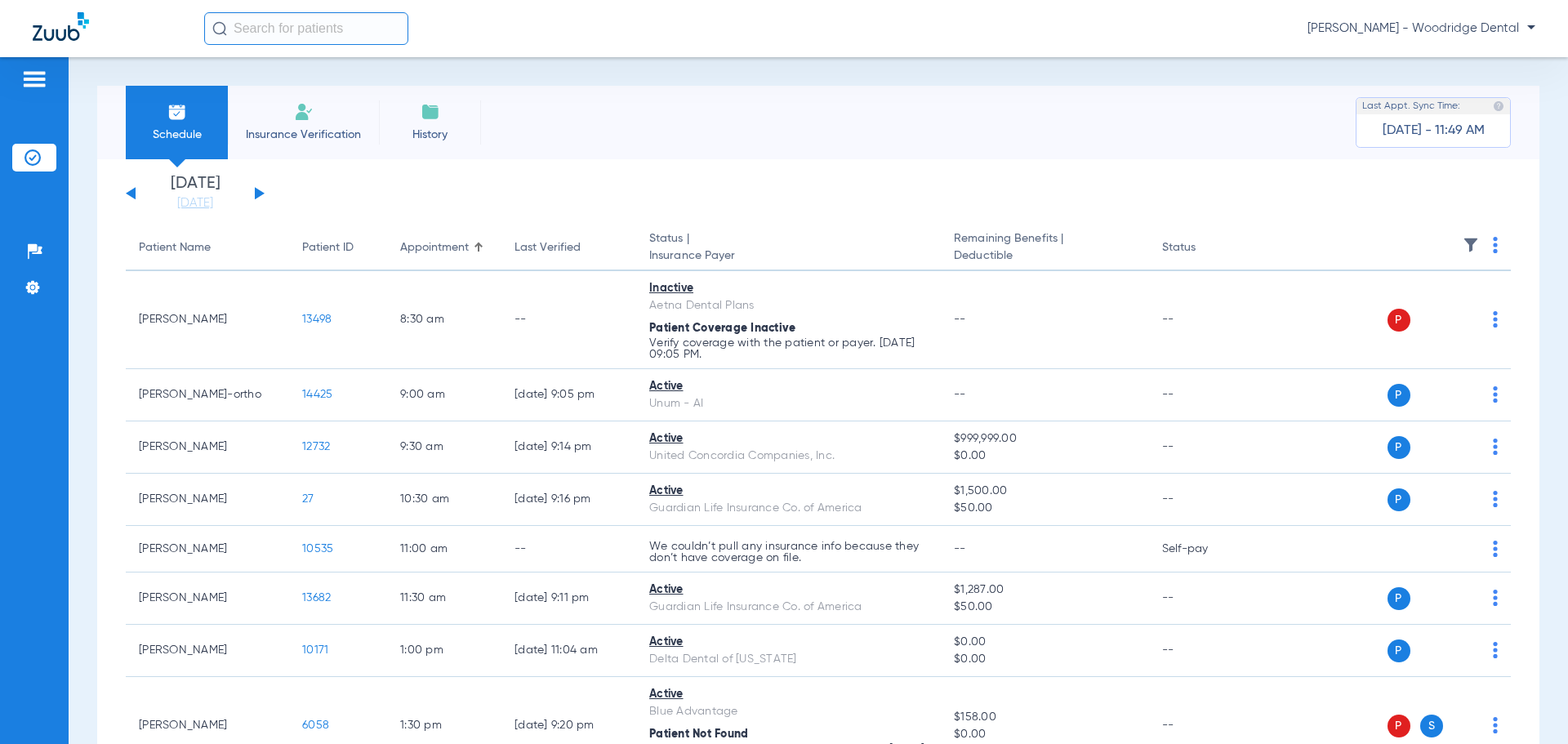
click at [314, 117] on li "Insurance Verification" at bounding box center [303, 122] width 151 height 74
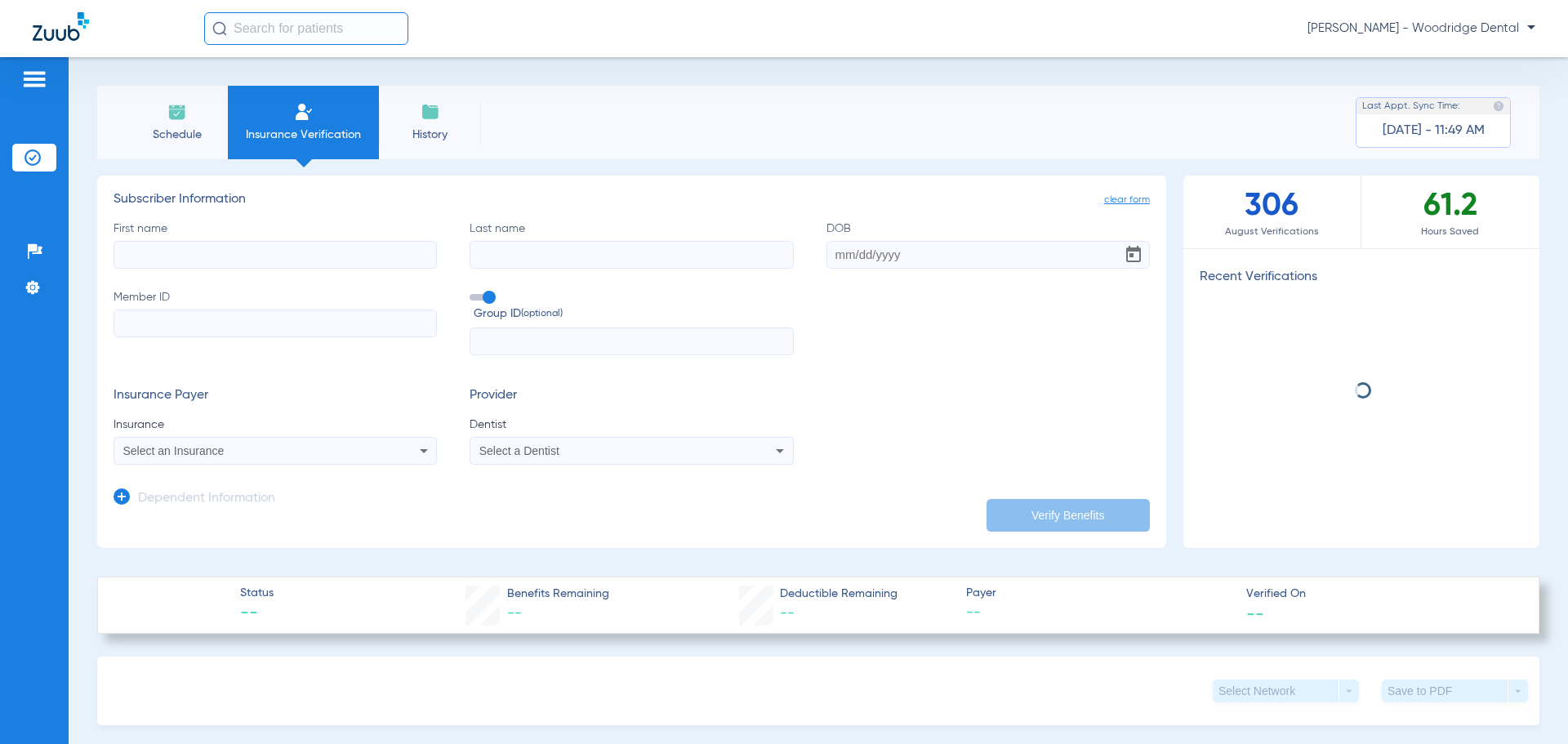
click at [317, 252] on input "First name" at bounding box center [276, 254] width 324 height 28
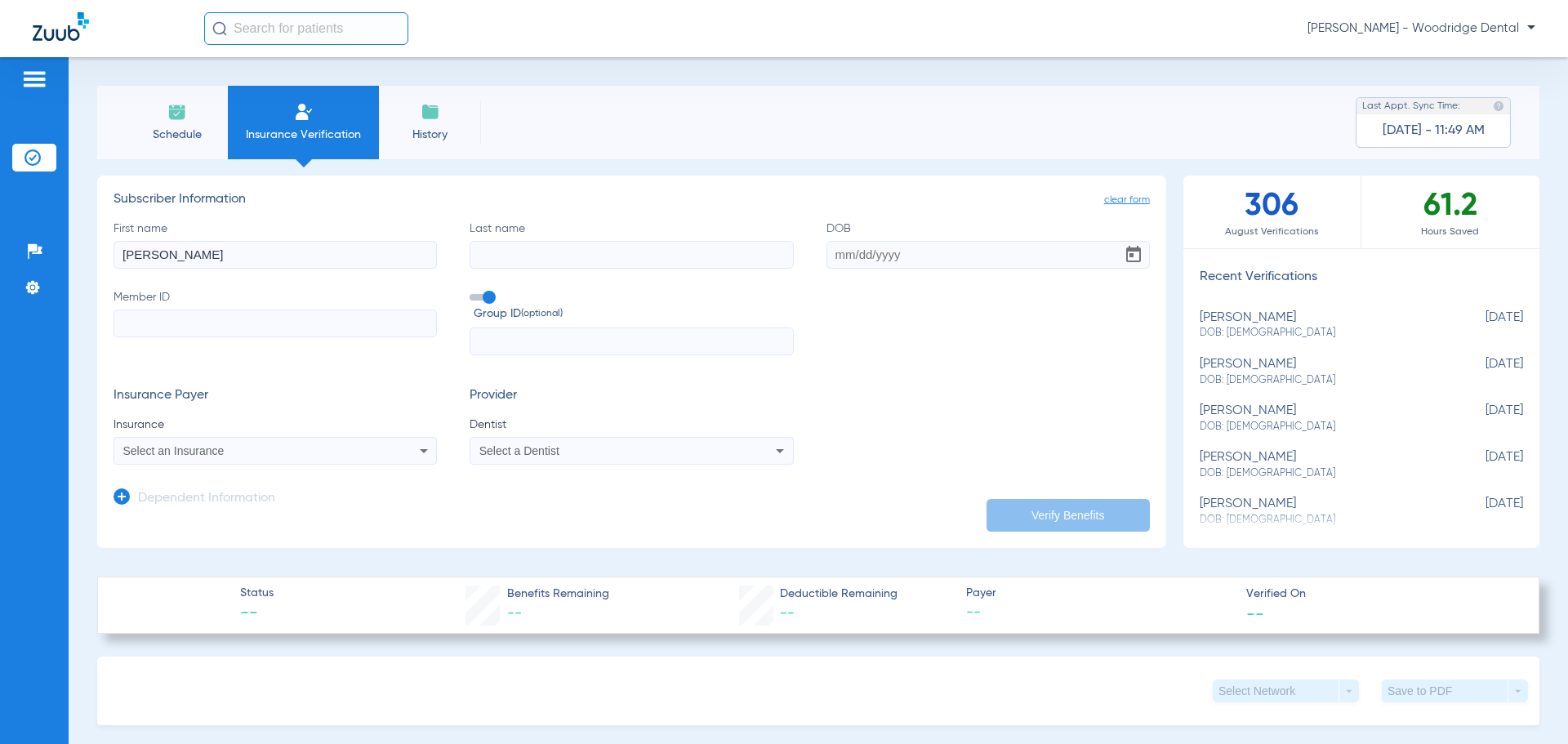
type input "[PERSON_NAME]"
type input "[DATE]"
drag, startPoint x: 382, startPoint y: 339, endPoint x: 355, endPoint y: 322, distance: 31.9
paste input "817198192"
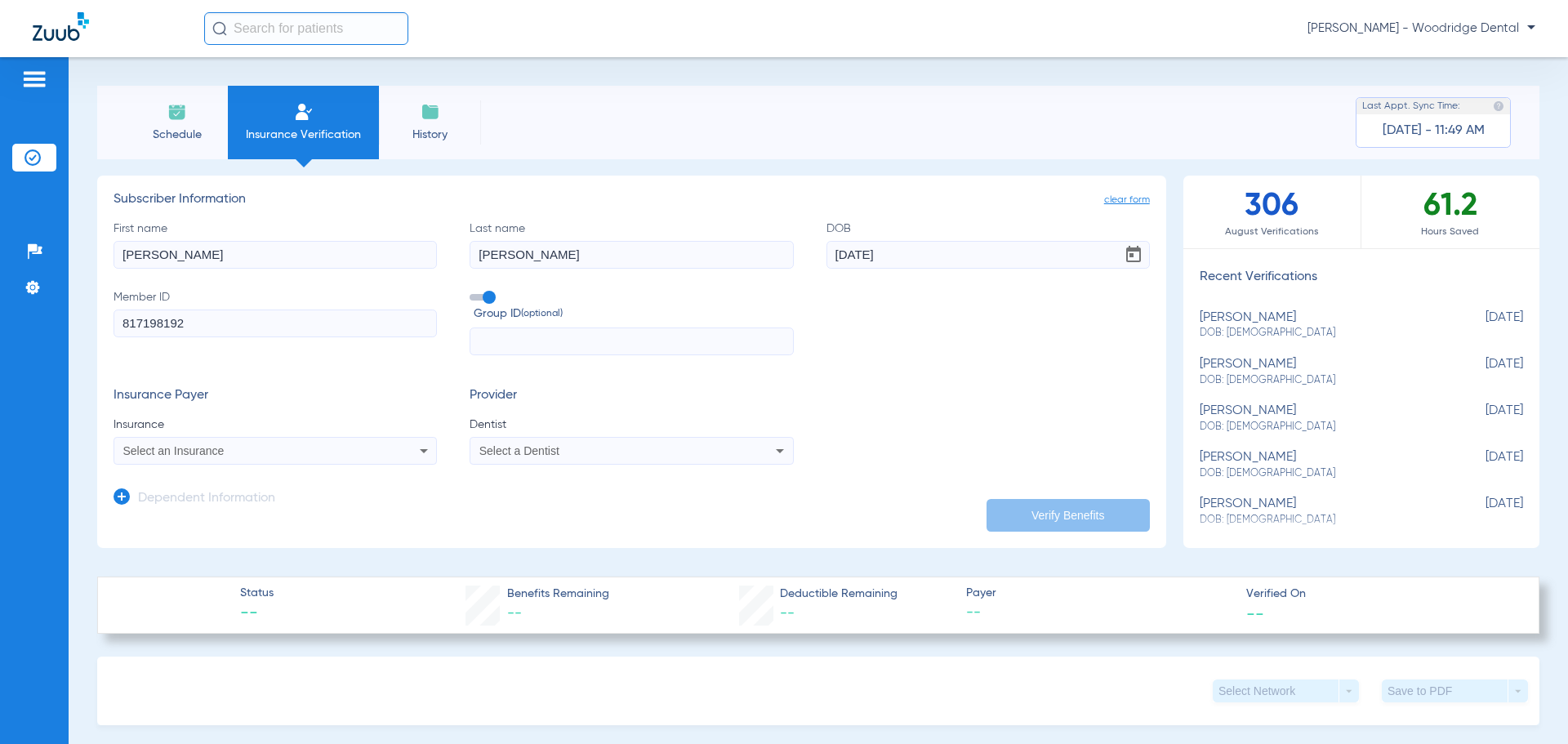
type input "817198192"
click at [316, 448] on div "Select an Insurance" at bounding box center [245, 451] width 244 height 12
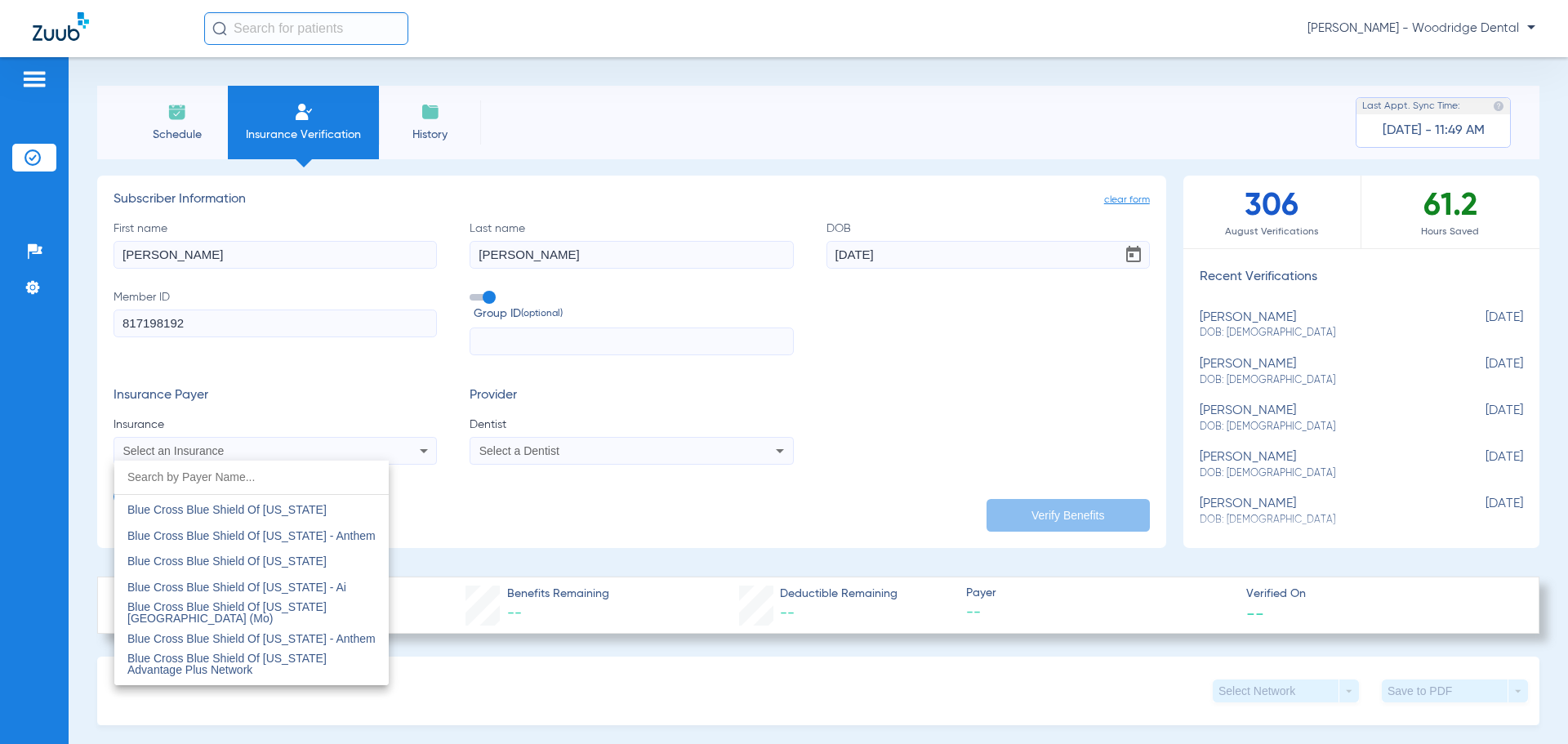
scroll to position [1388, 0]
click at [277, 509] on span "Blue Cross Blue Shield Of [US_STATE]" at bounding box center [227, 508] width 199 height 13
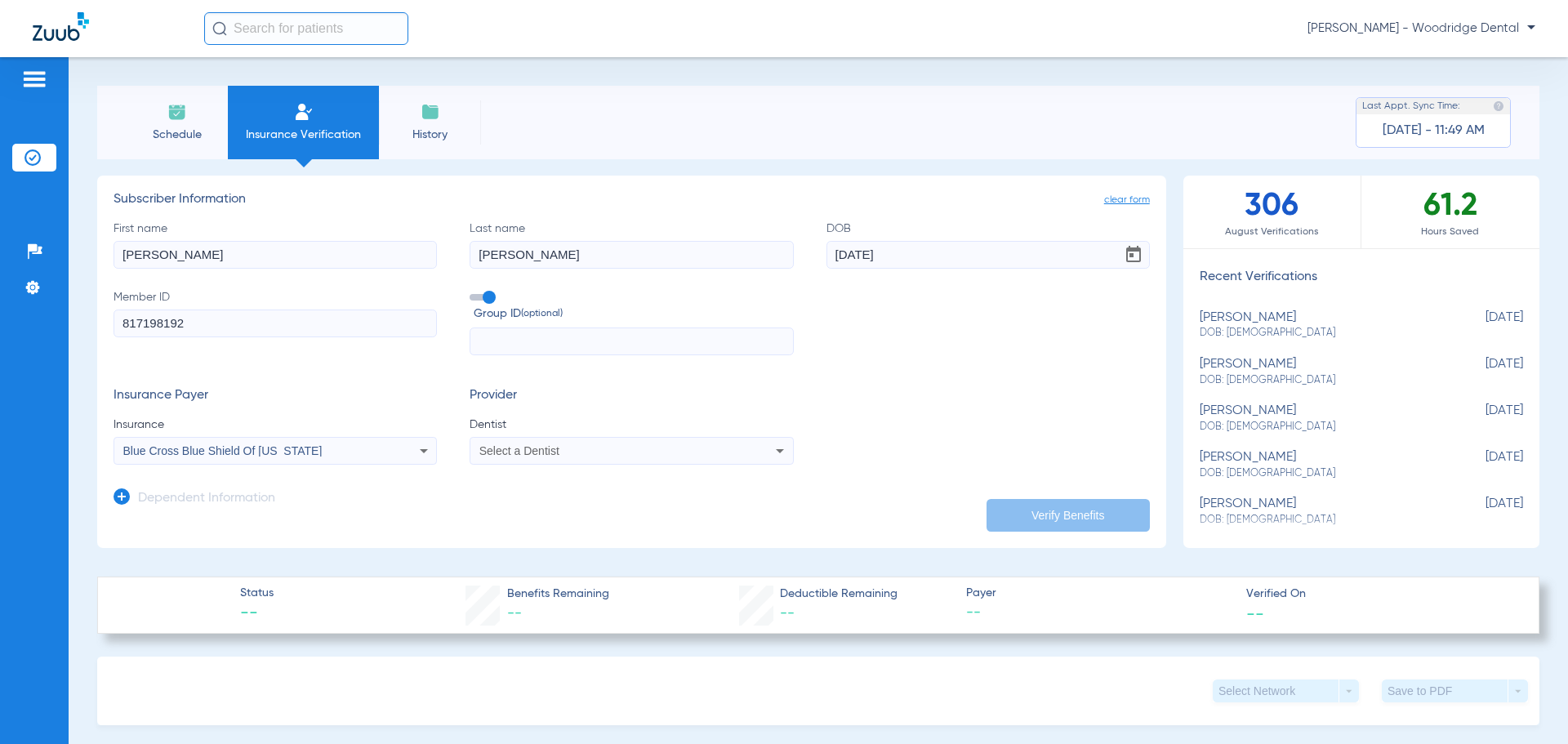
click at [519, 458] on div "Select a Dentist" at bounding box center [631, 451] width 322 height 20
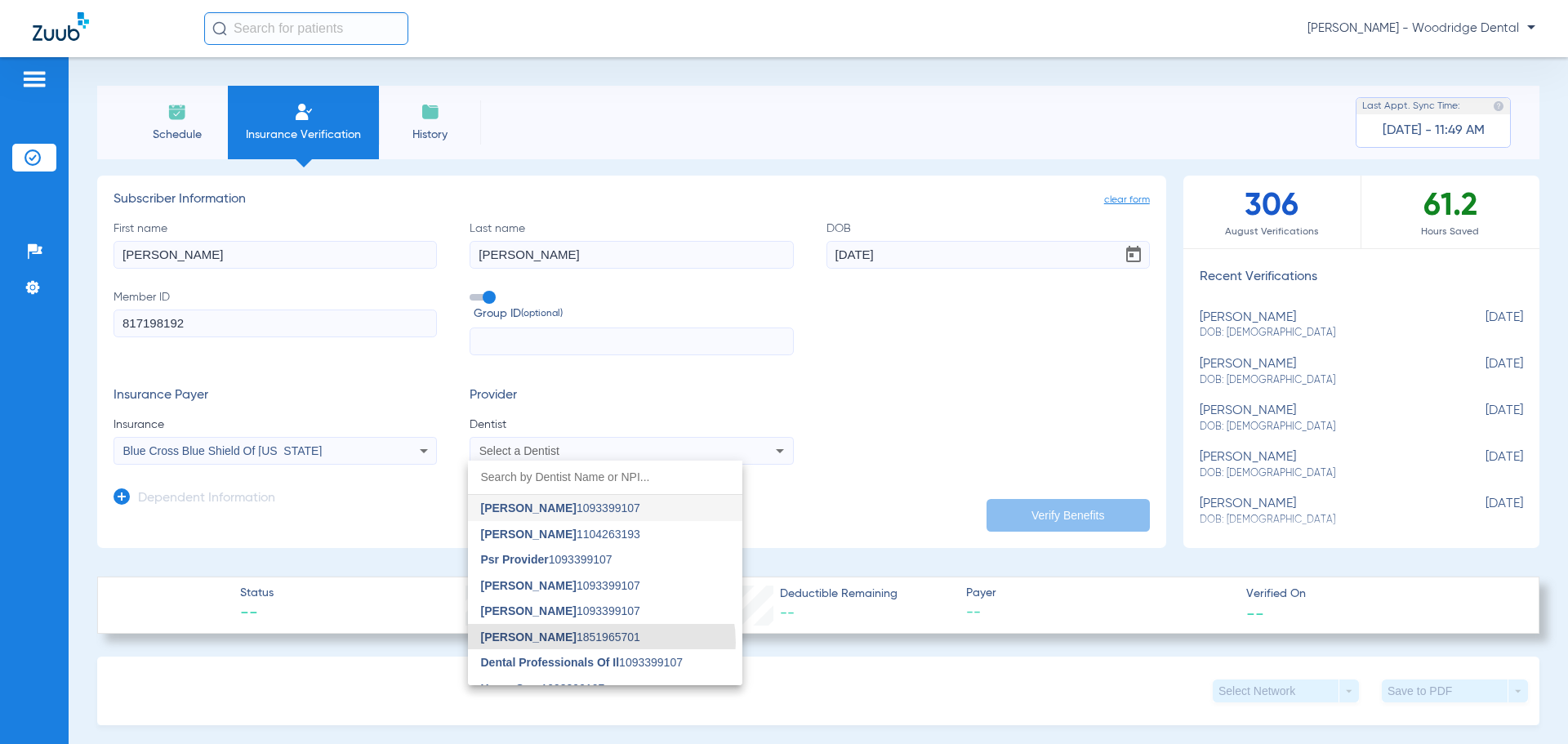
drag, startPoint x: 601, startPoint y: 643, endPoint x: 1008, endPoint y: 531, distance: 422.1
click at [835, 580] on div "[PERSON_NAME] 1093399107 [PERSON_NAME] 1104263193 Psr Provider 1093399107 [PERS…" at bounding box center [784, 372] width 1568 height 744
click at [556, 640] on span "[PERSON_NAME] 1851965701" at bounding box center [560, 636] width 159 height 12
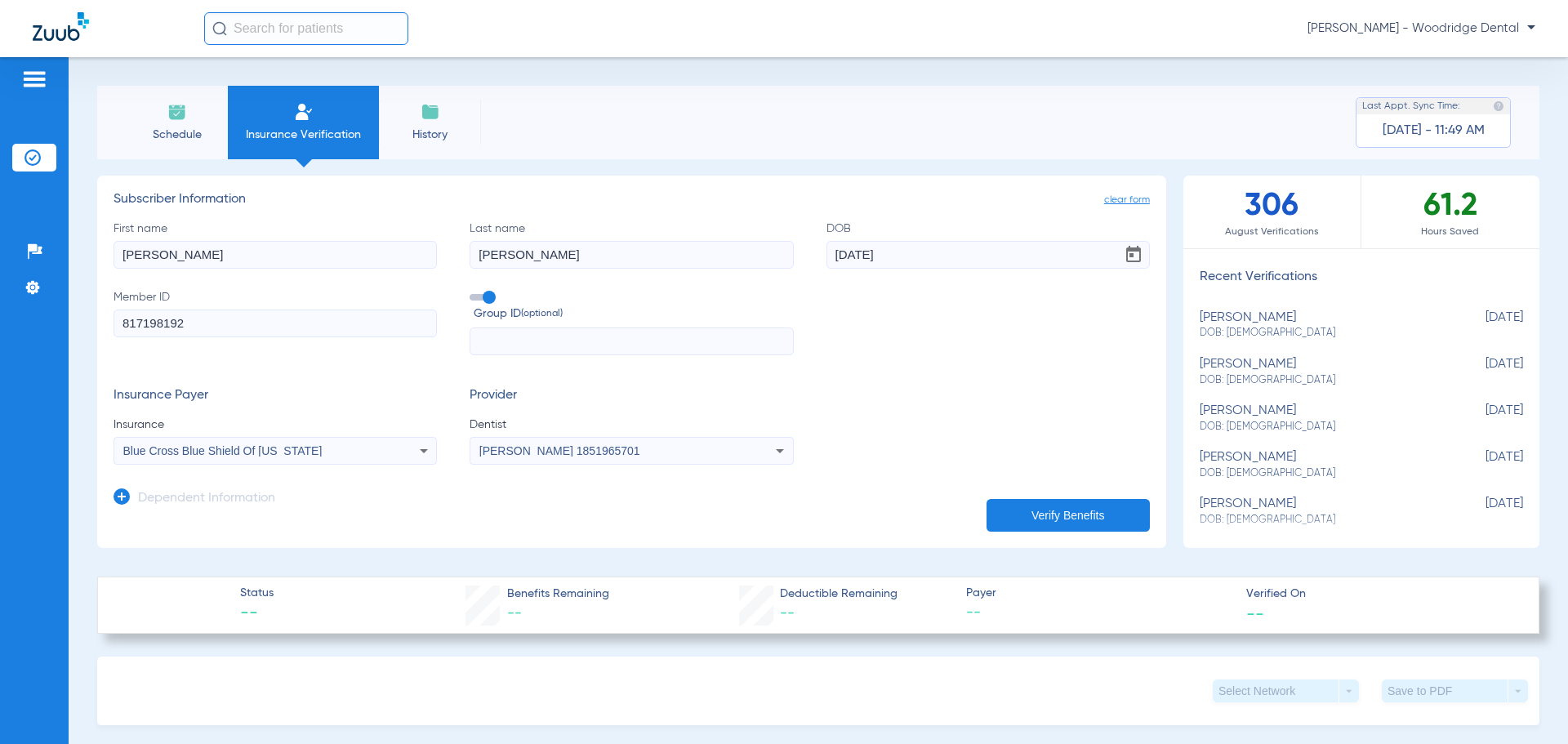
click at [1060, 513] on button "Verify Benefits" at bounding box center [1068, 515] width 164 height 33
click at [584, 250] on input "[PERSON_NAME]" at bounding box center [631, 254] width 324 height 28
type input "[PERSON_NAME]"
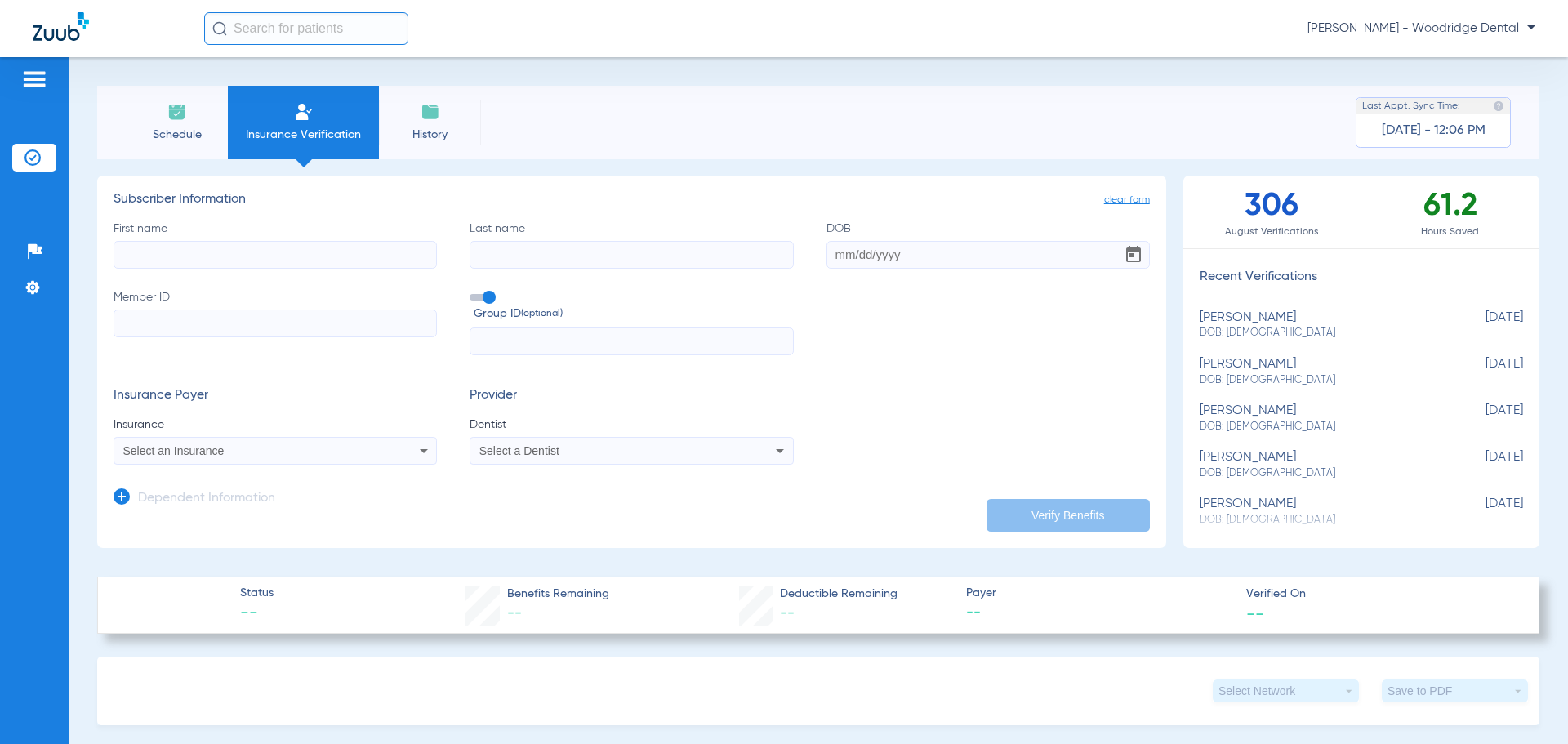
click at [200, 256] on input "First name" at bounding box center [276, 254] width 324 height 28
type input "stephanie"
type input "steward"
paste input "817198192"
type input "817198192"
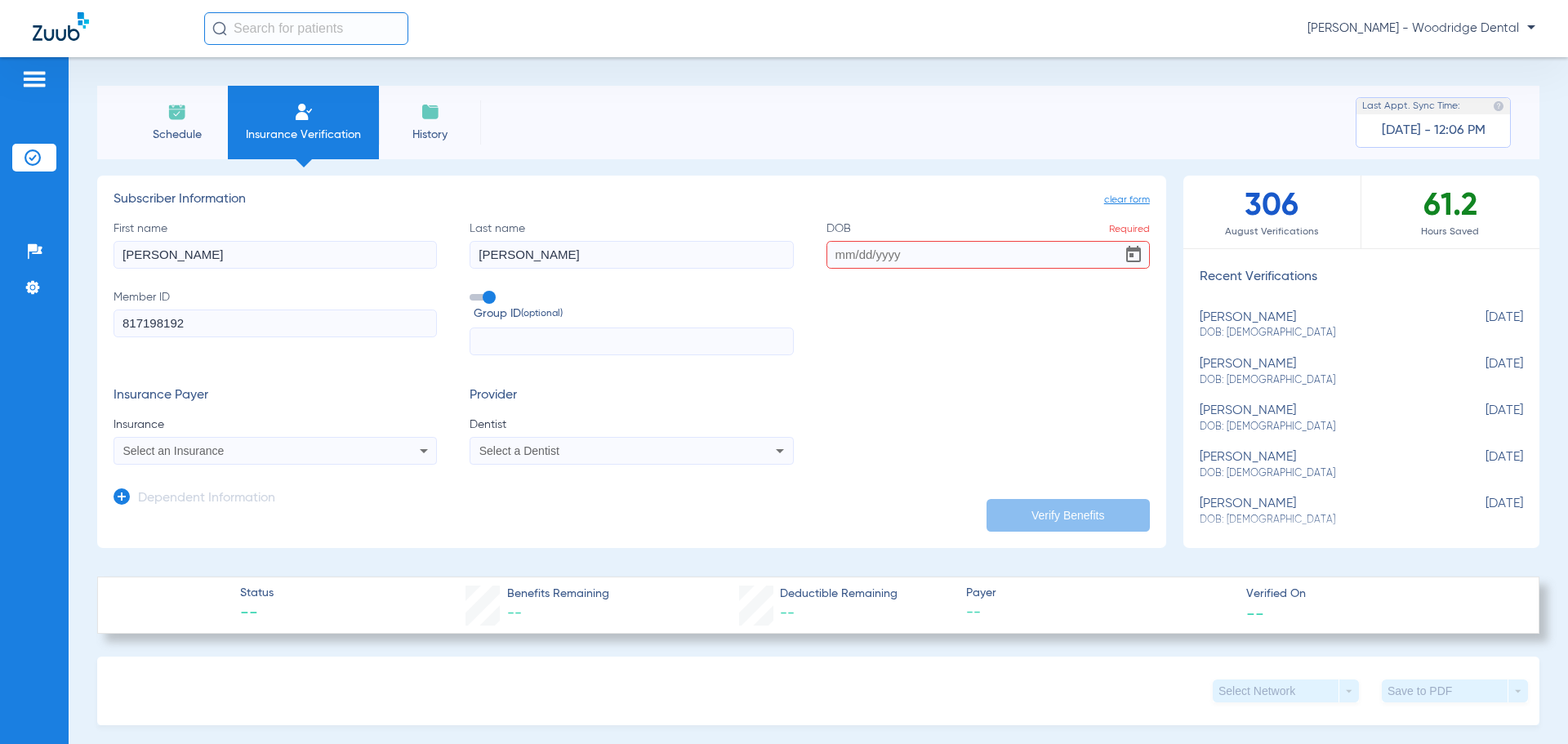
click at [246, 456] on div "Select an Insurance" at bounding box center [245, 451] width 244 height 12
type input "blue cross blue shield of il"
click at [900, 262] on input "DOB Required" at bounding box center [988, 254] width 324 height 28
type input "[DATE]"
click at [604, 458] on div "Select a Dentist" at bounding box center [631, 451] width 322 height 20
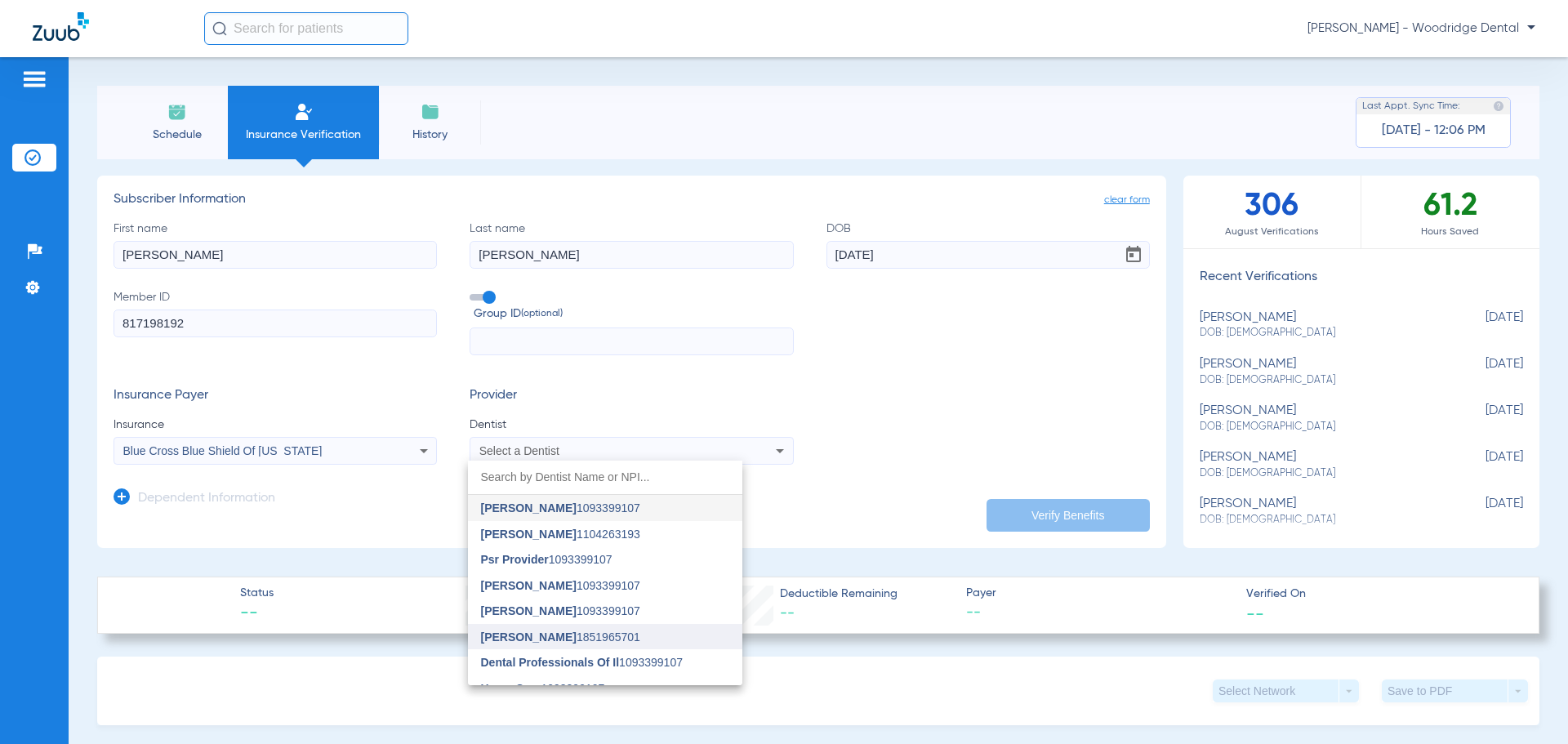
click at [599, 628] on mat-option "[PERSON_NAME] 1851965701" at bounding box center [604, 636] width 275 height 26
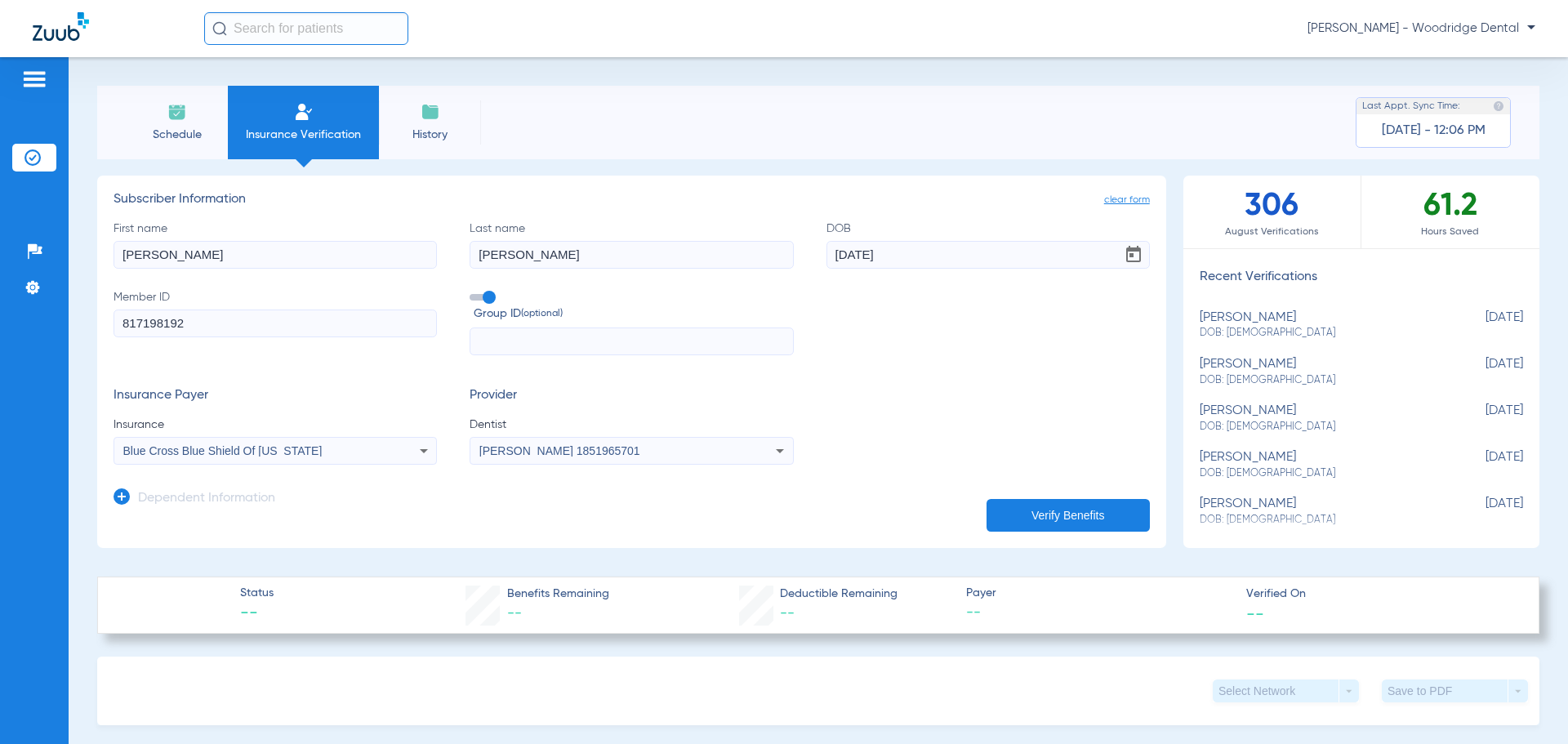
click at [1061, 508] on button "Verify Benefits" at bounding box center [1068, 515] width 164 height 33
click at [554, 255] on input "[PERSON_NAME]" at bounding box center [631, 254] width 324 height 28
type input "[PERSON_NAME]"
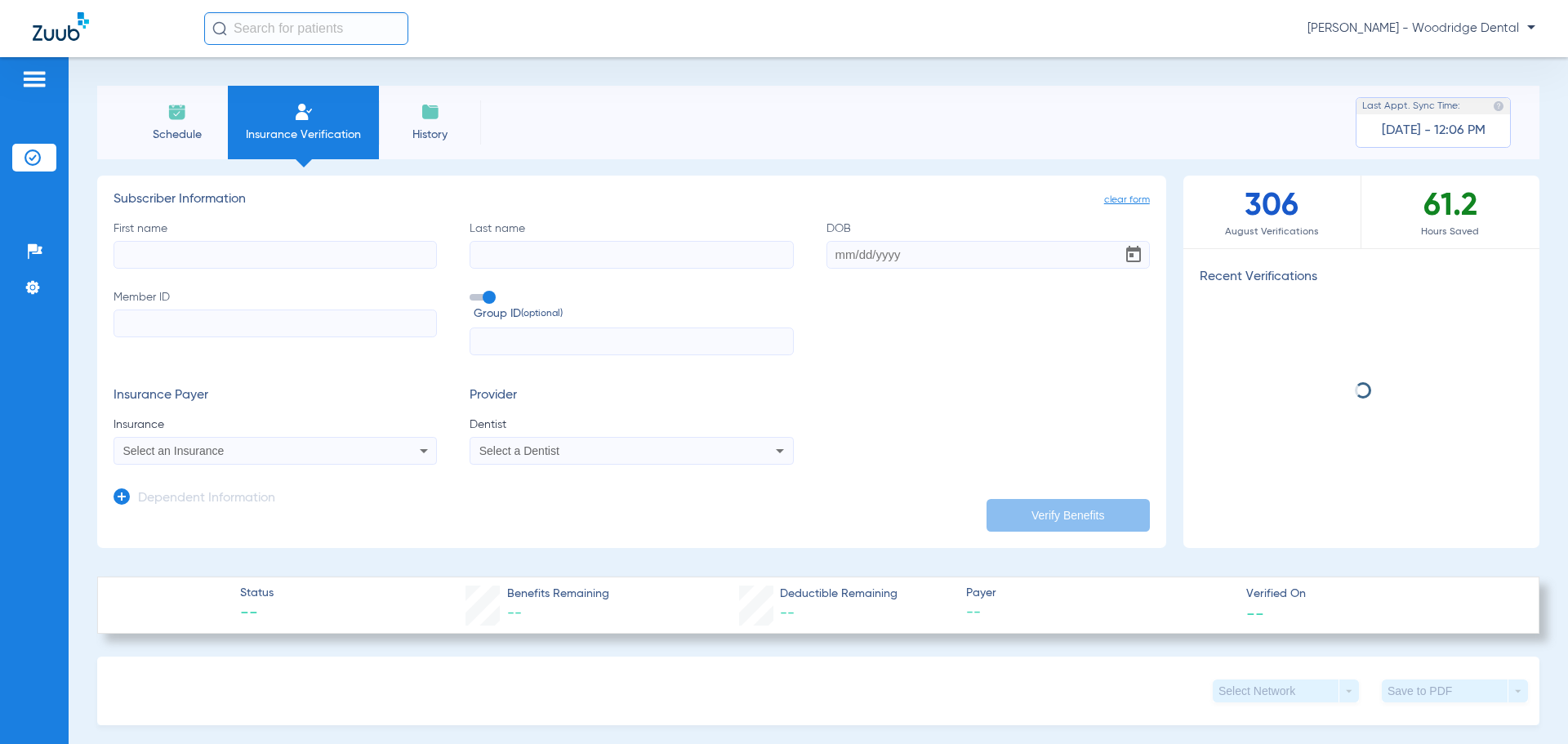
click at [196, 254] on input "First name" at bounding box center [276, 254] width 324 height 28
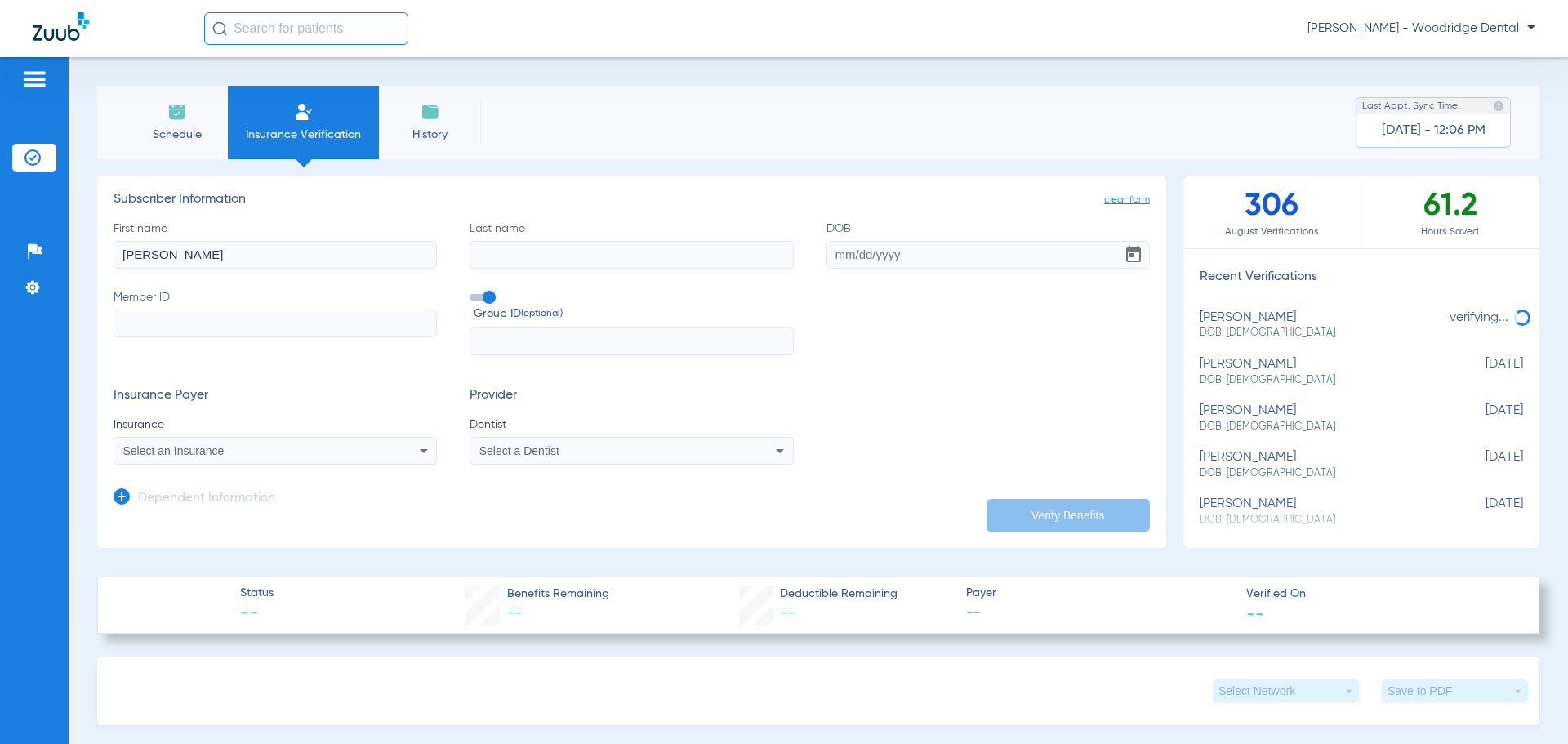
type input "[PERSON_NAME]"
type input "[DATE]"
paste input "817198192"
type input "817198192"
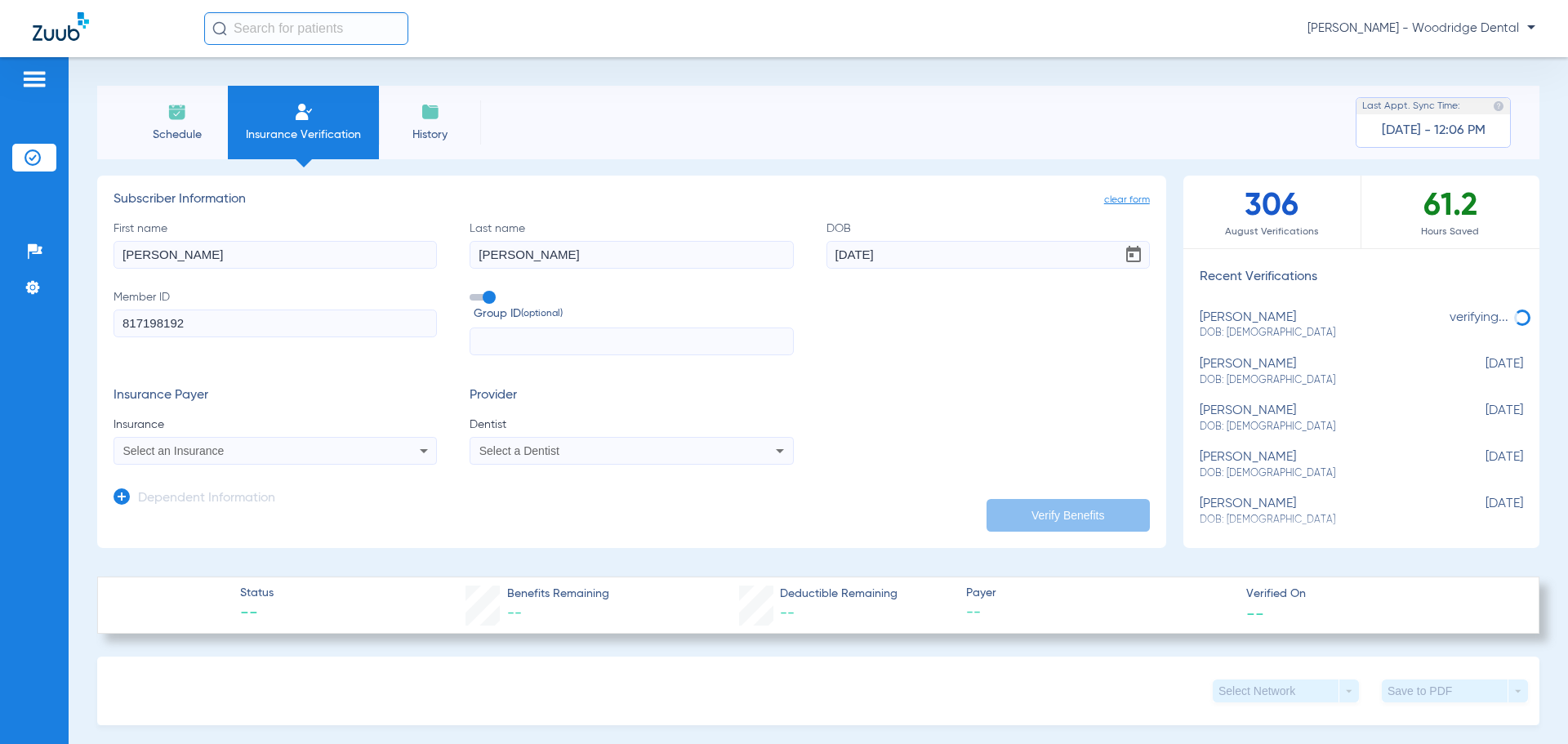
click at [342, 456] on div "Select an Insurance" at bounding box center [245, 451] width 244 height 12
type input "blue cross blue shield of il"
click at [546, 450] on span "Select a Dentist" at bounding box center [519, 451] width 80 height 13
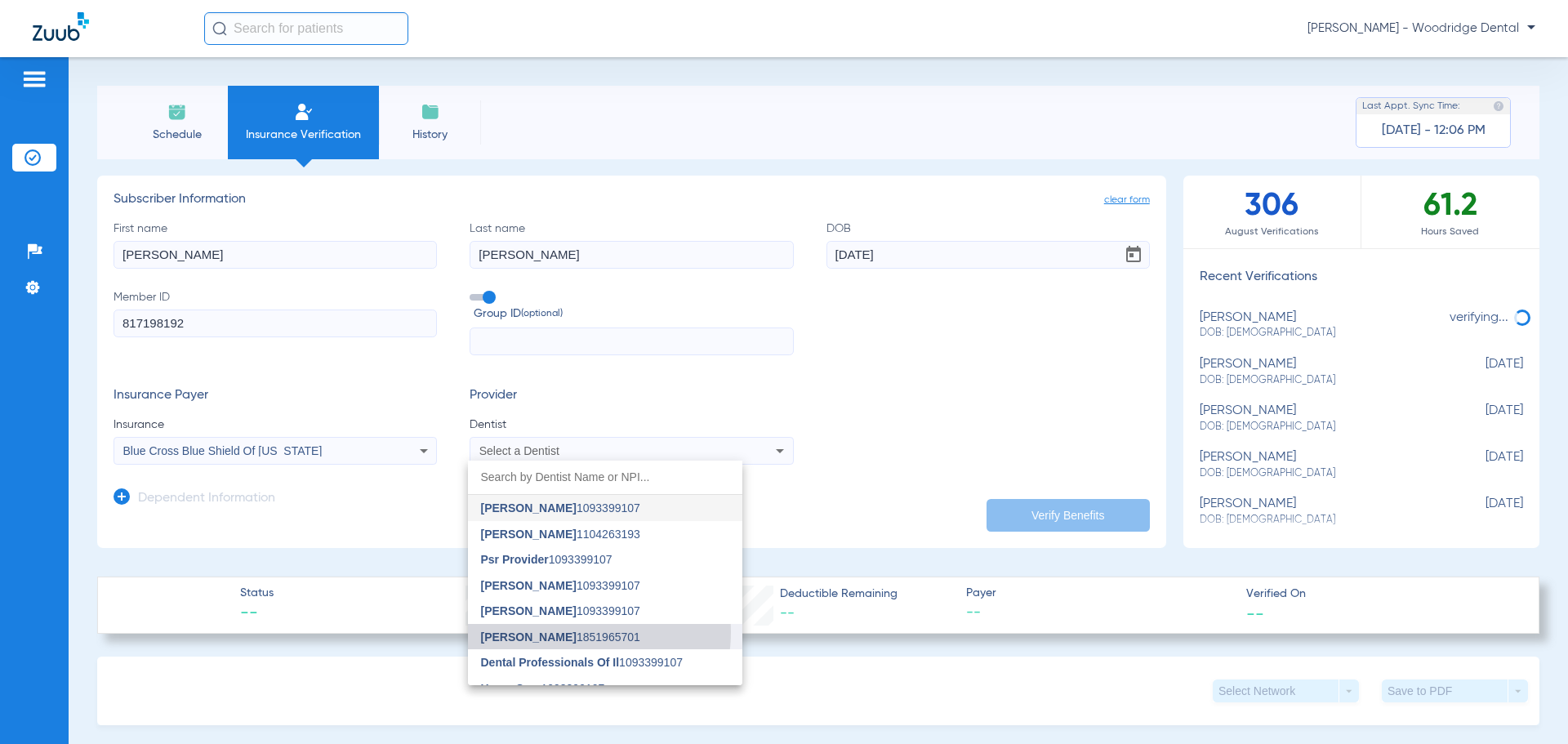
click at [575, 632] on span "[PERSON_NAME] 1851965701" at bounding box center [560, 636] width 159 height 12
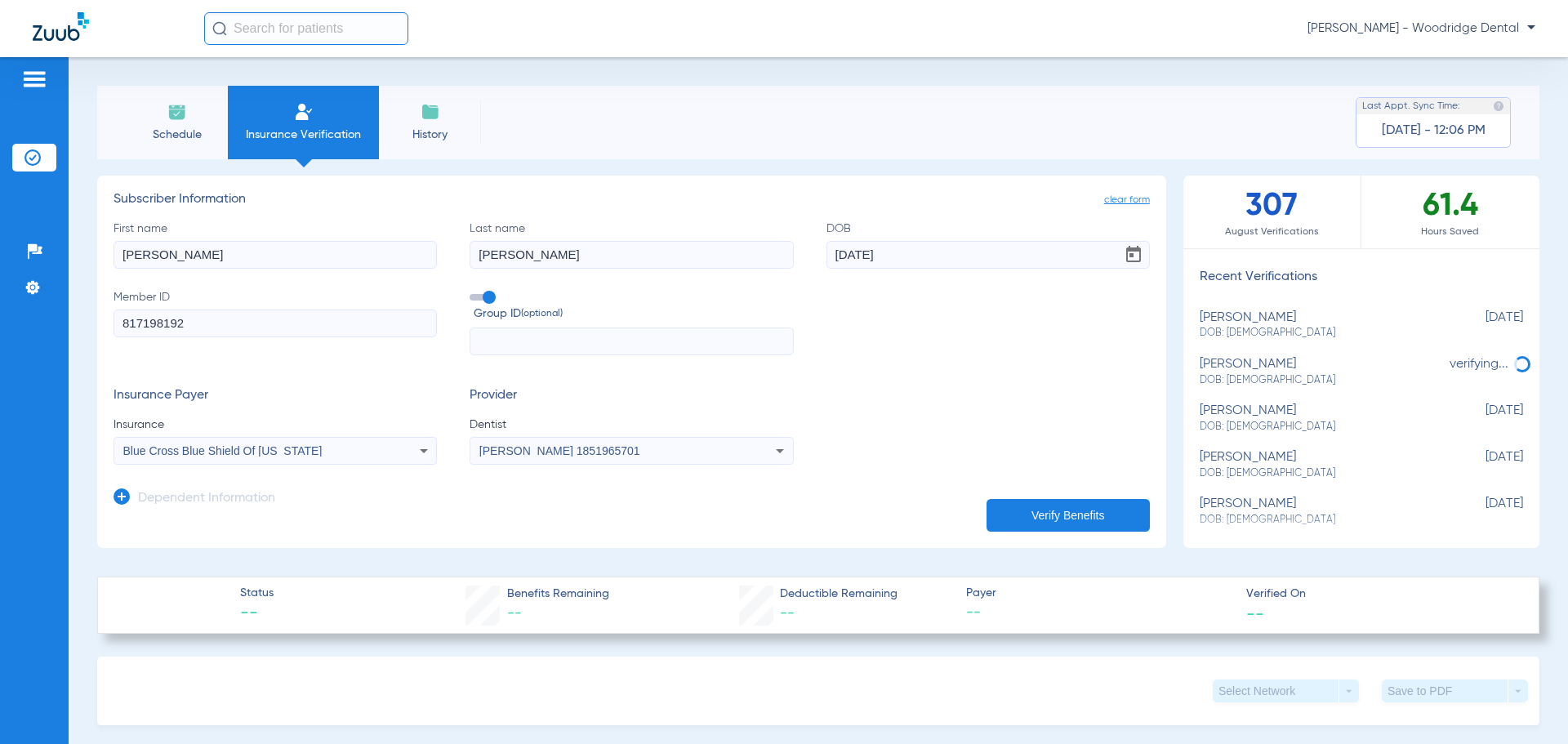
click at [1026, 508] on button "Verify Benefits" at bounding box center [1068, 515] width 164 height 33
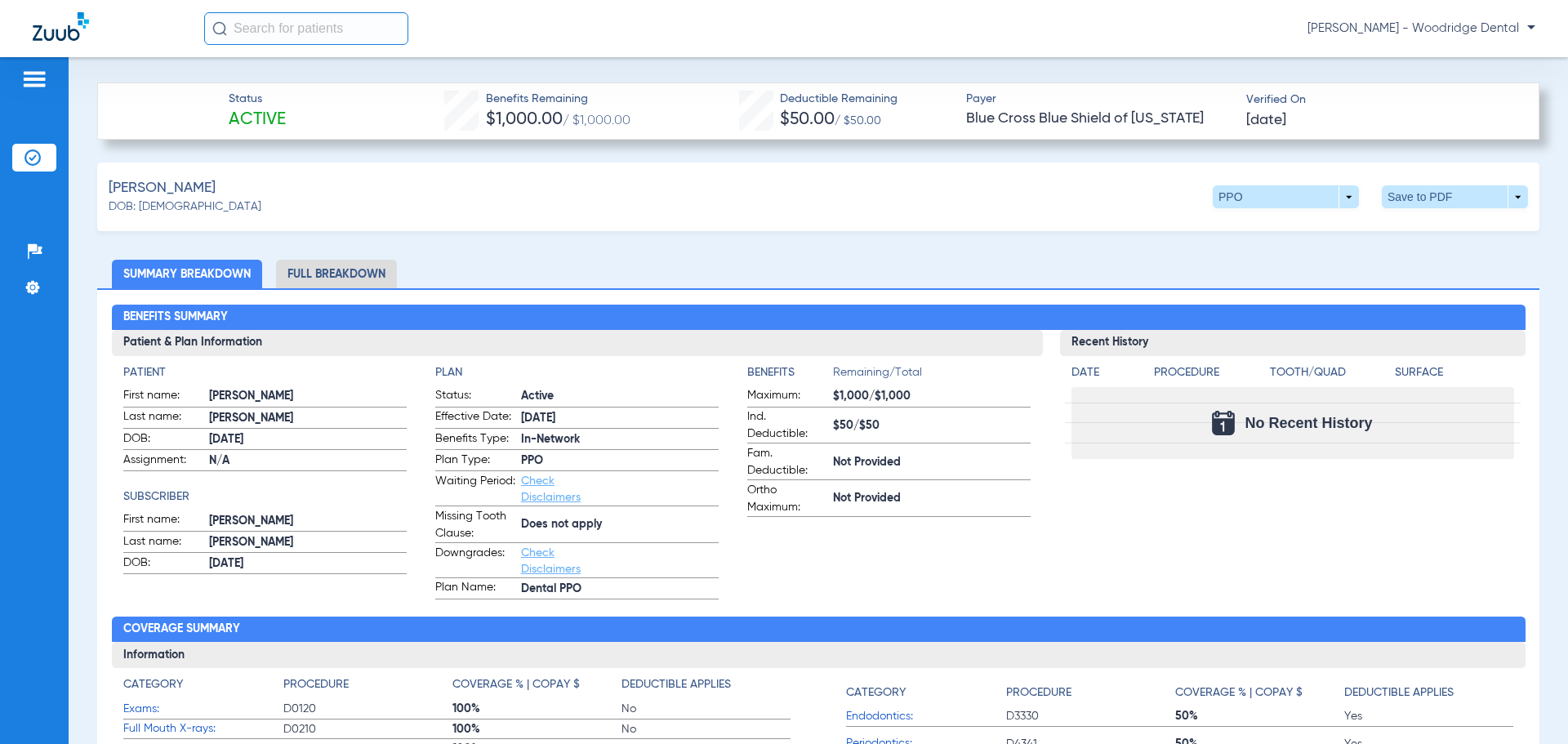
scroll to position [490, 0]
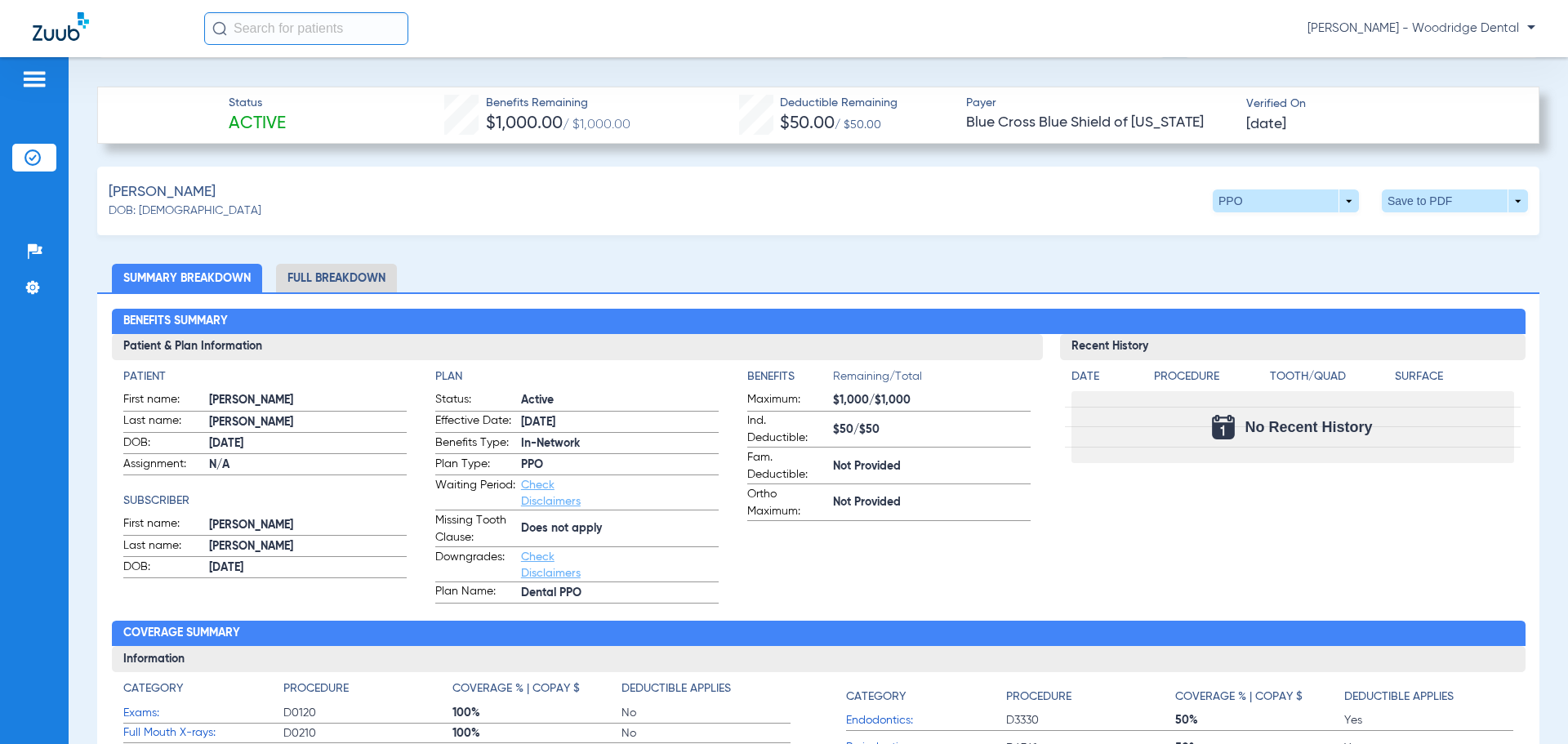
click at [329, 277] on li "Full Breakdown" at bounding box center [337, 278] width 121 height 28
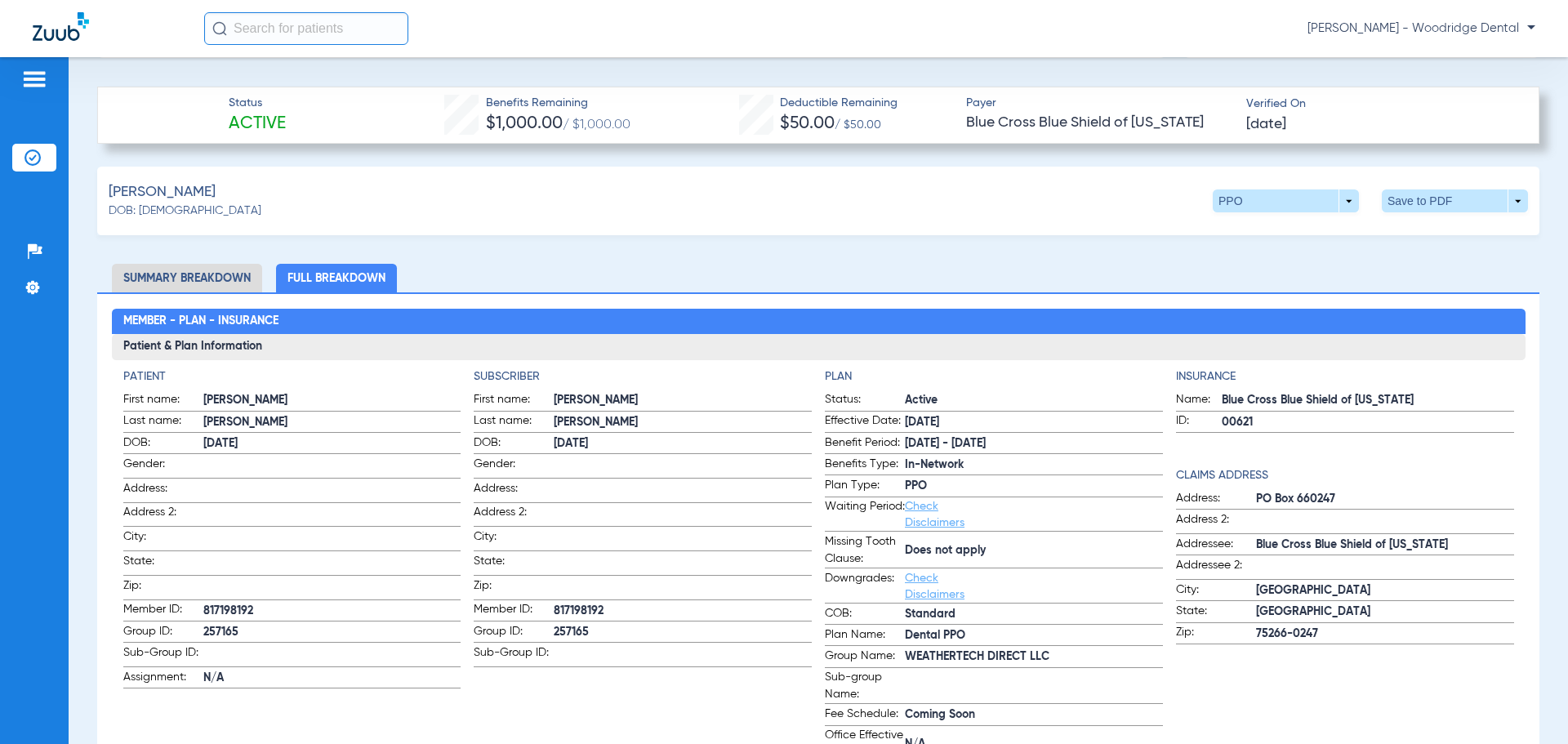
click at [562, 624] on span "257165" at bounding box center [683, 632] width 258 height 17
copy span "257165"
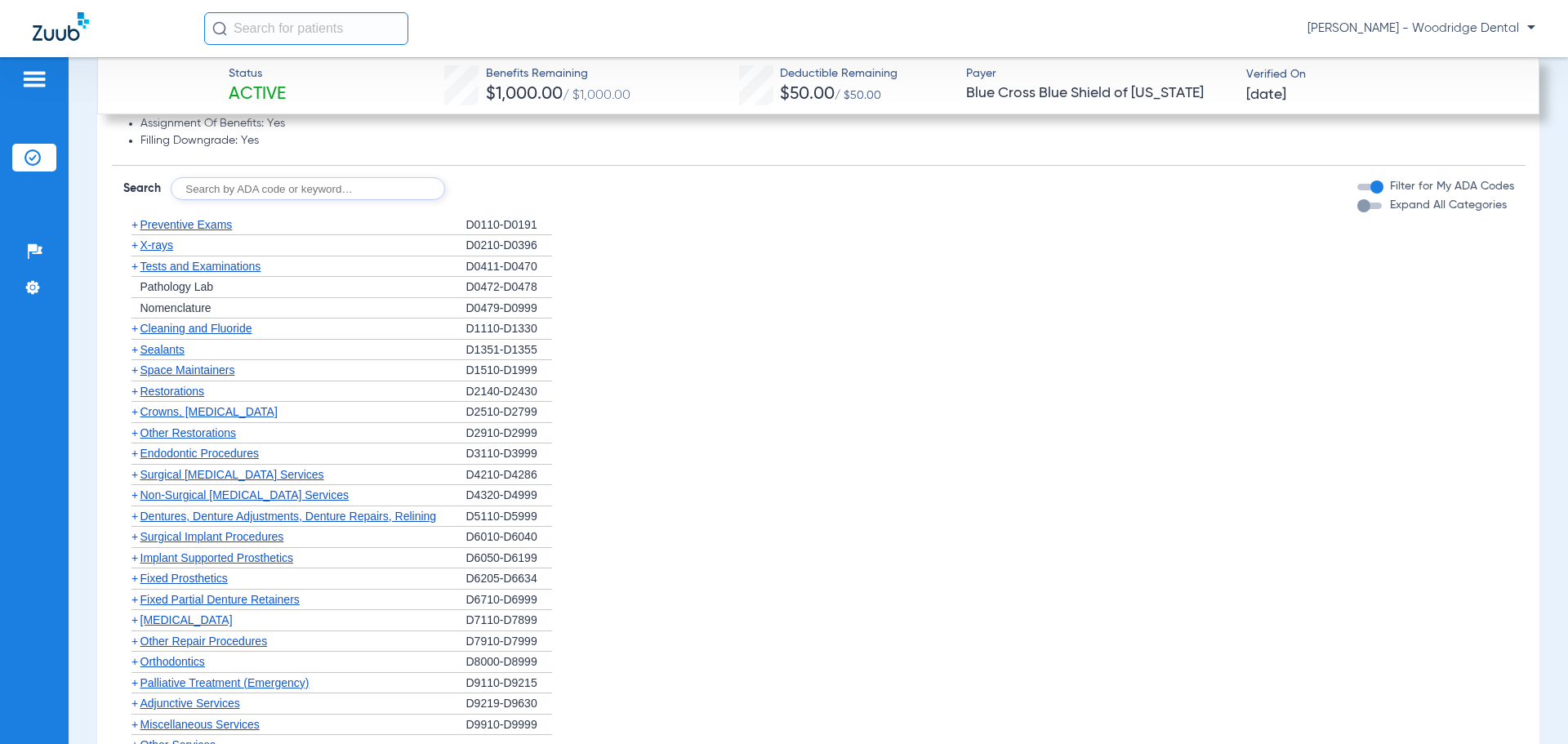
scroll to position [1960, 0]
click at [378, 187] on input "text" at bounding box center [308, 188] width 275 height 23
type input "9944"
click button "Search" at bounding box center [506, 188] width 65 height 23
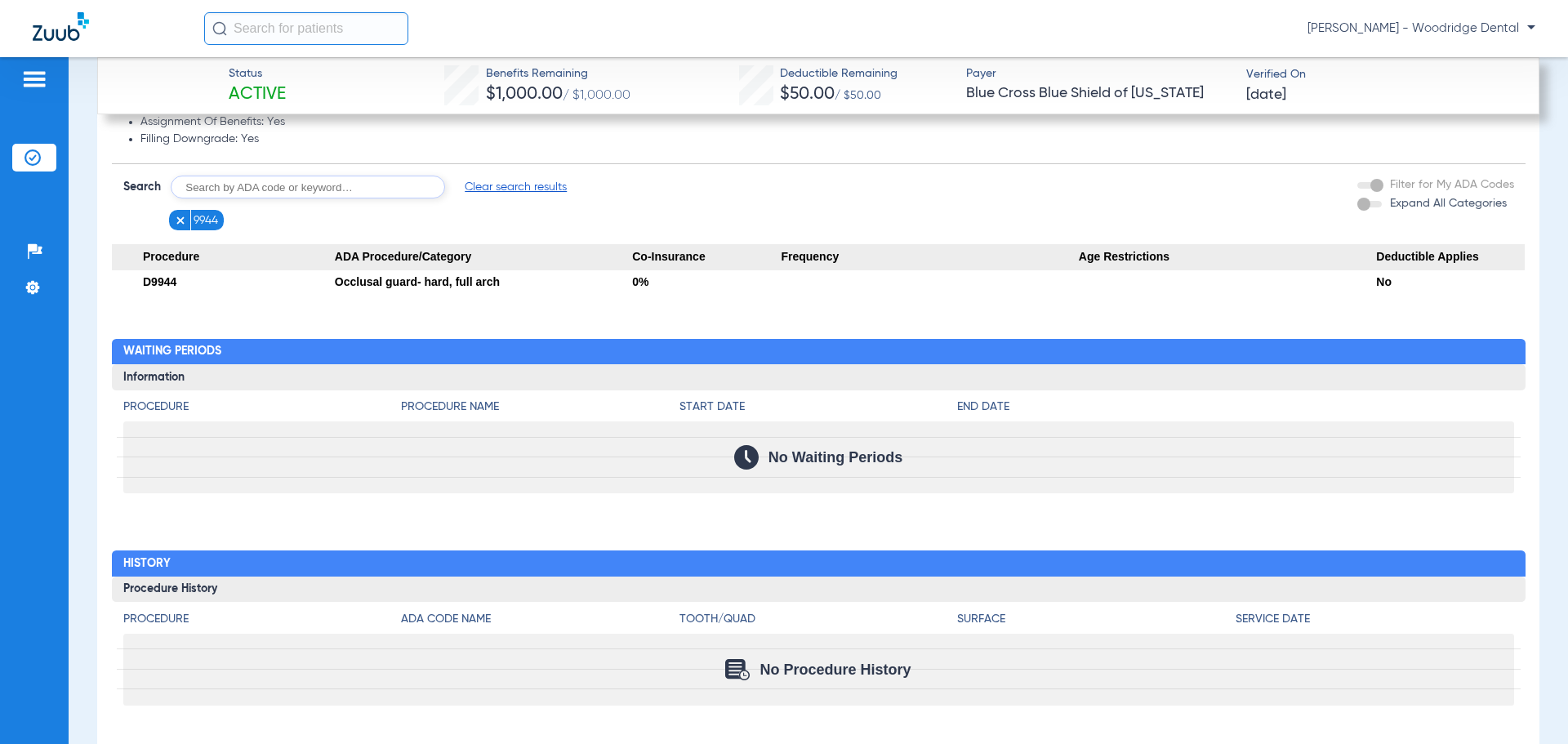
click at [176, 217] on img at bounding box center [180, 220] width 12 height 12
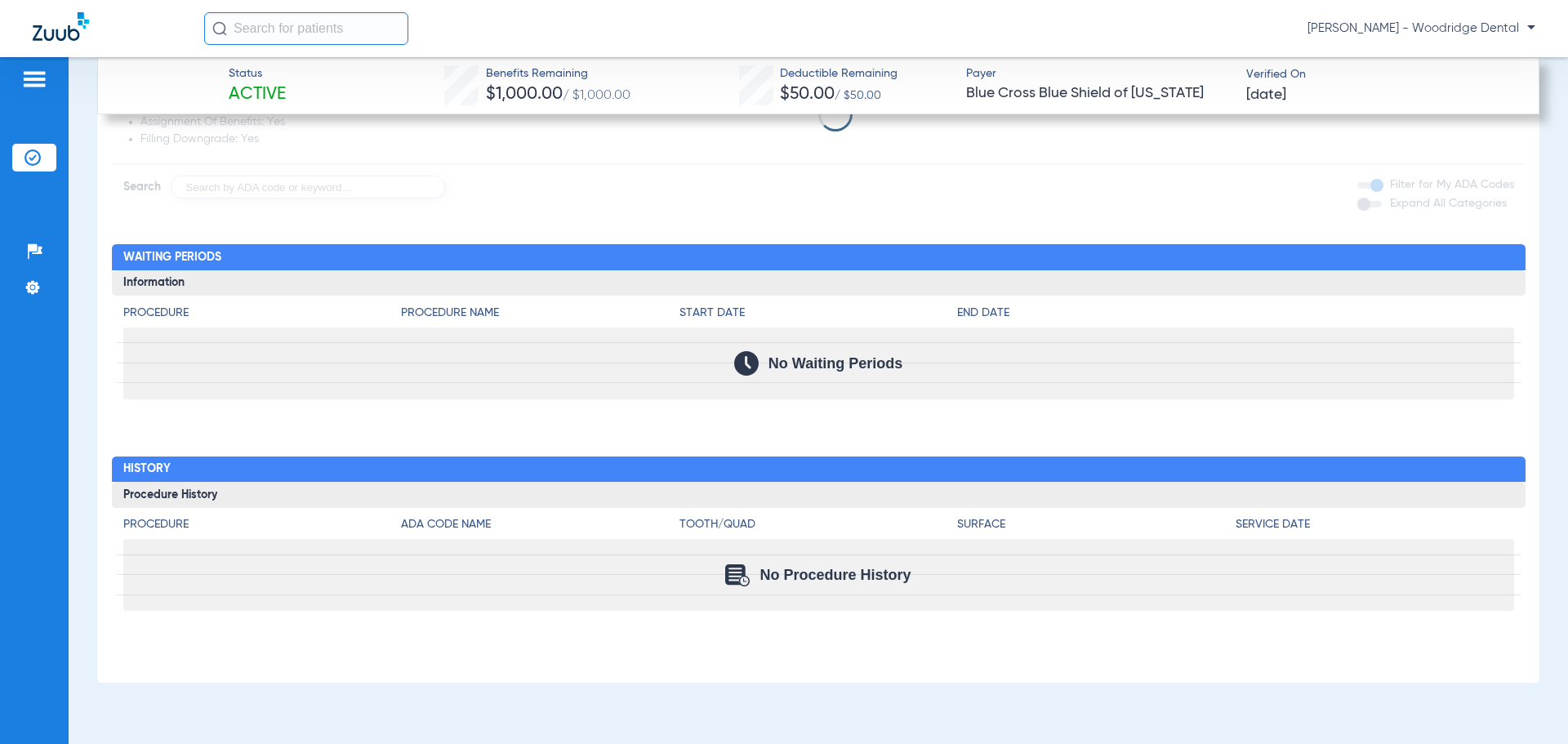
click at [236, 193] on app-loading-indicator at bounding box center [819, 114] width 1414 height 170
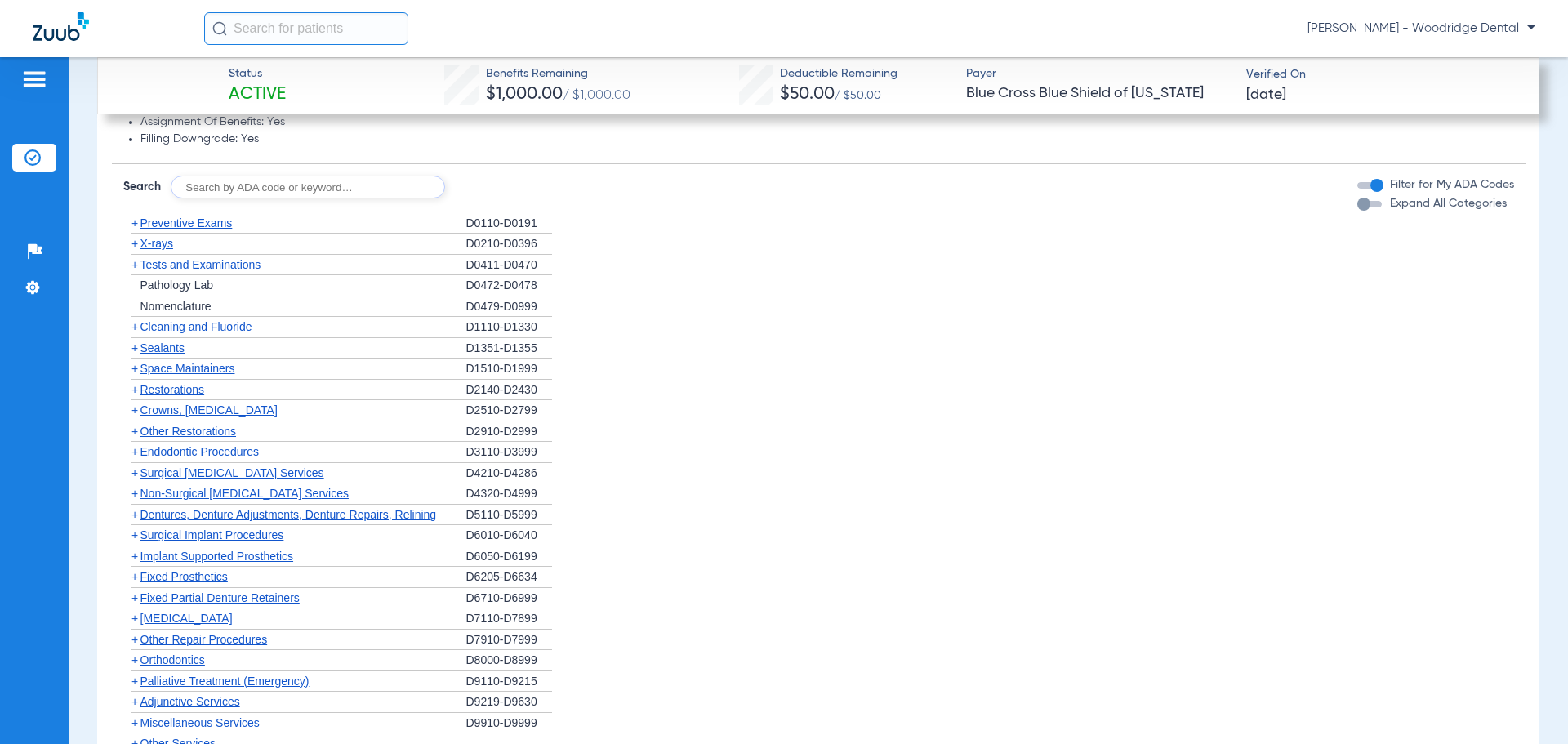
click at [241, 190] on input "text" at bounding box center [308, 188] width 275 height 23
type input "2991, 7953, 8090"
click button "Search" at bounding box center [506, 188] width 65 height 23
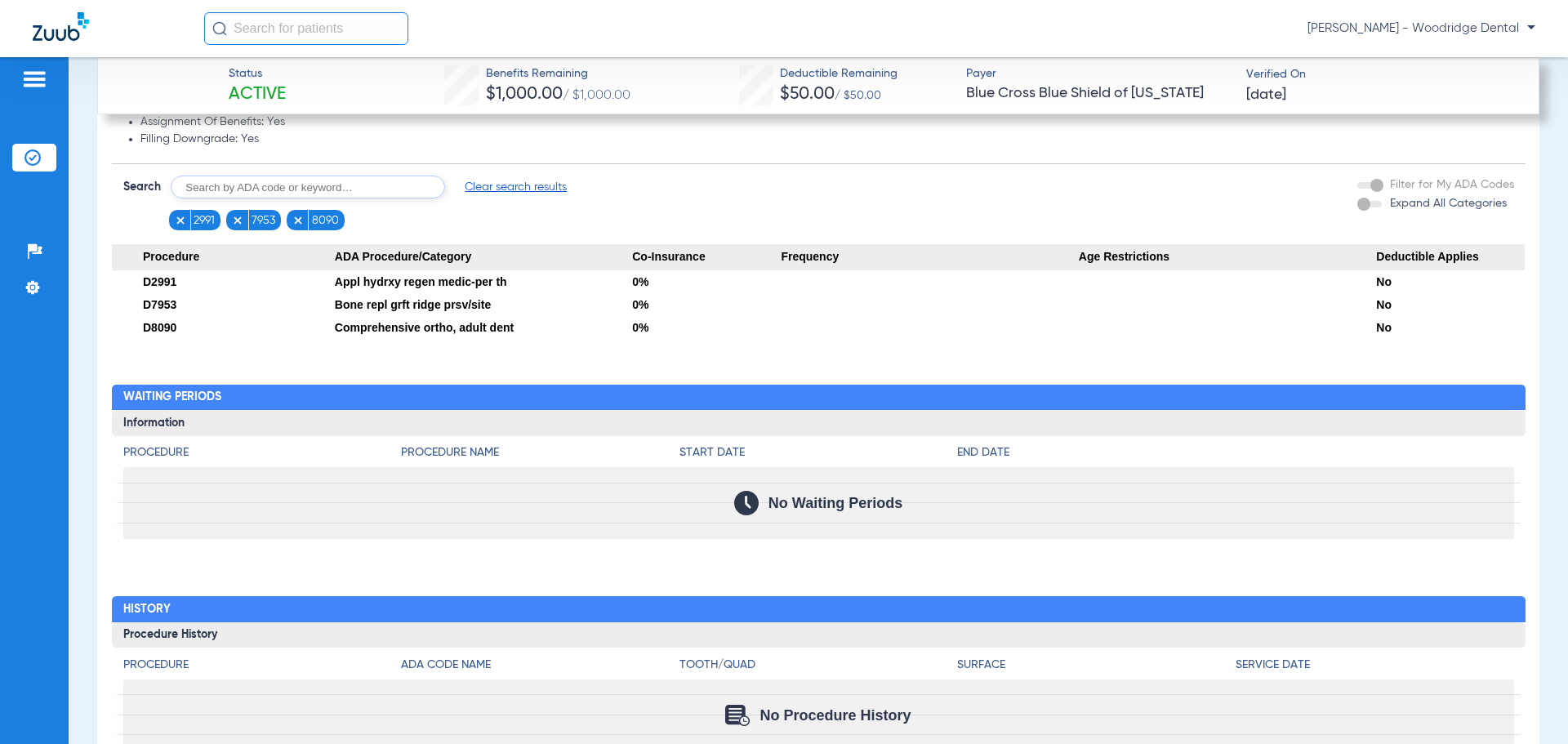
click at [942, 289] on div at bounding box center [929, 282] width 297 height 23
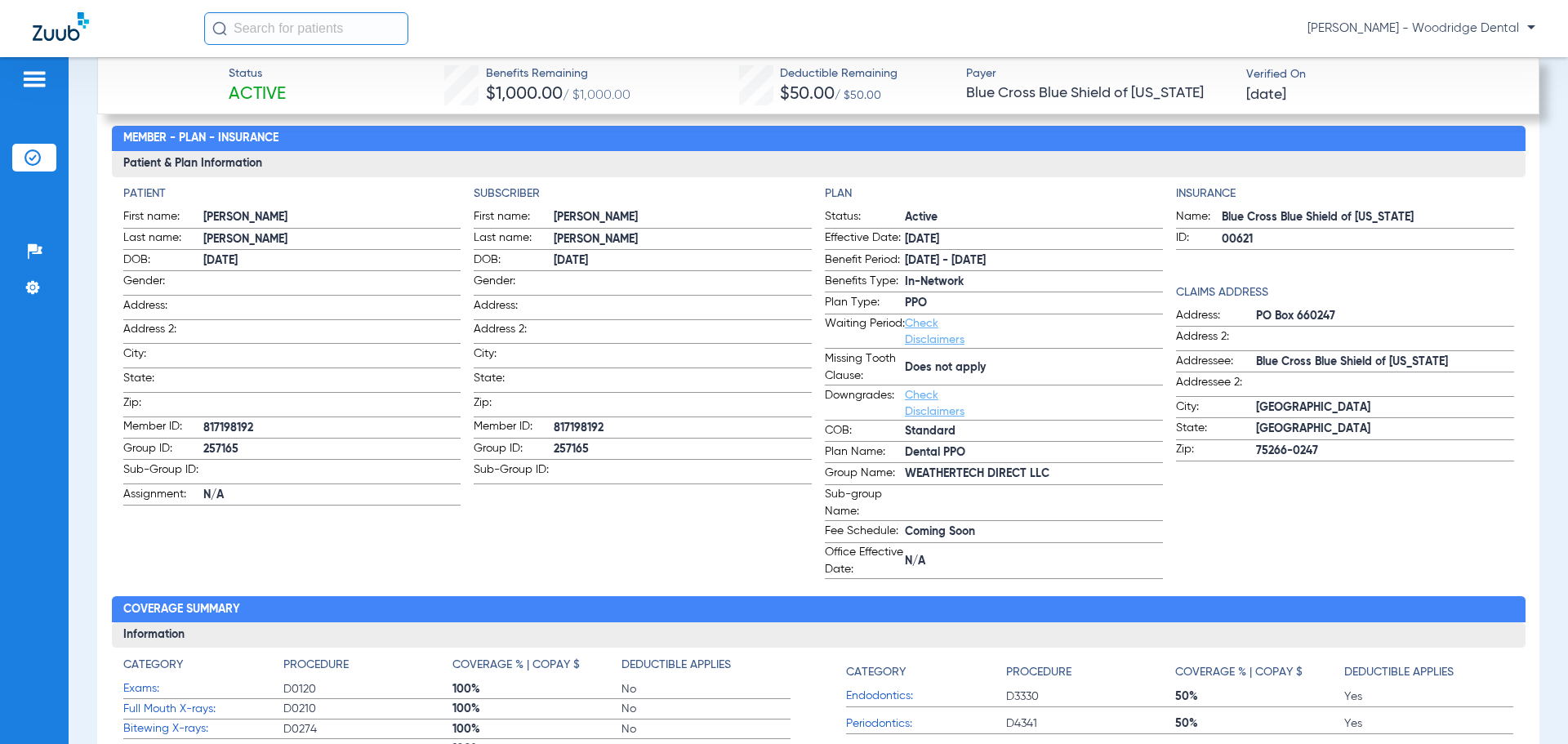
scroll to position [653, 0]
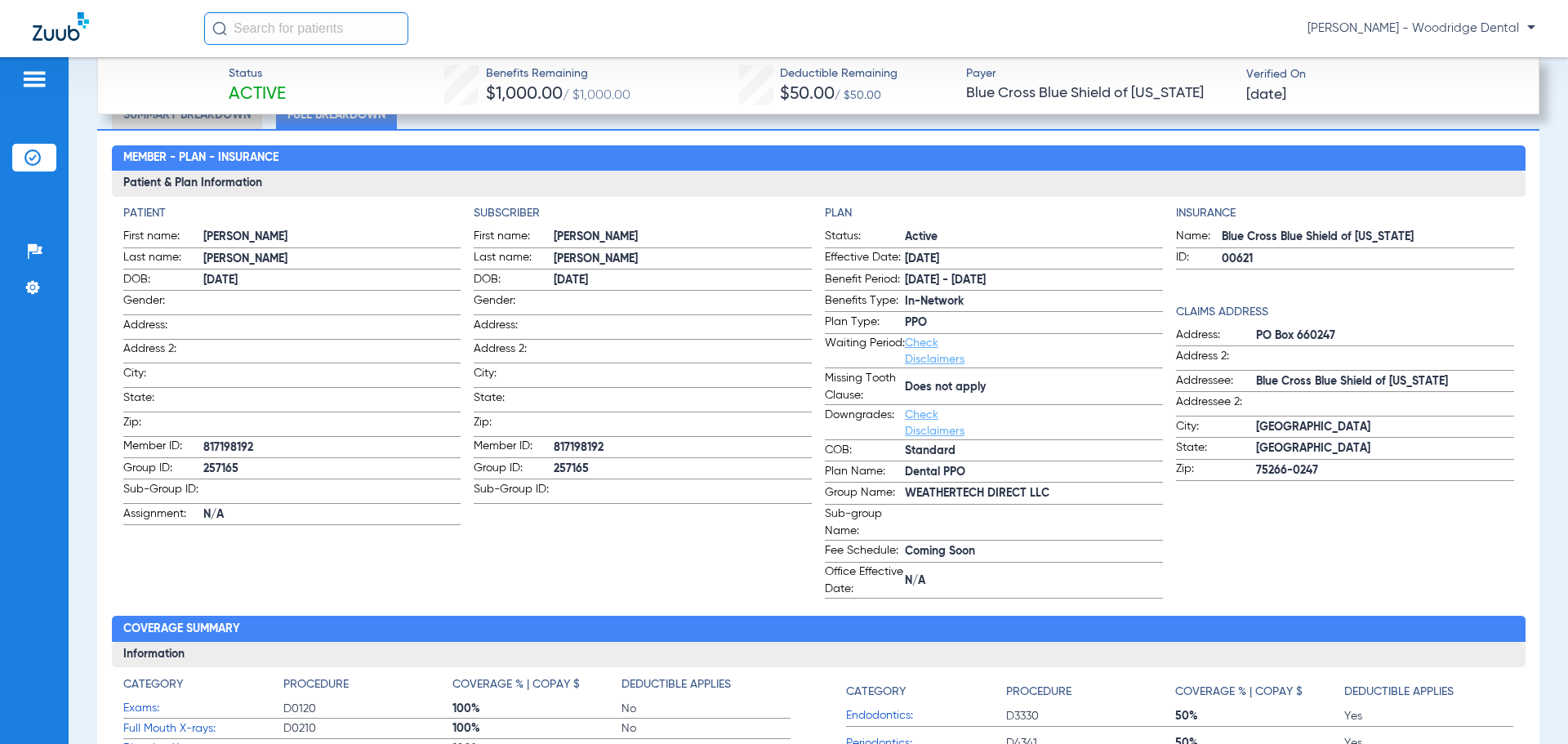
click at [572, 442] on span "817198192" at bounding box center [683, 447] width 258 height 17
copy span "817198192"
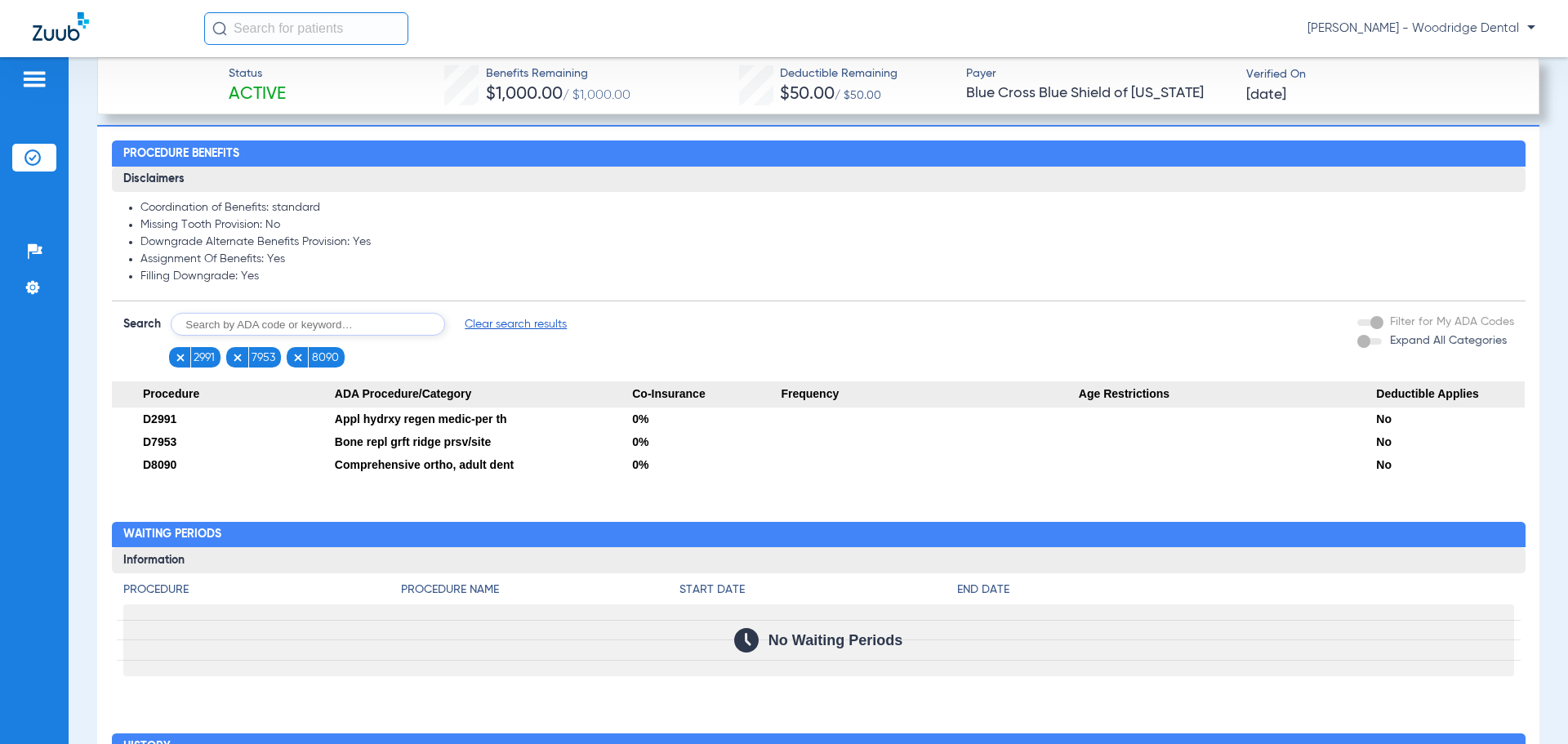
scroll to position [1716, 0]
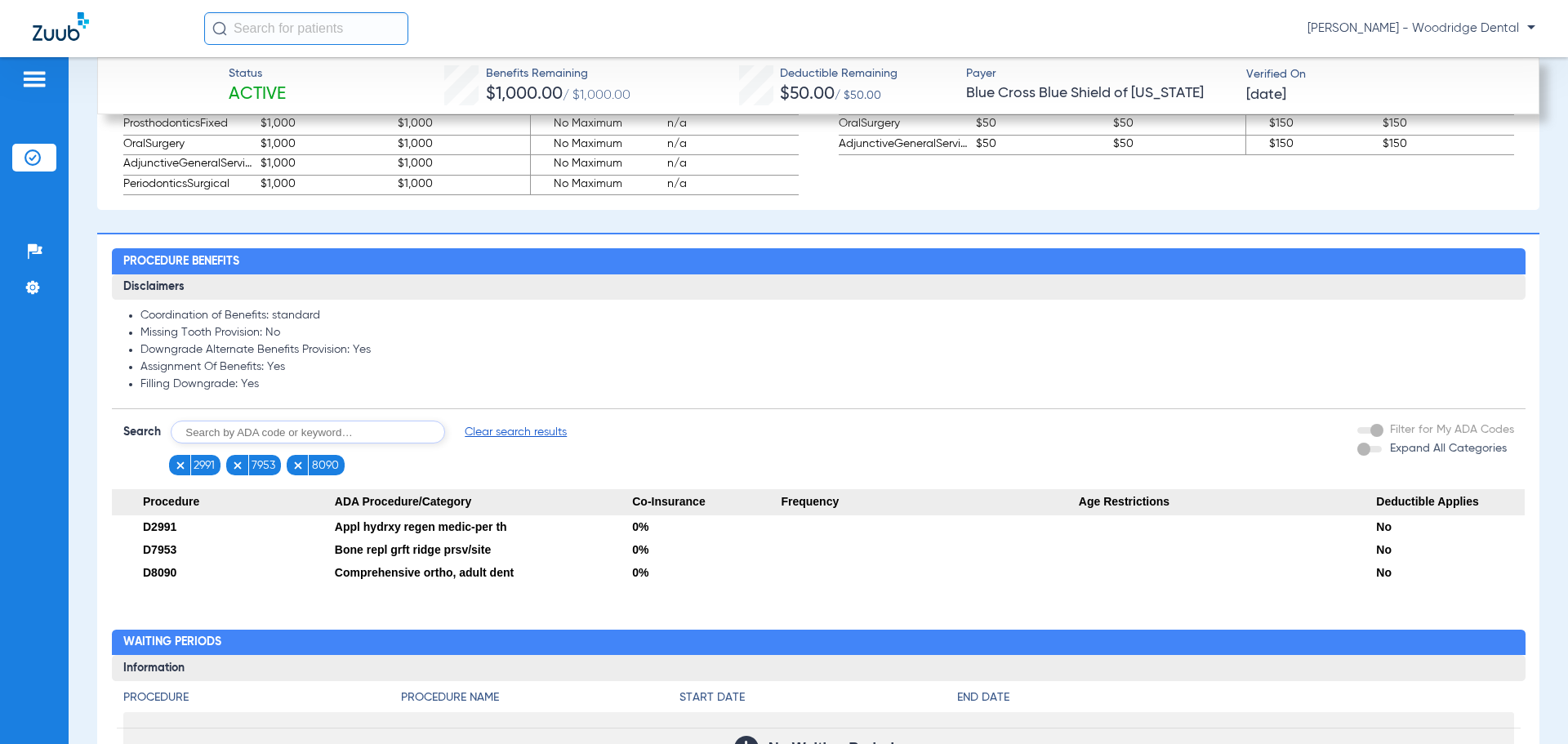
click at [369, 37] on input "text" at bounding box center [307, 28] width 204 height 33
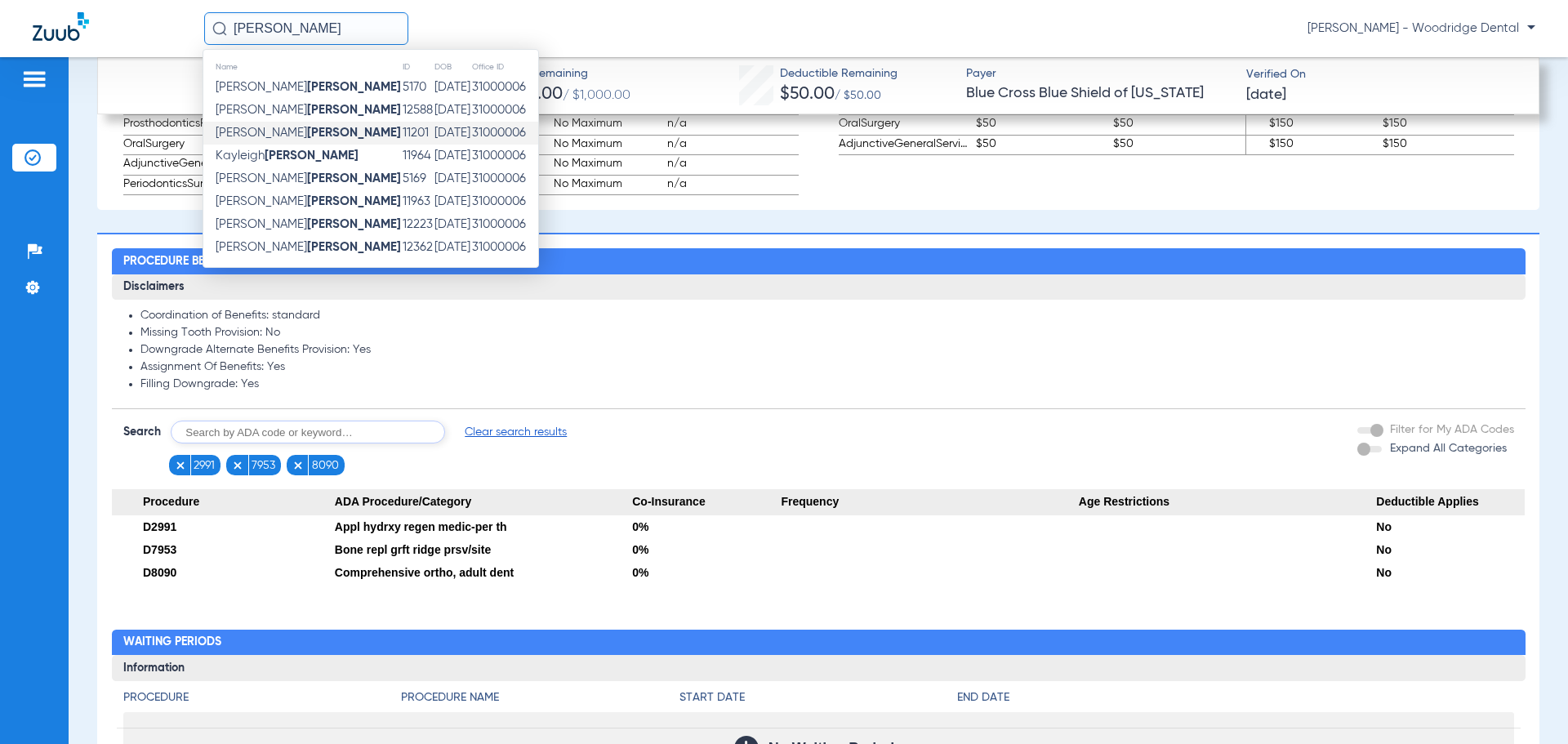
type input "[PERSON_NAME]"
click at [434, 126] on td "[DATE]" at bounding box center [452, 133] width 37 height 23
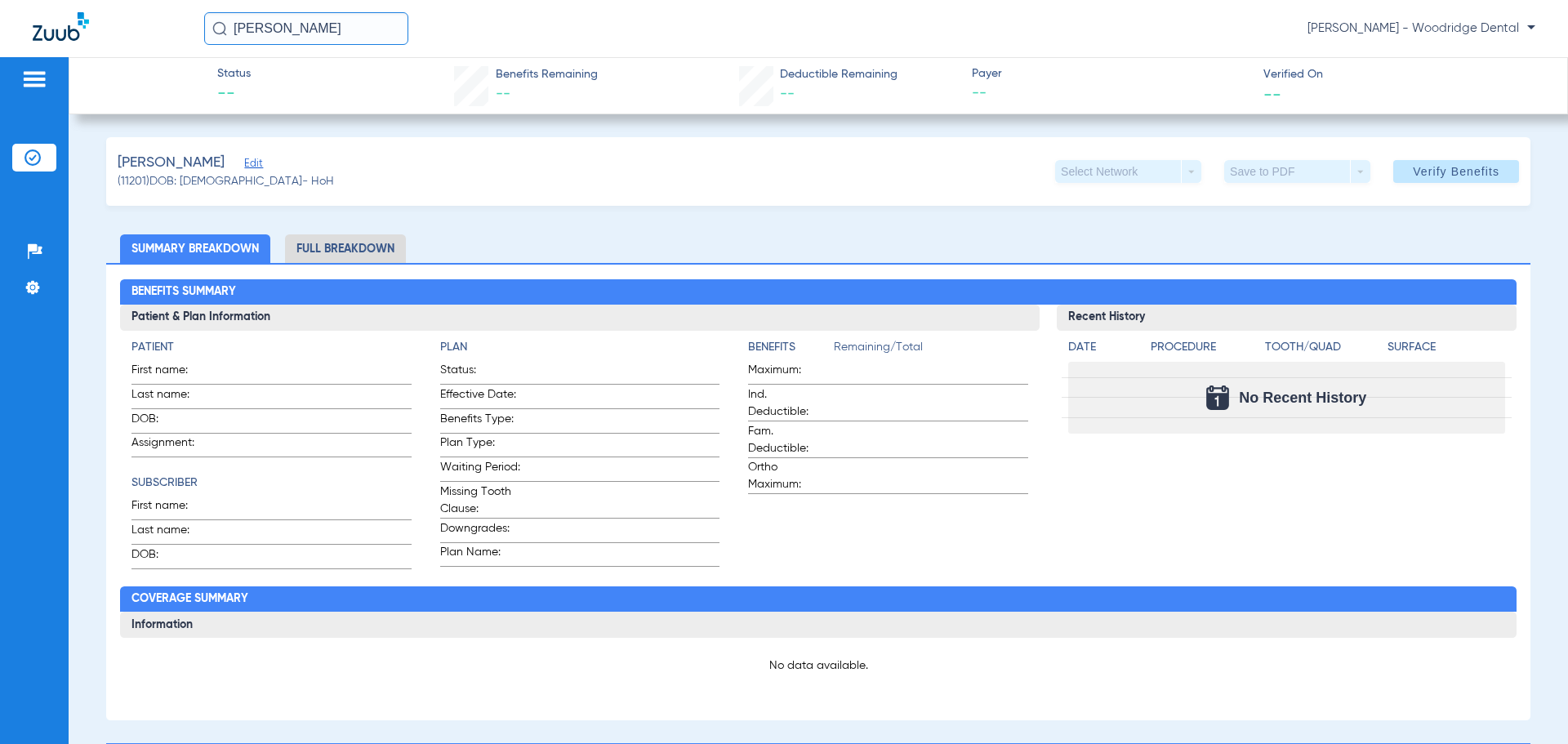
click at [249, 166] on span "Edit" at bounding box center [252, 164] width 15 height 15
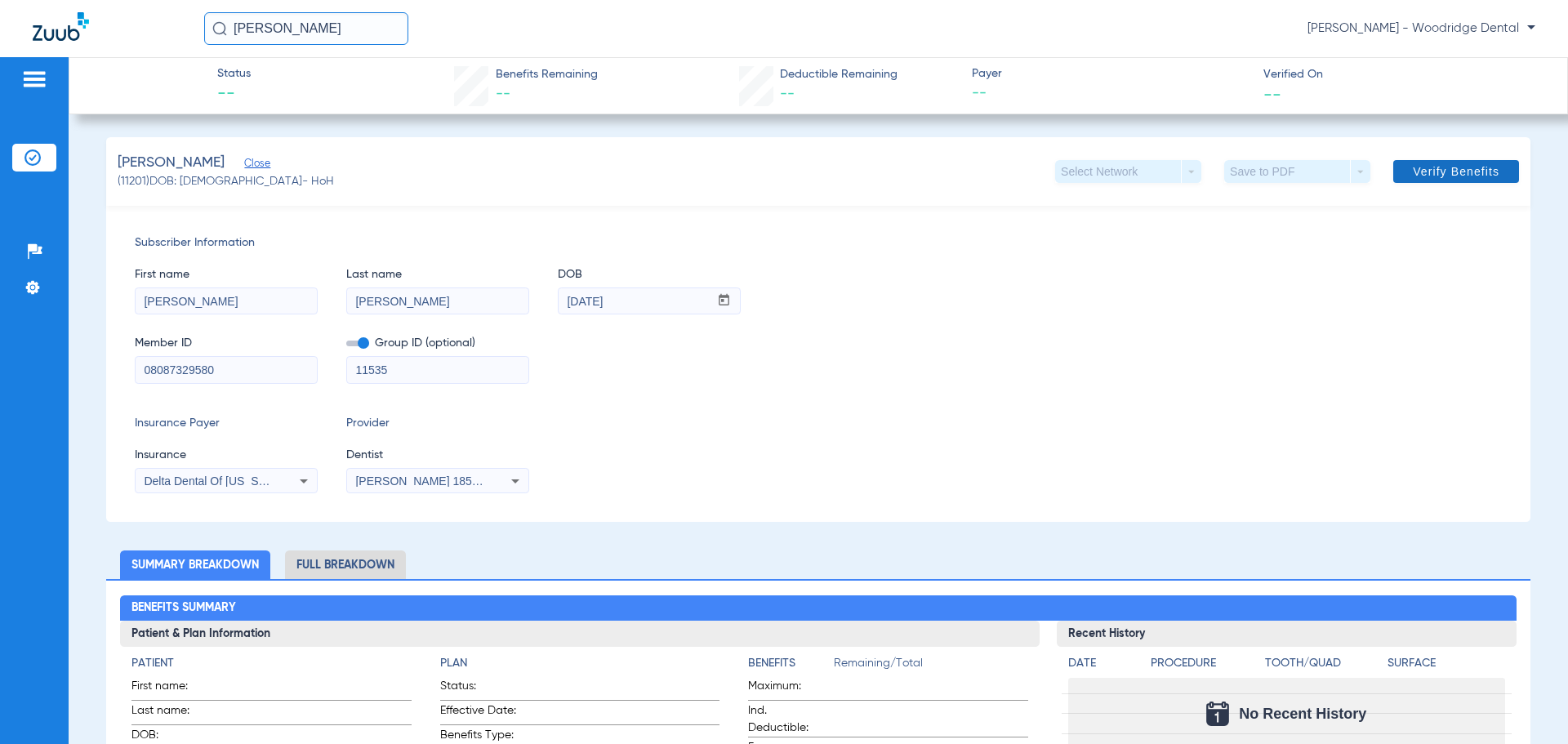
click at [1455, 165] on span "Verify Benefits" at bounding box center [1456, 172] width 86 height 13
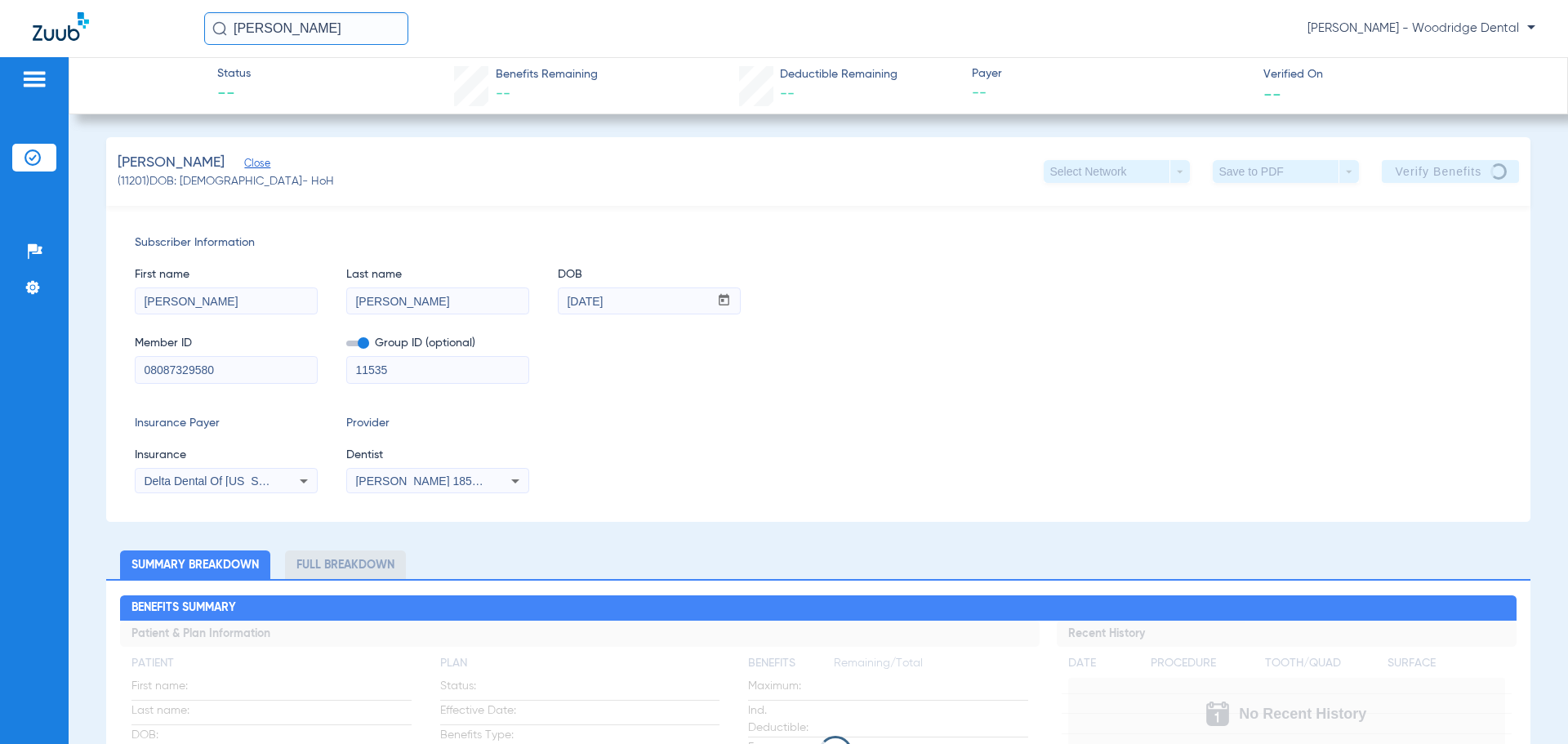
click at [196, 374] on input "08087329580" at bounding box center [227, 370] width 181 height 26
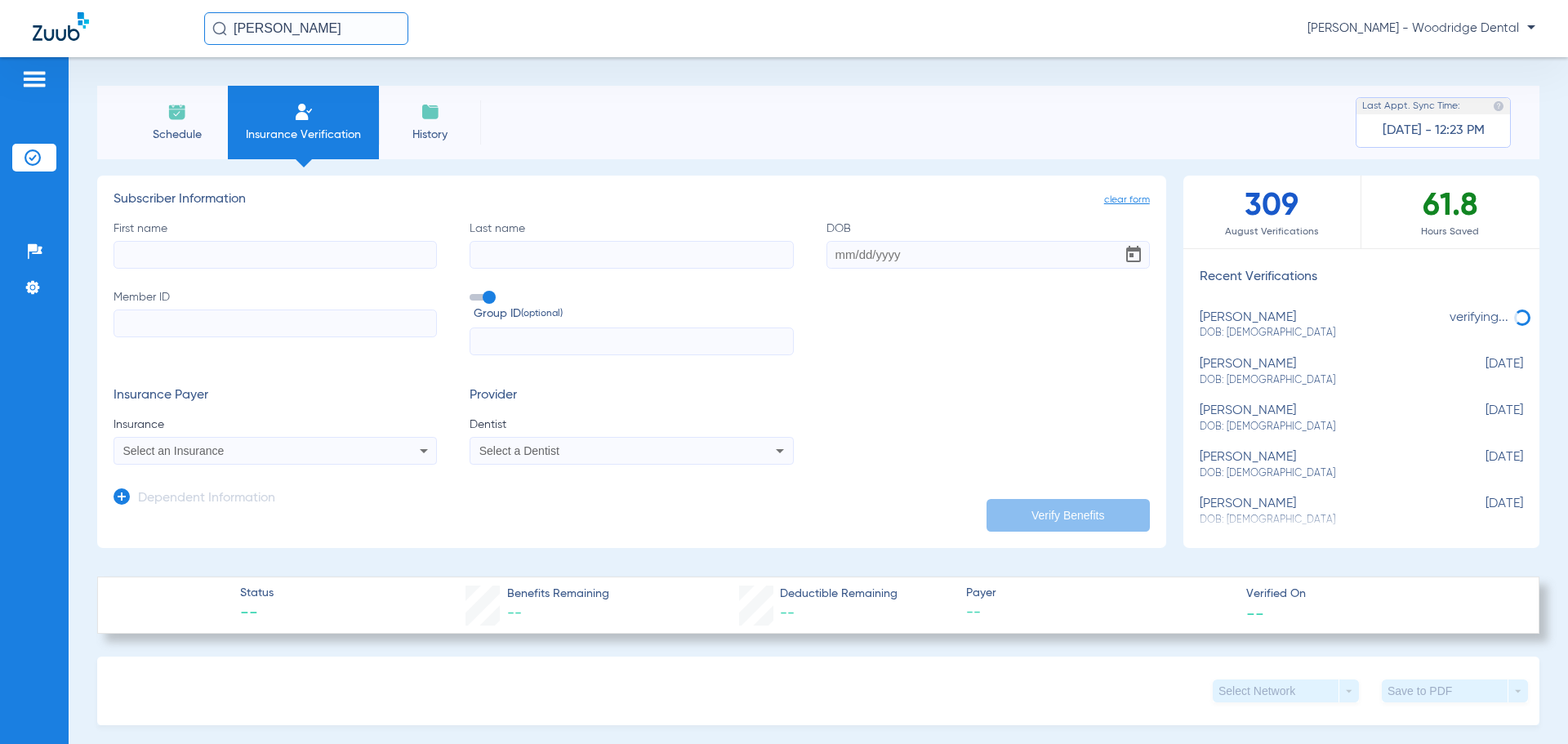
click at [1285, 372] on div "[PERSON_NAME] DOB: [DEMOGRAPHIC_DATA]" at bounding box center [1321, 372] width 242 height 30
type input "[PERSON_NAME]"
type input "[DATE]"
type input "817198192"
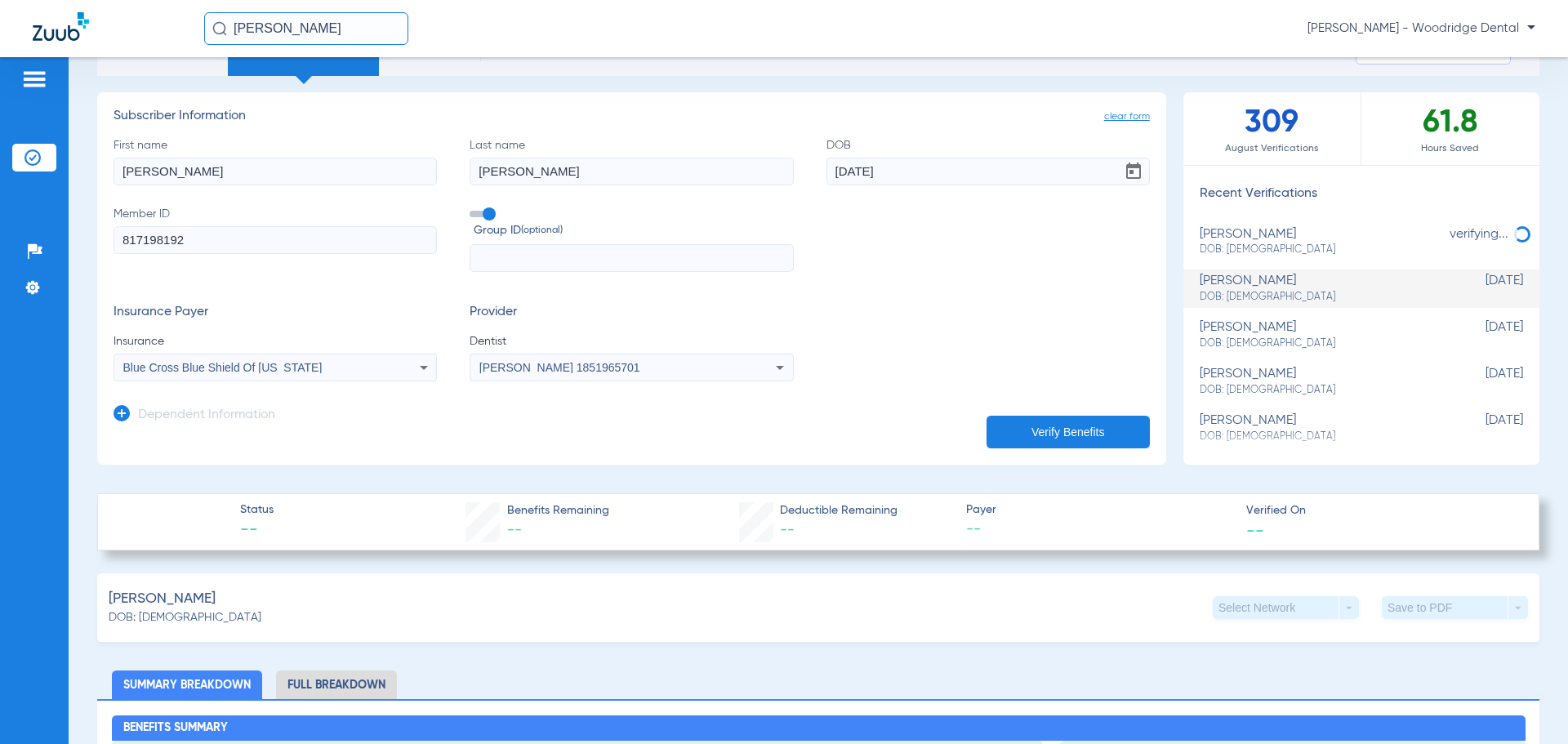
scroll to position [82, 0]
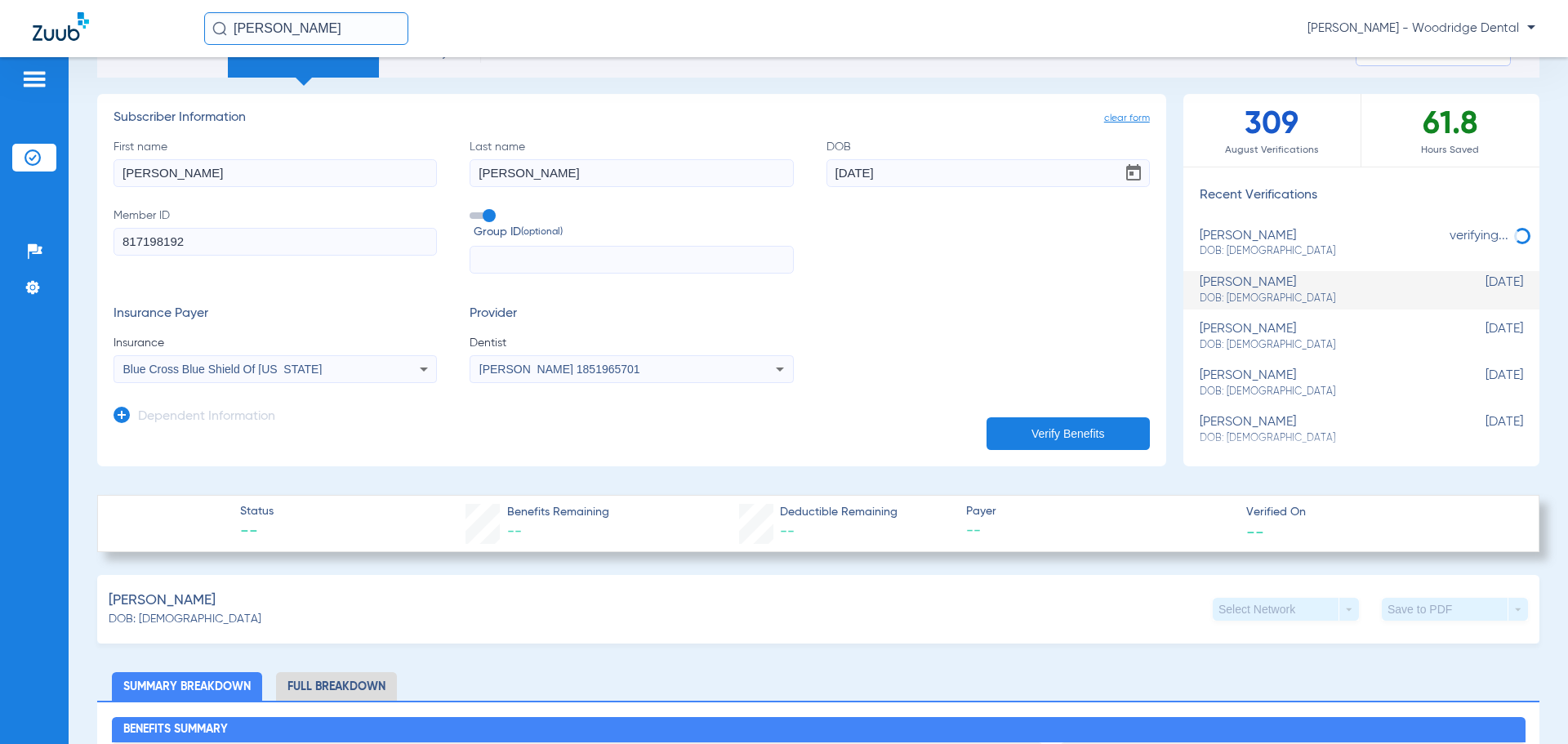
click at [1045, 425] on button "Verify Benefits" at bounding box center [1068, 434] width 164 height 33
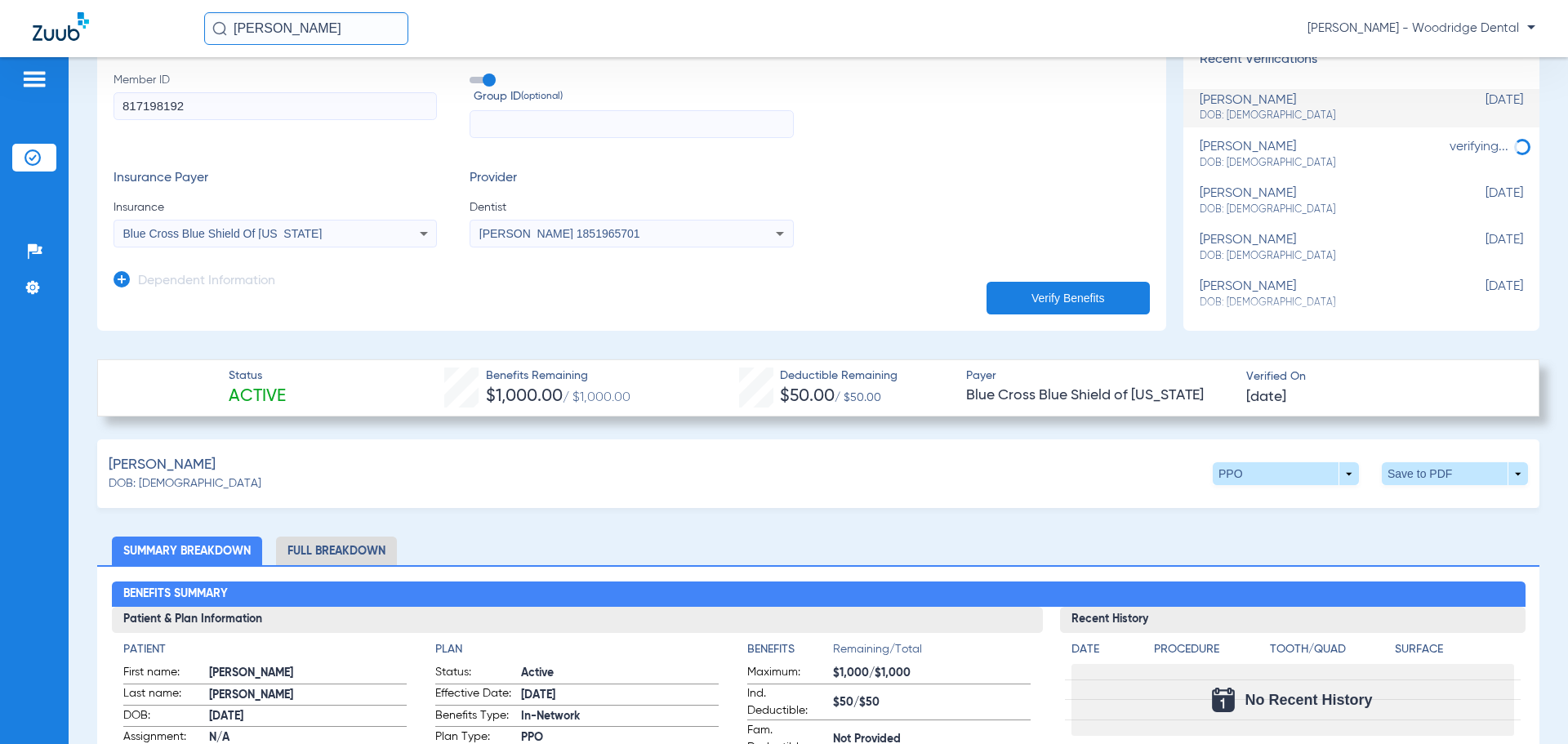
scroll to position [245, 0]
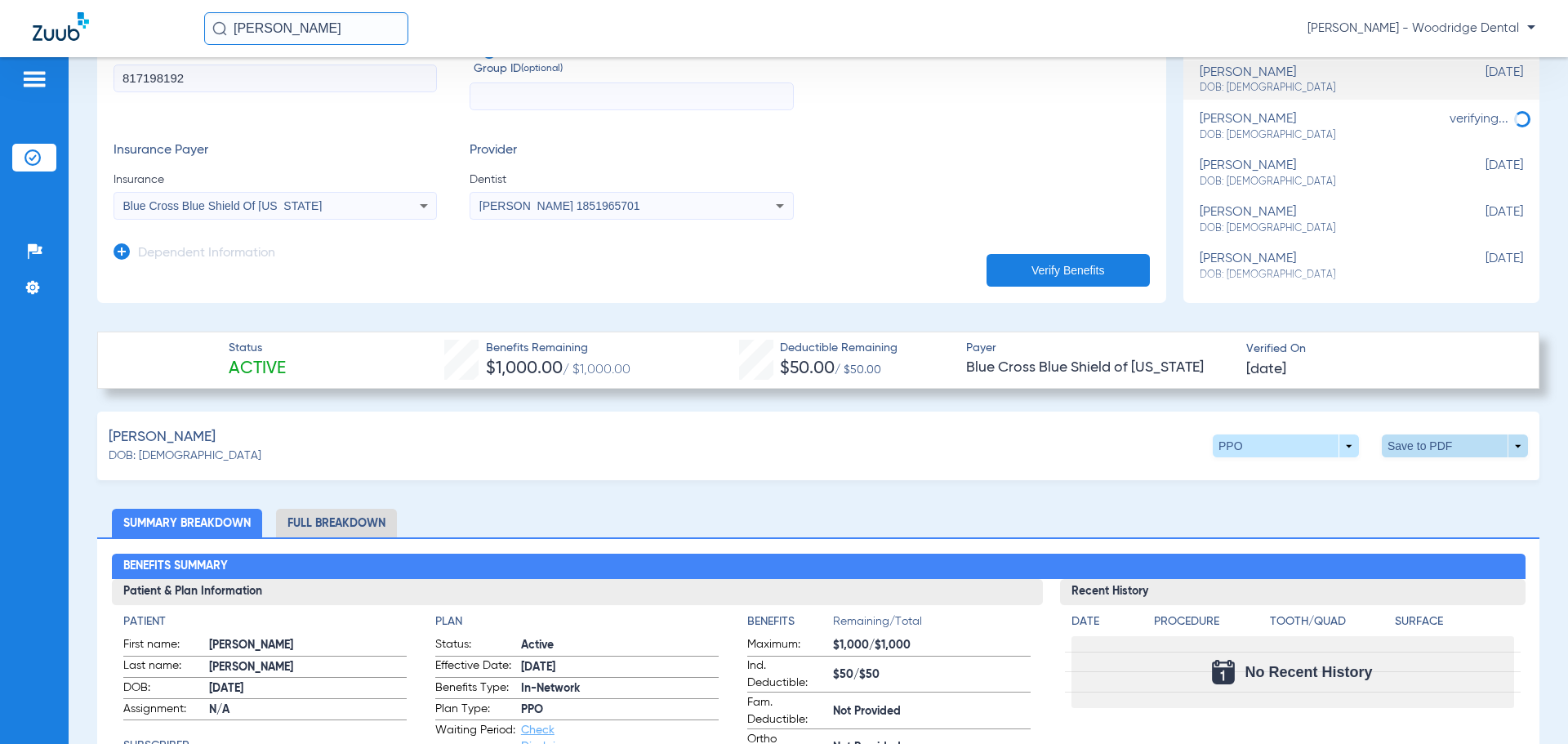
click at [1509, 446] on span at bounding box center [1455, 446] width 146 height 23
click at [1317, 480] on span "Save to PDF" at bounding box center [1320, 476] width 65 height 12
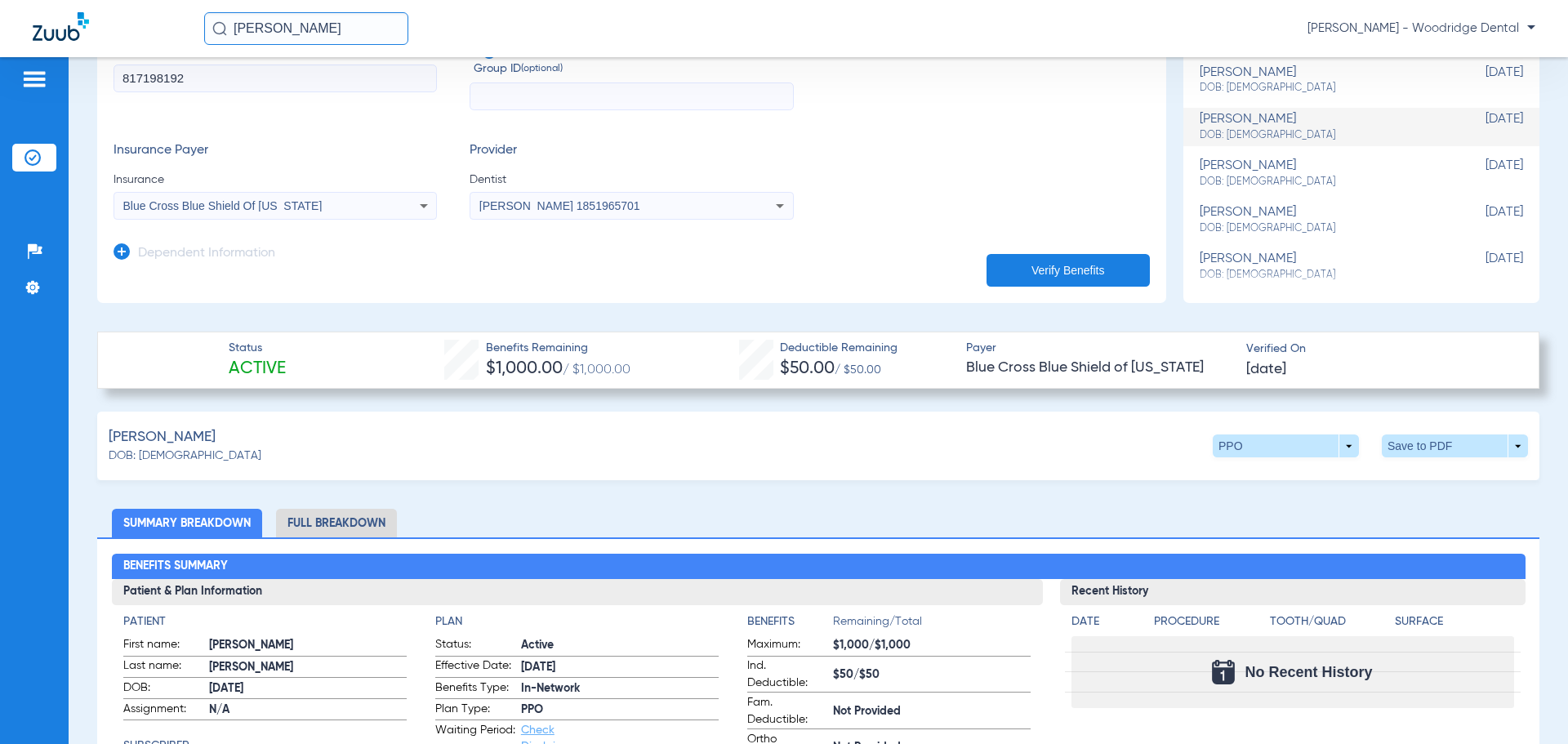
click at [34, 74] on img at bounding box center [34, 79] width 26 height 20
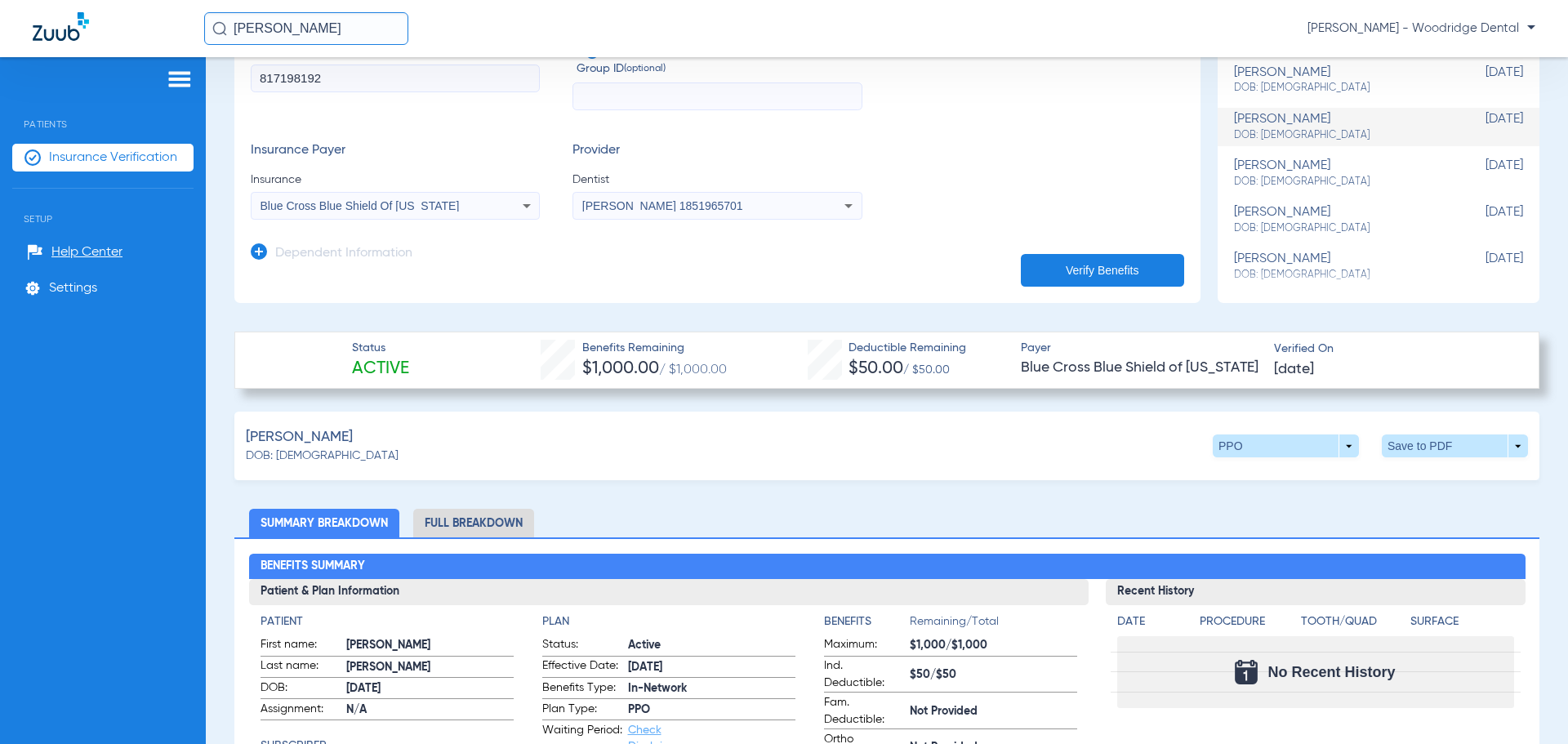
click at [75, 161] on span "Insurance Verification" at bounding box center [113, 157] width 128 height 16
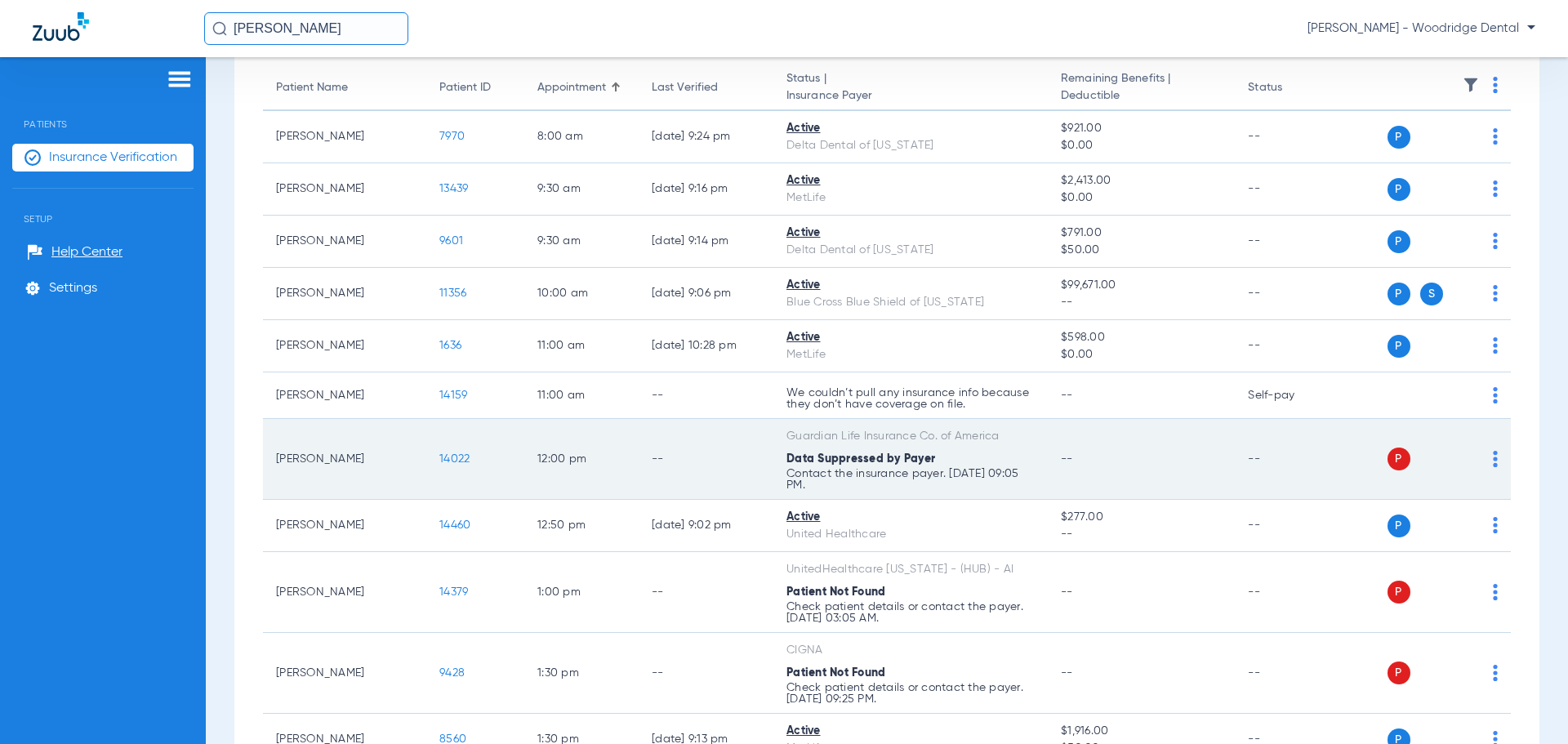
scroll to position [164, 0]
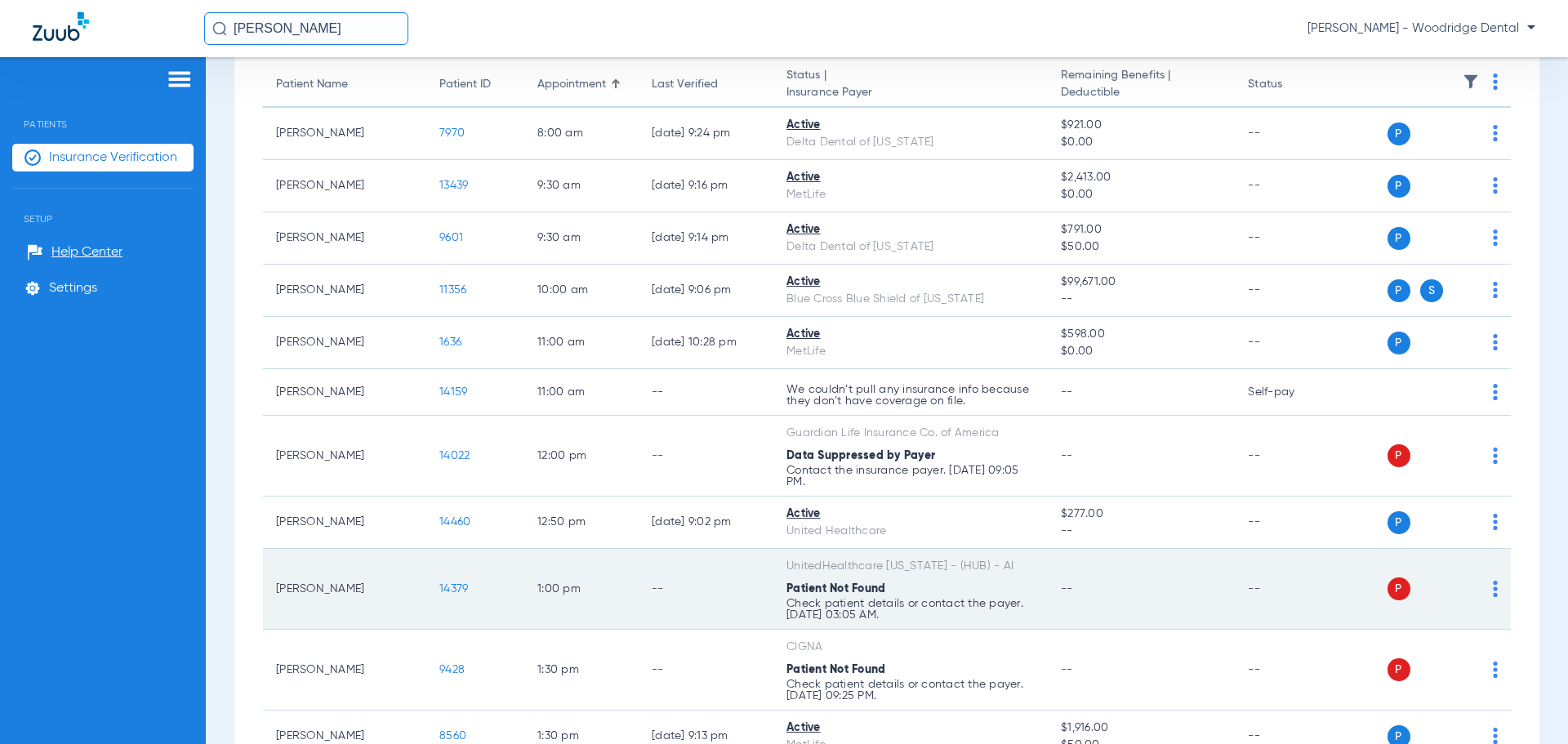
click at [451, 591] on span "14379" at bounding box center [453, 588] width 28 height 12
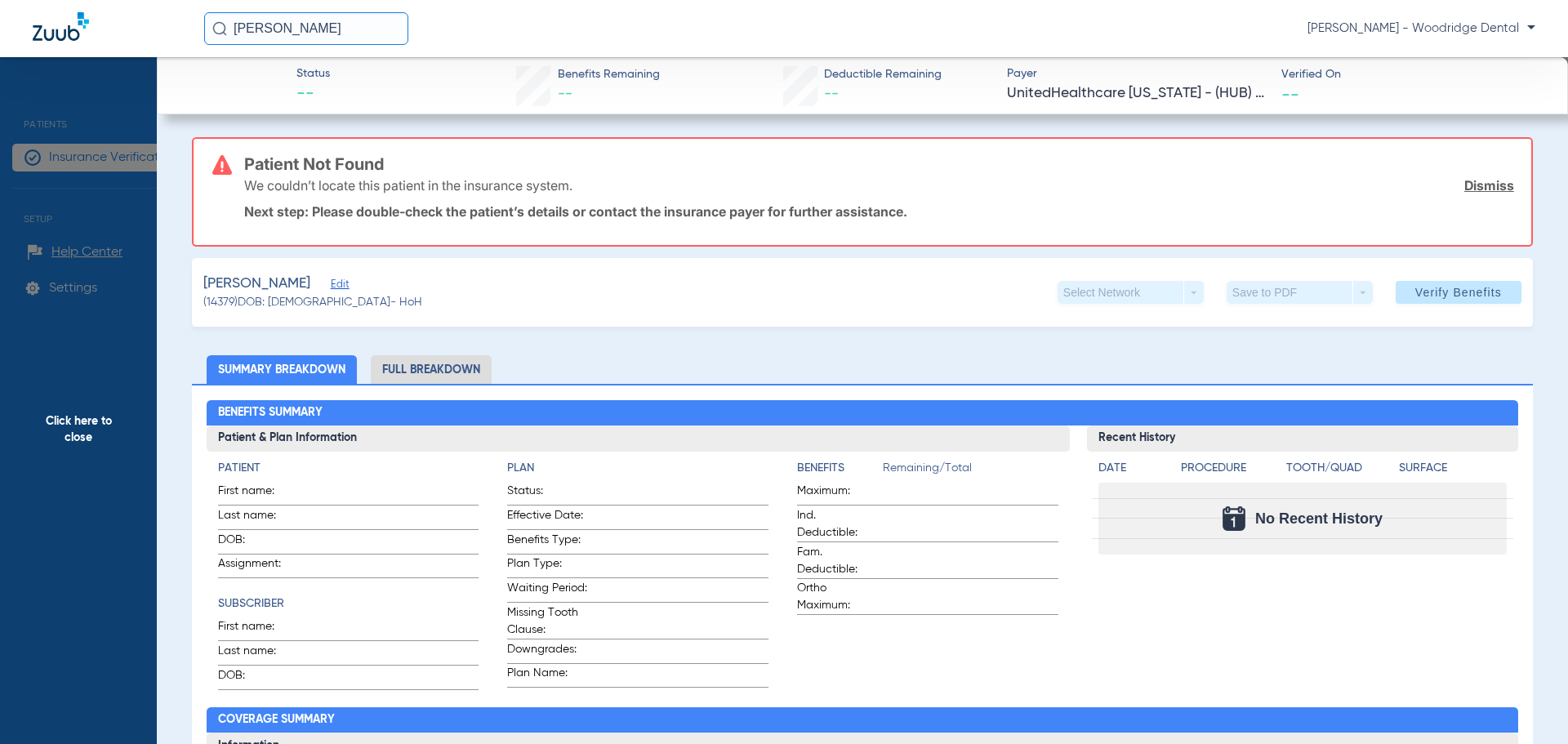
click at [331, 288] on span "Edit" at bounding box center [338, 285] width 15 height 15
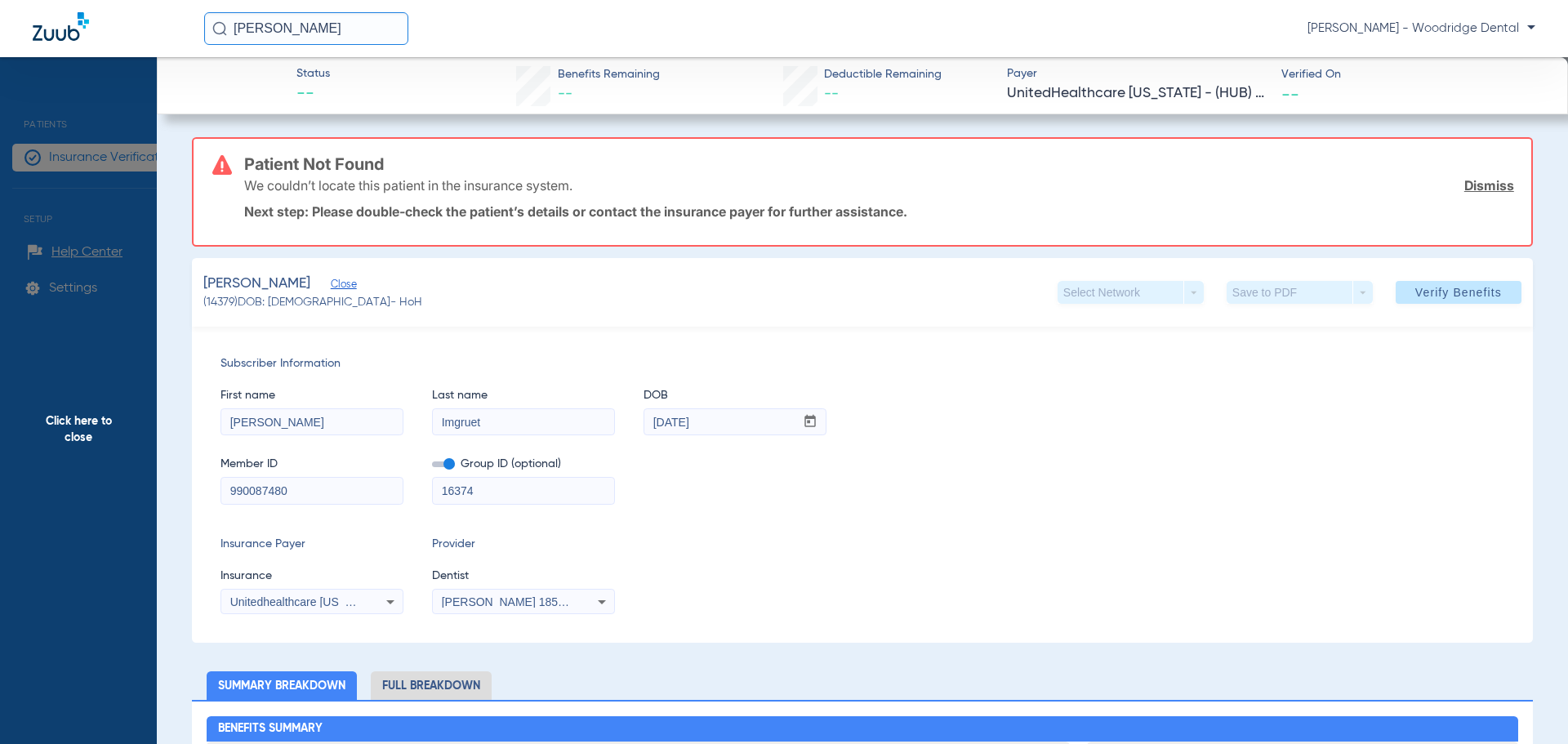
click at [388, 599] on icon at bounding box center [390, 602] width 20 height 20
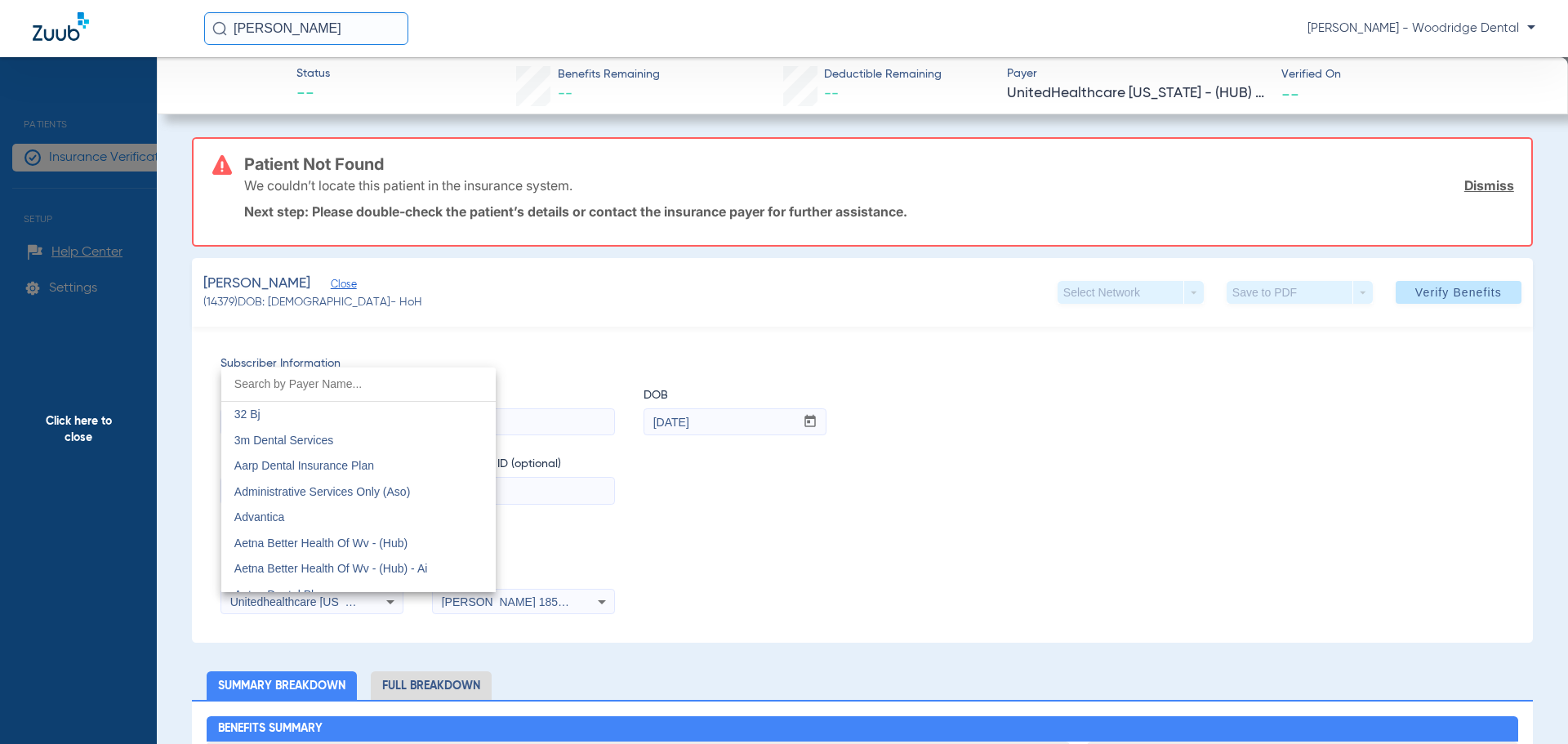
scroll to position [10590, 0]
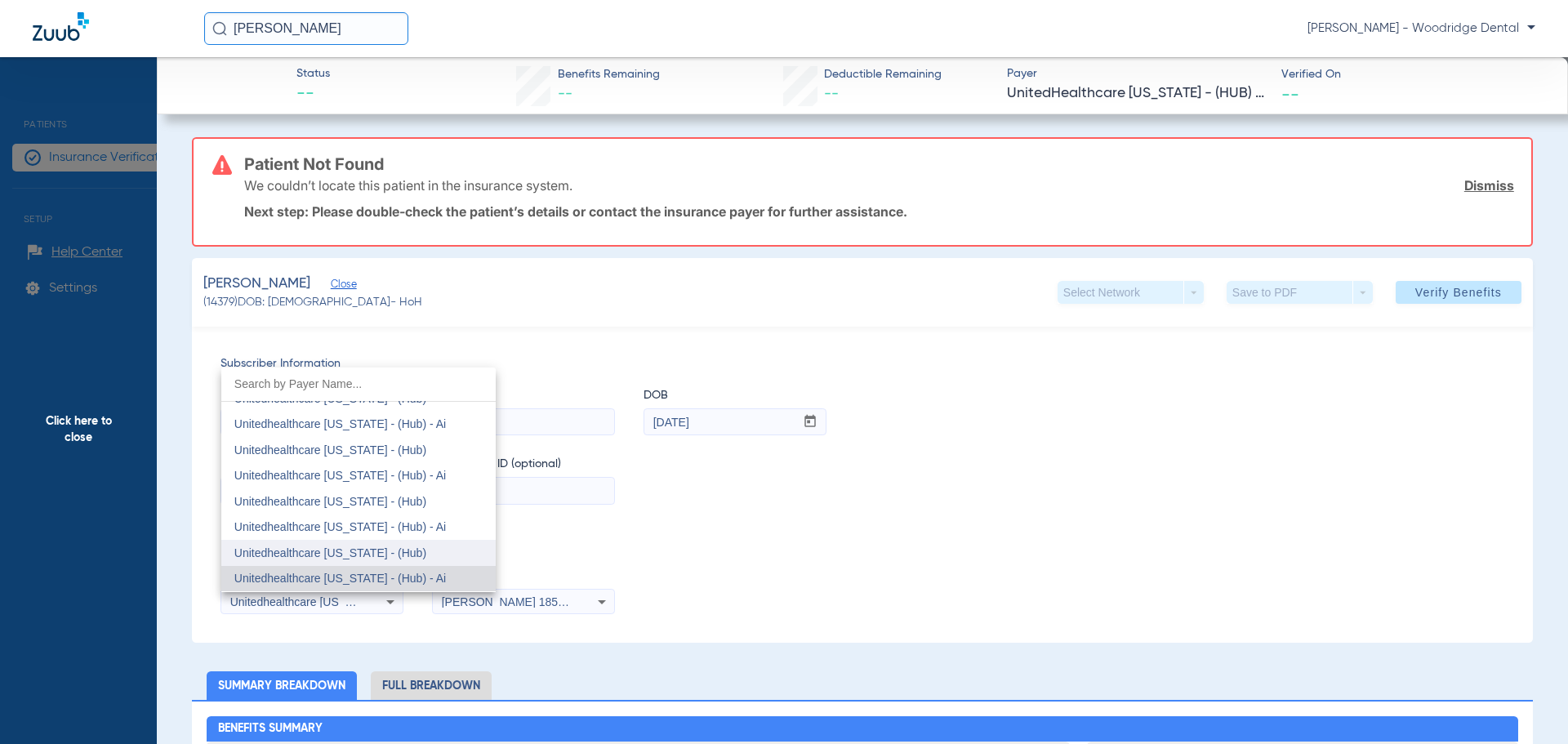
click at [393, 559] on mat-option "Unitedhealthcare [US_STATE] - (Hub)" at bounding box center [358, 552] width 275 height 26
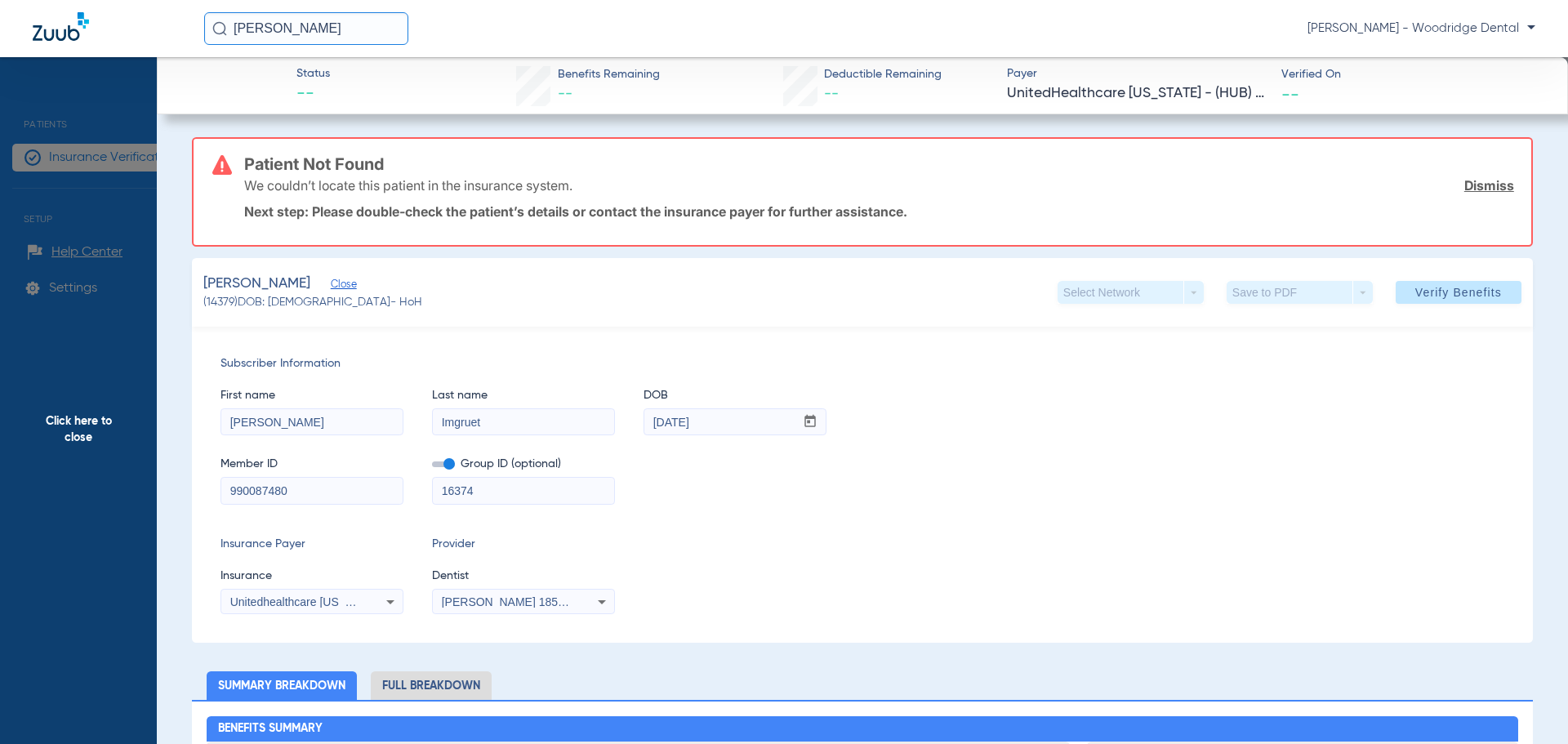
click at [799, 519] on div "Subscriber Information First name [PERSON_NAME] Last name Imgruet DOB mm / dd /…" at bounding box center [862, 485] width 1341 height 316
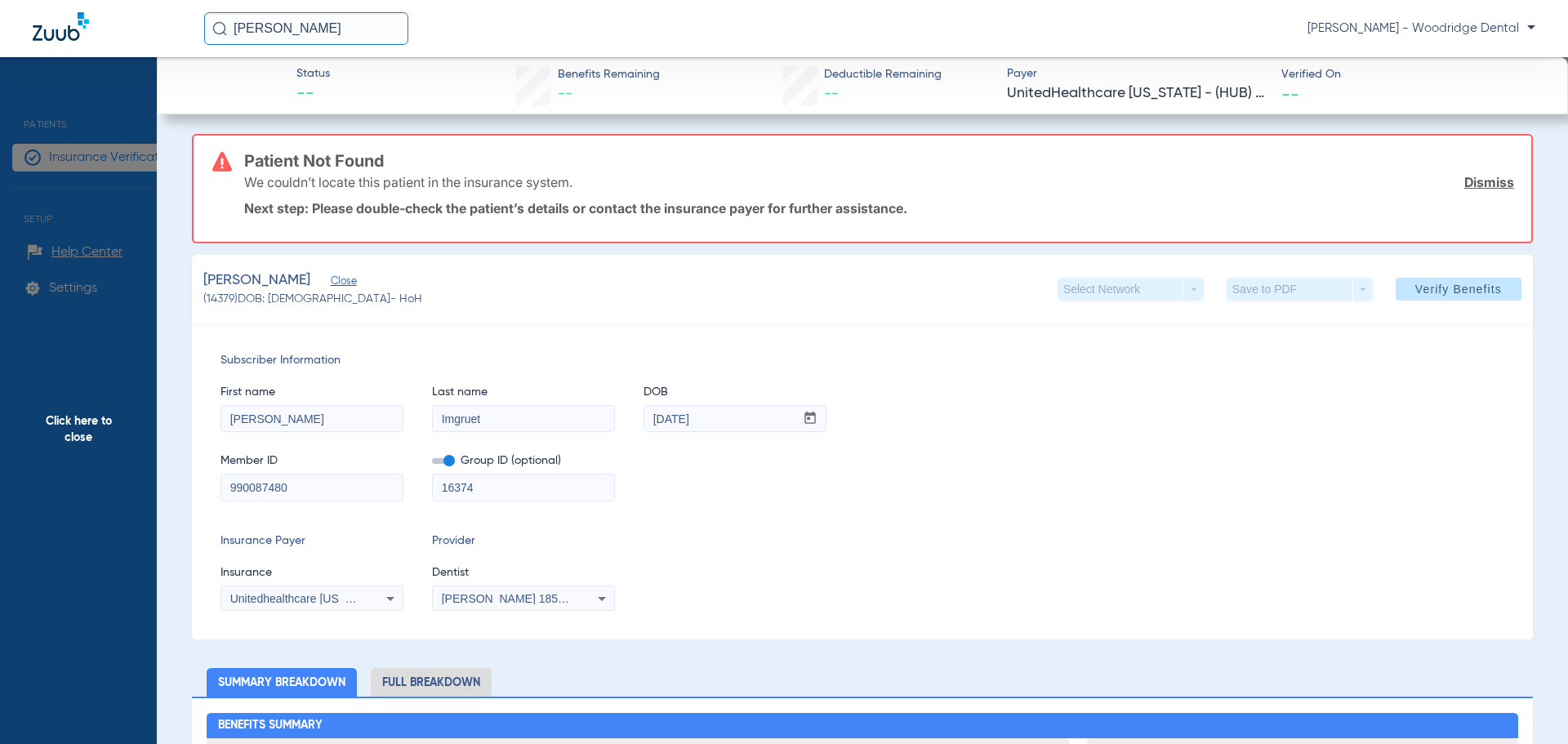
scroll to position [0, 0]
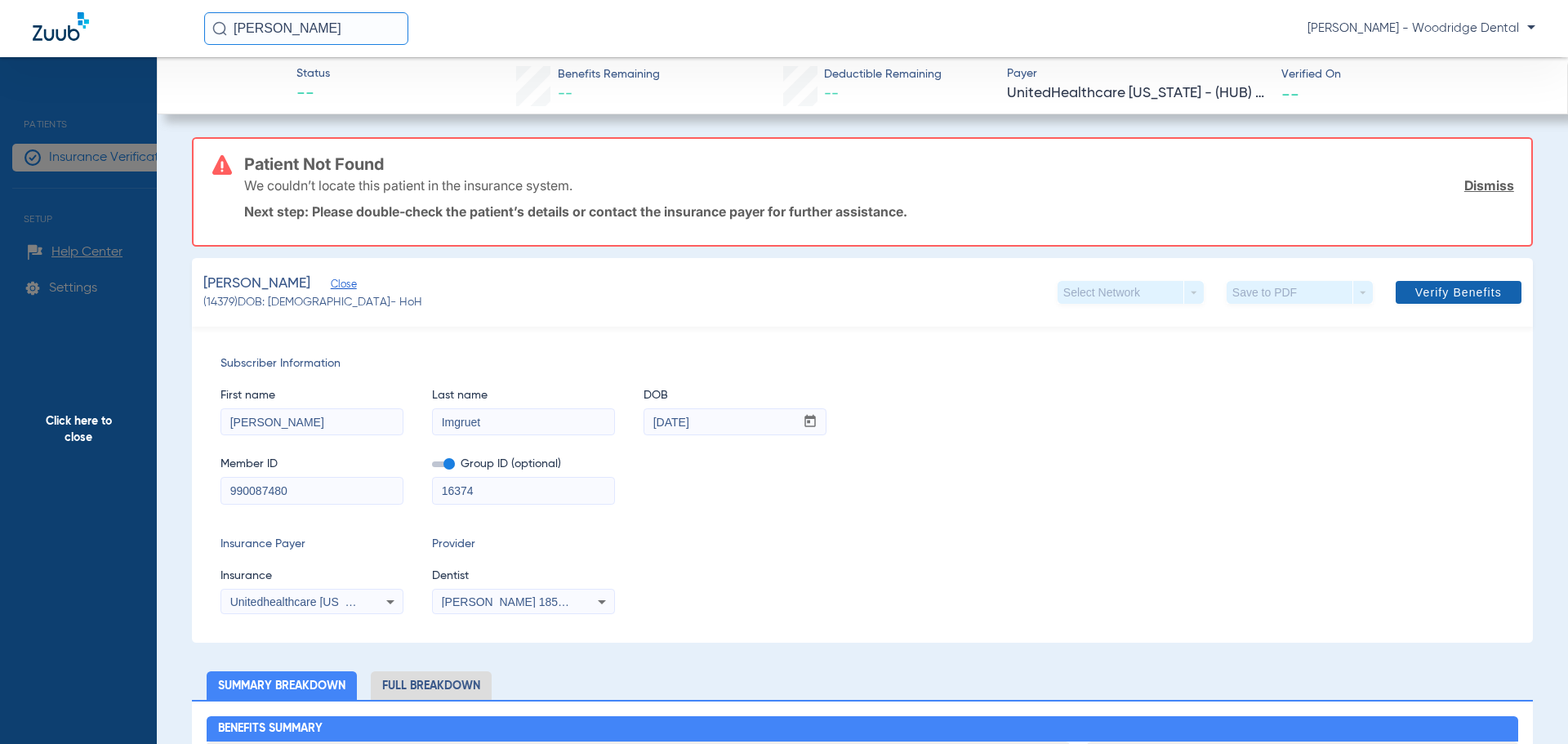
click at [1483, 290] on span "Verify Benefits" at bounding box center [1458, 292] width 86 height 13
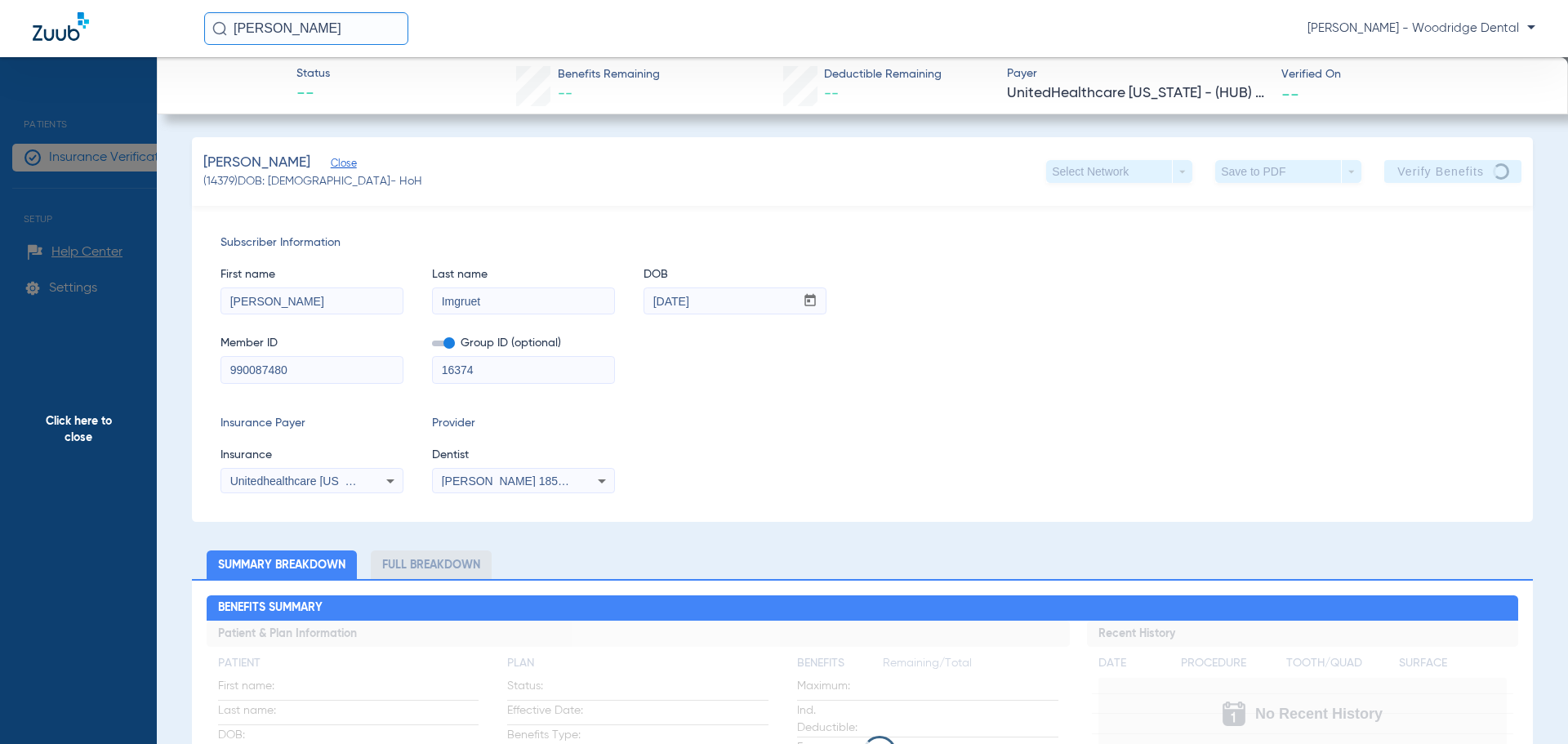
click at [85, 435] on span "Click here to close" at bounding box center [78, 428] width 156 height 744
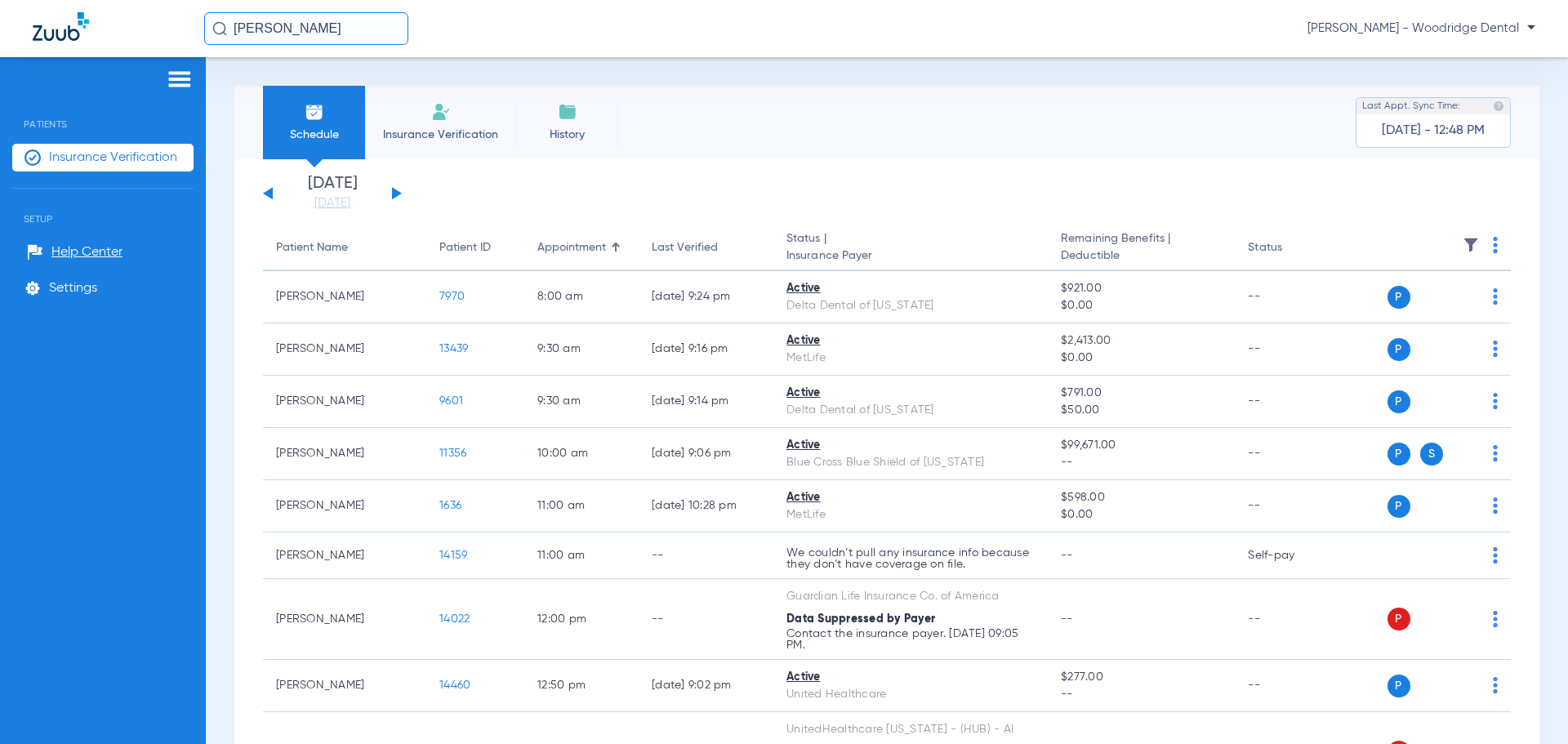
click at [413, 140] on span "Insurance Verification" at bounding box center [441, 134] width 126 height 16
